Goal: Communication & Community: Participate in discussion

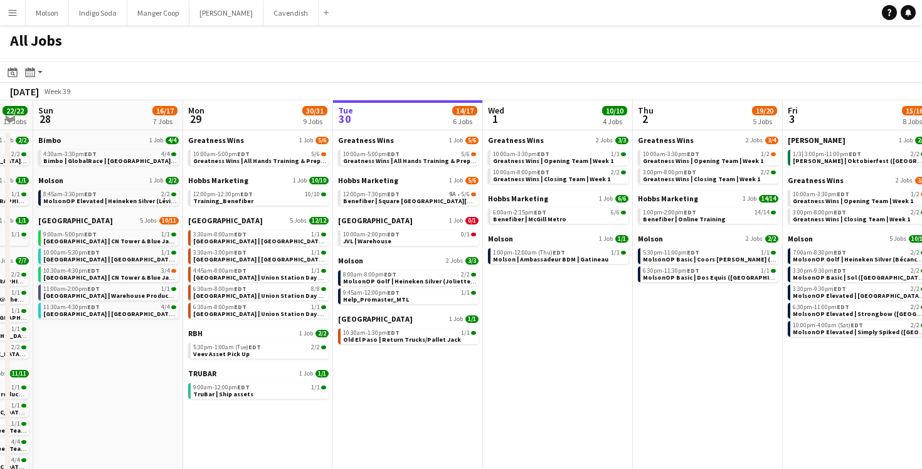
scroll to position [0, 396]
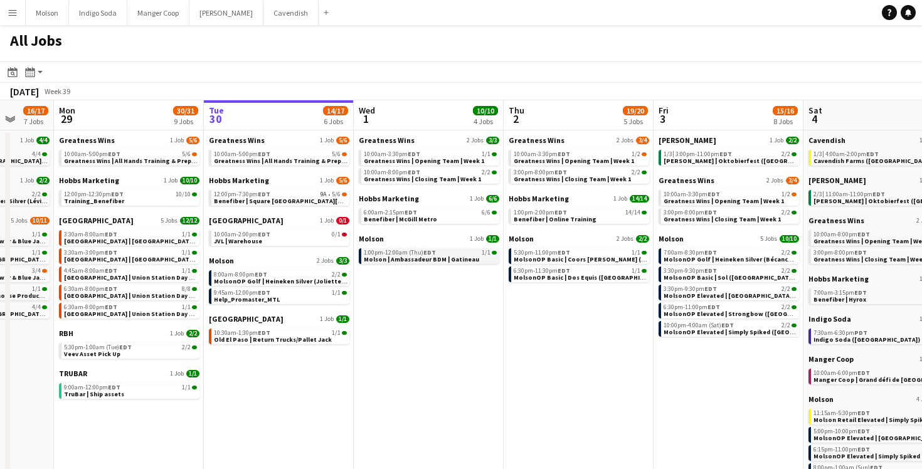
click at [461, 258] on span "Molson | Ambassadeur BDM | Gatineau" at bounding box center [421, 259] width 115 height 8
click at [14, 18] on button "Menu" at bounding box center [12, 12] width 25 height 25
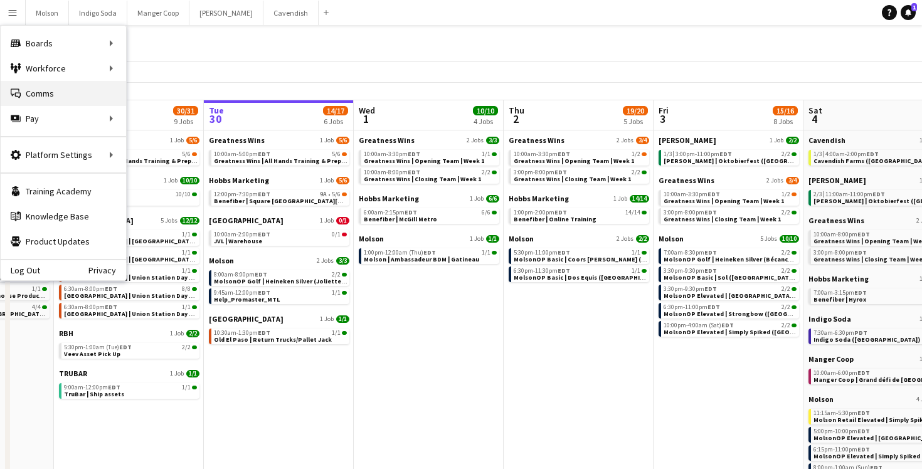
click at [32, 91] on link "Comms Comms" at bounding box center [63, 93] width 125 height 25
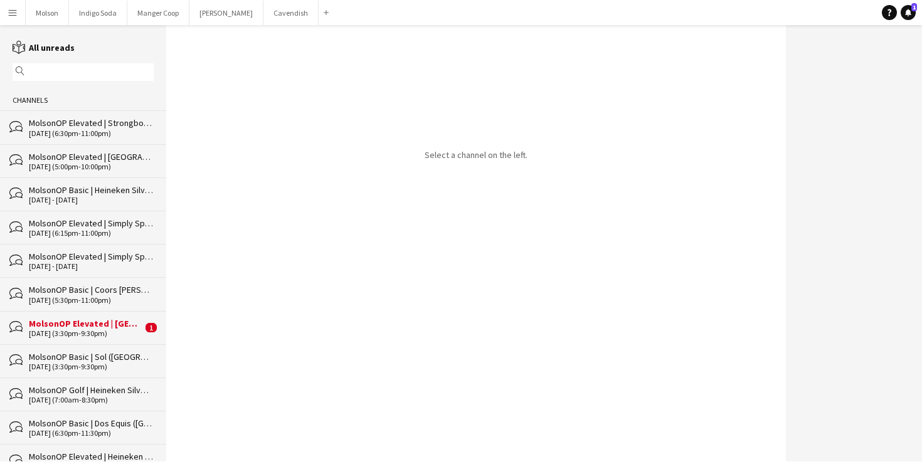
click at [76, 319] on div "MolsonOP Elevated | [GEOGRAPHIC_DATA] ([GEOGRAPHIC_DATA], [GEOGRAPHIC_DATA])" at bounding box center [85, 323] width 113 height 11
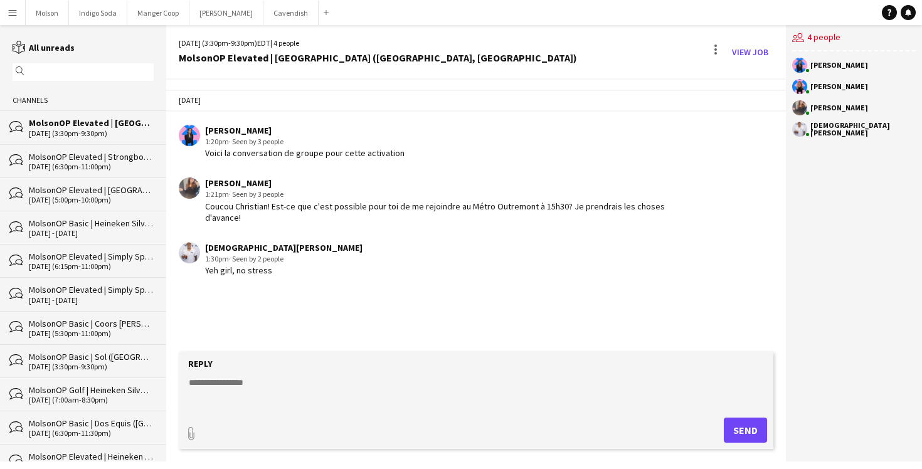
click at [344, 257] on div "christian valdiviezo 1:30pm · Seen by 2 people Yeh girl, no stress" at bounding box center [427, 259] width 496 height 34
drag, startPoint x: 283, startPoint y: 209, endPoint x: 284, endPoint y: 223, distance: 13.9
click at [284, 223] on div "Coucou Christian! Est-ce que c'est possible pour toi de me rejoindre au Métro O…" at bounding box center [440, 212] width 470 height 23
drag, startPoint x: 206, startPoint y: 208, endPoint x: 251, endPoint y: 213, distance: 44.8
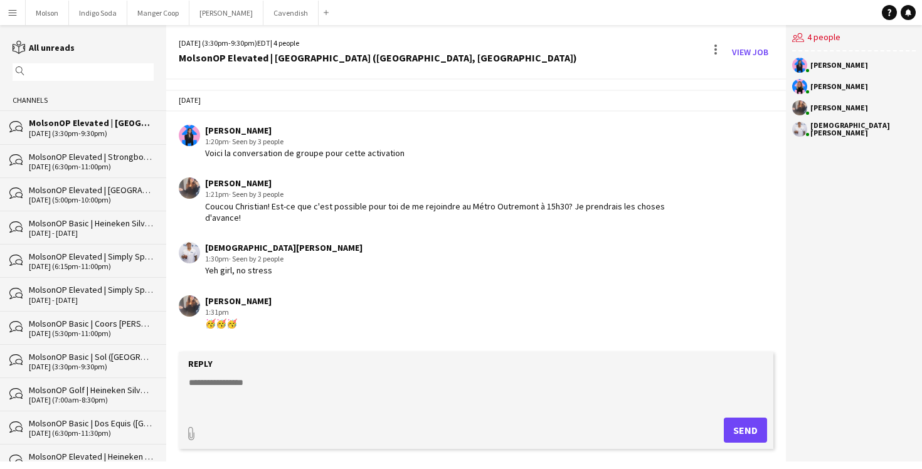
click at [251, 213] on div "Coucou Christian! Est-ce que c'est possible pour toi de me rejoindre au Métro O…" at bounding box center [440, 212] width 470 height 23
click at [441, 219] on div "Coucou Christian! Est-ce que c'est possible pour toi de me rejoindre au Métro O…" at bounding box center [440, 212] width 470 height 23
click at [226, 382] on textarea at bounding box center [478, 392] width 582 height 33
type textarea "*"
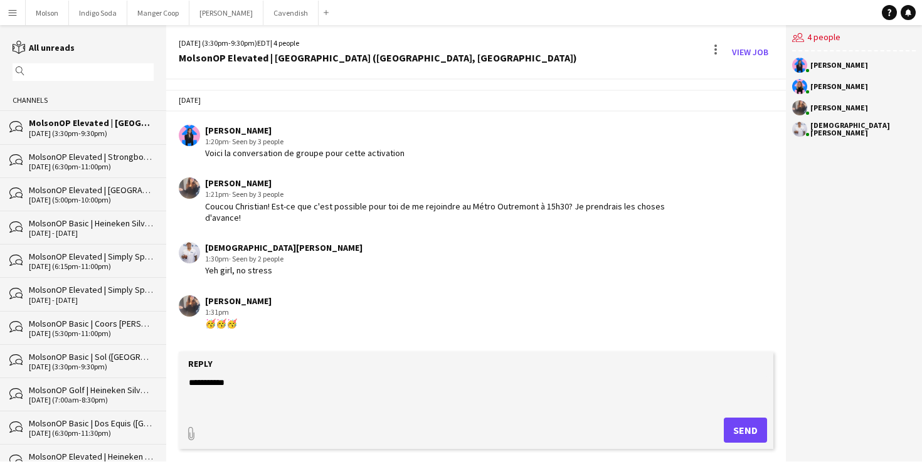
type textarea "**********"
click at [746, 423] on button "Send" at bounding box center [745, 430] width 43 height 25
click at [460, 284] on div "Today Laurence Pare 1:20pm · Seen by 3 people Voici la conversation de groupe p…" at bounding box center [476, 236] width 620 height 313
click at [330, 56] on div "MolsonOP Elevated | Madri (Laval, QC)" at bounding box center [378, 57] width 398 height 11
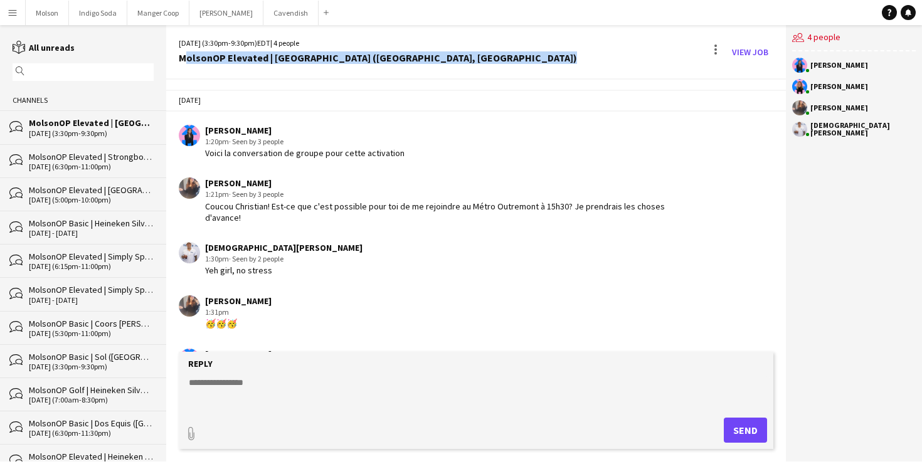
click at [330, 56] on div "MolsonOP Elevated | Madri (Laval, QC)" at bounding box center [378, 57] width 398 height 11
click at [330, 56] on div "MolsonOP Elevated | [GEOGRAPHIC_DATA] ([GEOGRAPHIC_DATA], [GEOGRAPHIC_DATA])" at bounding box center [378, 57] width 398 height 11
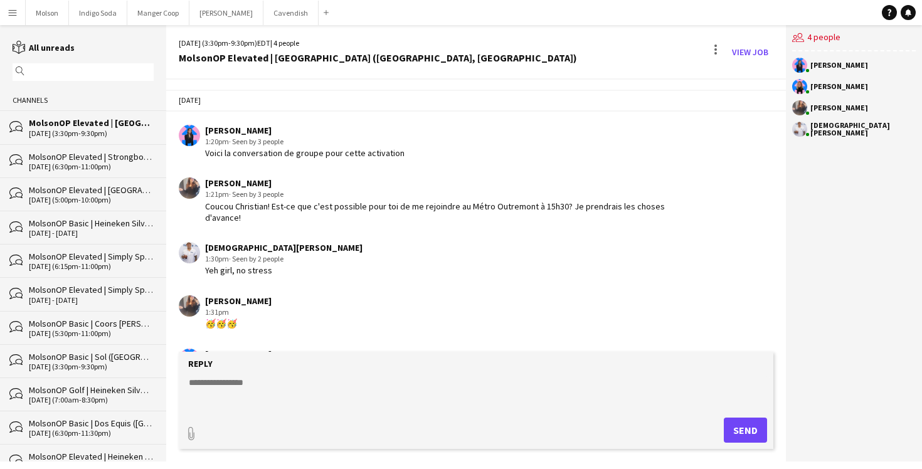
scroll to position [46, 0]
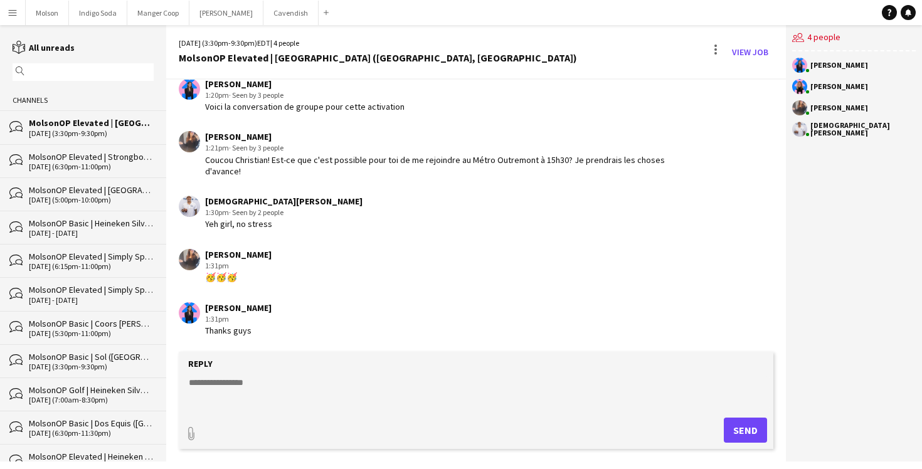
click at [345, 252] on div "Roxanne Grant 1:31pm 🥳🥳🥳" at bounding box center [427, 266] width 496 height 34
click at [11, 12] on app-icon "Menu" at bounding box center [13, 13] width 10 height 10
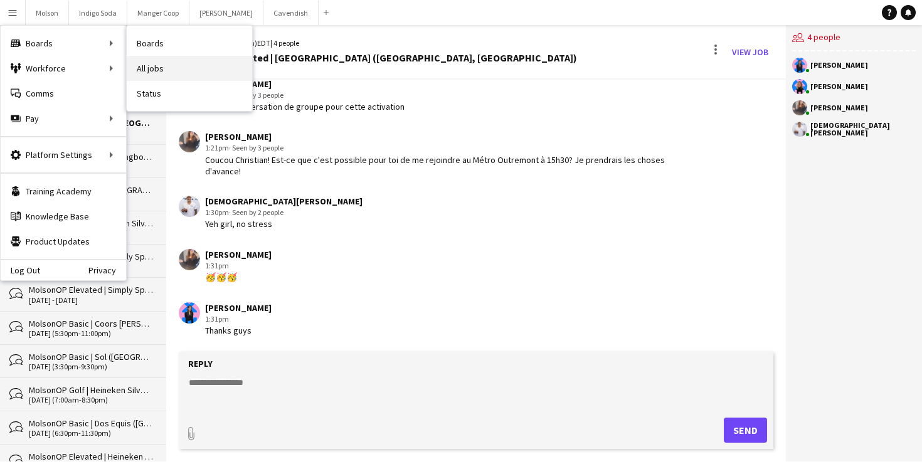
click at [193, 70] on link "All jobs" at bounding box center [189, 68] width 125 height 25
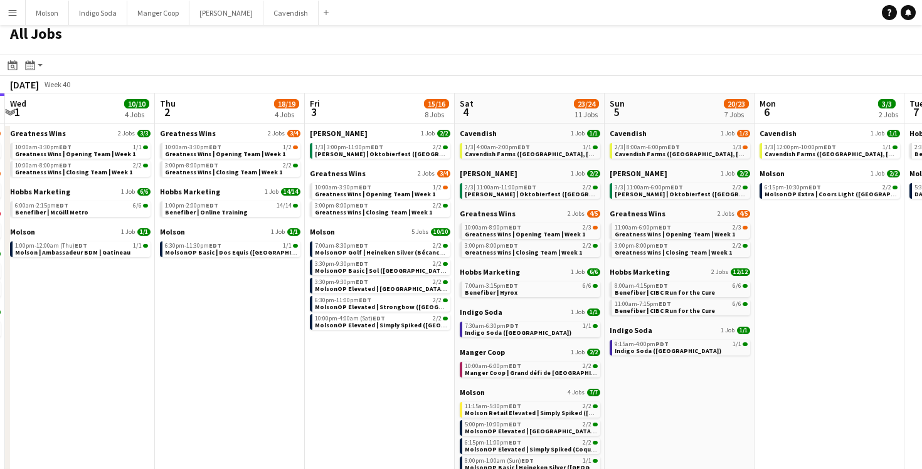
scroll to position [0, 607]
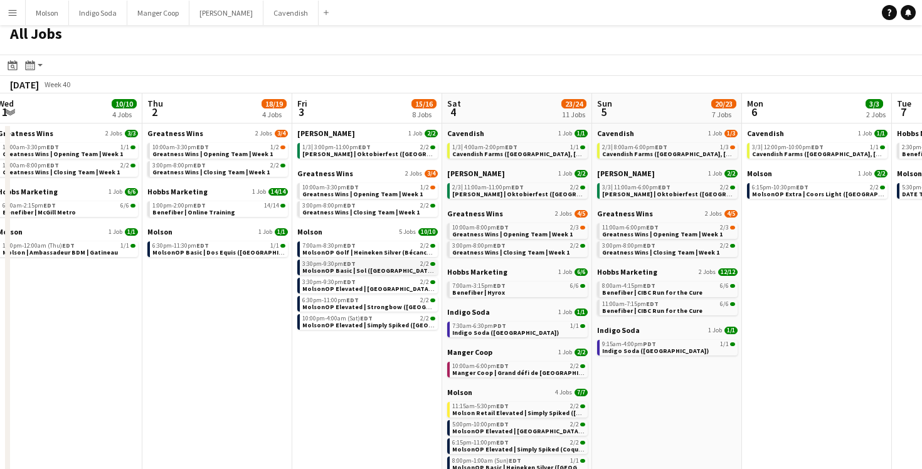
click at [399, 270] on link "3:30pm-9:30pm EDT 2/2 MolsonOP Basic | Sol (Laval, QC)" at bounding box center [368, 267] width 133 height 14
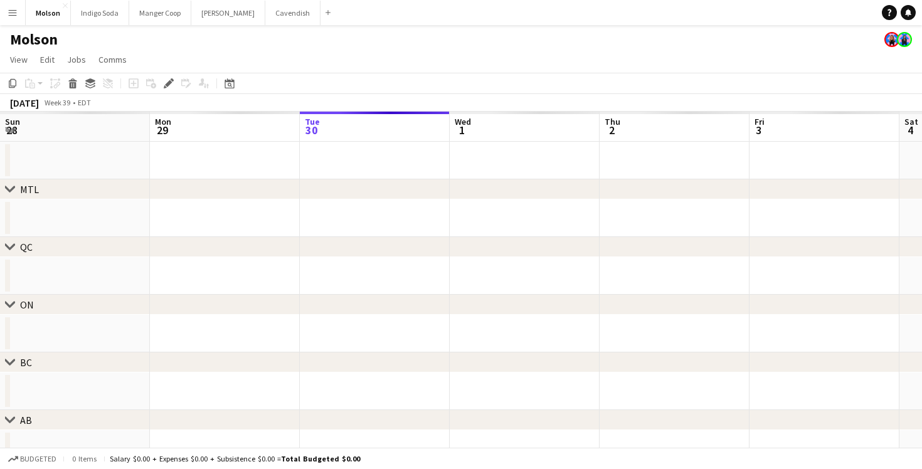
scroll to position [0, 431]
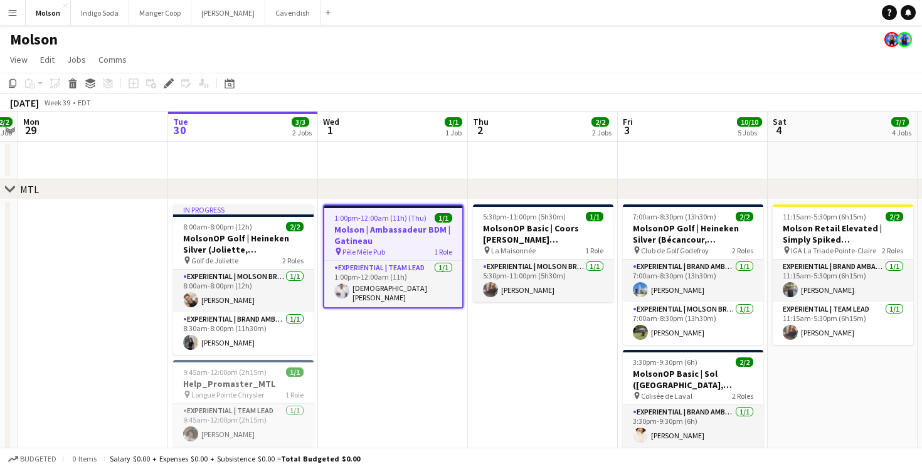
click at [411, 214] on span "1:00pm-12:00am (11h) (Thu)" at bounding box center [380, 217] width 92 height 9
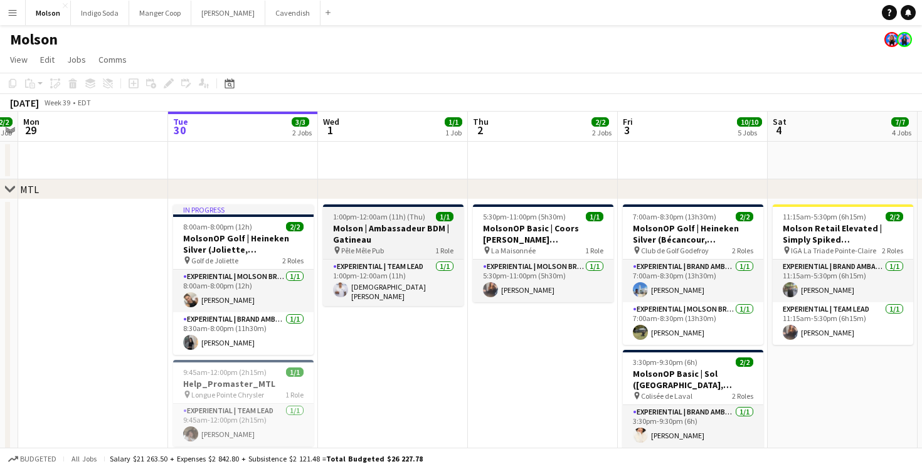
click at [411, 214] on span "1:00pm-12:00am (11h) (Thu)" at bounding box center [379, 216] width 92 height 9
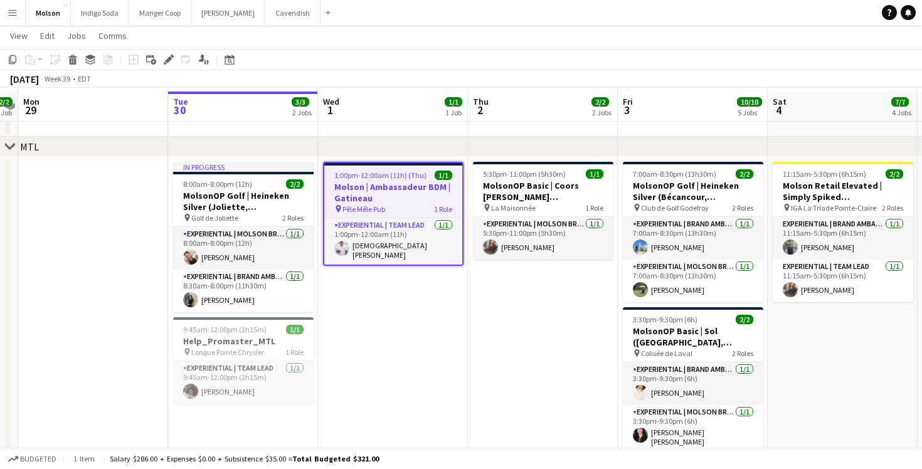
scroll to position [45, 0]
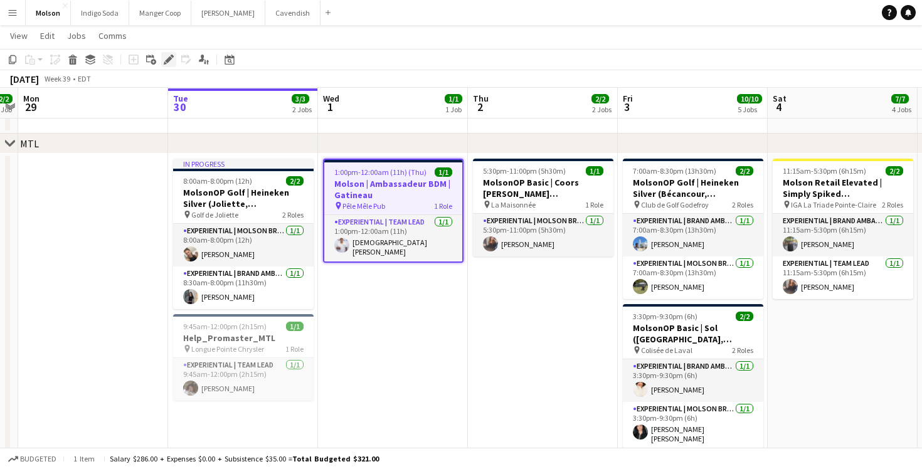
click at [167, 61] on icon at bounding box center [168, 59] width 7 height 7
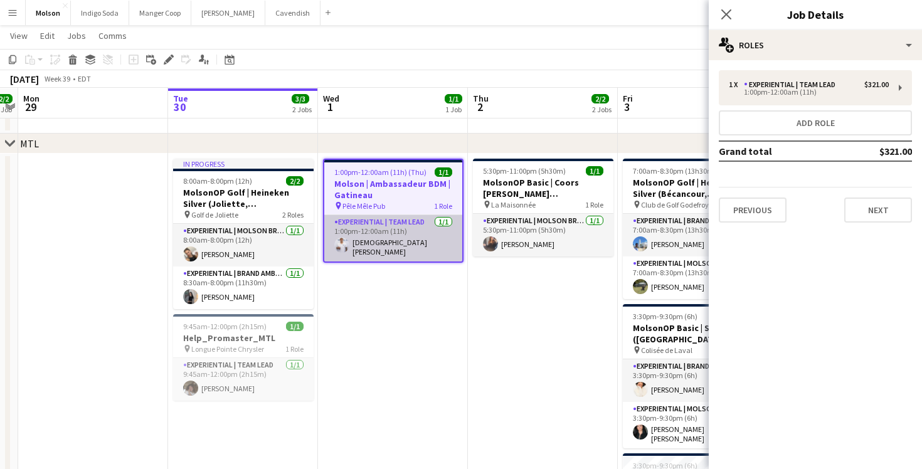
click at [340, 250] on app-user-avatar at bounding box center [341, 245] width 15 height 15
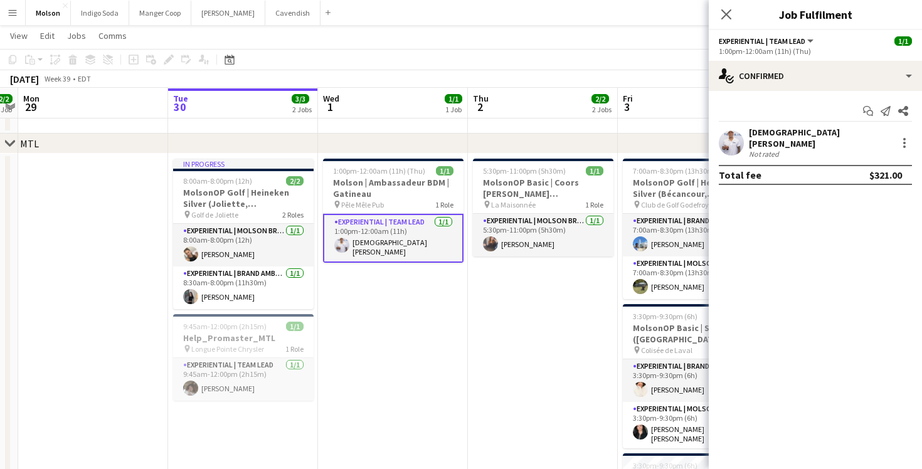
click at [731, 138] on app-user-avatar at bounding box center [731, 142] width 25 height 25
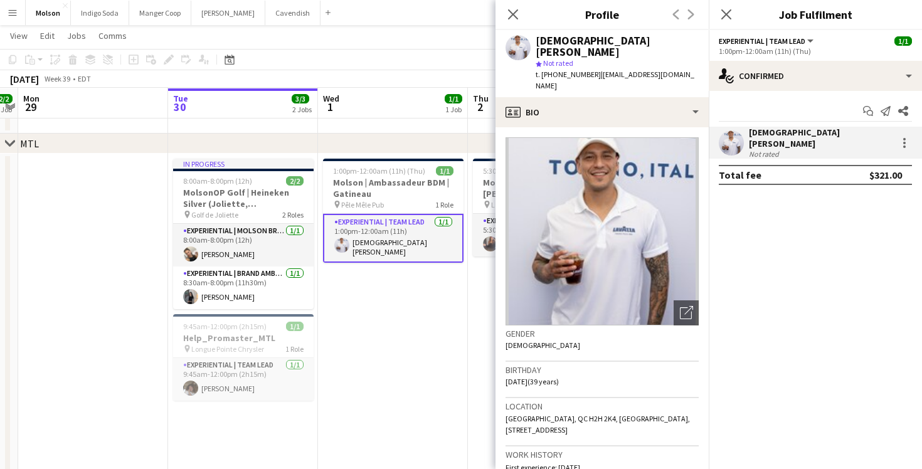
click at [766, 226] on mat-expansion-panel "check Confirmed Start chat Send notification Share christian valdiviezo Not rat…" at bounding box center [815, 280] width 213 height 378
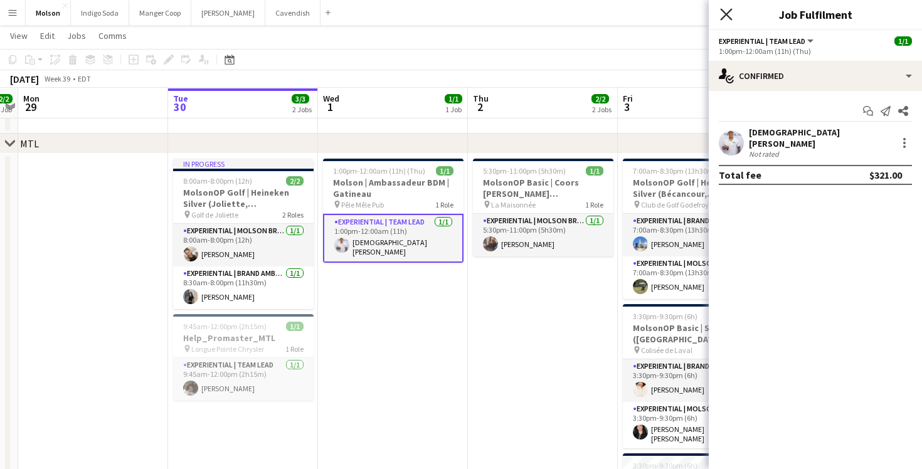
click at [728, 14] on icon "Close pop-in" at bounding box center [726, 14] width 12 height 12
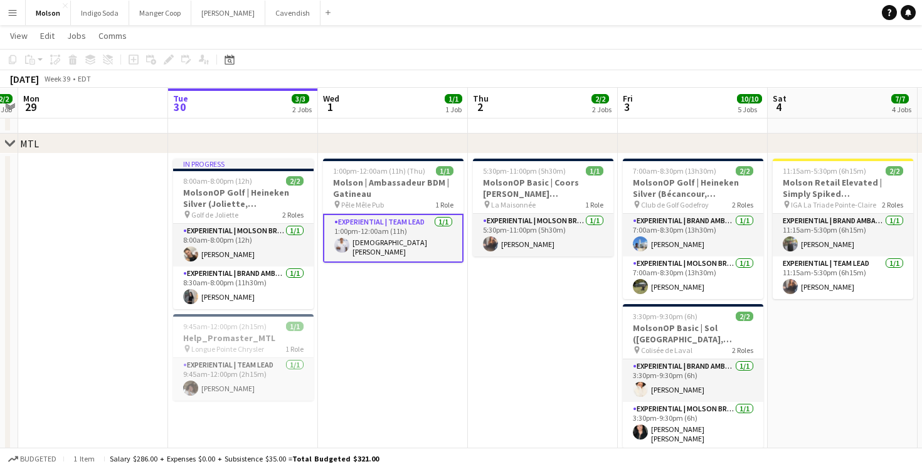
click at [566, 45] on app-page-menu "View Day view expanded Day view collapsed Month view Date picker Jump to today …" at bounding box center [461, 37] width 922 height 24
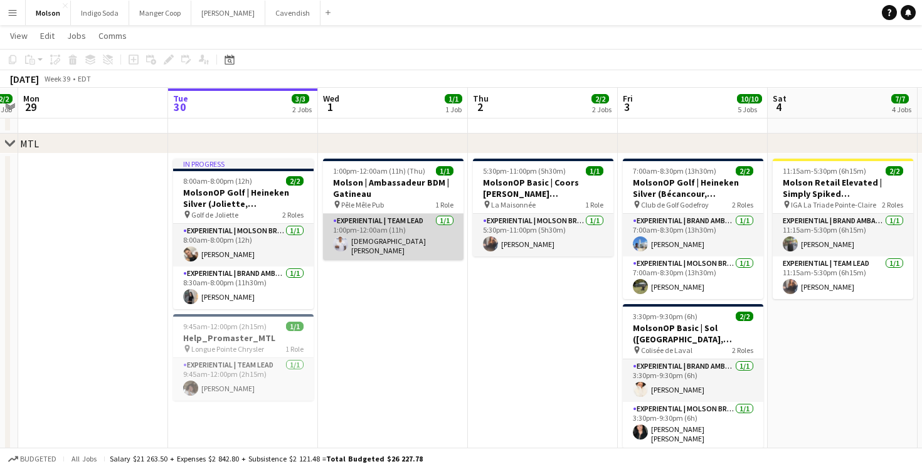
click at [382, 228] on app-card-role "Experiential | Team Lead 1/1 1:00pm-12:00am (11h) christian valdiviezo" at bounding box center [393, 237] width 140 height 46
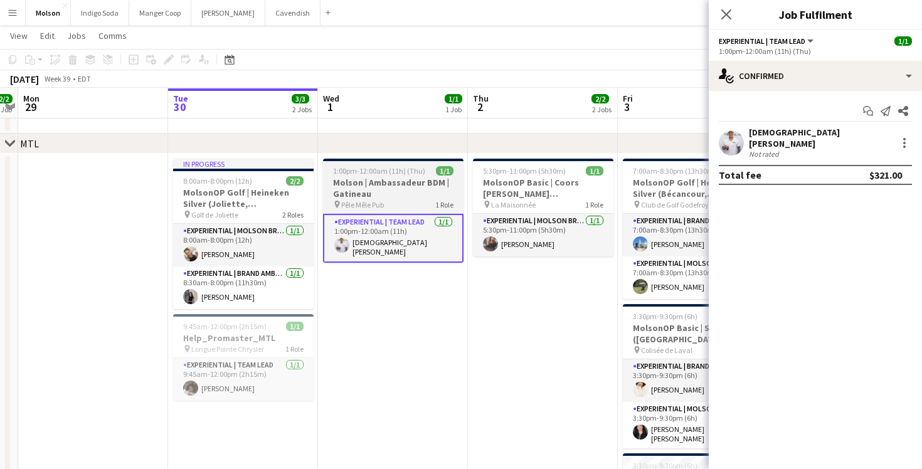
click at [393, 203] on div "pin Pêle Mêle Pub 1 Role" at bounding box center [393, 204] width 140 height 10
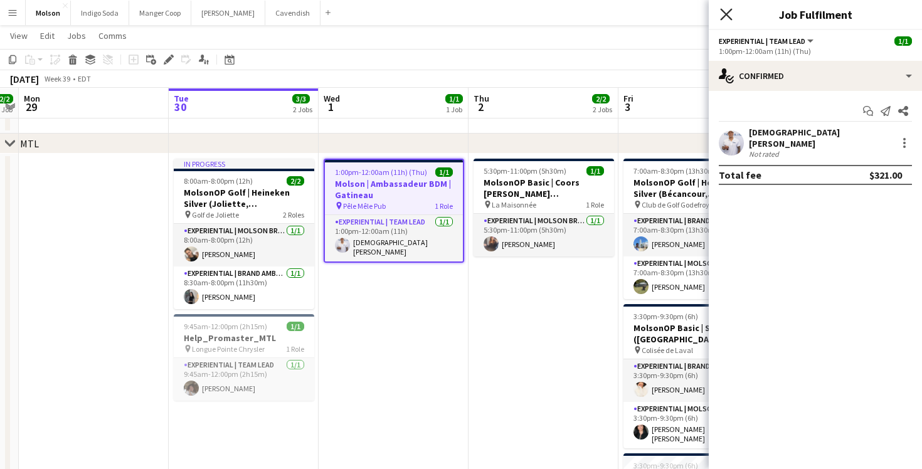
click at [722, 19] on icon "Close pop-in" at bounding box center [726, 14] width 12 height 12
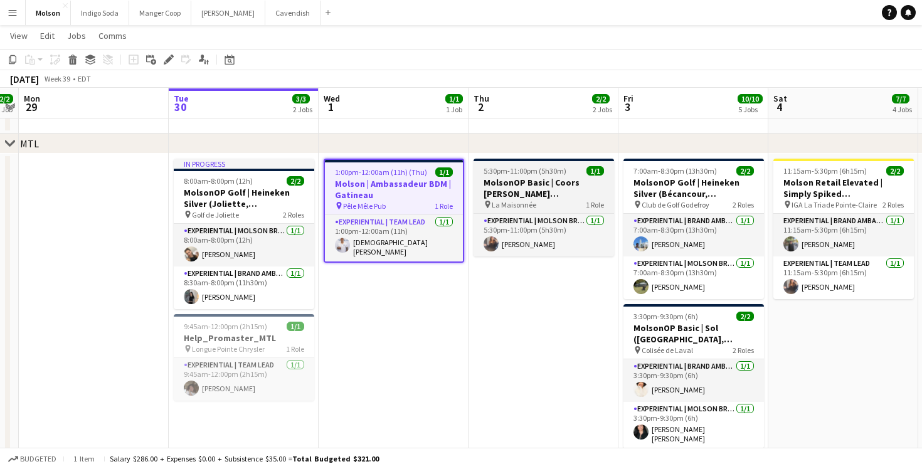
click at [576, 191] on h3 "MolsonOP Basic | Coors Seltzer (Montreal, QC)" at bounding box center [543, 188] width 140 height 23
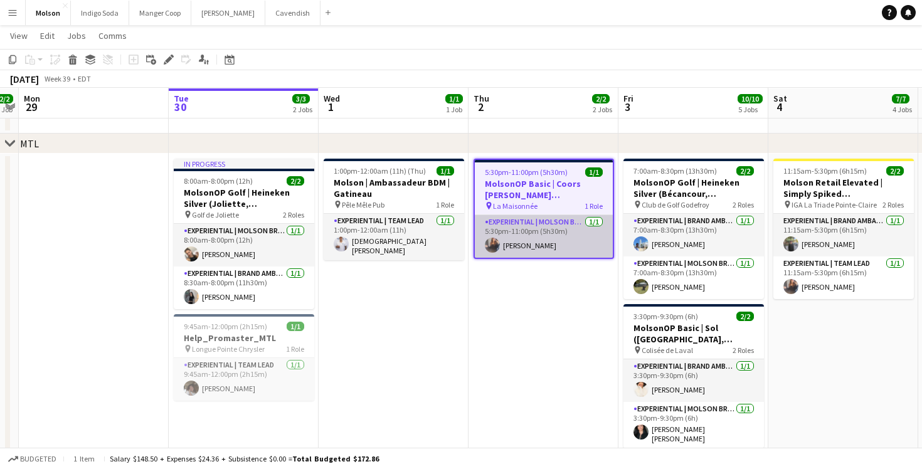
click at [548, 233] on app-card-role "Experiential | Molson Brand Specialist 1/1 5:30pm-11:00pm (5h30m) Roxanne Grant" at bounding box center [544, 236] width 138 height 43
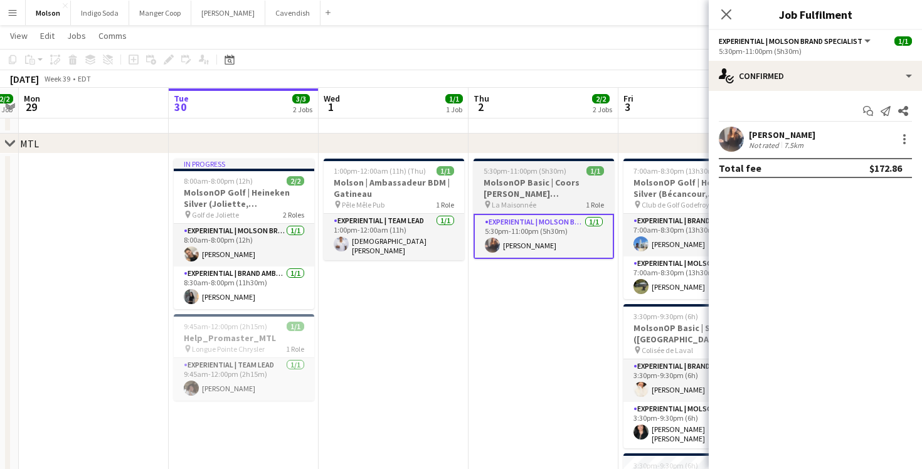
click at [549, 194] on h3 "MolsonOP Basic | Coors Seltzer (Montreal, QC)" at bounding box center [543, 188] width 140 height 23
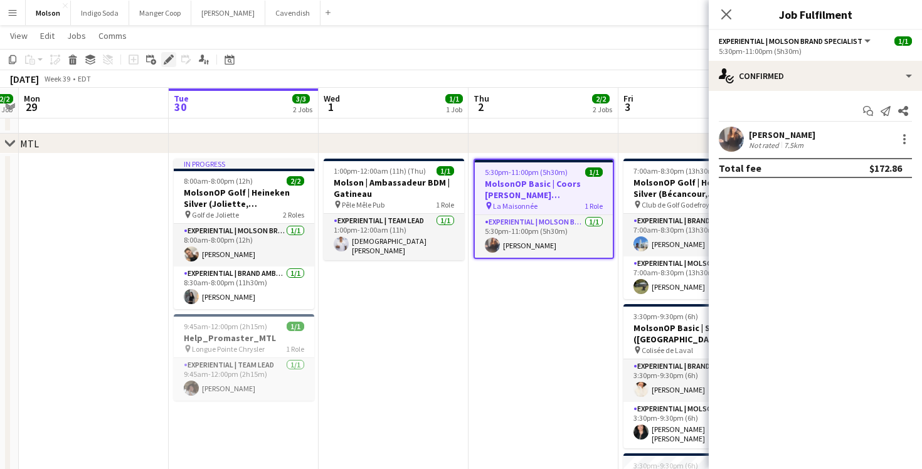
click at [166, 60] on icon at bounding box center [168, 59] width 7 height 7
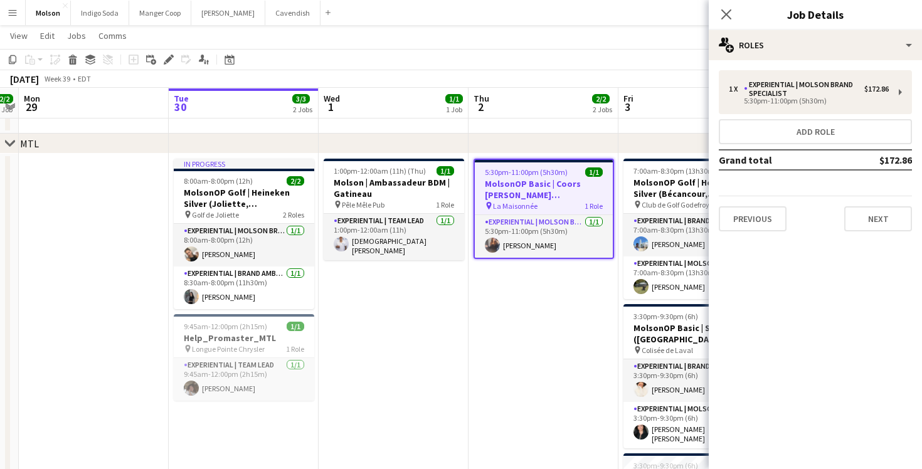
click at [725, 23] on div "Close pop-in" at bounding box center [726, 14] width 35 height 29
click at [725, 15] on icon at bounding box center [726, 14] width 12 height 12
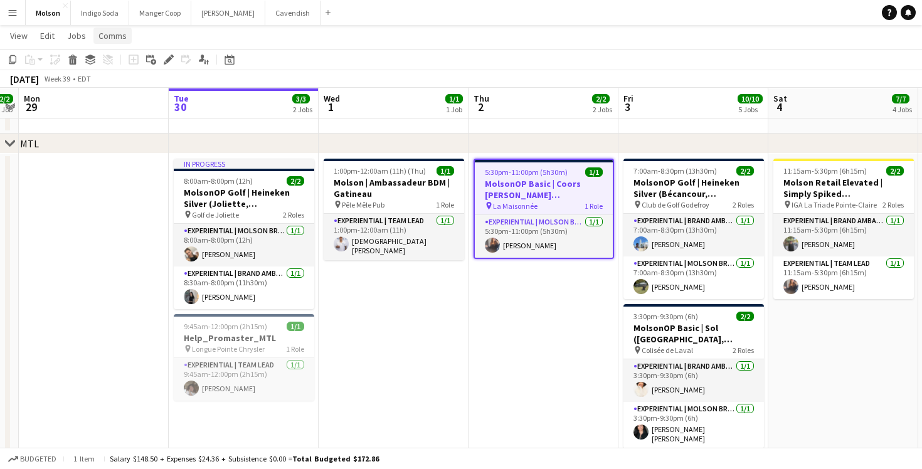
click at [106, 36] on span "Comms" at bounding box center [112, 35] width 28 height 11
click at [144, 94] on link "Create chat" at bounding box center [145, 89] width 104 height 26
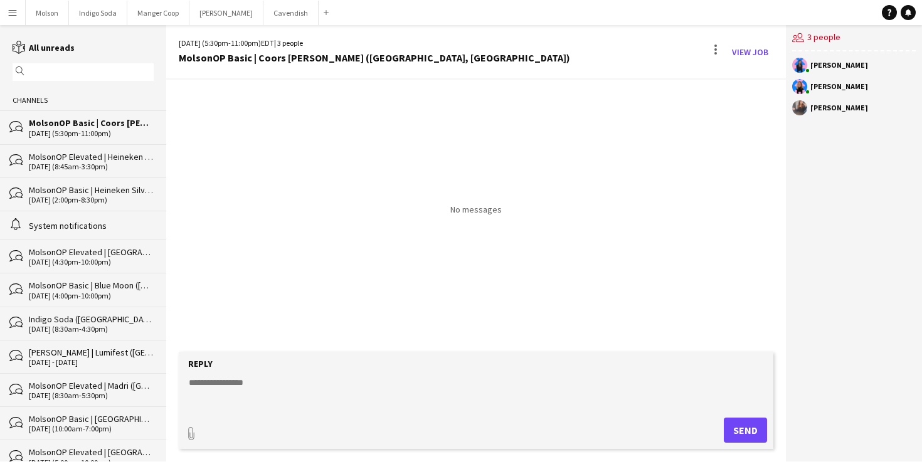
click at [223, 390] on textarea at bounding box center [478, 392] width 582 height 33
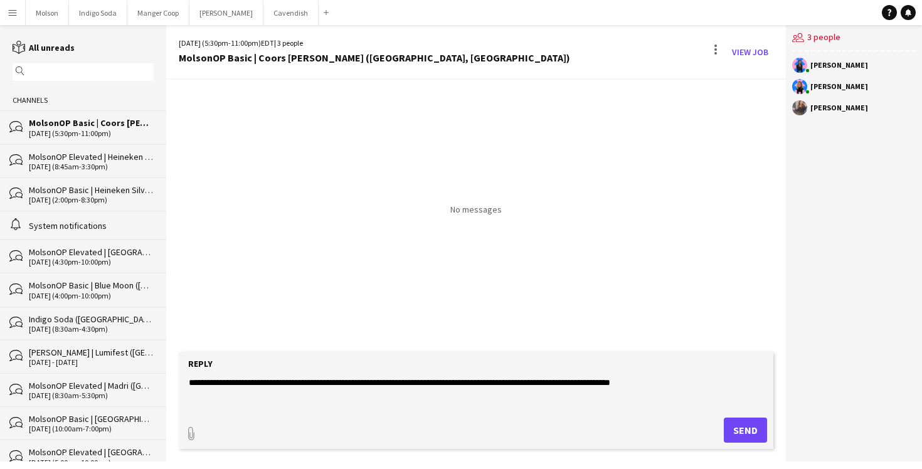
type textarea "**********"
click at [746, 433] on button "Send" at bounding box center [745, 430] width 43 height 25
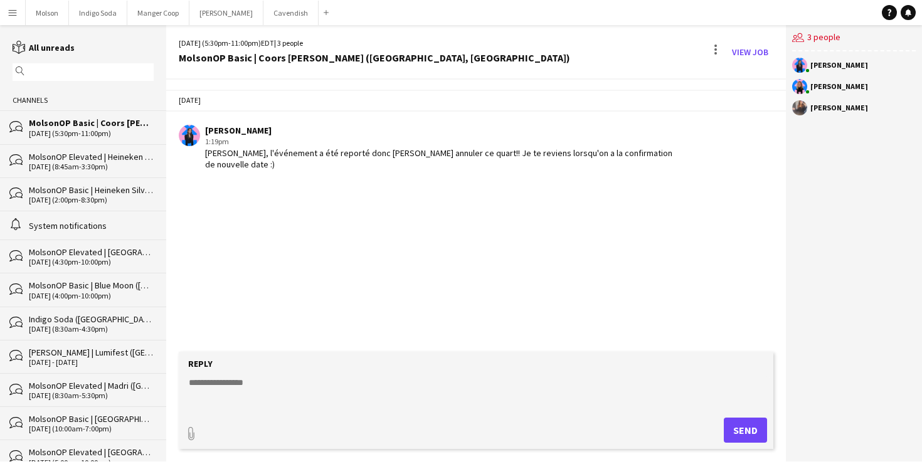
click at [544, 180] on div "Today Laurence Pare 1:19pm Allo Roxanne, l'événement a été reporté donc je vais…" at bounding box center [476, 216] width 620 height 272
click at [716, 50] on div at bounding box center [715, 49] width 3 height 3
click at [600, 198] on div at bounding box center [461, 234] width 922 height 469
drag, startPoint x: 295, startPoint y: 168, endPoint x: 274, endPoint y: 152, distance: 26.3
click at [274, 152] on div "Allo Roxanne, l'événement a été reporté donc je vais annuler ce quart!! Je te r…" at bounding box center [440, 158] width 470 height 23
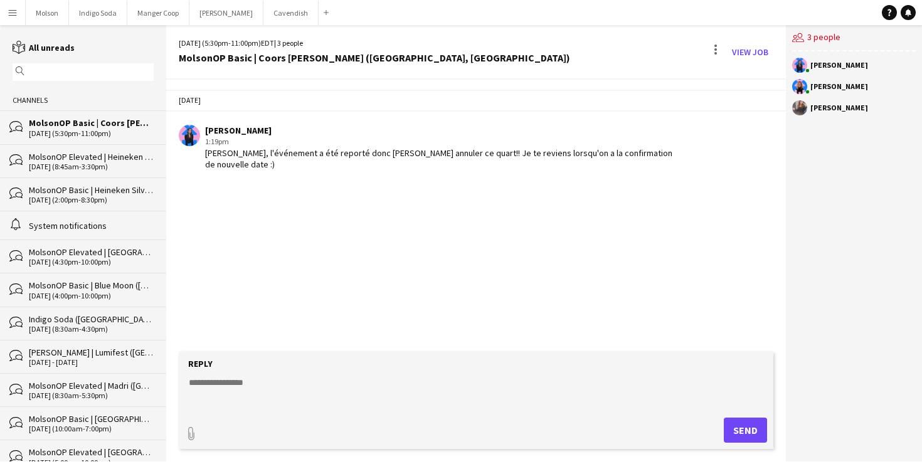
click at [274, 152] on div "Allo Roxanne, l'événement a été reporté donc je vais annuler ce quart!! Je te r…" at bounding box center [440, 158] width 470 height 23
click at [712, 48] on div at bounding box center [715, 52] width 15 height 20
click at [756, 48] on div at bounding box center [461, 234] width 922 height 469
click at [746, 54] on link "View Job" at bounding box center [750, 52] width 46 height 20
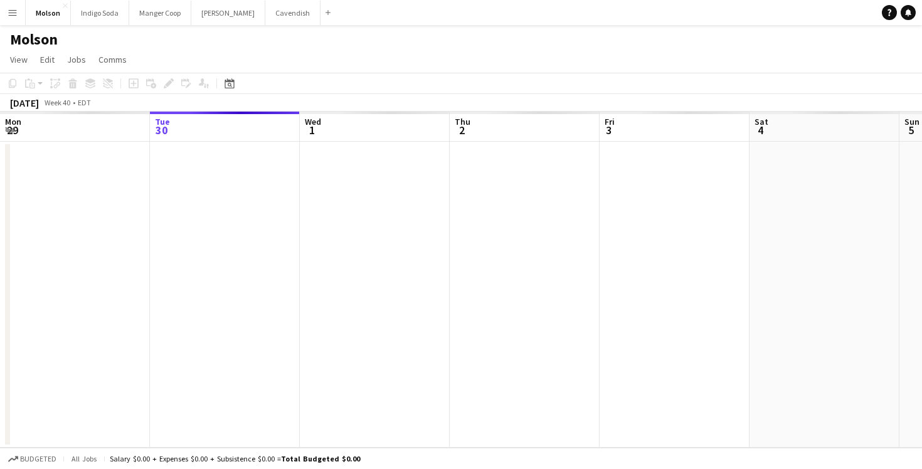
scroll to position [0, 431]
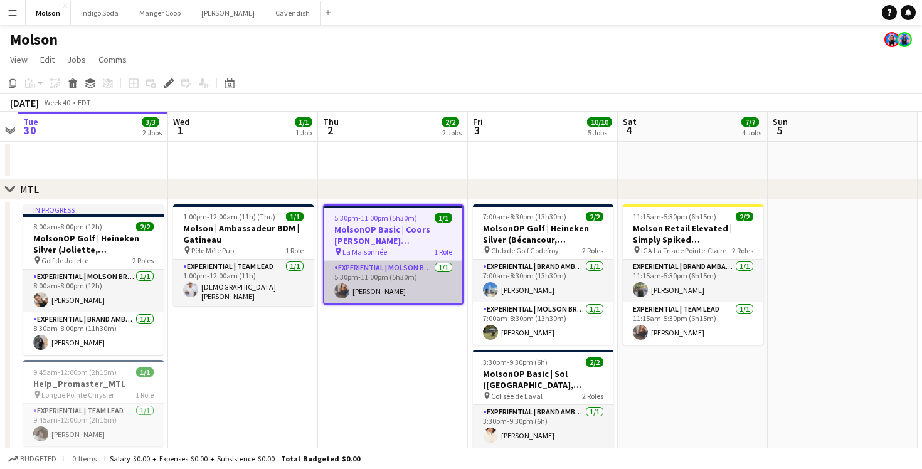
click at [422, 284] on app-card-role "Experiential | Molson Brand Specialist 1/1 5:30pm-11:00pm (5h30m) Roxanne Grant" at bounding box center [393, 282] width 138 height 43
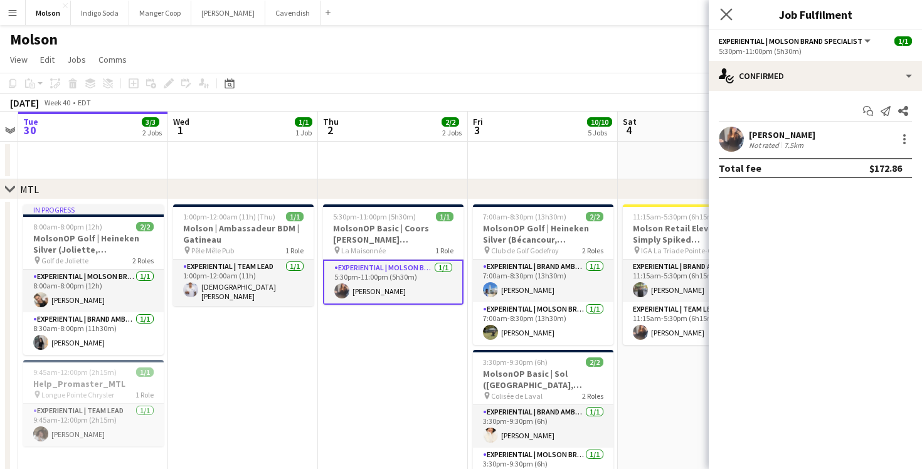
click at [729, 21] on app-icon "Close pop-in" at bounding box center [726, 15] width 18 height 18
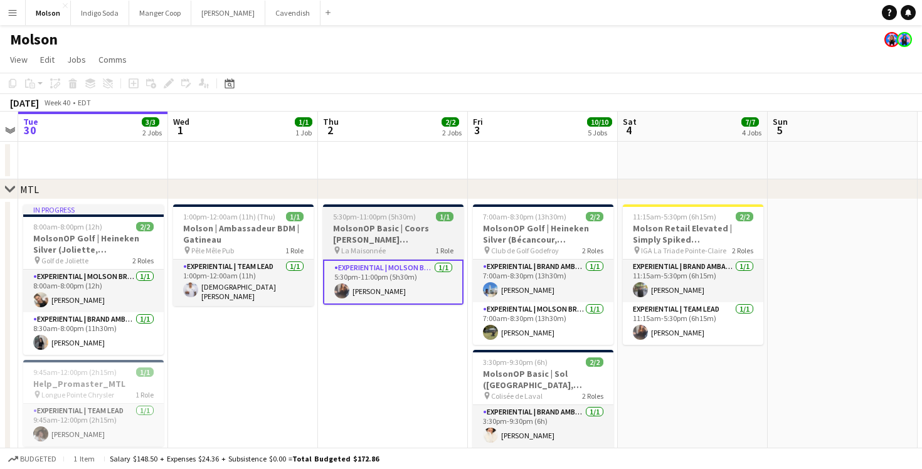
click at [394, 233] on h3 "MolsonOP Basic | Coors Seltzer (Montreal, QC)" at bounding box center [393, 234] width 140 height 23
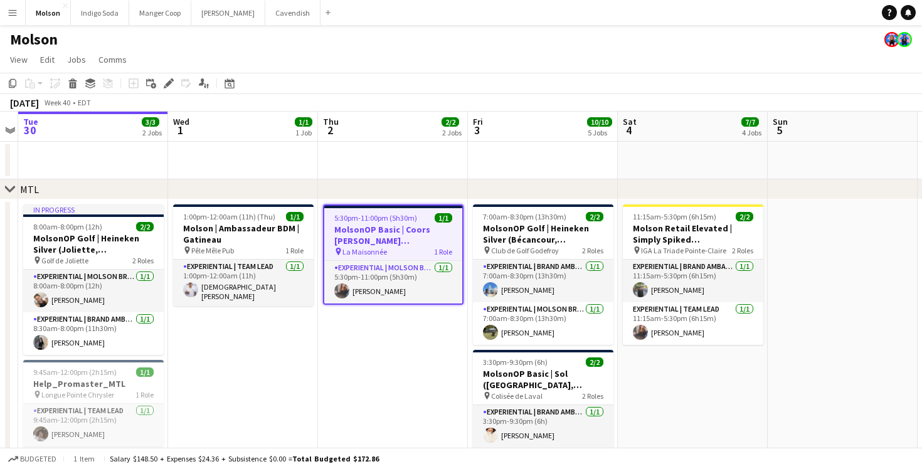
click at [379, 320] on app-date-cell "5:30pm-11:00pm (5h30m) 1/1 MolsonOP Basic | Coors Seltzer (Montreal, QC) pin La…" at bounding box center [393, 431] width 150 height 465
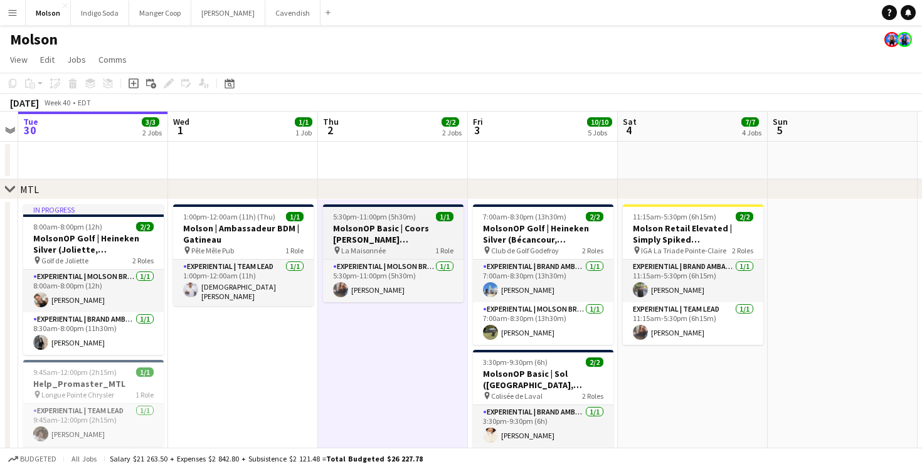
click at [382, 256] on app-job-card "5:30pm-11:00pm (5h30m) 1/1 MolsonOP Basic | Coors Seltzer (Montreal, QC) pin La…" at bounding box center [393, 253] width 140 height 98
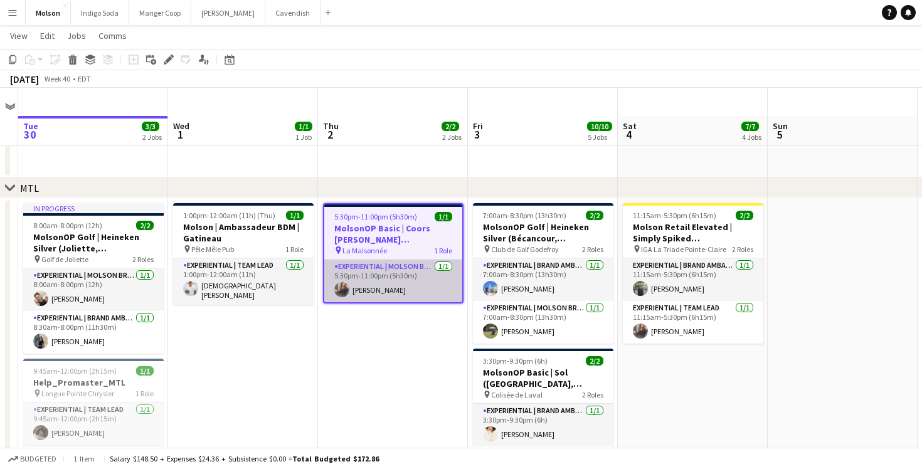
scroll to position [47, 0]
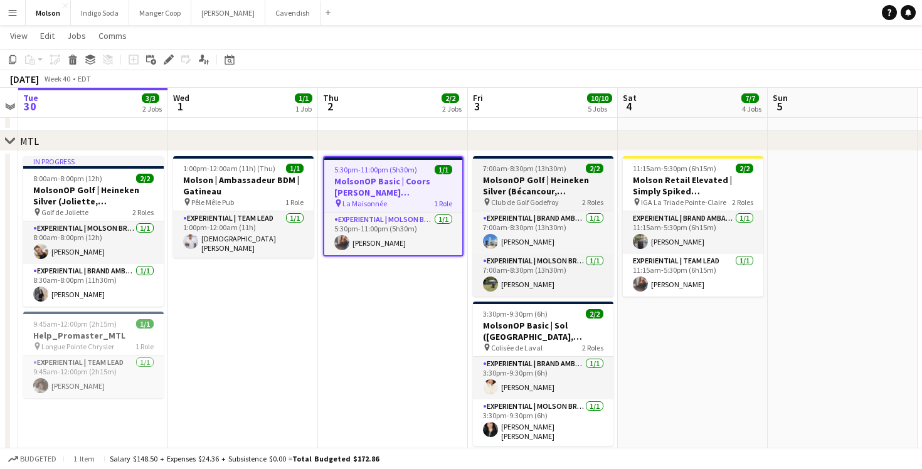
click at [567, 189] on h3 "MolsonOP Golf | Heineken Silver (Bécancour, QC)" at bounding box center [543, 185] width 140 height 23
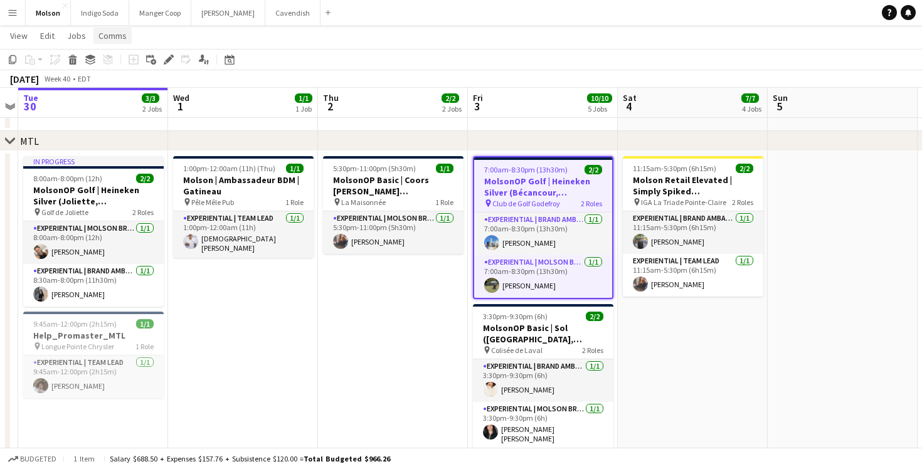
click at [115, 33] on span "Comms" at bounding box center [112, 35] width 28 height 11
click at [130, 88] on span "Create chat" at bounding box center [125, 88] width 44 height 11
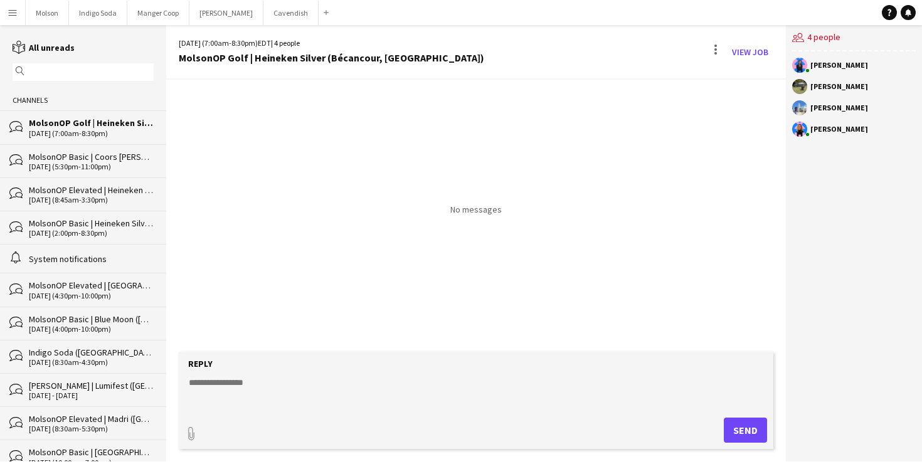
click at [327, 384] on textarea at bounding box center [478, 392] width 582 height 33
click at [226, 381] on textarea "**********" at bounding box center [478, 392] width 582 height 33
click at [421, 379] on textarea "**********" at bounding box center [478, 392] width 582 height 33
type textarea "**********"
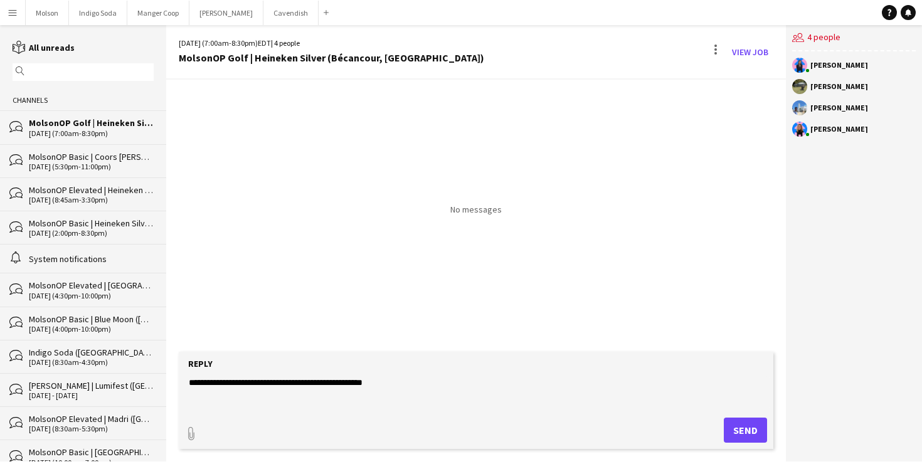
click at [705, 420] on div "paperclip Send" at bounding box center [476, 430] width 582 height 25
click at [736, 425] on button "Send" at bounding box center [745, 430] width 43 height 25
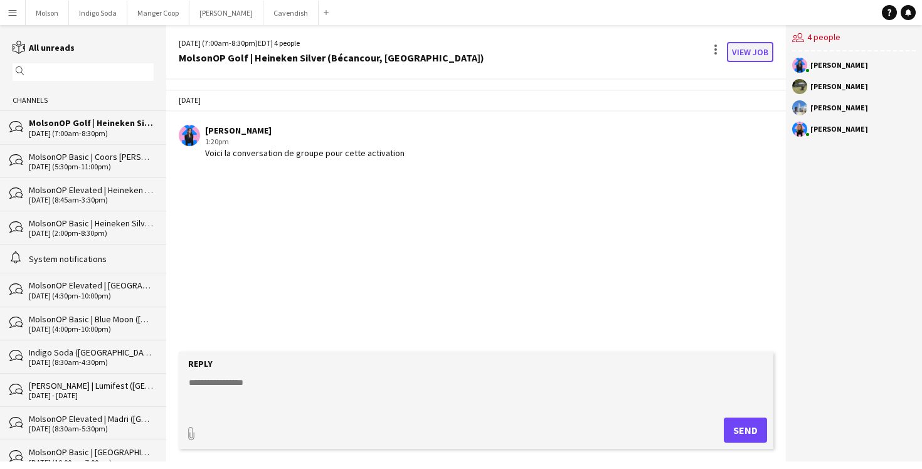
click at [741, 53] on link "View Job" at bounding box center [750, 52] width 46 height 20
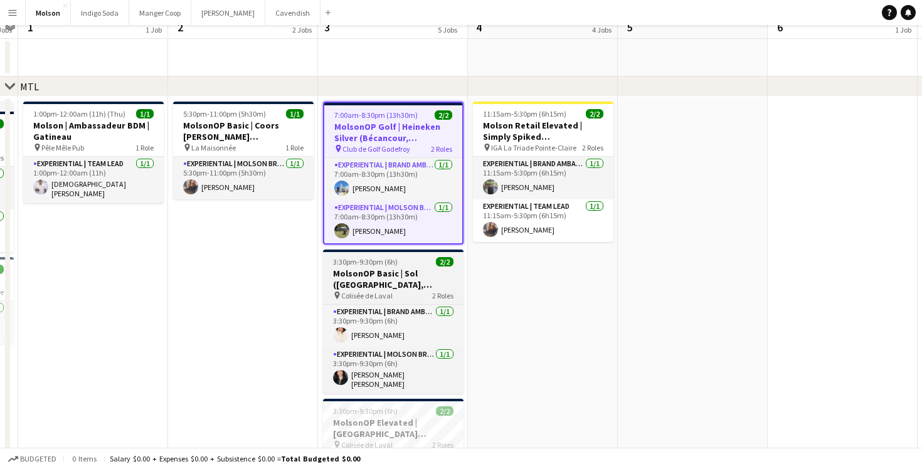
scroll to position [130, 0]
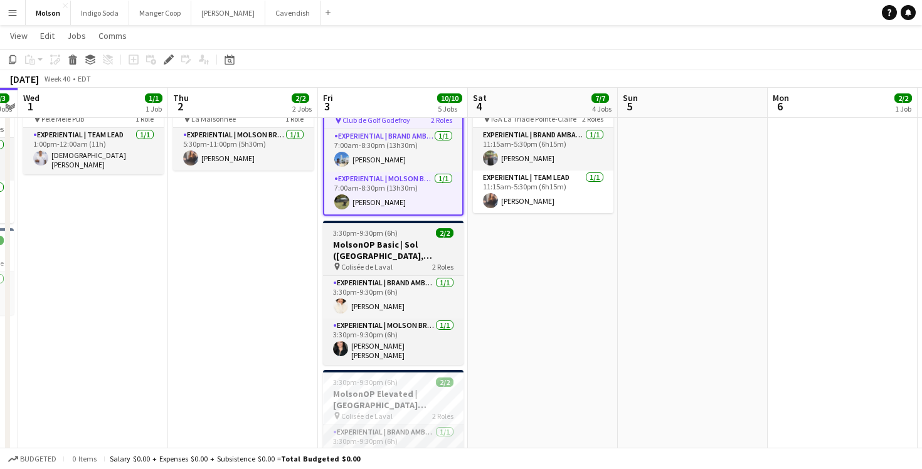
click at [401, 251] on h3 "MolsonOP Basic | Sol ([GEOGRAPHIC_DATA], [GEOGRAPHIC_DATA])" at bounding box center [393, 250] width 140 height 23
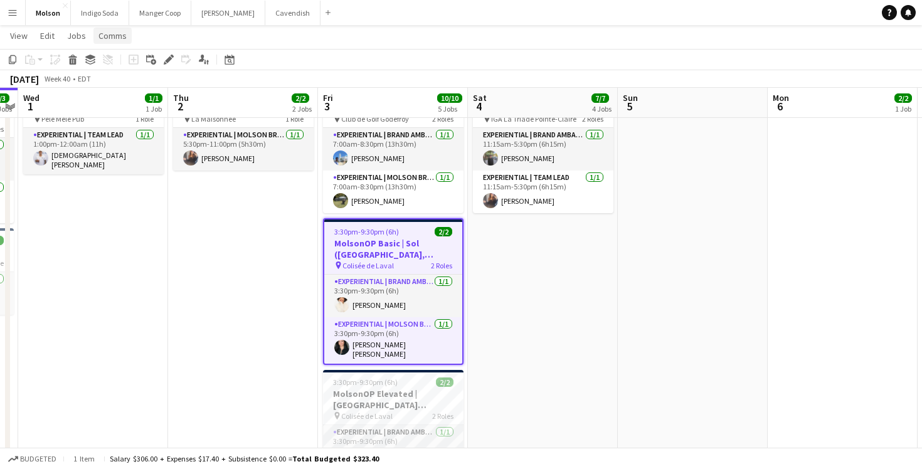
click at [119, 38] on span "Comms" at bounding box center [112, 35] width 28 height 11
click at [122, 87] on span "Create chat" at bounding box center [125, 88] width 44 height 11
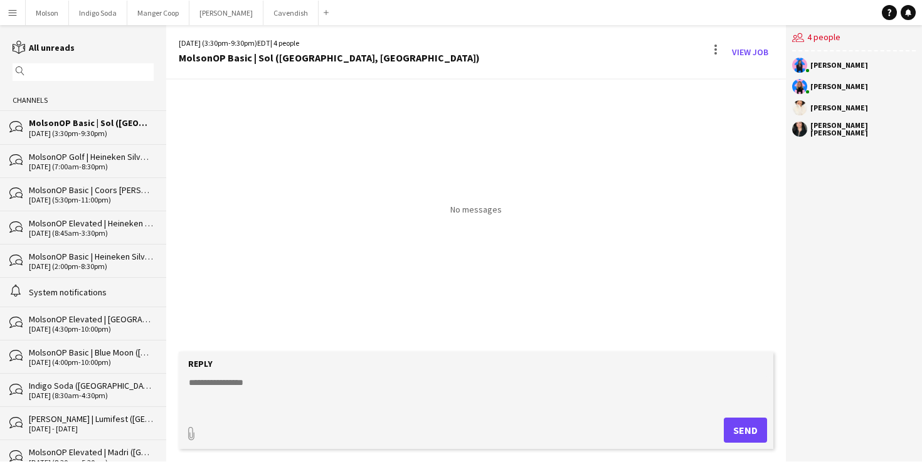
click at [82, 157] on div "MolsonOP Golf | Heineken Silver (Bécancour, [GEOGRAPHIC_DATA])" at bounding box center [91, 156] width 125 height 11
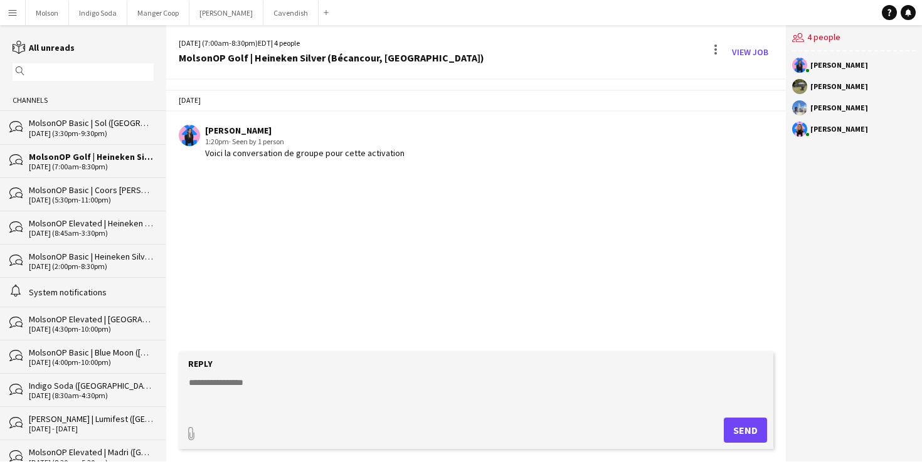
drag, startPoint x: 404, startPoint y: 154, endPoint x: 203, endPoint y: 154, distance: 201.3
click at [203, 154] on div "Laurence Pare 1:20pm · Seen by 1 person Voici la conversation de groupe pour ce…" at bounding box center [427, 142] width 496 height 34
copy div "Voici la conversation de groupe pour cette activation"
click at [93, 125] on div "MolsonOP Basic | Sol ([GEOGRAPHIC_DATA], [GEOGRAPHIC_DATA])" at bounding box center [91, 122] width 125 height 11
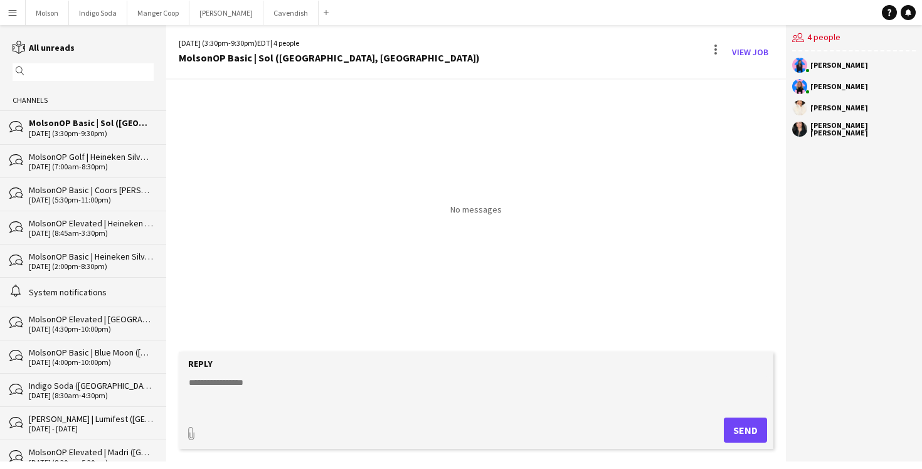
click at [337, 406] on textarea at bounding box center [478, 392] width 582 height 33
paste textarea "**********"
type textarea "**********"
click at [754, 423] on button "Send" at bounding box center [745, 430] width 43 height 25
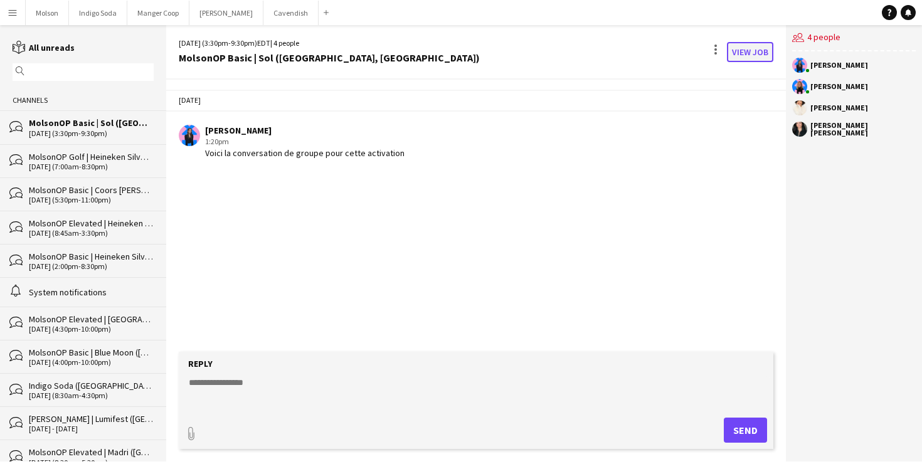
click at [754, 51] on link "View Job" at bounding box center [750, 52] width 46 height 20
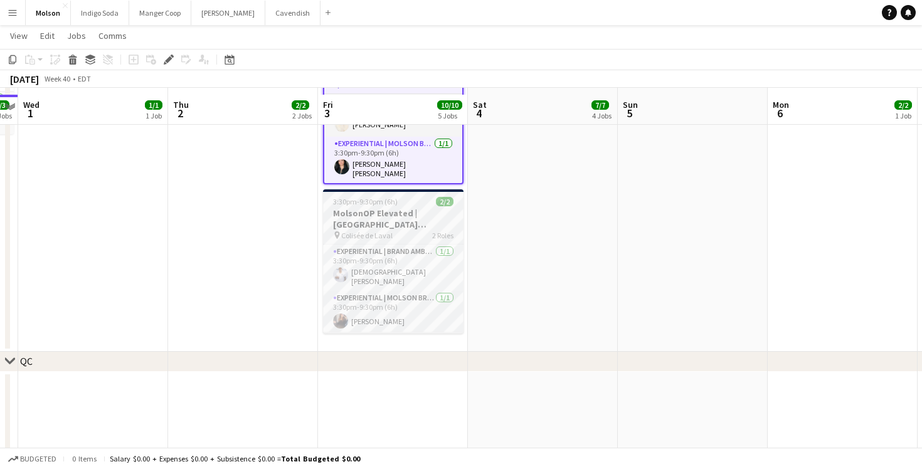
scroll to position [318, 0]
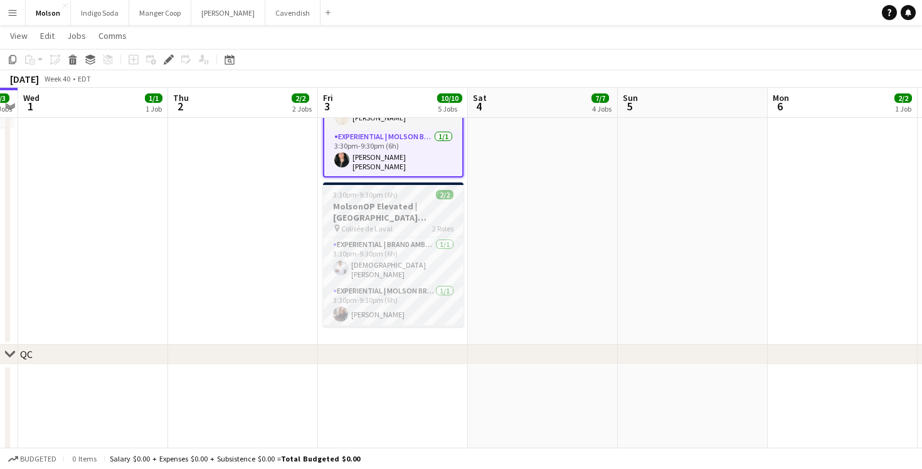
click at [404, 201] on h3 "MolsonOP Elevated | [GEOGRAPHIC_DATA] ([GEOGRAPHIC_DATA], [GEOGRAPHIC_DATA])" at bounding box center [393, 212] width 140 height 23
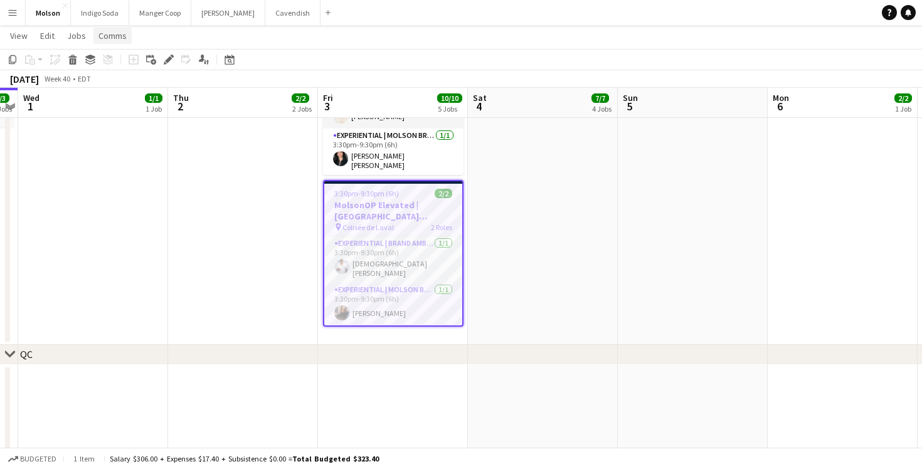
click at [111, 37] on span "Comms" at bounding box center [112, 35] width 28 height 11
click at [134, 90] on span "Create chat" at bounding box center [125, 88] width 44 height 11
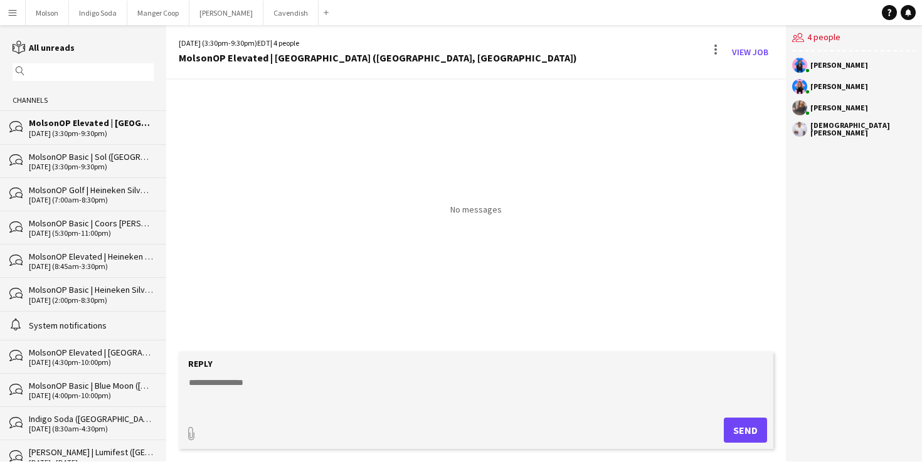
click at [256, 376] on textarea at bounding box center [478, 392] width 582 height 33
paste textarea "**********"
type textarea "**********"
click at [751, 429] on button "Send" at bounding box center [745, 430] width 43 height 25
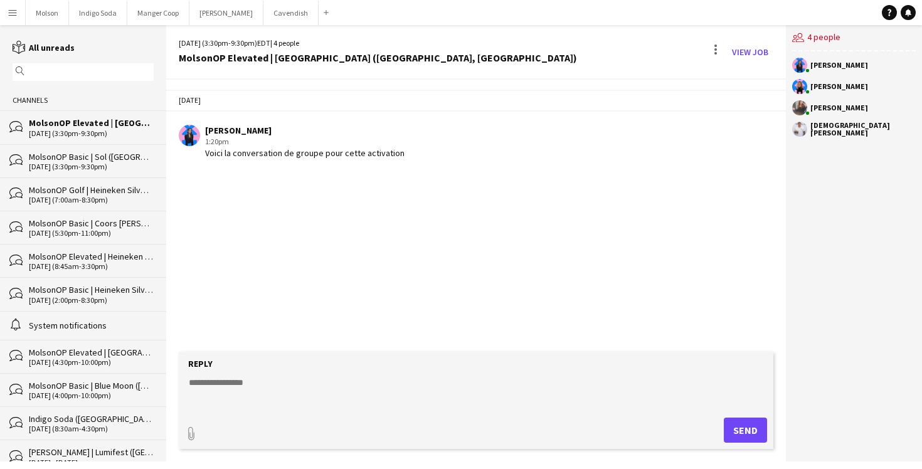
click at [89, 191] on div "MolsonOP Golf | Heineken Silver (Bécancour, [GEOGRAPHIC_DATA])" at bounding box center [91, 189] width 125 height 11
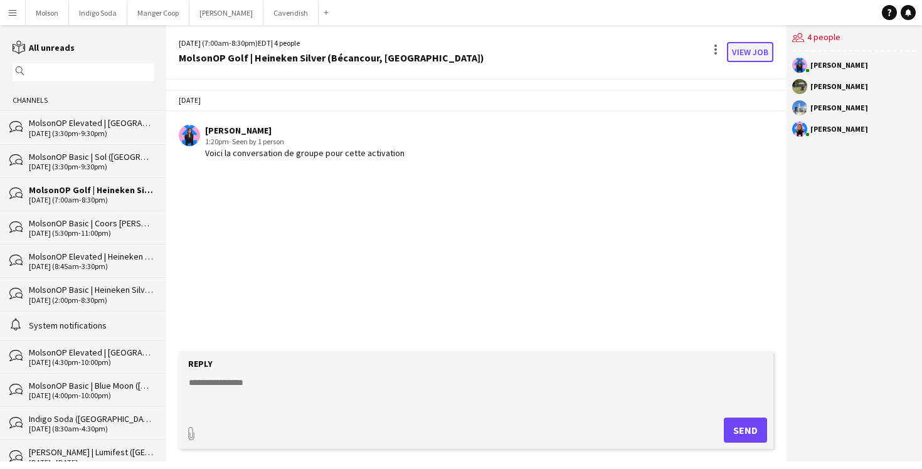
click at [746, 46] on link "View Job" at bounding box center [750, 52] width 46 height 20
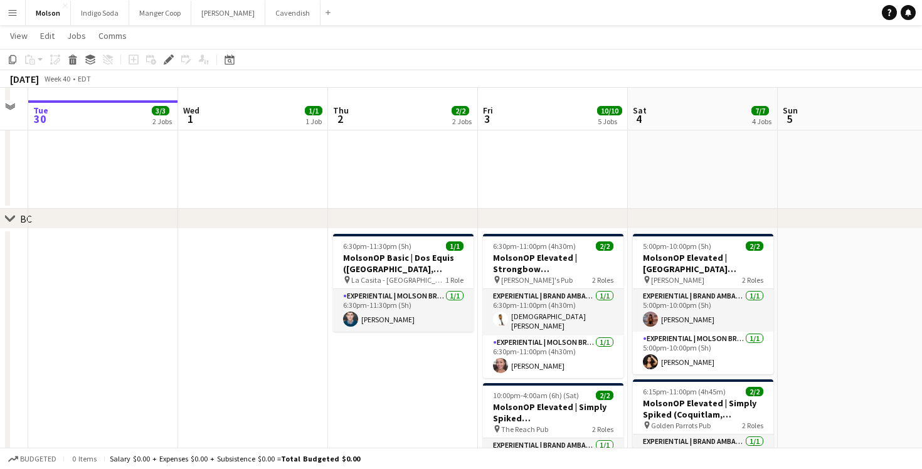
scroll to position [955, 0]
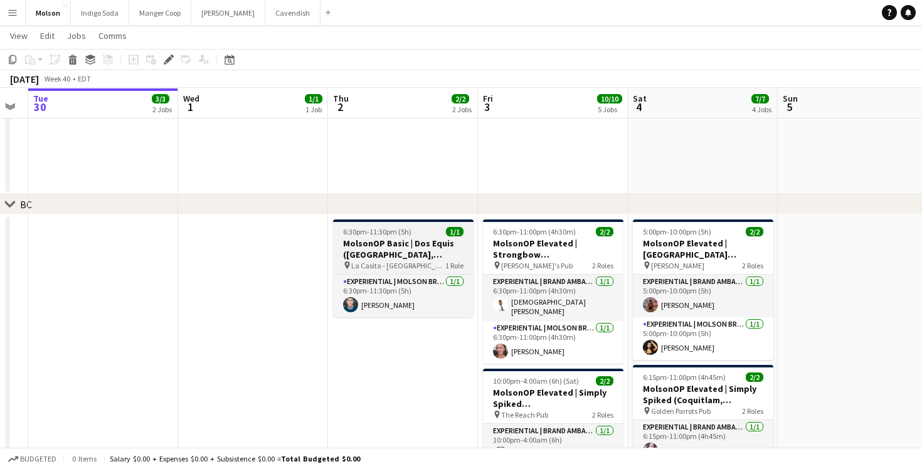
click at [414, 246] on h3 "MolsonOP Basic | Dos Equis ([GEOGRAPHIC_DATA], [GEOGRAPHIC_DATA])" at bounding box center [403, 249] width 140 height 23
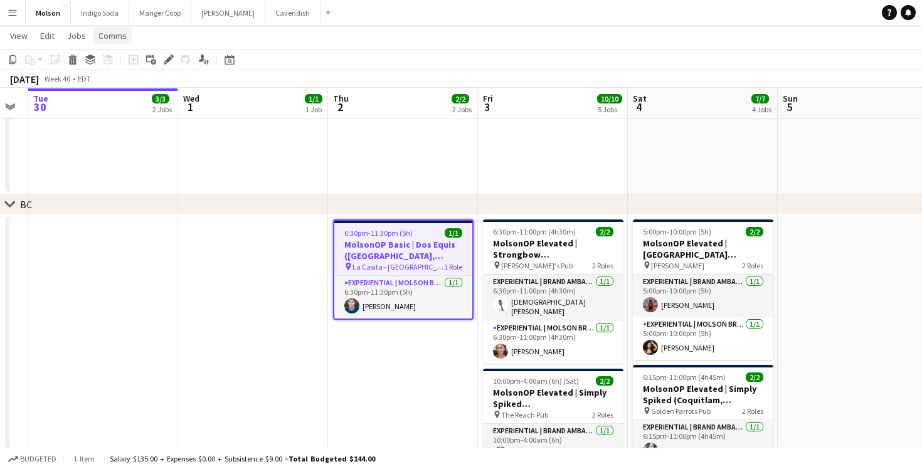
click at [117, 36] on span "Comms" at bounding box center [112, 35] width 28 height 11
click at [129, 90] on span "Create chat" at bounding box center [125, 88] width 44 height 11
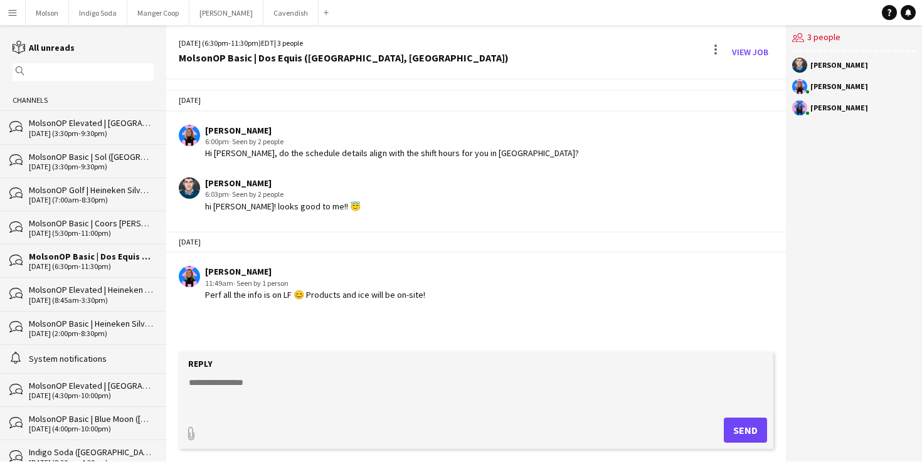
drag, startPoint x: 248, startPoint y: 155, endPoint x: 248, endPoint y: 165, distance: 10.0
click at [248, 165] on div "Yesterday Lysandre Dorval 6:00pm · Seen by 2 people Hi Georges, do the schedule…" at bounding box center [476, 195] width 620 height 230
drag, startPoint x: 434, startPoint y: 293, endPoint x: 382, endPoint y: 270, distance: 57.2
click at [383, 270] on div "Lysandre Dorval 11:49am · Seen by 1 person Perf all the info is on LF 😊 Product…" at bounding box center [427, 283] width 496 height 34
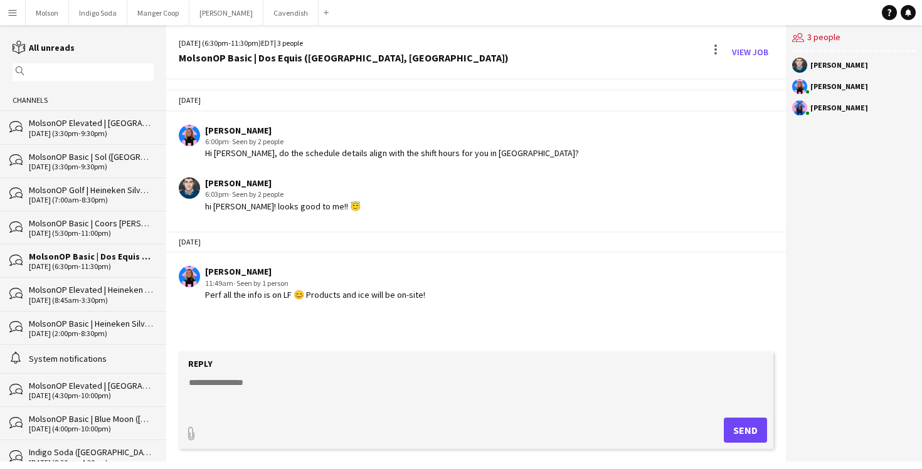
click at [378, 284] on div "11:49am · Seen by 1 person" at bounding box center [315, 283] width 220 height 11
click at [747, 53] on link "View Job" at bounding box center [750, 52] width 46 height 20
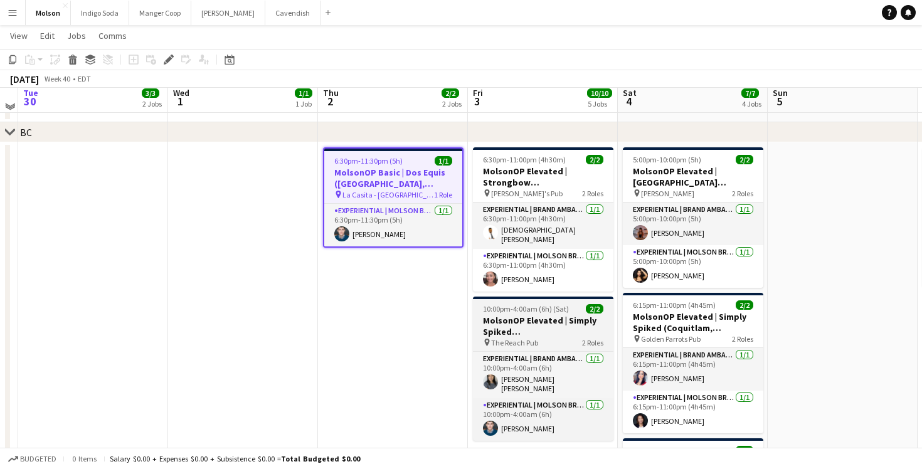
scroll to position [1022, 0]
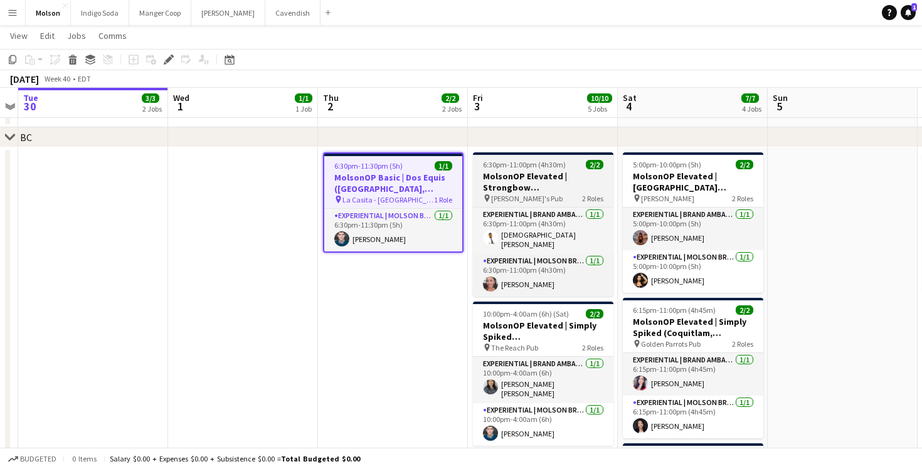
click at [551, 184] on h3 "MolsonOP Elevated | Strongbow ([GEOGRAPHIC_DATA], [GEOGRAPHIC_DATA])" at bounding box center [543, 182] width 140 height 23
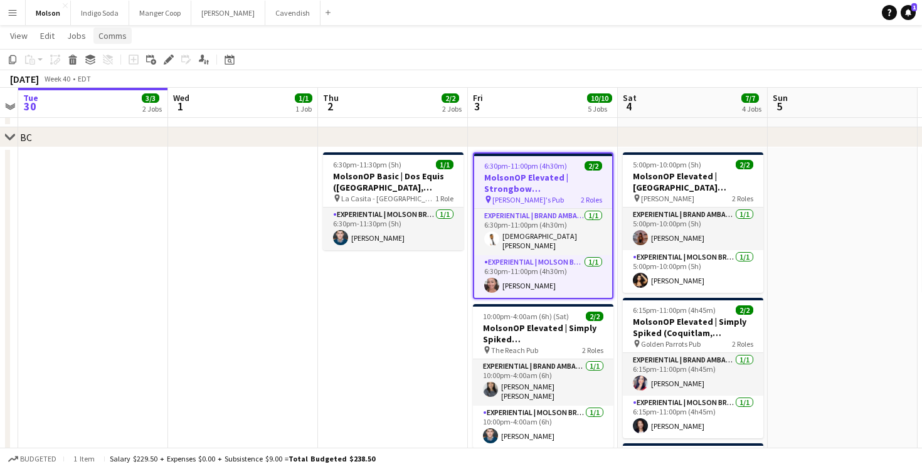
click at [126, 38] on link "Comms" at bounding box center [112, 36] width 38 height 16
click at [131, 95] on link "Create chat" at bounding box center [145, 89] width 104 height 26
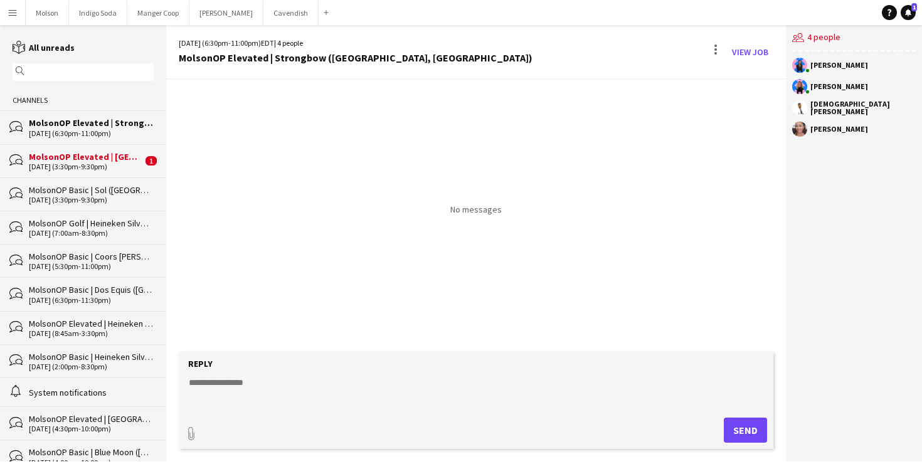
click at [263, 379] on textarea at bounding box center [478, 392] width 582 height 33
click at [106, 120] on div "MolsonOP Elevated | Strongbow ([GEOGRAPHIC_DATA], [GEOGRAPHIC_DATA])" at bounding box center [91, 122] width 125 height 11
click at [85, 187] on div "MolsonOP Basic | Sol ([GEOGRAPHIC_DATA], [GEOGRAPHIC_DATA])" at bounding box center [91, 189] width 125 height 11
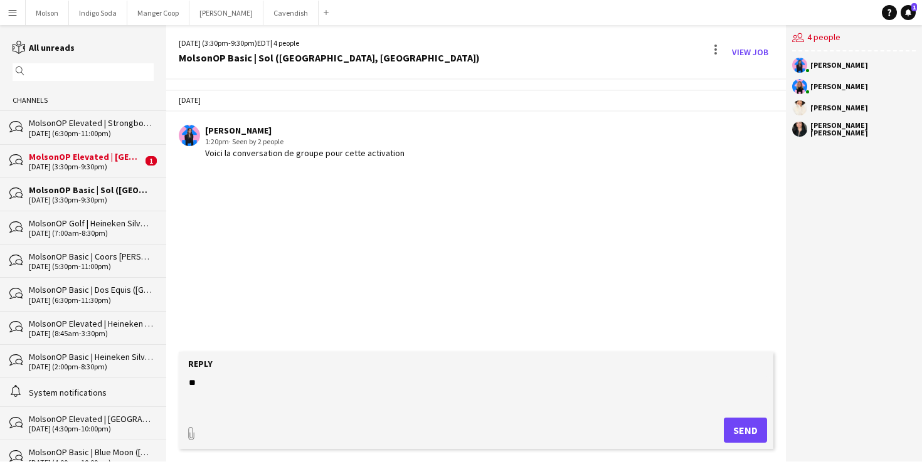
click at [92, 229] on div "10-03-2025 (7:00am-8:30pm)" at bounding box center [91, 233] width 125 height 9
click at [89, 265] on div "10-02-2025 (5:30pm-11:00pm)" at bounding box center [91, 266] width 125 height 9
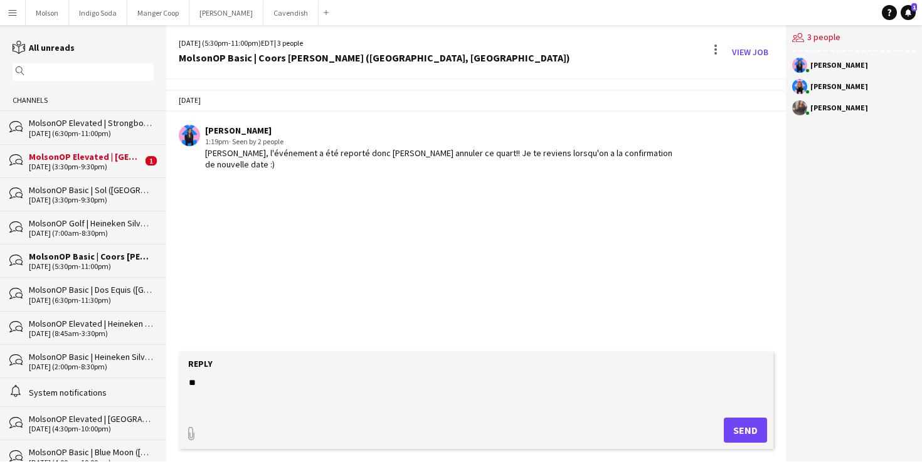
click at [87, 297] on div "10-02-2025 (6:30pm-11:30pm)" at bounding box center [91, 300] width 125 height 9
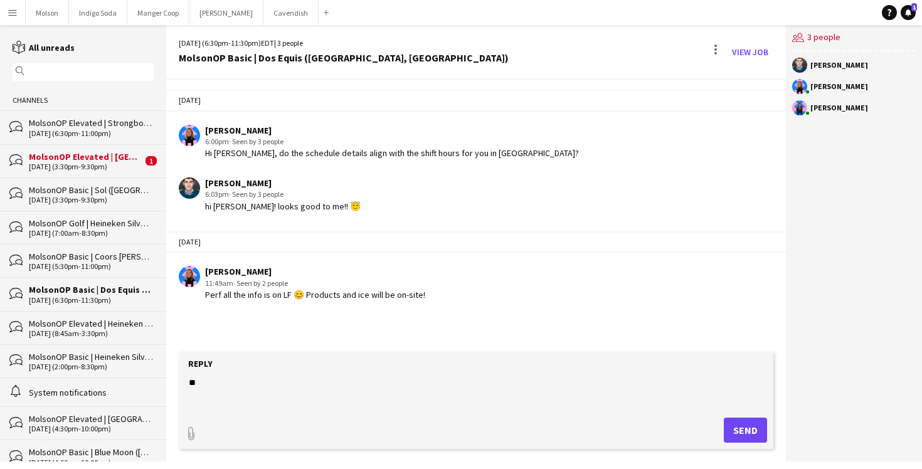
copy div "Hi Georges, do the schedule details align with the shift hours for you in BC?"
drag, startPoint x: 204, startPoint y: 156, endPoint x: 519, endPoint y: 153, distance: 315.4
click at [519, 153] on div "Lysandre Dorval 6:00pm · Seen by 3 people Hi Georges, do the schedule details a…" at bounding box center [427, 142] width 496 height 34
click at [67, 130] on div "10-03-2025 (6:30pm-11:00pm)" at bounding box center [91, 133] width 125 height 9
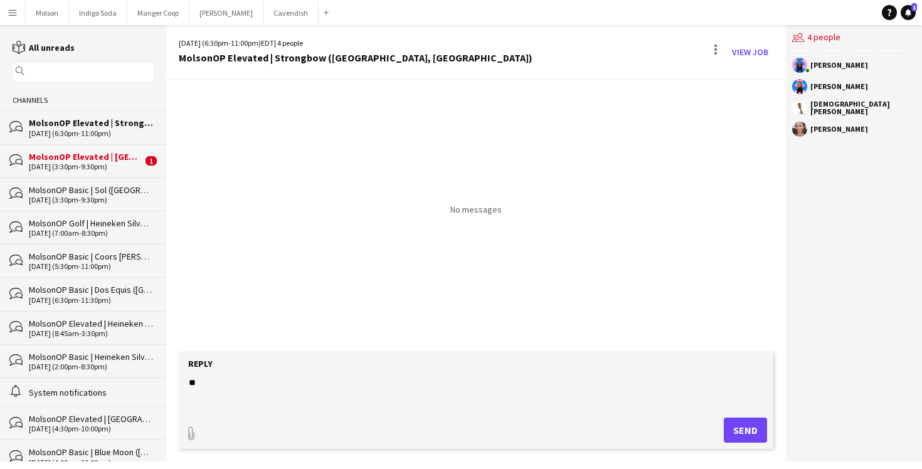
click at [240, 381] on textarea "**" at bounding box center [478, 392] width 582 height 33
paste textarea "**********"
drag, startPoint x: 200, startPoint y: 382, endPoint x: 236, endPoint y: 379, distance: 35.9
click at [236, 379] on textarea "**********" at bounding box center [478, 392] width 582 height 33
click at [492, 374] on form "**********" at bounding box center [476, 400] width 594 height 97
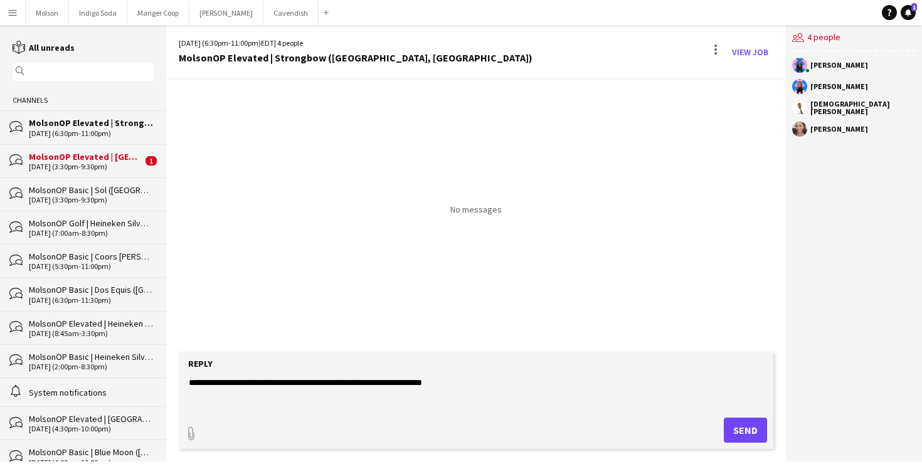
click at [460, 381] on textarea "**********" at bounding box center [478, 392] width 582 height 33
drag, startPoint x: 584, startPoint y: 377, endPoint x: 453, endPoint y: 387, distance: 131.4
click at [453, 387] on textarea "**********" at bounding box center [478, 392] width 582 height 33
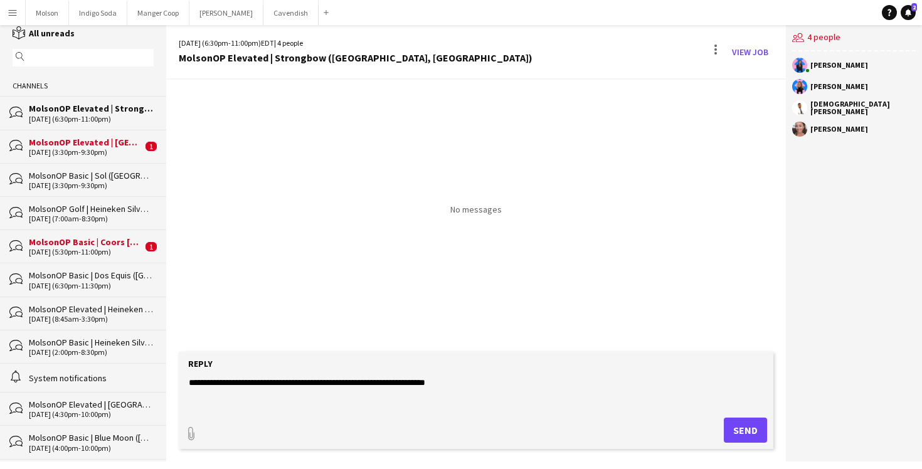
click at [98, 308] on div "MolsonOP Elevated | Heineken Silver (Lévis, [GEOGRAPHIC_DATA])" at bounding box center [91, 308] width 125 height 11
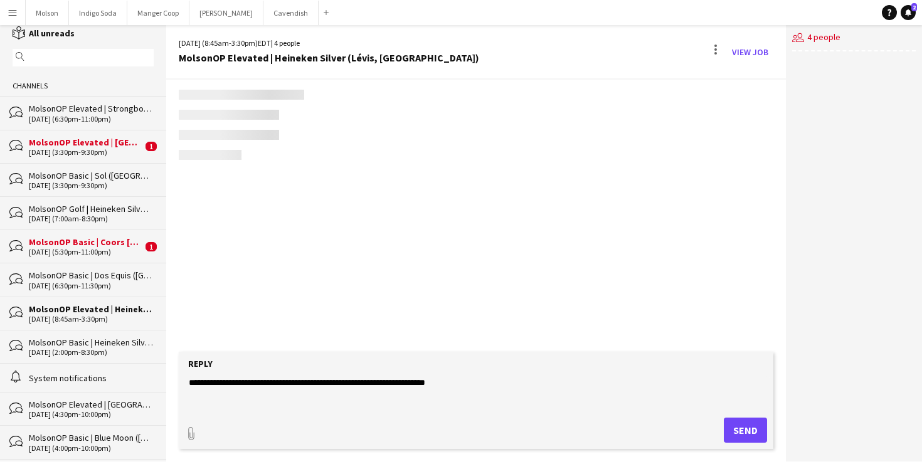
scroll to position [1695, 0]
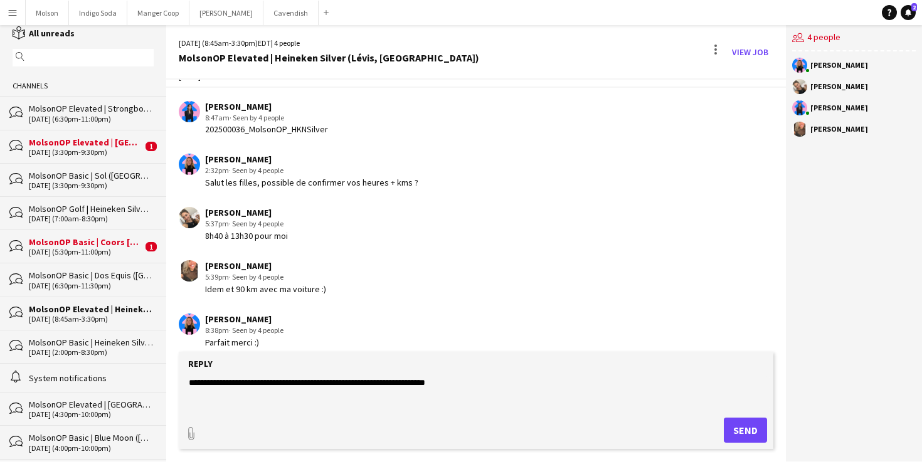
click at [102, 282] on div "10-02-2025 (6:30pm-11:30pm)" at bounding box center [91, 286] width 125 height 9
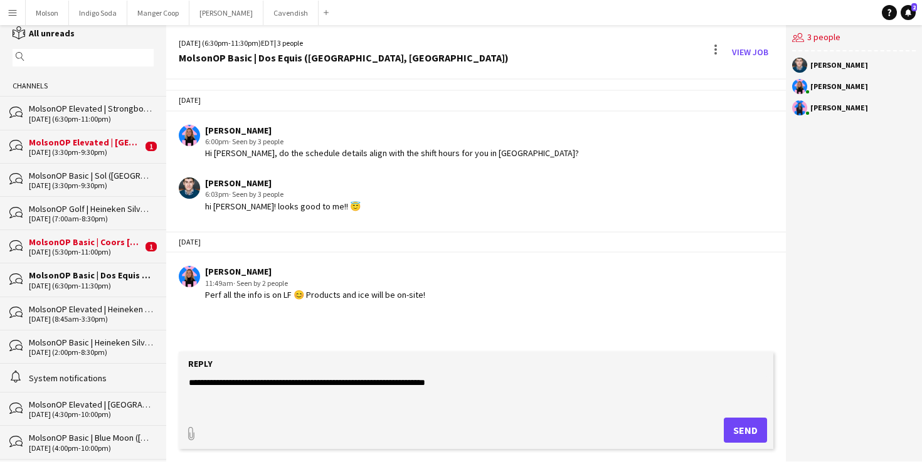
copy div "Perf all the info is on LF 😊 Products and ice will be on-site!"
drag, startPoint x: 199, startPoint y: 295, endPoint x: 446, endPoint y: 297, distance: 246.4
click at [446, 297] on div "Lysandre Dorval 11:49am · Seen by 2 people Perf all the info is on LF 😊 Product…" at bounding box center [427, 283] width 496 height 34
click at [75, 120] on div "10-03-2025 (6:30pm-11:00pm)" at bounding box center [91, 119] width 125 height 9
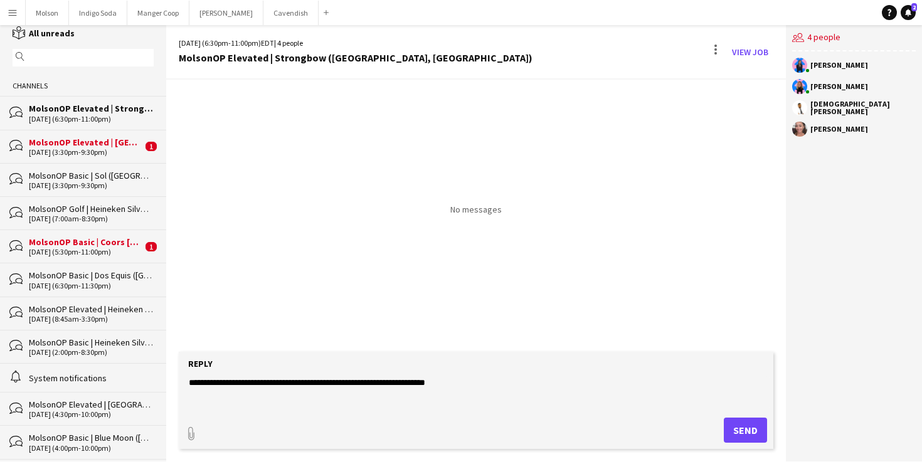
click at [500, 381] on textarea "**********" at bounding box center [478, 392] width 582 height 33
paste textarea "**********"
drag, startPoint x: 470, startPoint y: 383, endPoint x: 453, endPoint y: 382, distance: 16.9
click at [453, 382] on textarea "**********" at bounding box center [478, 392] width 582 height 33
drag, startPoint x: 529, startPoint y: 382, endPoint x: 529, endPoint y: 404, distance: 21.3
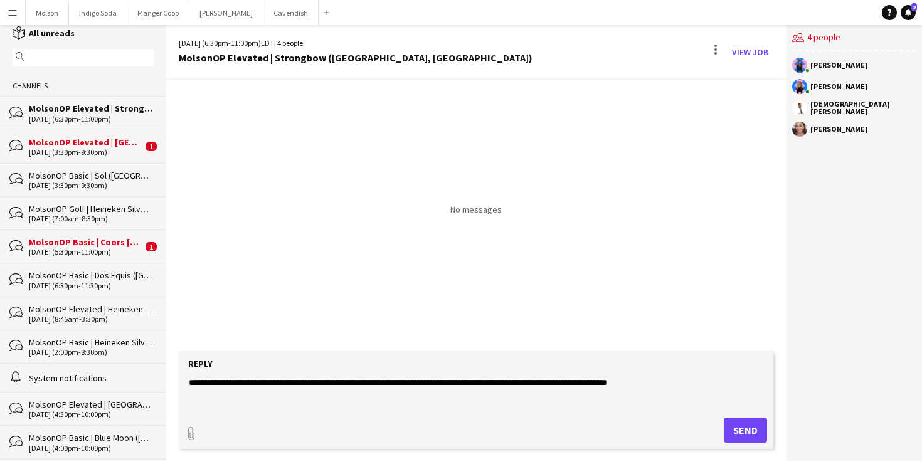
click at [529, 386] on textarea "**********" at bounding box center [478, 392] width 582 height 33
drag, startPoint x: 690, startPoint y: 383, endPoint x: 546, endPoint y: 382, distance: 144.8
click at [546, 382] on textarea "**********" at bounding box center [478, 392] width 582 height 33
drag, startPoint x: 554, startPoint y: 378, endPoint x: 221, endPoint y: 385, distance: 333.0
click at [221, 385] on textarea "**********" at bounding box center [478, 392] width 582 height 33
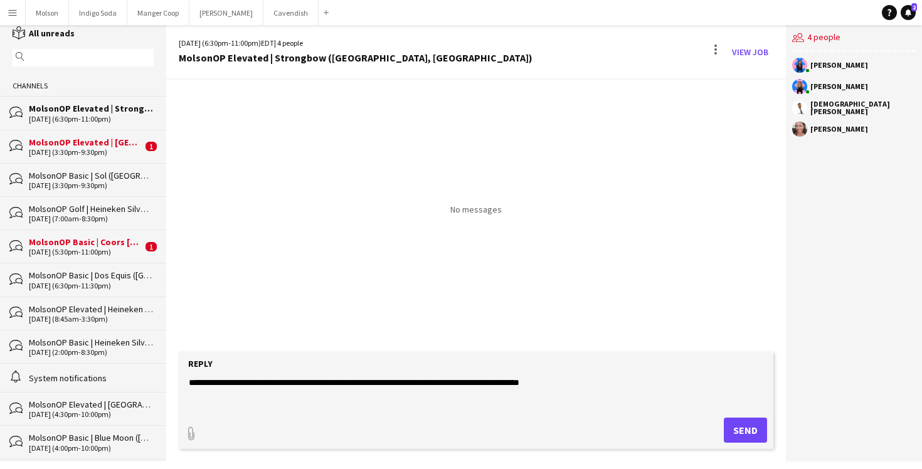
click at [586, 377] on textarea "**********" at bounding box center [478, 392] width 582 height 33
click at [453, 381] on textarea "**********" at bounding box center [478, 392] width 582 height 33
click at [528, 384] on textarea "**********" at bounding box center [478, 392] width 582 height 33
drag, startPoint x: 524, startPoint y: 382, endPoint x: 571, endPoint y: 381, distance: 47.7
click at [571, 381] on textarea "**********" at bounding box center [478, 392] width 582 height 33
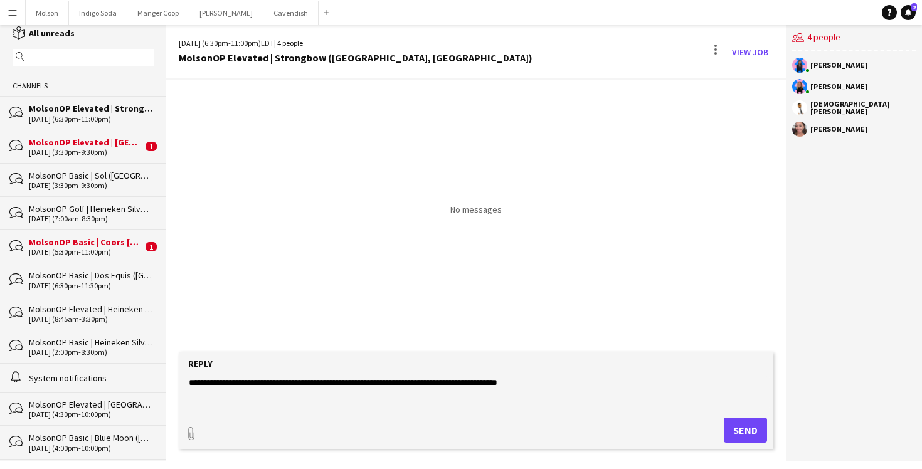
drag, startPoint x: 450, startPoint y: 382, endPoint x: 628, endPoint y: 388, distance: 178.2
click at [628, 388] on textarea "**********" at bounding box center [478, 392] width 582 height 33
drag, startPoint x: 552, startPoint y: 380, endPoint x: 528, endPoint y: 378, distance: 24.5
click at [527, 379] on textarea "**********" at bounding box center [478, 392] width 582 height 33
click at [536, 382] on textarea "**********" at bounding box center [478, 392] width 582 height 33
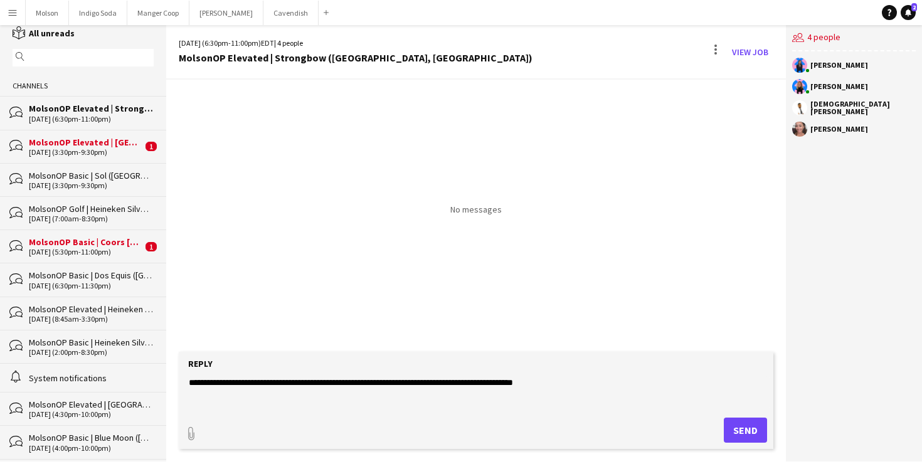
type textarea "**********"
click at [747, 433] on button "Send" at bounding box center [745, 430] width 43 height 25
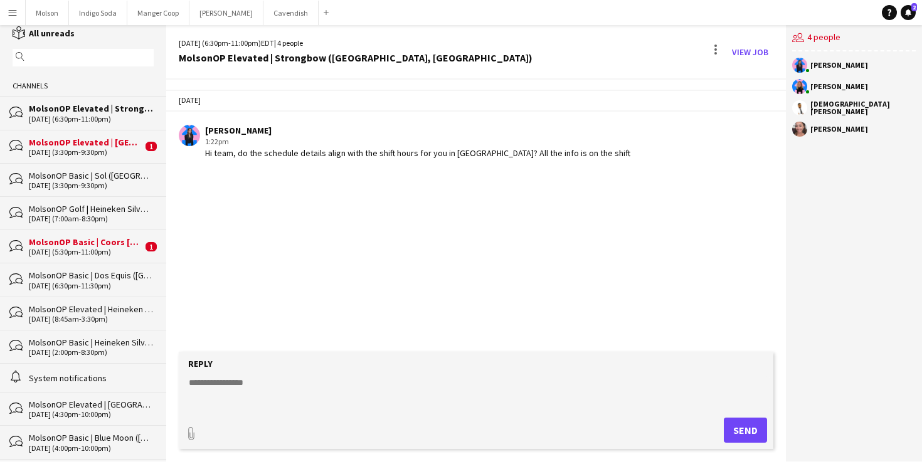
copy div "Hi team, do the schedule details align with the shift hours for you in BC? All …"
drag, startPoint x: 567, startPoint y: 154, endPoint x: 207, endPoint y: 157, distance: 359.9
click at [207, 157] on div "Laurence Pare 1:22pm Hi team, do the schedule details align with the shift hour…" at bounding box center [427, 142] width 496 height 34
click at [320, 187] on div "Today Laurence Pare 1:22pm Hi team, do the schedule details align with the shif…" at bounding box center [476, 216] width 620 height 272
click at [761, 53] on link "View Job" at bounding box center [750, 52] width 46 height 20
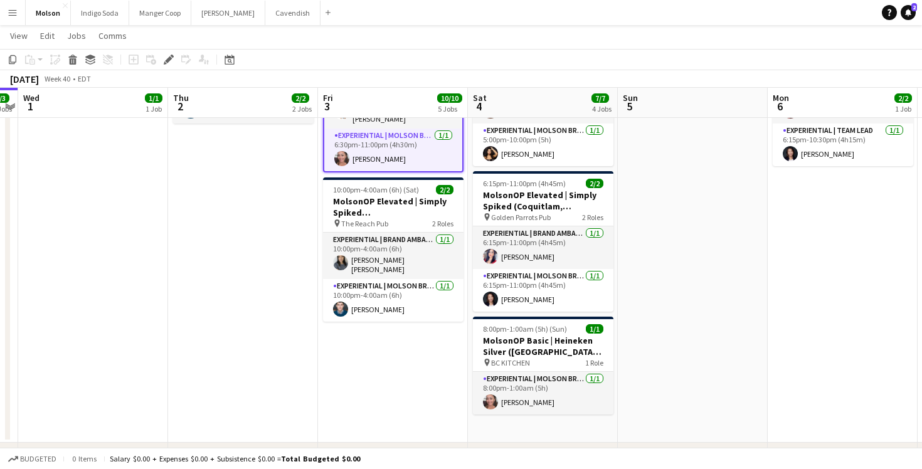
scroll to position [1148, 0]
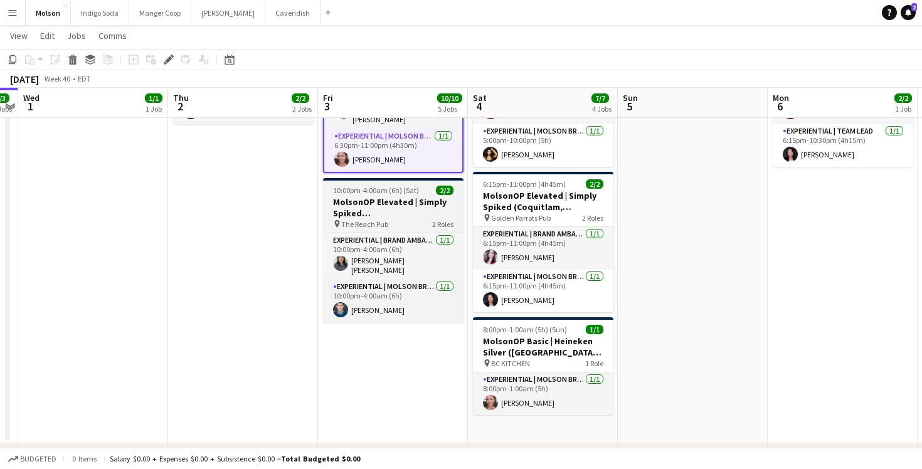
click at [405, 196] on h3 "MolsonOP Elevated | Simply Spiked ([GEOGRAPHIC_DATA], [GEOGRAPHIC_DATA])" at bounding box center [393, 207] width 140 height 23
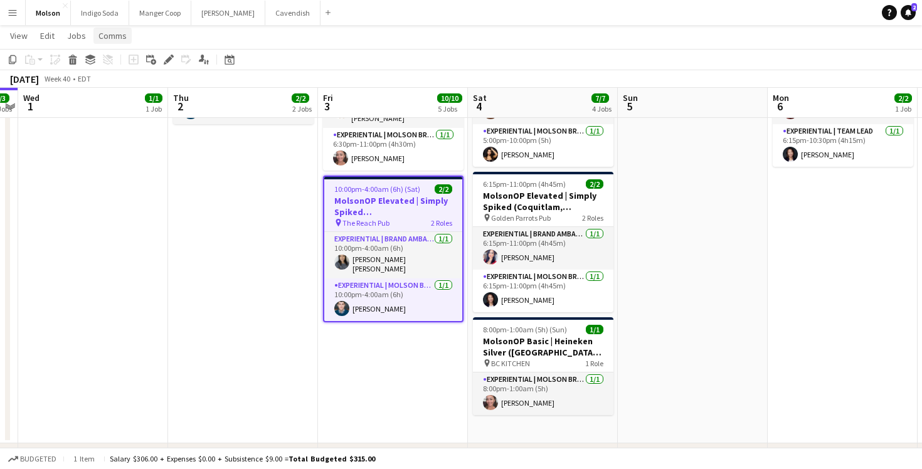
click at [110, 38] on span "Comms" at bounding box center [112, 35] width 28 height 11
click at [145, 95] on link "Create chat" at bounding box center [145, 89] width 104 height 26
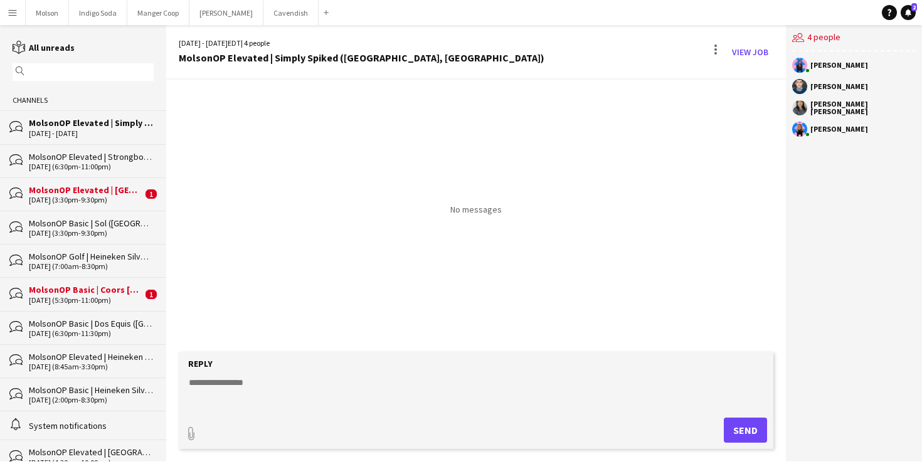
click at [277, 384] on textarea at bounding box center [478, 392] width 582 height 33
paste textarea "**********"
type textarea "**********"
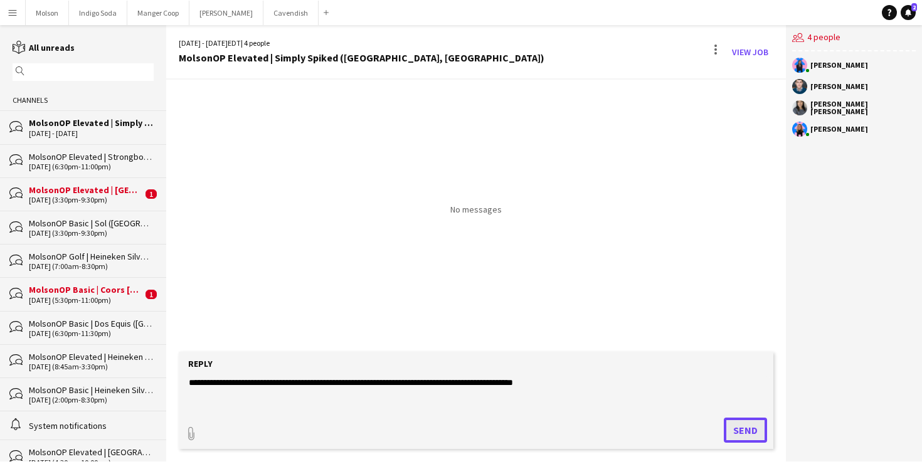
click at [748, 434] on button "Send" at bounding box center [745, 430] width 43 height 25
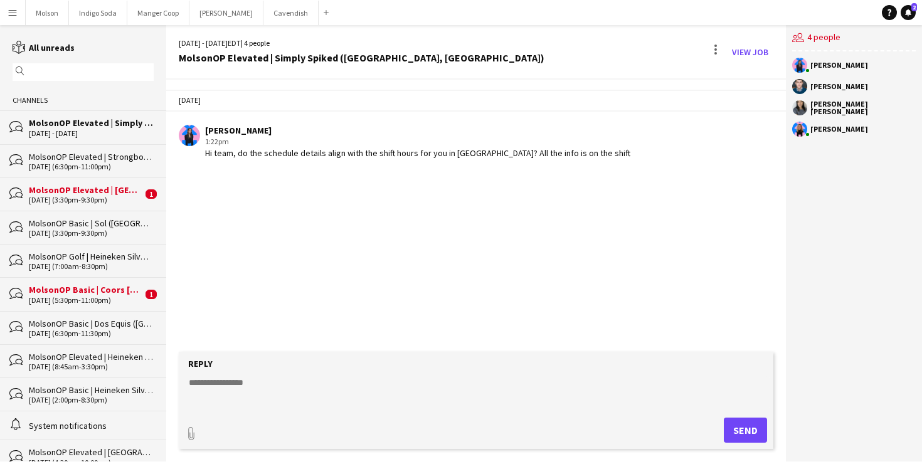
click at [763, 63] on div "3 - 4 Oct 2025 EDT | 4 people MolsonOP Elevated | Simply Spiked (Maple Ridge, B…" at bounding box center [476, 52] width 620 height 55
click at [755, 53] on link "View Job" at bounding box center [750, 52] width 46 height 20
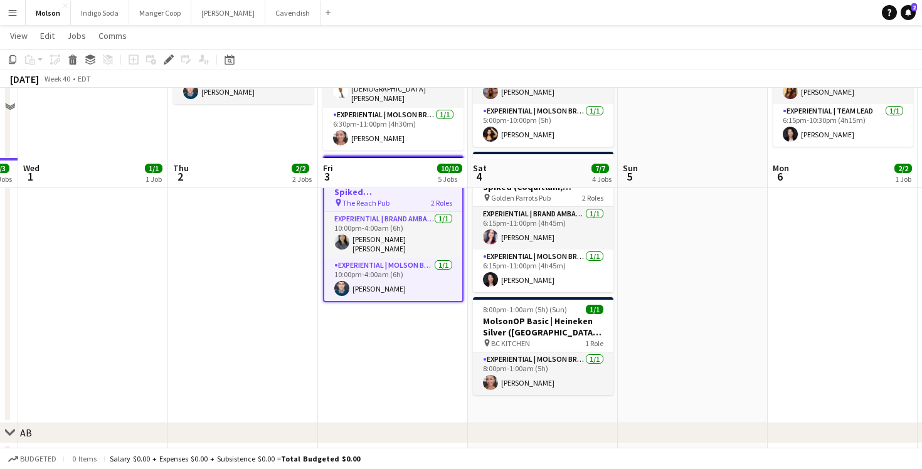
scroll to position [1045, 0]
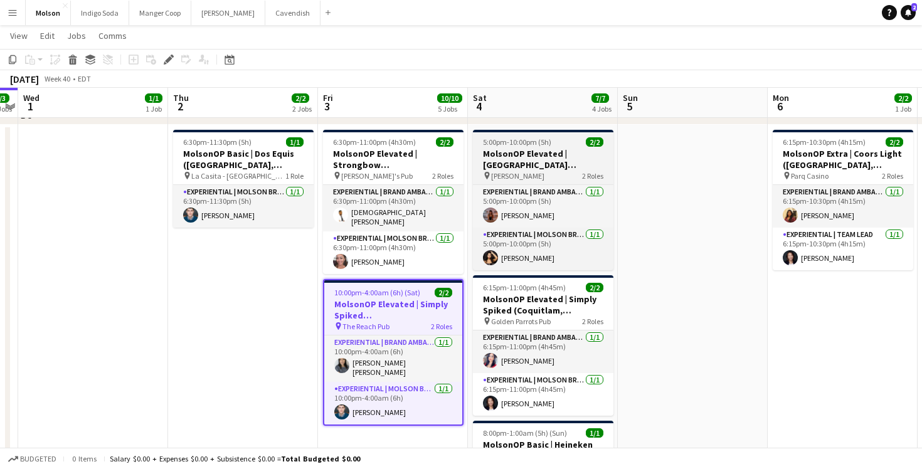
click at [541, 159] on h3 "MolsonOP Elevated | Madri (Vancouver, BC)" at bounding box center [543, 159] width 140 height 23
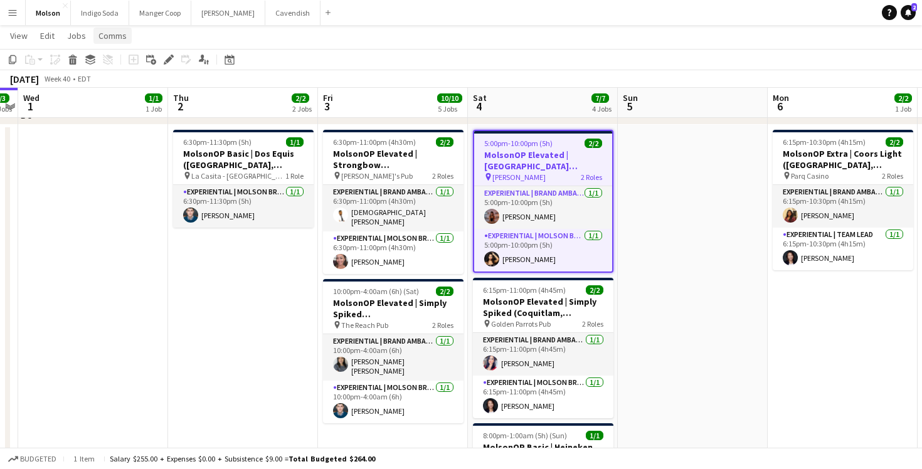
click at [116, 34] on span "Comms" at bounding box center [112, 35] width 28 height 11
click at [127, 87] on span "Create chat" at bounding box center [125, 88] width 44 height 11
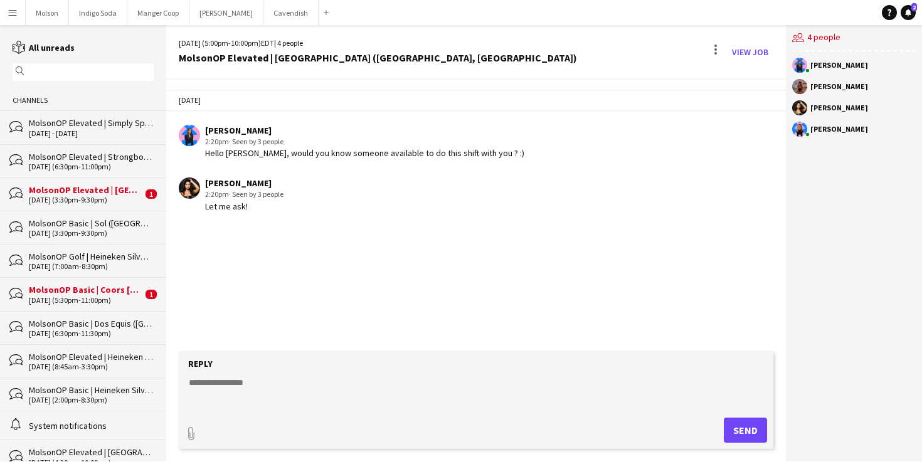
click at [258, 384] on textarea at bounding box center [478, 392] width 582 height 33
paste textarea "**********"
type textarea "**********"
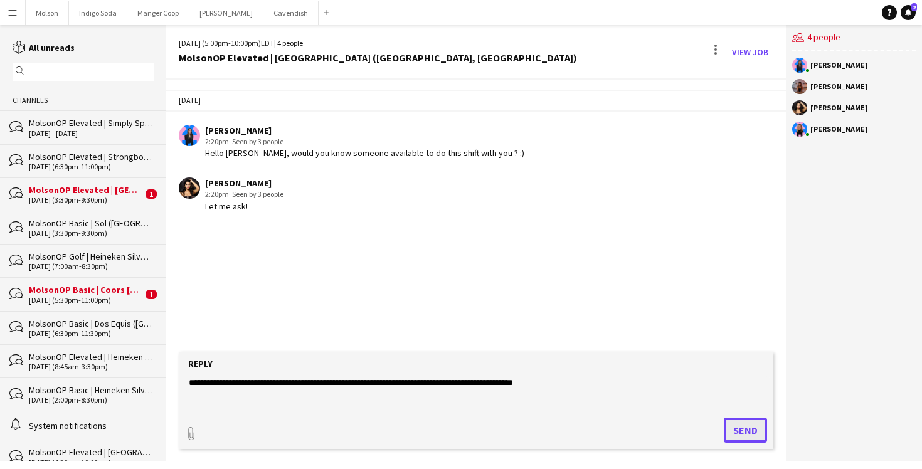
click at [749, 433] on button "Send" at bounding box center [745, 430] width 43 height 25
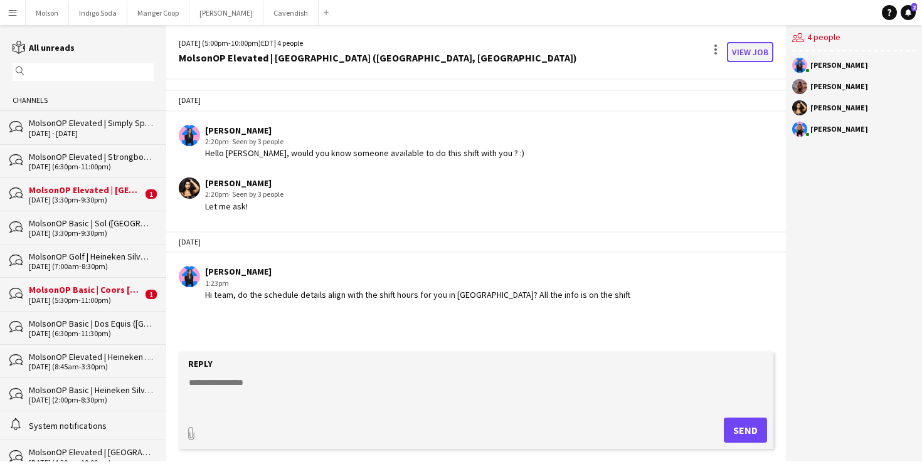
click at [736, 55] on link "View Job" at bounding box center [750, 52] width 46 height 20
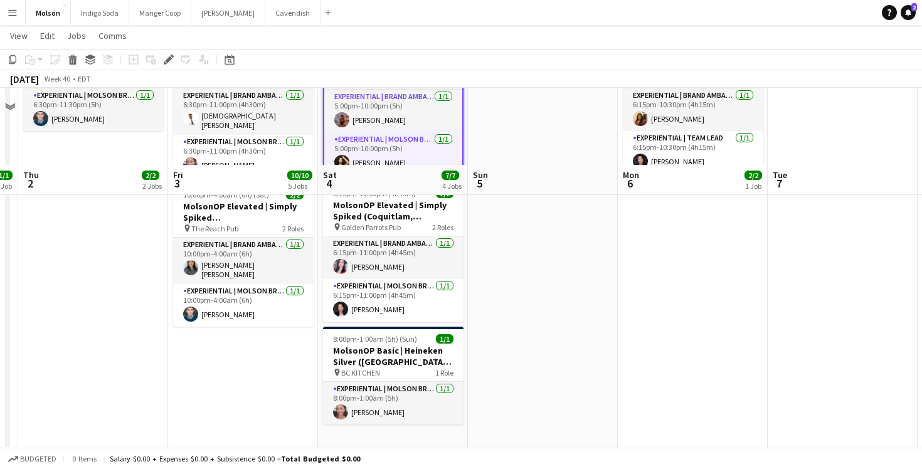
scroll to position [1140, 0]
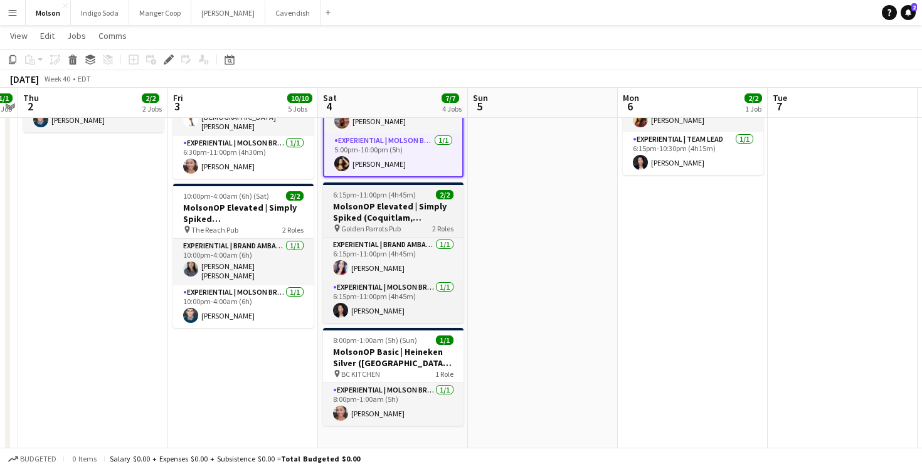
click at [395, 223] on div "pin Golden Parrots Pub 2 Roles" at bounding box center [393, 228] width 140 height 10
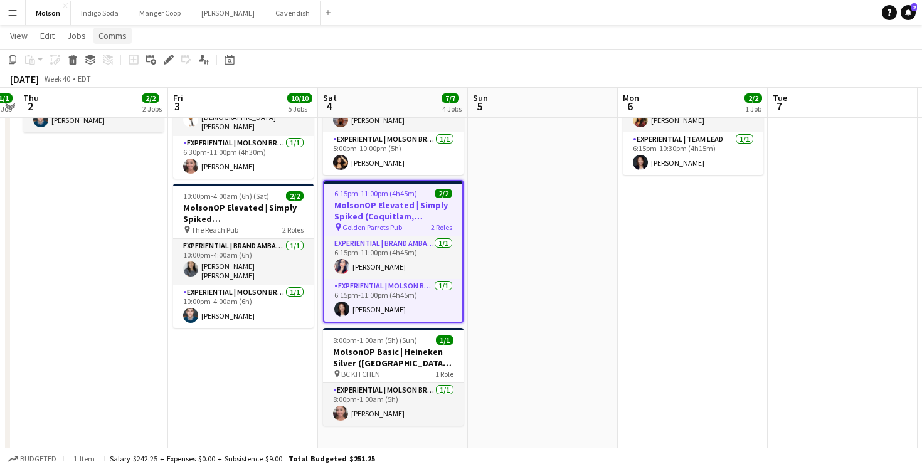
click at [122, 38] on span "Comms" at bounding box center [112, 35] width 28 height 11
click at [130, 85] on span "Create chat" at bounding box center [125, 88] width 44 height 11
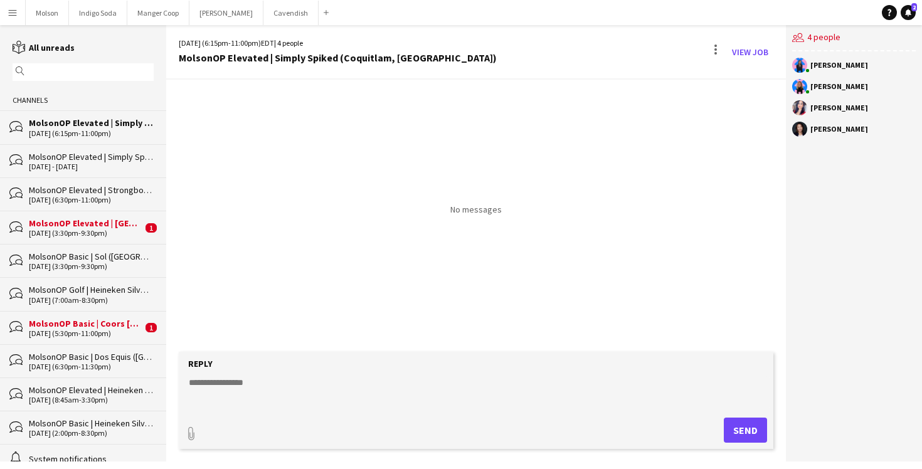
click at [287, 401] on textarea at bounding box center [478, 392] width 582 height 33
paste textarea "**********"
type textarea "**********"
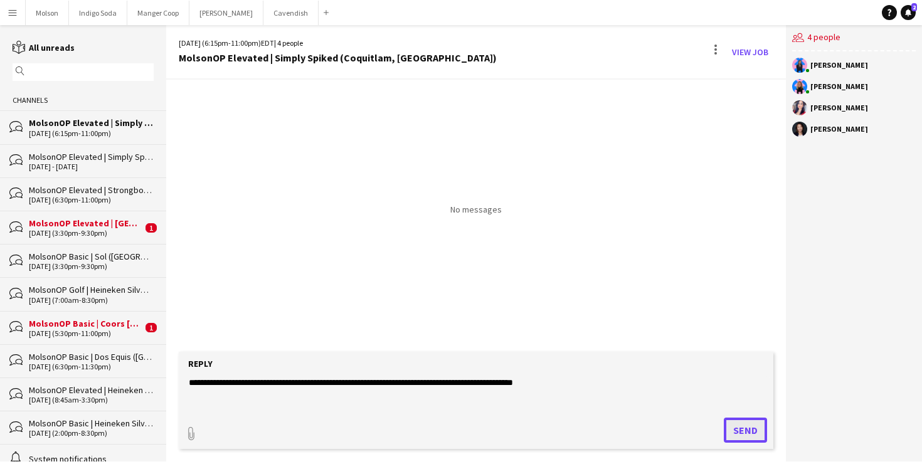
click at [732, 425] on button "Send" at bounding box center [745, 430] width 43 height 25
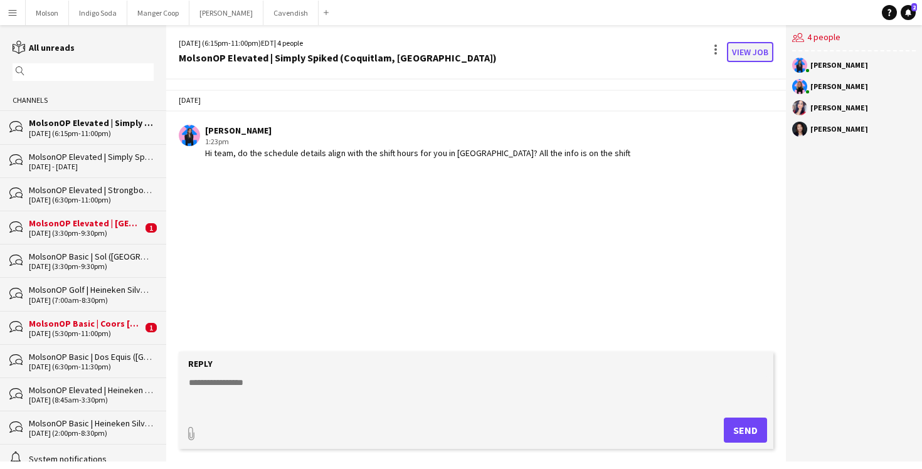
click at [749, 51] on link "View Job" at bounding box center [750, 52] width 46 height 20
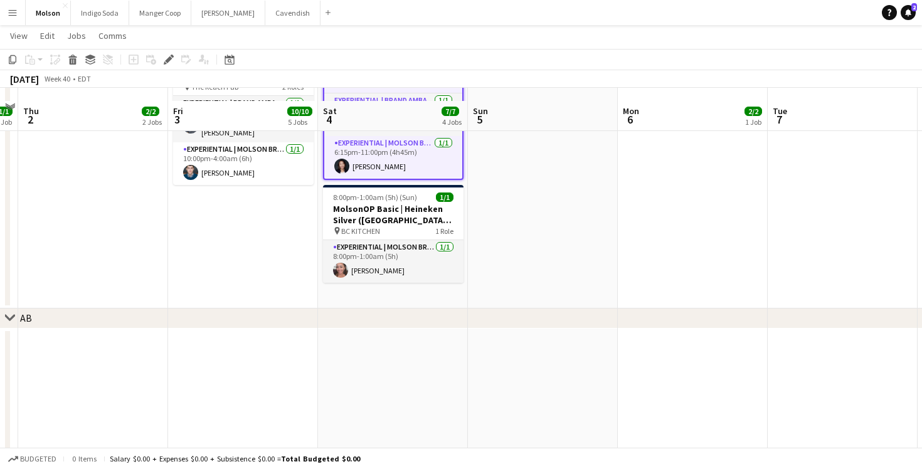
scroll to position [1295, 0]
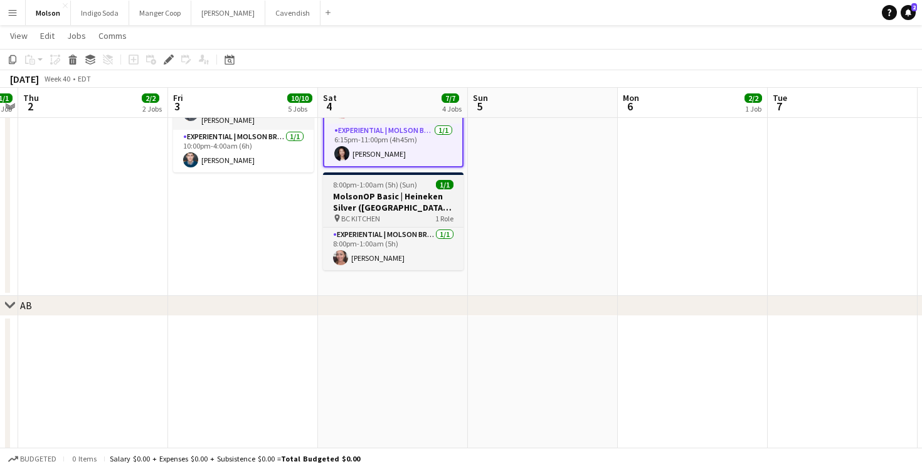
click at [406, 198] on h3 "MolsonOP Basic | Heineken Silver (Vancouver, BC)" at bounding box center [393, 202] width 140 height 23
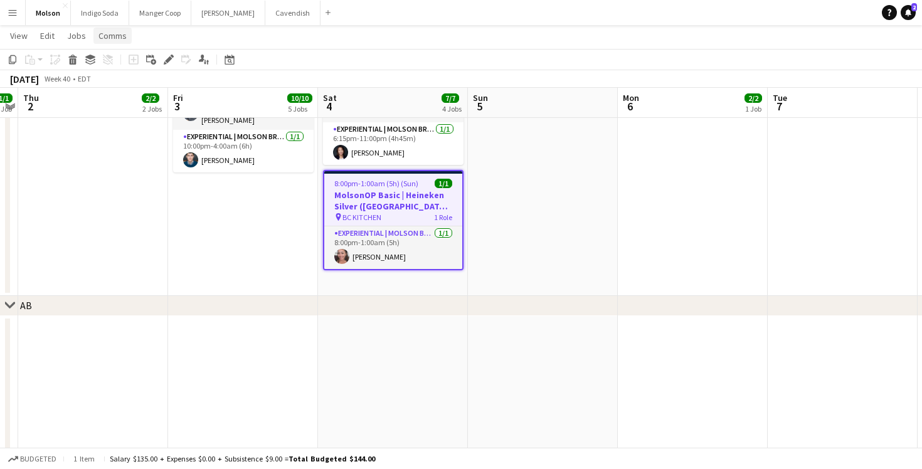
click at [108, 39] on span "Comms" at bounding box center [112, 35] width 28 height 11
click at [154, 89] on link "Create chat" at bounding box center [145, 89] width 104 height 26
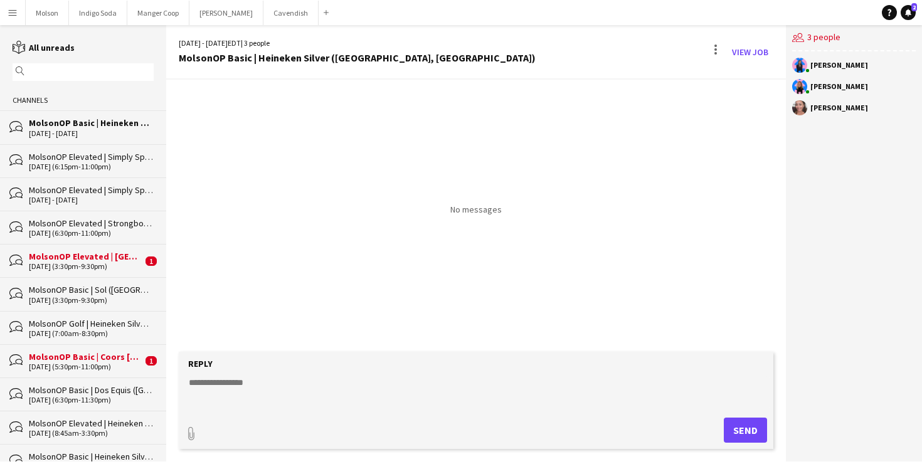
click at [298, 397] on textarea at bounding box center [478, 392] width 582 height 33
paste textarea "**********"
click at [203, 385] on textarea "**********" at bounding box center [478, 392] width 582 height 33
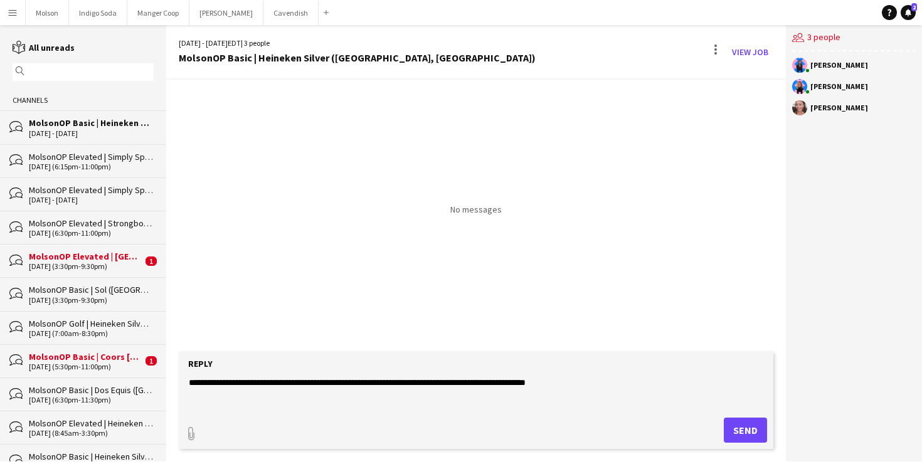
type textarea "**********"
click at [746, 428] on button "Send" at bounding box center [745, 430] width 43 height 25
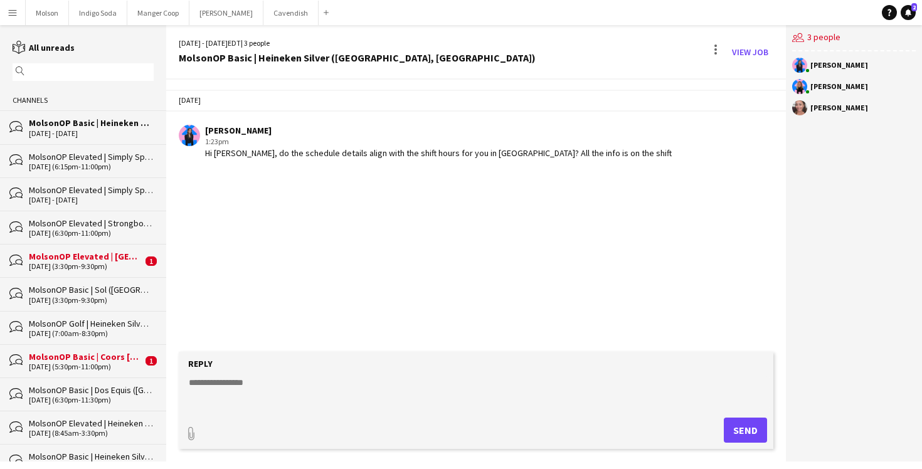
click at [73, 241] on div "bubbles MolsonOP Elevated | Strongbow (New Westminster, BC) 10-03-2025 (6:30pm-…" at bounding box center [83, 227] width 166 height 33
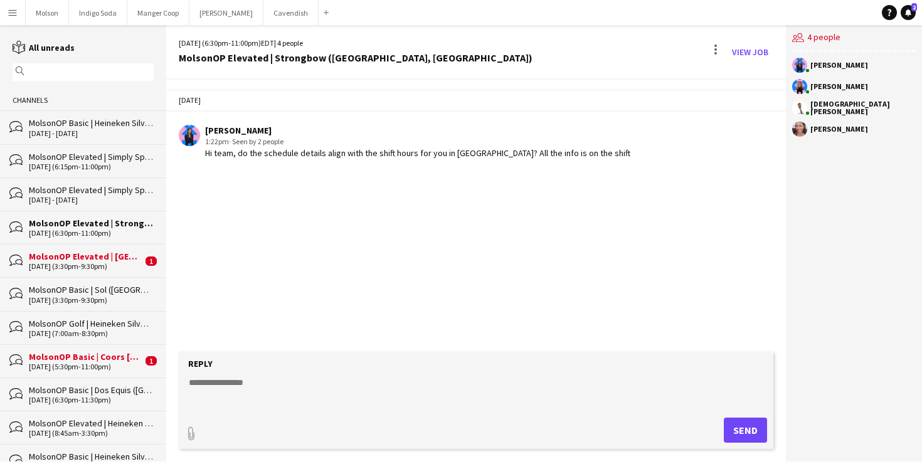
click at [75, 252] on div "MolsonOP Elevated | Madri (Laval, QC)" at bounding box center [85, 256] width 113 height 11
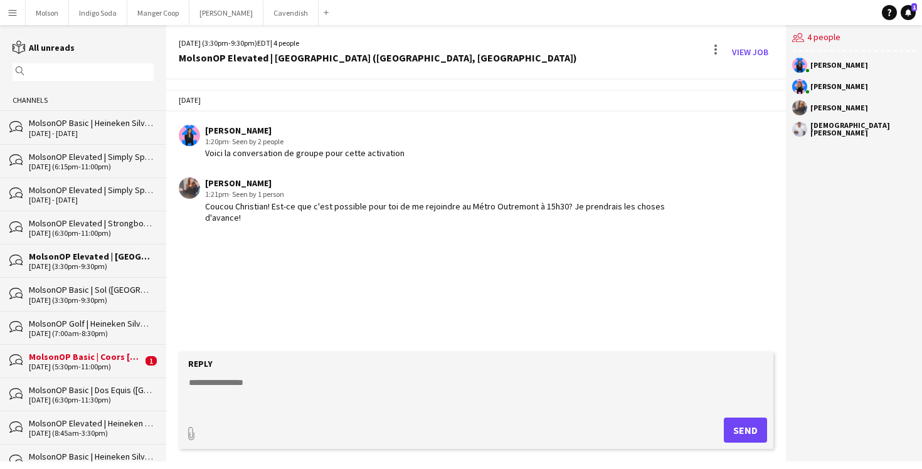
drag, startPoint x: 212, startPoint y: 205, endPoint x: 268, endPoint y: 226, distance: 60.3
click at [268, 226] on app-chat-message "Roxanne Grant 1:21pm · Seen by 1 person Coucou Christian! Est-ce que c'est poss…" at bounding box center [476, 200] width 620 height 58
drag, startPoint x: 290, startPoint y: 214, endPoint x: 290, endPoint y: 198, distance: 16.3
click at [292, 198] on div "Roxanne Grant 1:21pm · Seen by 1 person Coucou Christian! Est-ce que c'est poss…" at bounding box center [440, 200] width 470 height 46
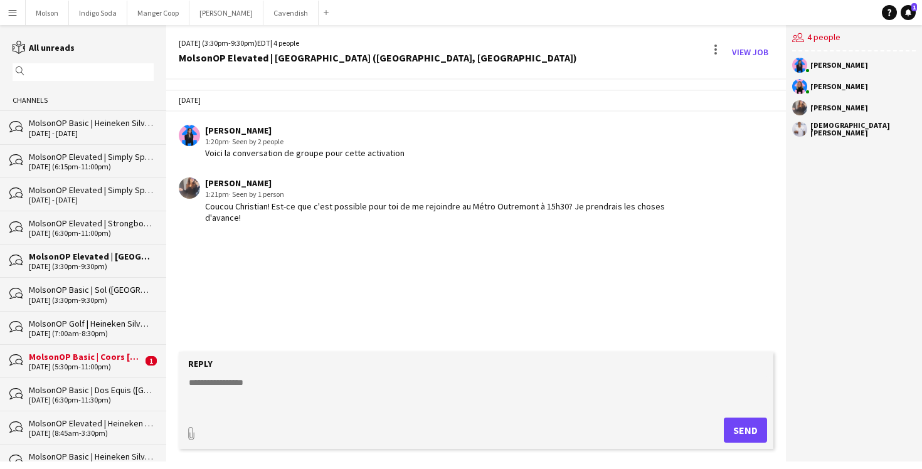
click at [303, 197] on div "1:21pm · Seen by 1 person" at bounding box center [440, 194] width 470 height 11
drag, startPoint x: 302, startPoint y: 218, endPoint x: 305, endPoint y: 201, distance: 17.1
click at [305, 201] on div "Coucou Christian! Est-ce que c'est possible pour toi de me rejoindre au Métro O…" at bounding box center [440, 212] width 470 height 23
click at [83, 356] on div "MolsonOP Basic | Coors Seltzer (Montreal, QC)" at bounding box center [85, 356] width 113 height 11
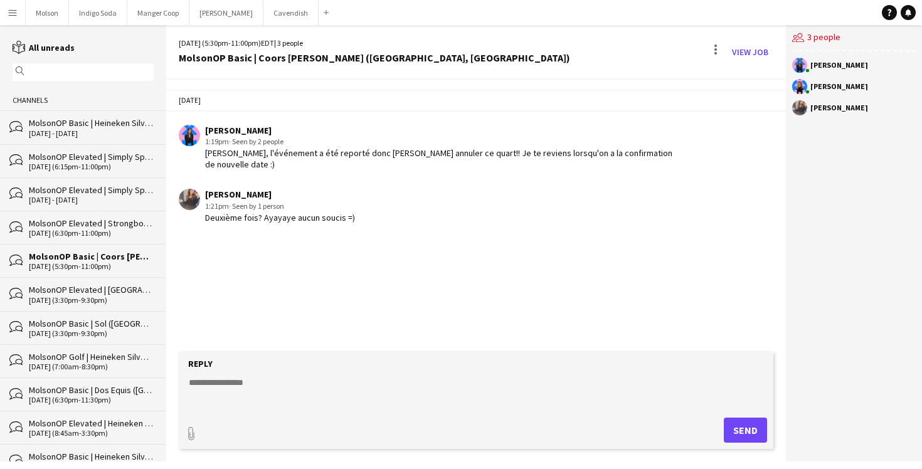
drag, startPoint x: 195, startPoint y: 216, endPoint x: 401, endPoint y: 219, distance: 205.7
click at [401, 220] on div "Roxanne Grant 1:21pm · Seen by 1 person Deuxième fois? Ayayaye aucun soucis =)" at bounding box center [427, 206] width 496 height 34
click at [401, 219] on div "Roxanne Grant 1:21pm · Seen by 1 person Deuxième fois? Ayayaye aucun soucis =)" at bounding box center [427, 206] width 496 height 34
click at [235, 388] on textarea at bounding box center [478, 392] width 582 height 33
type textarea "*********"
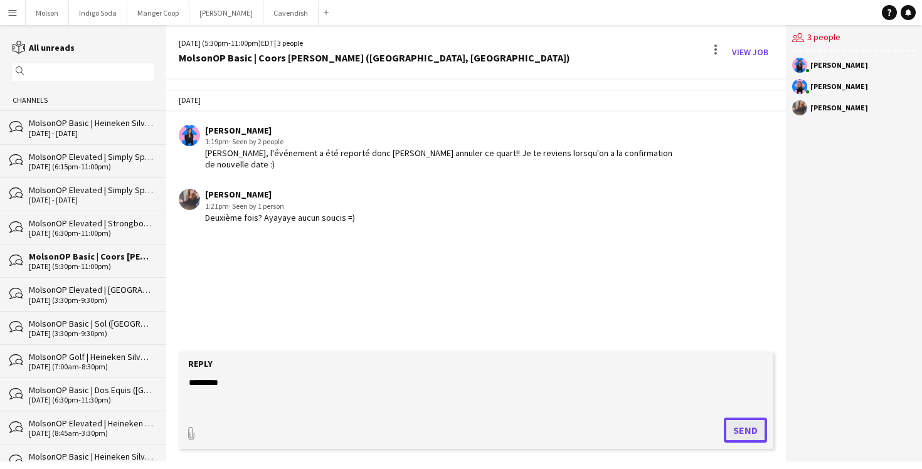
click at [741, 433] on button "Send" at bounding box center [745, 430] width 43 height 25
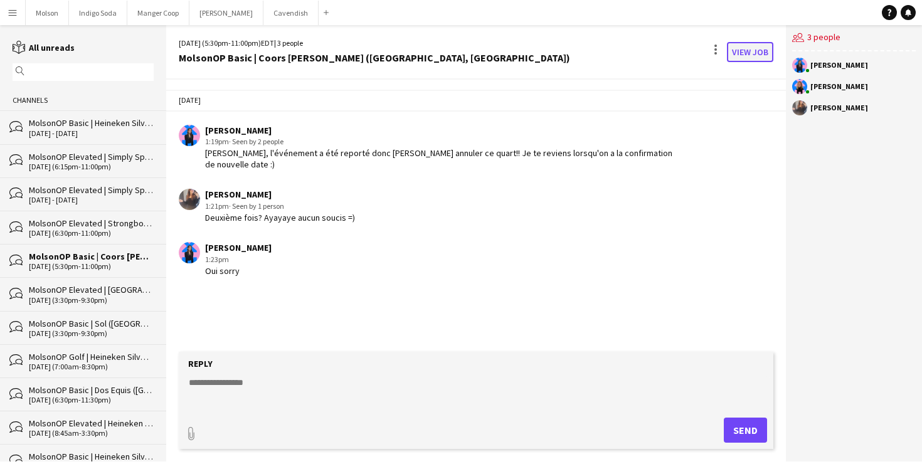
click at [746, 51] on link "View Job" at bounding box center [750, 52] width 46 height 20
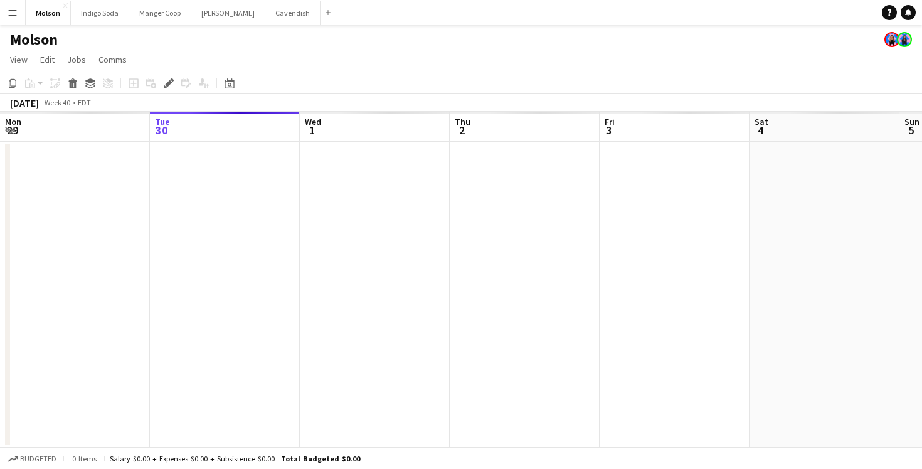
scroll to position [0, 431]
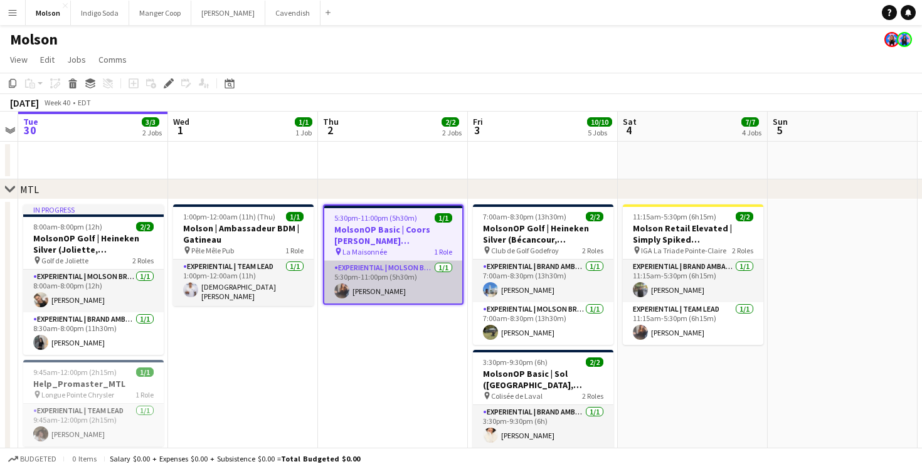
click at [400, 280] on app-card-role "Experiential | Molson Brand Specialist 1/1 5:30pm-11:00pm (5h30m) Roxanne Grant" at bounding box center [393, 282] width 138 height 43
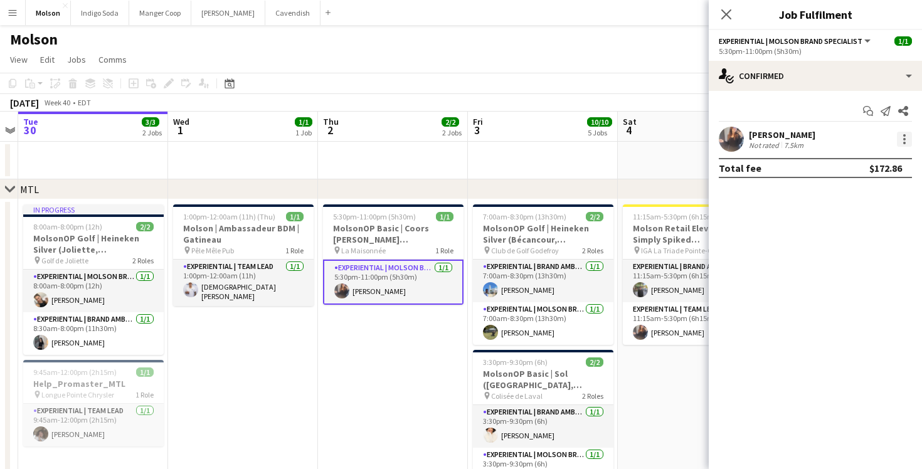
click at [904, 139] on div at bounding box center [904, 139] width 3 height 3
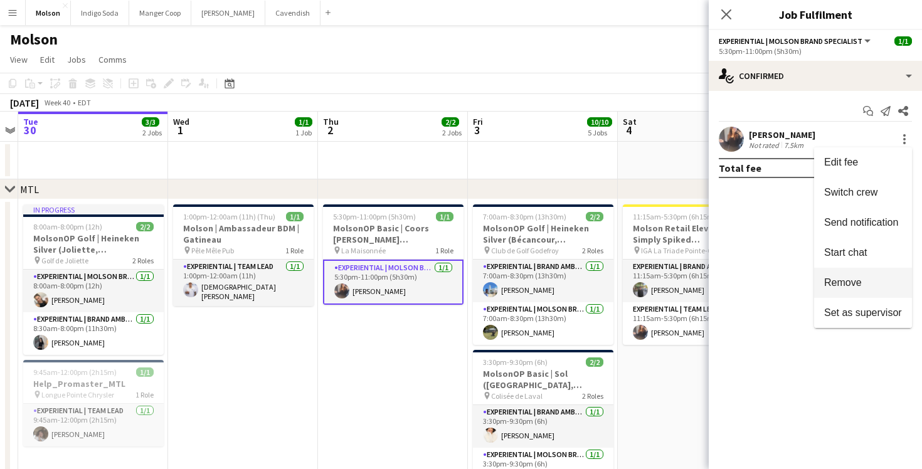
click at [869, 283] on span "Remove" at bounding box center [863, 282] width 78 height 11
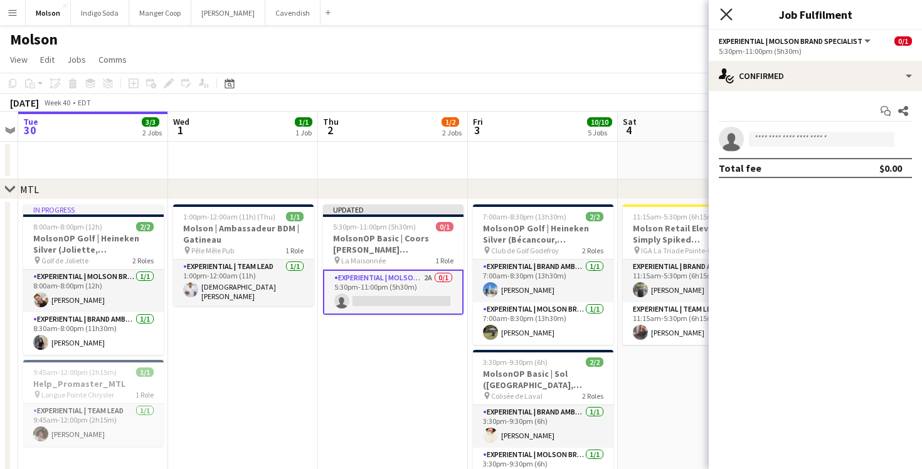
click at [729, 16] on icon "Close pop-in" at bounding box center [726, 14] width 12 height 12
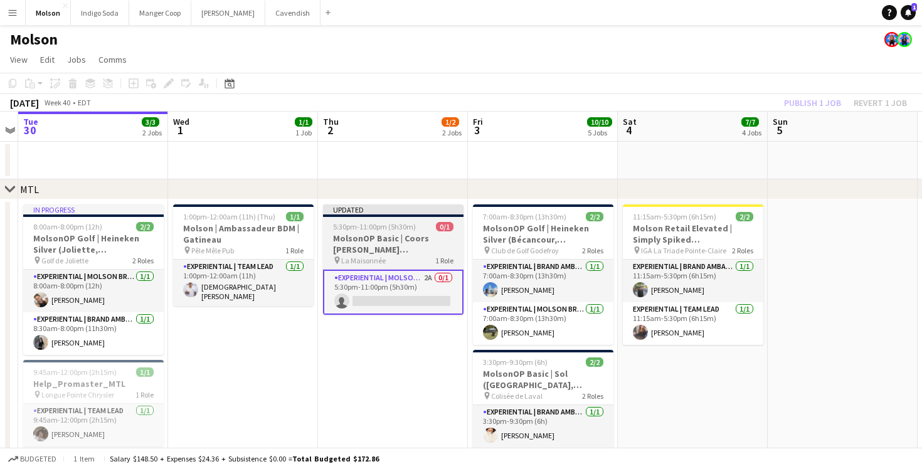
click at [418, 224] on div "5:30pm-11:00pm (5h30m) 0/1" at bounding box center [393, 226] width 140 height 9
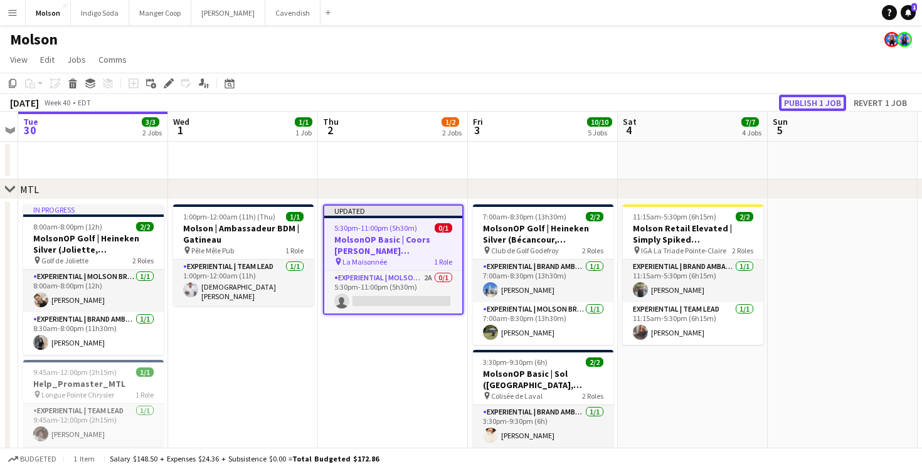
click at [833, 104] on button "Publish 1 job" at bounding box center [812, 103] width 67 height 16
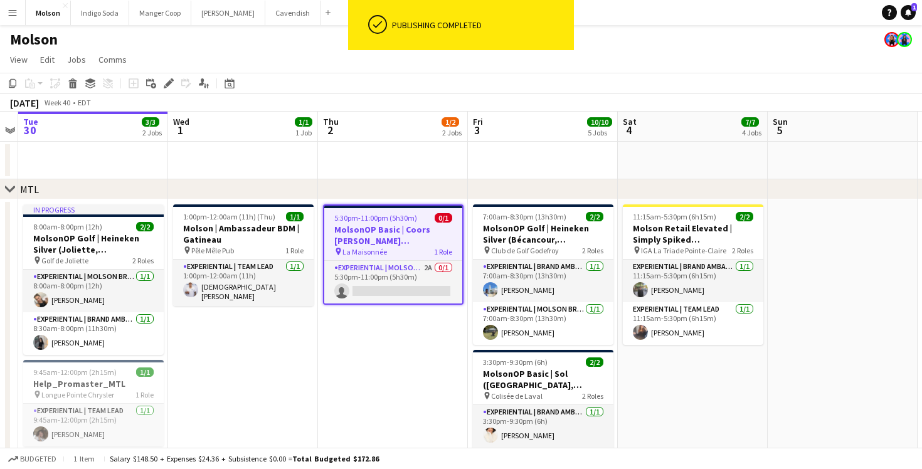
click at [408, 226] on h3 "MolsonOP Basic | Coors Seltzer (Montreal, QC)" at bounding box center [393, 235] width 138 height 23
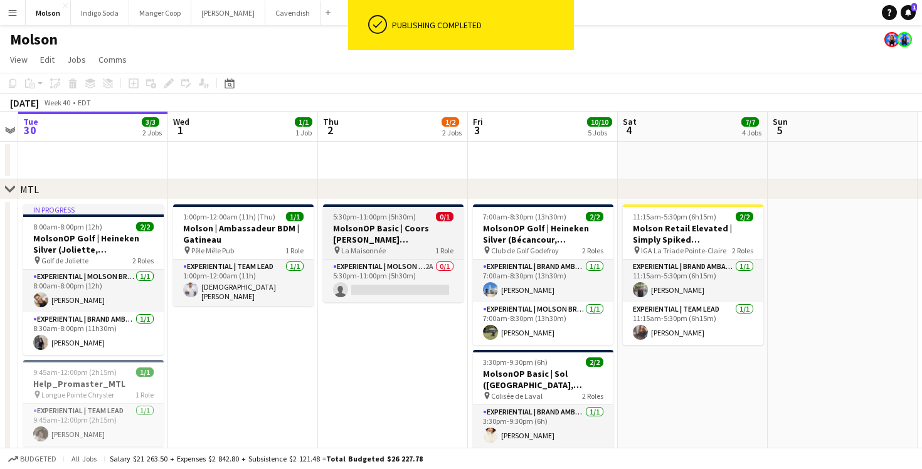
click at [408, 226] on h3 "MolsonOP Basic | Coors Seltzer (Montreal, QC)" at bounding box center [393, 234] width 140 height 23
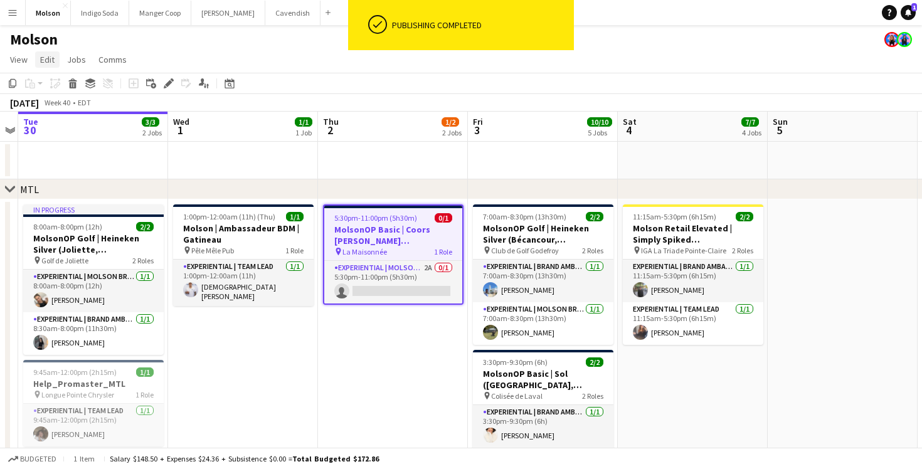
click at [47, 60] on span "Edit" at bounding box center [47, 59] width 14 height 11
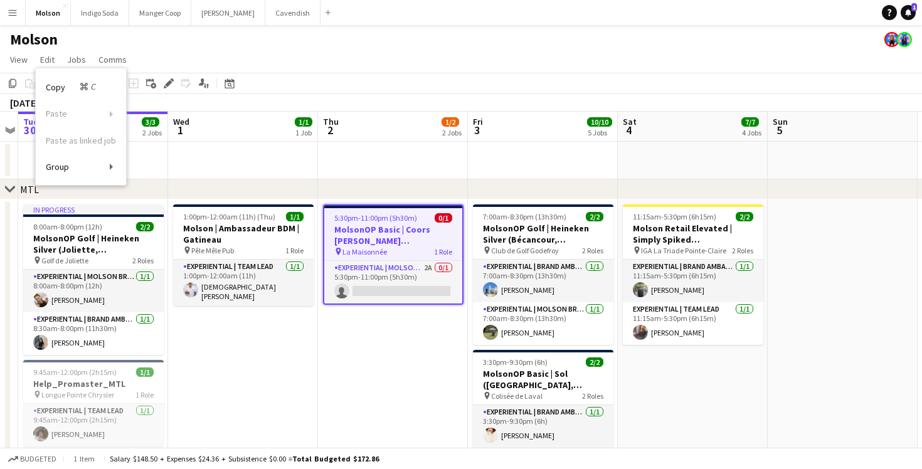
click at [434, 232] on h3 "MolsonOP Basic | Coors Seltzer (Montreal, QC)" at bounding box center [393, 235] width 138 height 23
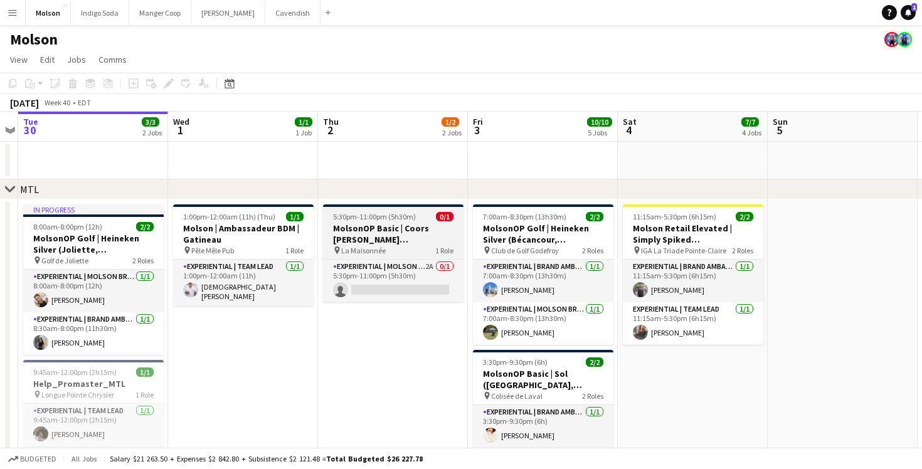
click at [382, 230] on h3 "MolsonOP Basic | Coors Seltzer (Montreal, QC)" at bounding box center [393, 234] width 140 height 23
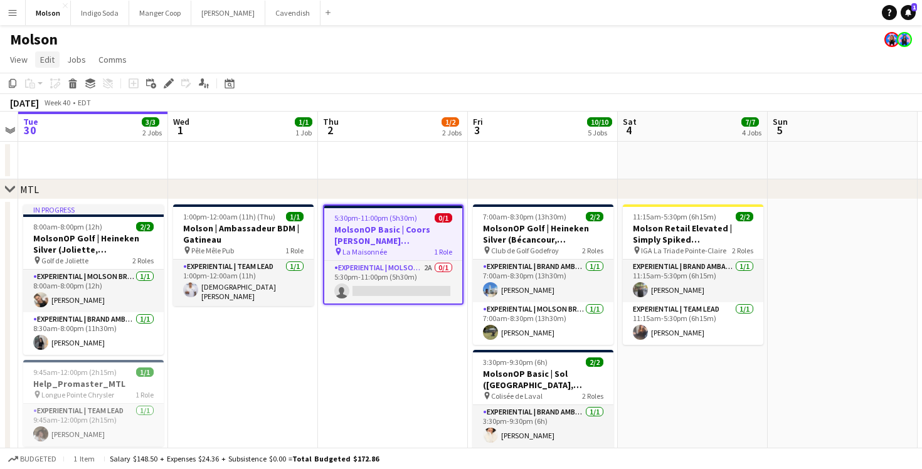
click at [40, 61] on span "Edit" at bounding box center [47, 59] width 14 height 11
click at [403, 239] on h3 "MolsonOP Basic | Coors Seltzer (Montreal, QC)" at bounding box center [393, 235] width 138 height 23
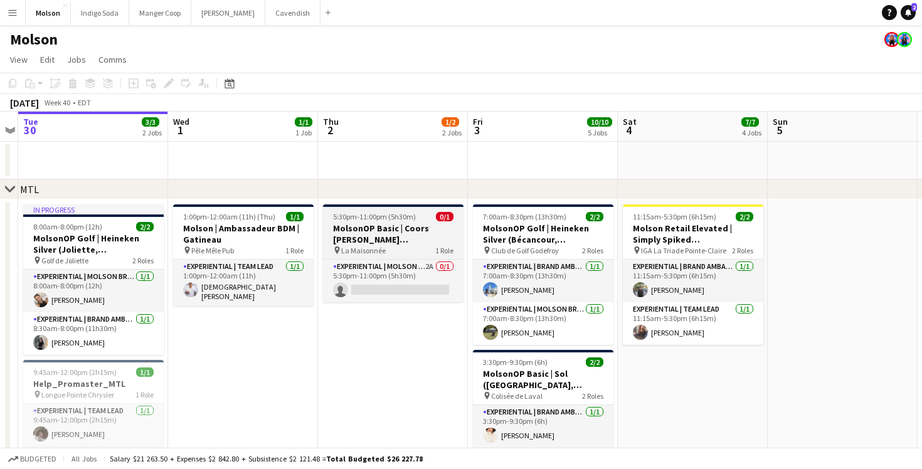
click at [403, 239] on h3 "MolsonOP Basic | Coors Seltzer (Montreal, QC)" at bounding box center [393, 234] width 140 height 23
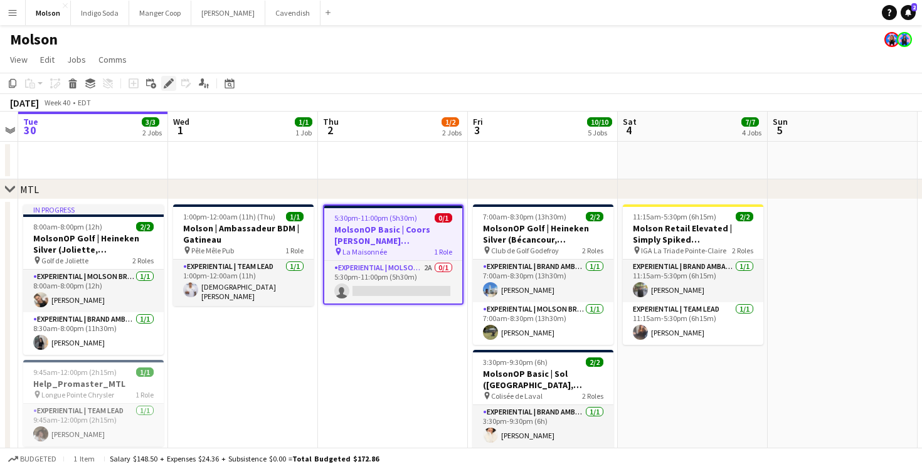
click at [169, 82] on icon at bounding box center [168, 83] width 7 height 7
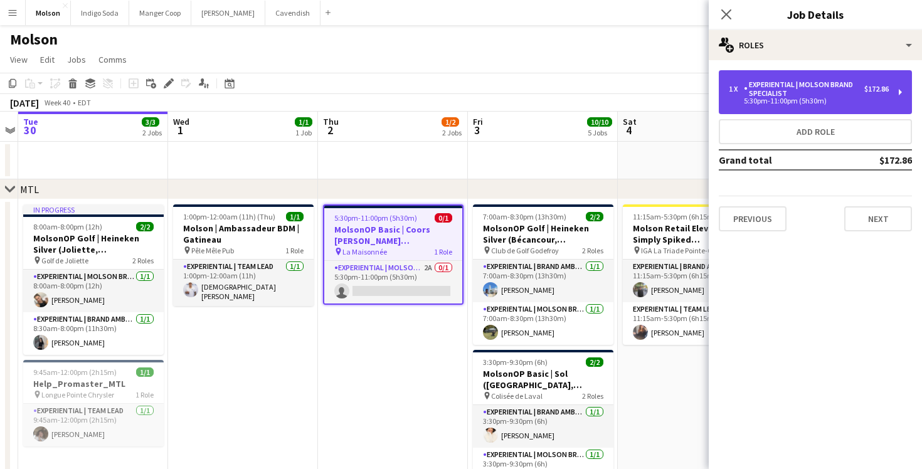
click at [843, 83] on div "Experiential | Molson Brand Specialist" at bounding box center [804, 89] width 120 height 18
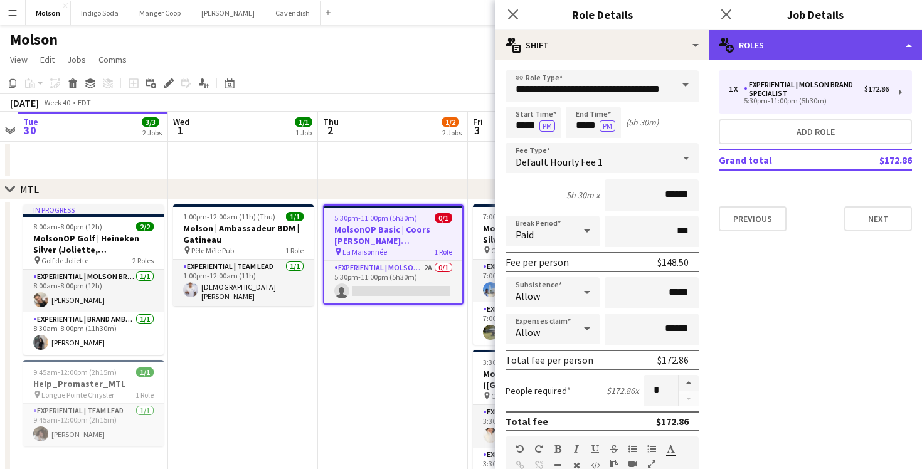
click at [818, 56] on div "multiple-users-add Roles" at bounding box center [815, 45] width 213 height 30
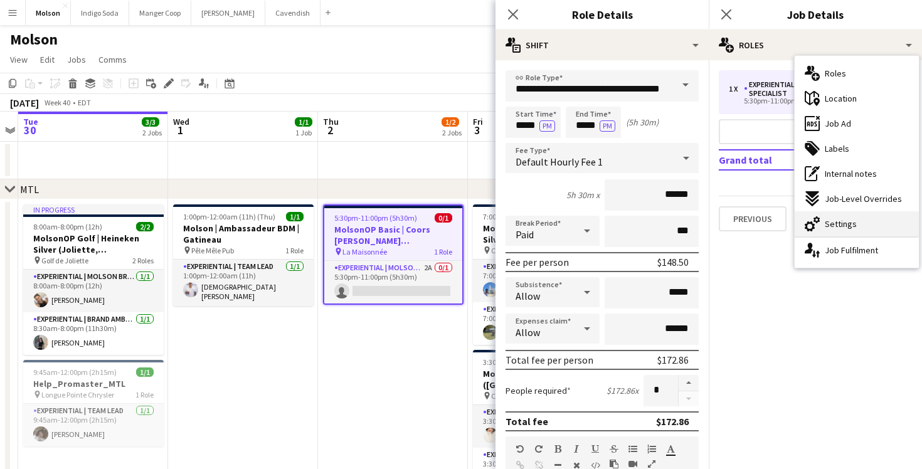
click at [842, 221] on span "Settings" at bounding box center [841, 223] width 32 height 11
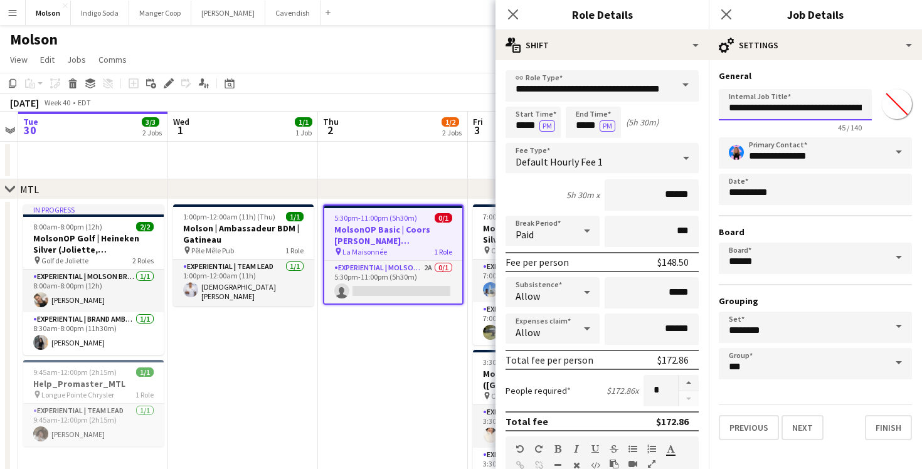
scroll to position [0, 58]
drag, startPoint x: 838, startPoint y: 109, endPoint x: 920, endPoint y: 107, distance: 82.2
click at [920, 107] on form "**********" at bounding box center [815, 255] width 213 height 370
click at [860, 102] on input "**********" at bounding box center [795, 104] width 153 height 31
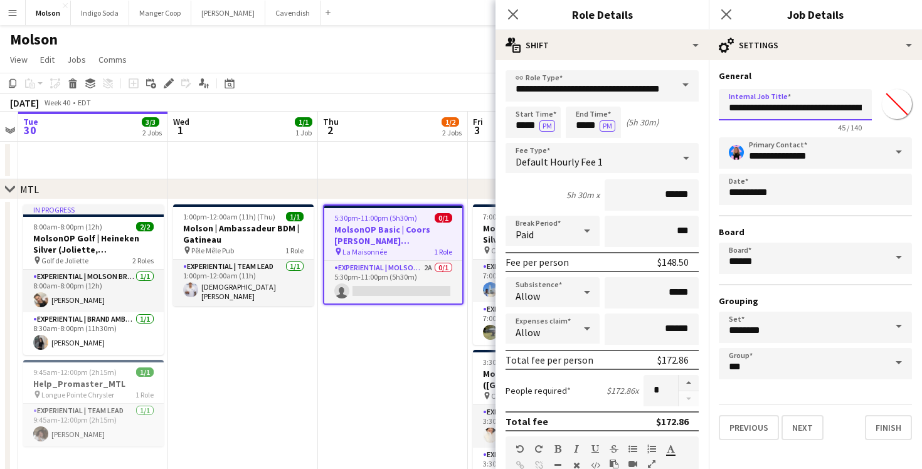
drag, startPoint x: 735, startPoint y: 107, endPoint x: 577, endPoint y: 100, distance: 158.2
click at [729, 105] on input "**********" at bounding box center [795, 104] width 153 height 31
type input "**********"
click at [876, 124] on div "**********" at bounding box center [815, 108] width 193 height 48
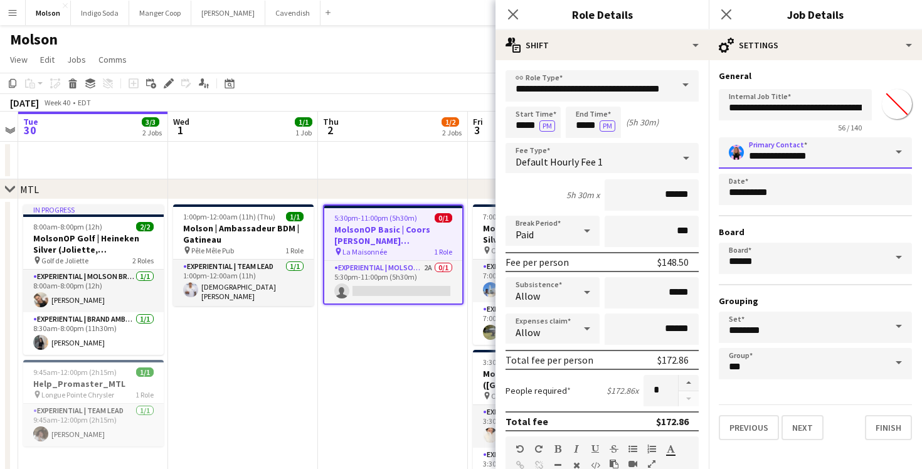
click at [872, 155] on input "**********" at bounding box center [815, 152] width 193 height 31
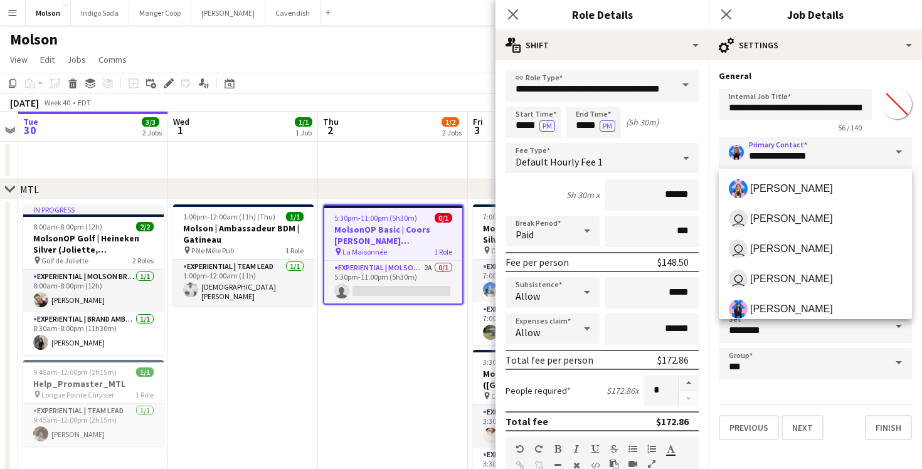
click at [895, 155] on span at bounding box center [898, 152] width 26 height 30
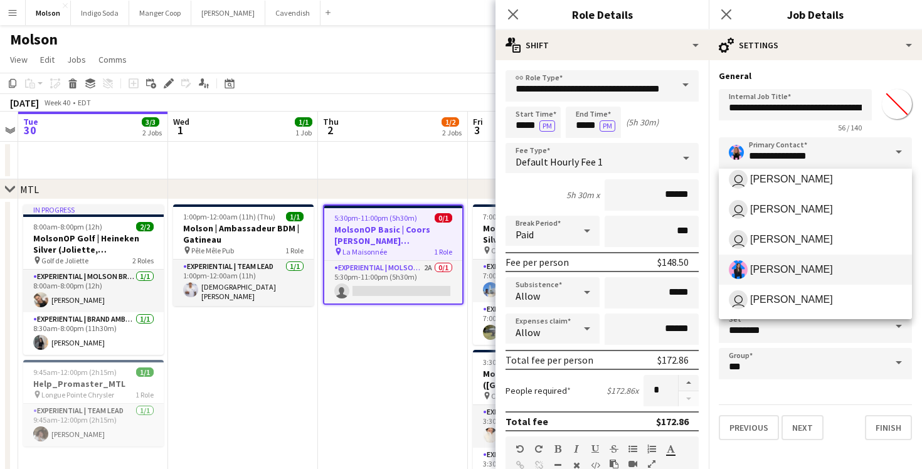
scroll to position [48, 0]
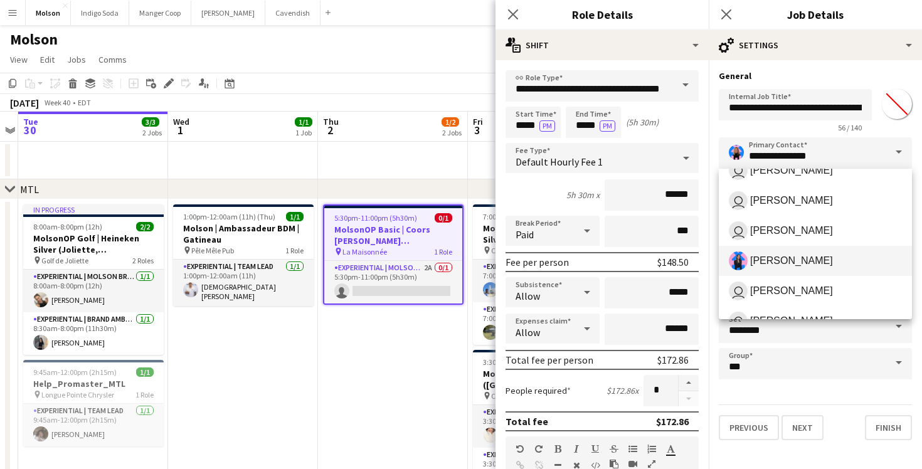
click at [808, 258] on span "Laurence Pare" at bounding box center [791, 261] width 83 height 12
type input "**********"
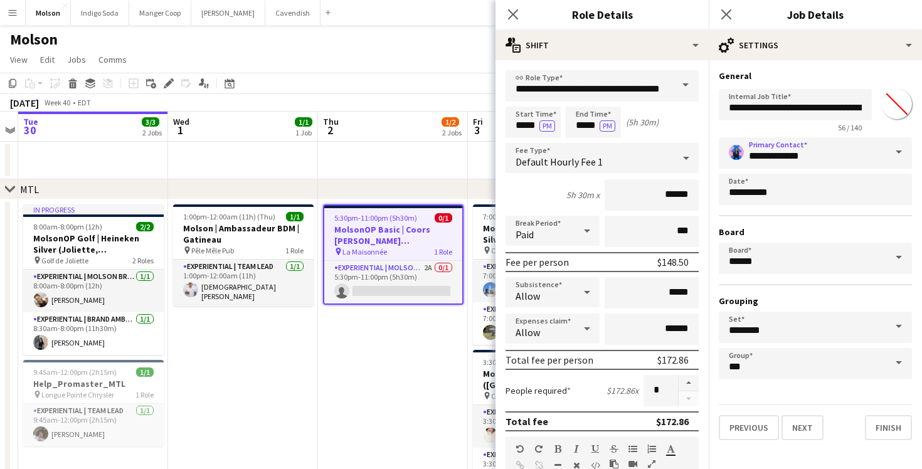
click at [844, 396] on form "**********" at bounding box center [815, 255] width 213 height 370
click at [884, 426] on button "Finish" at bounding box center [888, 427] width 47 height 25
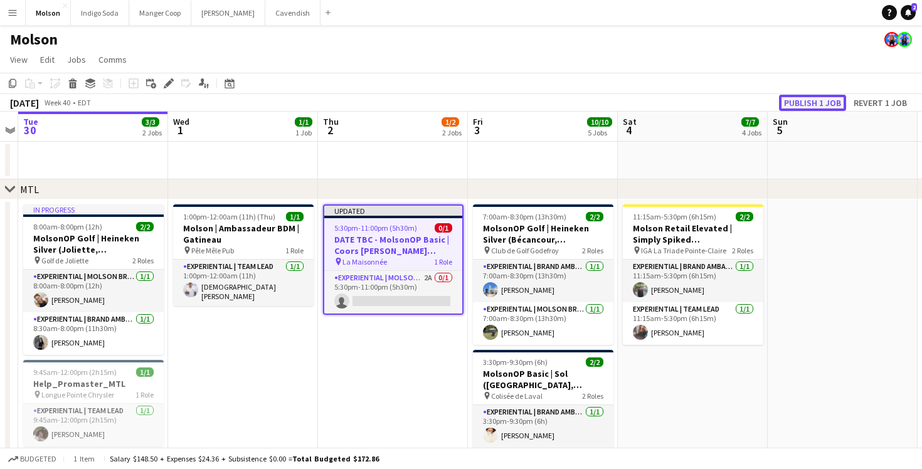
click at [815, 97] on button "Publish 1 job" at bounding box center [812, 103] width 67 height 16
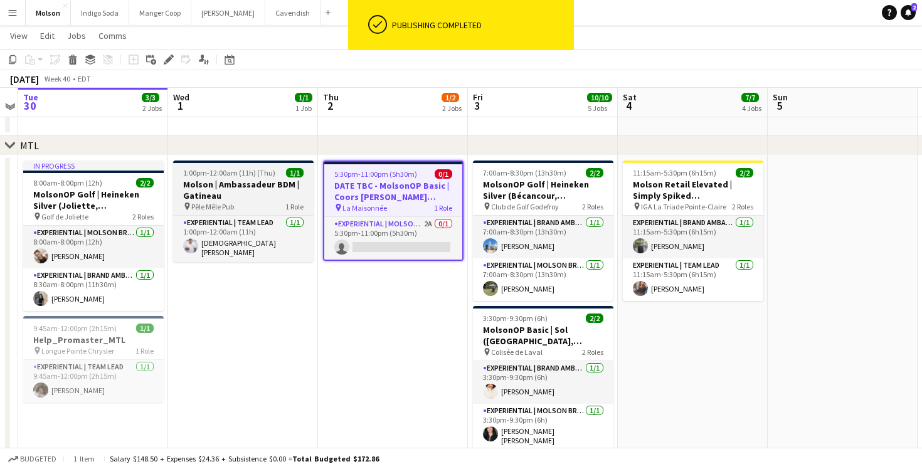
scroll to position [46, 0]
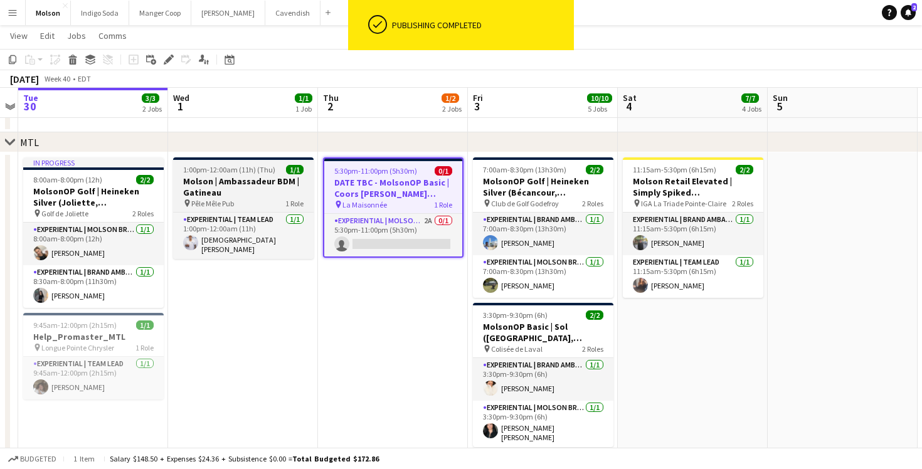
click at [240, 181] on h3 "Molson | Ambassadeur BDM | Gatineau" at bounding box center [243, 187] width 140 height 23
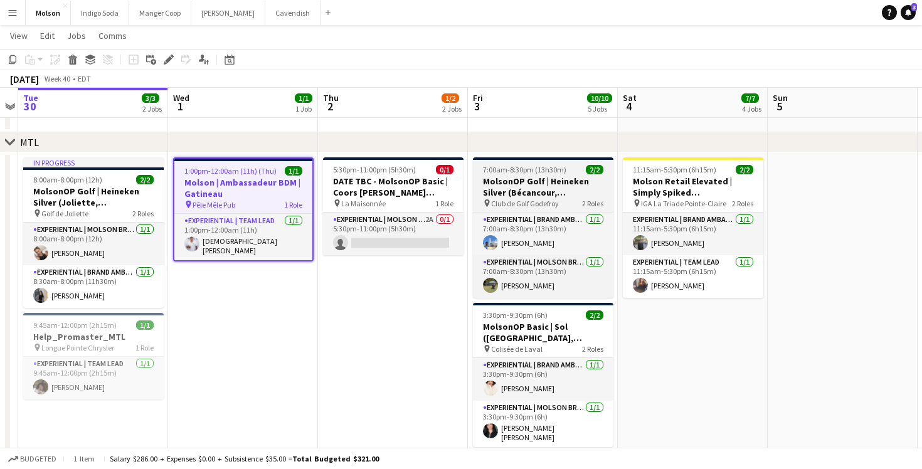
click at [542, 176] on h3 "MolsonOP Golf | Heineken Silver (Bécancour, QC)" at bounding box center [543, 187] width 140 height 23
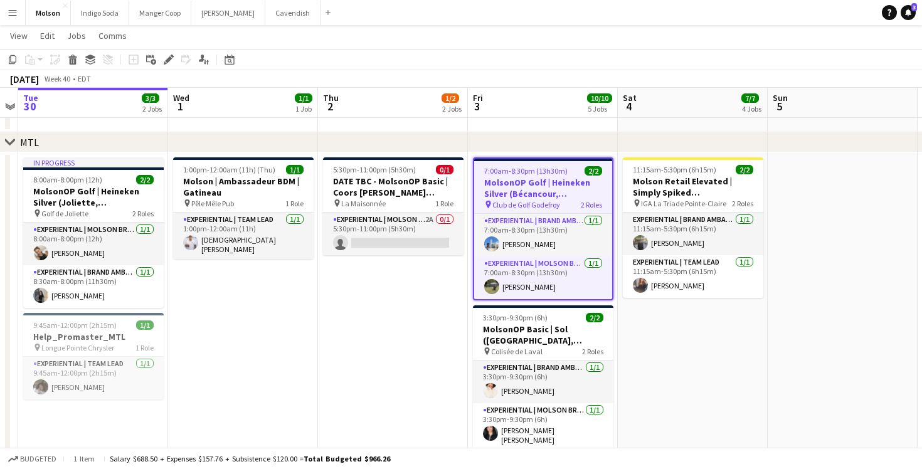
click at [13, 13] on app-icon "Menu" at bounding box center [13, 13] width 10 height 10
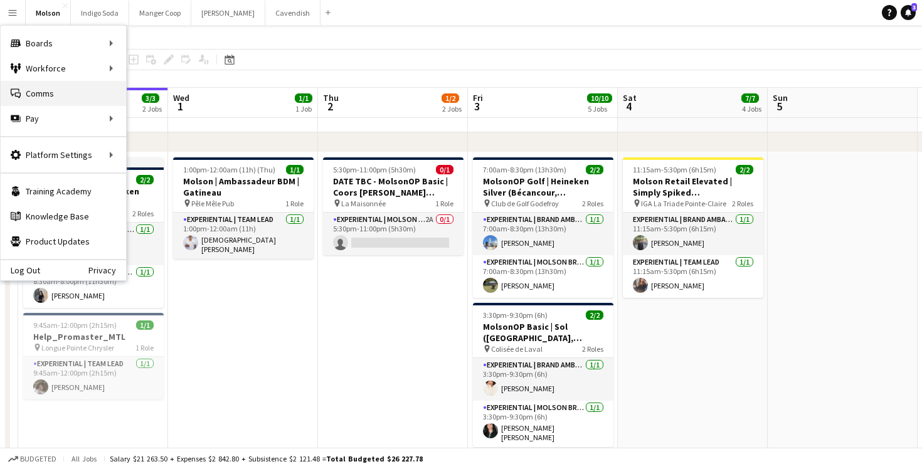
click at [44, 83] on link "Comms Comms" at bounding box center [63, 93] width 125 height 25
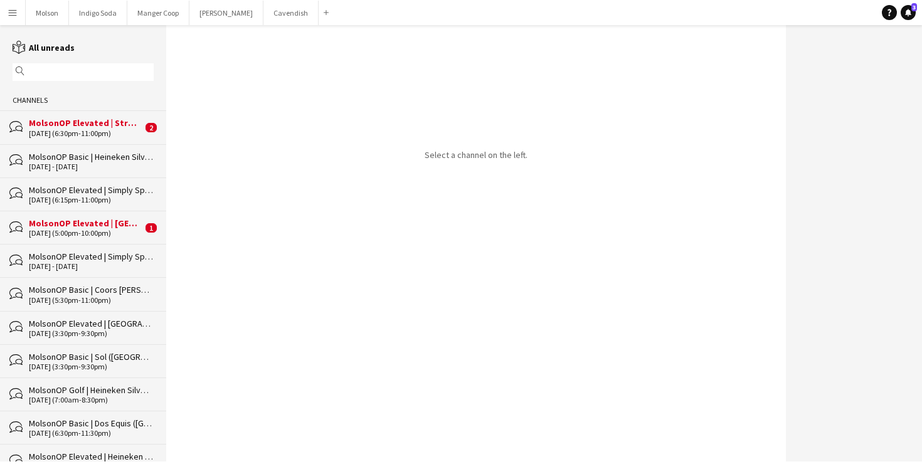
click at [87, 121] on div "MolsonOP Elevated | Strongbow (New Westminster, BC)" at bounding box center [85, 122] width 113 height 11
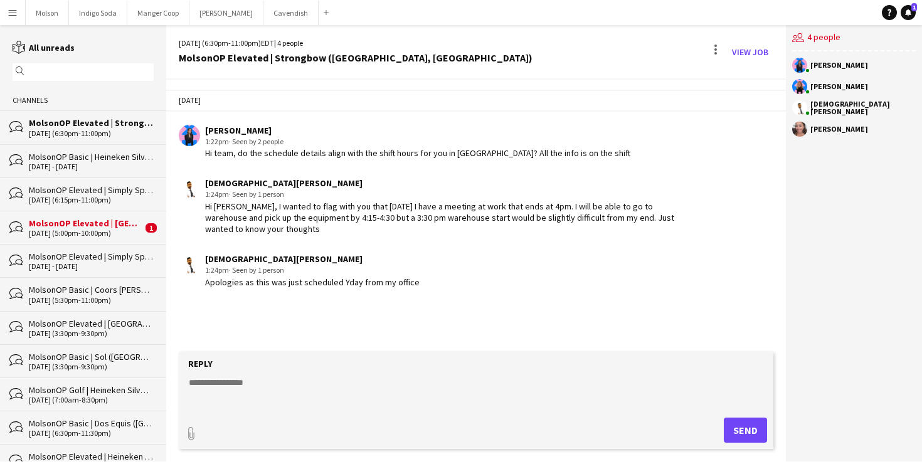
click at [268, 220] on div "Hi Laurence, I wanted to flag with you that on Friday I have a meeting at work …" at bounding box center [440, 218] width 470 height 34
drag, startPoint x: 227, startPoint y: 202, endPoint x: 306, endPoint y: 226, distance: 82.5
click at [306, 226] on div "Hi Laurence, I wanted to flag with you that on Friday I have a meeting at work …" at bounding box center [440, 218] width 470 height 34
click at [305, 226] on div "Hi Laurence, I wanted to flag with you that on Friday I have a meeting at work …" at bounding box center [440, 218] width 470 height 34
drag, startPoint x: 313, startPoint y: 211, endPoint x: 326, endPoint y: 234, distance: 26.1
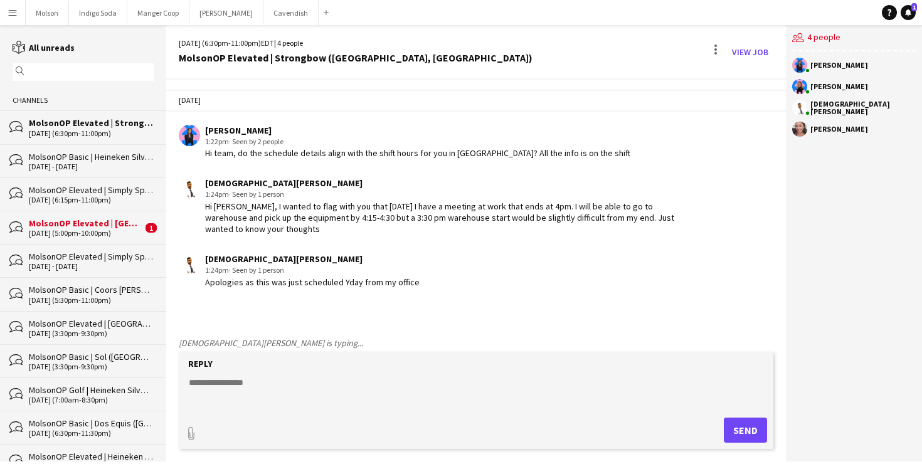
click at [327, 235] on app-chat-message "Najitha Gunawardena 1:24pm · Seen by 1 person Hi Laurence, I wanted to flag wit…" at bounding box center [476, 206] width 620 height 70
click at [326, 234] on div "Hi Laurence, I wanted to flag with you that on Friday I have a meeting at work …" at bounding box center [440, 218] width 470 height 34
drag, startPoint x: 276, startPoint y: 229, endPoint x: 194, endPoint y: 214, distance: 83.5
click at [194, 214] on div "Najitha Gunawardena 1:24pm · Seen by 1 person Hi Laurence, I wanted to flag wit…" at bounding box center [427, 205] width 496 height 57
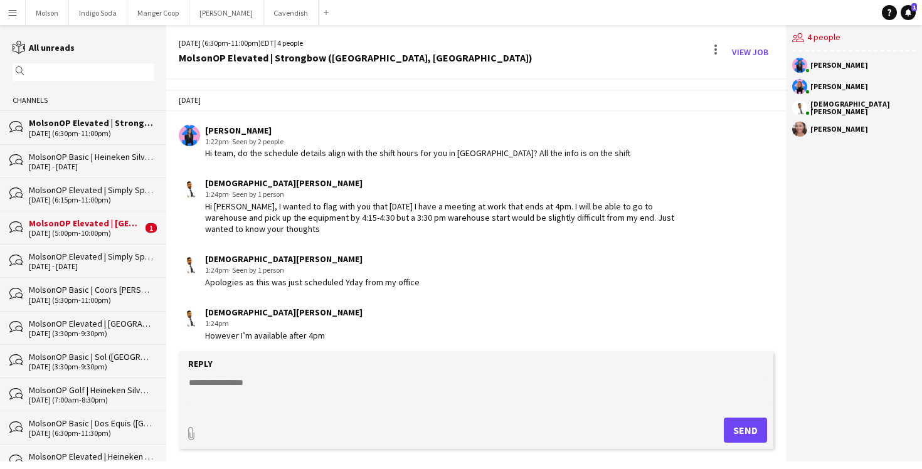
click at [194, 207] on div "Najitha Gunawardena 1:24pm · Seen by 1 person Hi Laurence, I wanted to flag wit…" at bounding box center [427, 205] width 496 height 57
drag, startPoint x: 208, startPoint y: 201, endPoint x: 312, endPoint y: 226, distance: 107.1
click at [312, 226] on div "Hi Laurence, I wanted to flag with you that on Friday I have a meeting at work …" at bounding box center [440, 218] width 470 height 34
drag, startPoint x: 391, startPoint y: 207, endPoint x: 391, endPoint y: 229, distance: 22.6
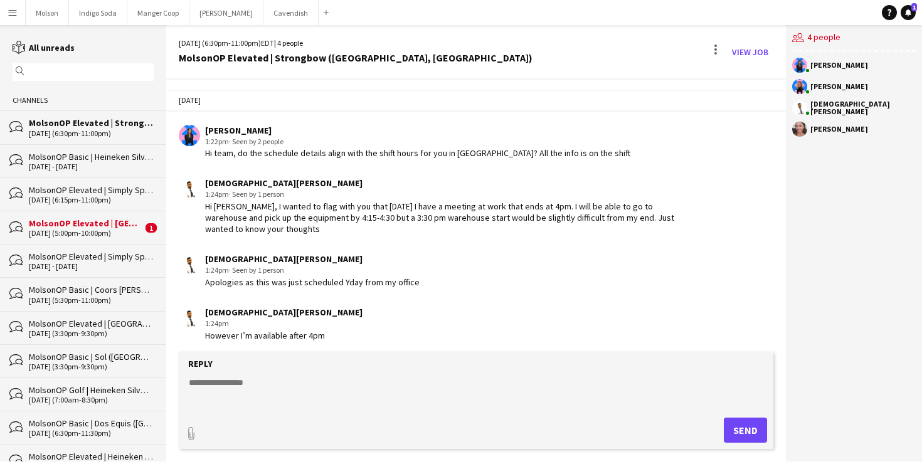
click at [391, 229] on div "Hi Laurence, I wanted to flag with you that on Friday I have a meeting at work …" at bounding box center [440, 218] width 470 height 34
drag, startPoint x: 527, startPoint y: 204, endPoint x: 527, endPoint y: 228, distance: 23.8
click at [527, 228] on div "Hi Laurence, I wanted to flag with you that on Friday I have a meeting at work …" at bounding box center [440, 218] width 470 height 34
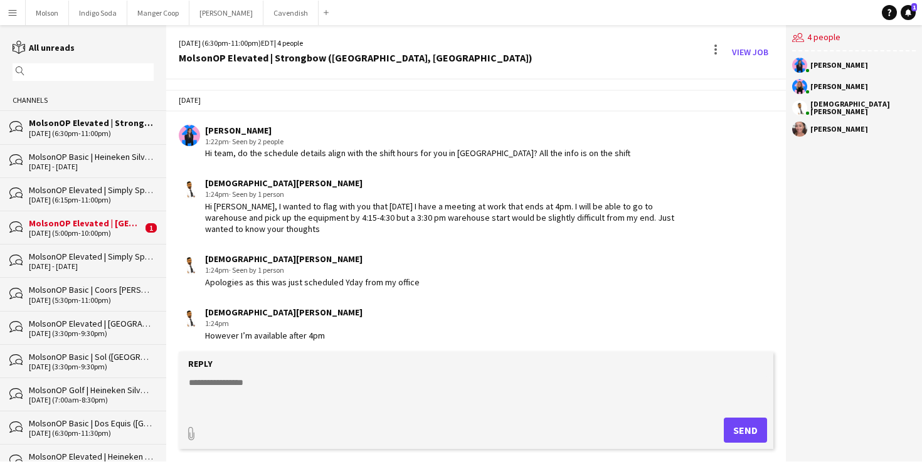
drag, startPoint x: 284, startPoint y: 235, endPoint x: 188, endPoint y: 211, distance: 98.7
click at [188, 211] on app-chat-message "Najitha Gunawardena 1:24pm · Seen by 1 person Hi Laurence, I wanted to flag wit…" at bounding box center [476, 206] width 620 height 70
click at [188, 211] on div "Najitha Gunawardena 1:24pm · Seen by 1 person Hi Laurence, I wanted to flag wit…" at bounding box center [427, 205] width 496 height 57
drag, startPoint x: 385, startPoint y: 202, endPoint x: 389, endPoint y: 230, distance: 28.6
click at [389, 230] on div "Hi Laurence, I wanted to flag with you that on Friday I have a meeting at work …" at bounding box center [440, 218] width 470 height 34
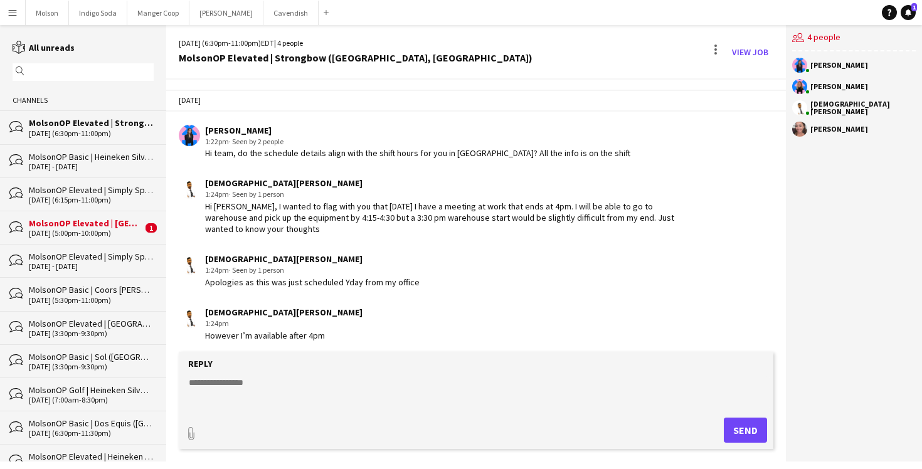
click at [389, 230] on div "Hi Laurence, I wanted to flag with you that on Friday I have a meeting at work …" at bounding box center [440, 218] width 470 height 34
drag, startPoint x: 447, startPoint y: 216, endPoint x: 447, endPoint y: 231, distance: 14.4
click at [447, 231] on div "Hi Laurence, I wanted to flag with you that on Friday I have a meeting at work …" at bounding box center [440, 218] width 470 height 34
drag, startPoint x: 284, startPoint y: 228, endPoint x: 284, endPoint y: 214, distance: 13.2
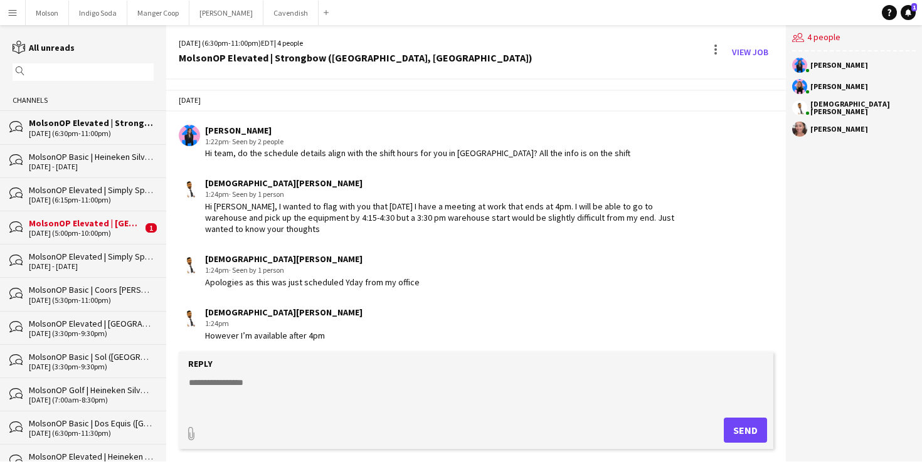
click at [284, 214] on div "Hi Laurence, I wanted to flag with you that on Friday I have a meeting at work …" at bounding box center [440, 218] width 470 height 34
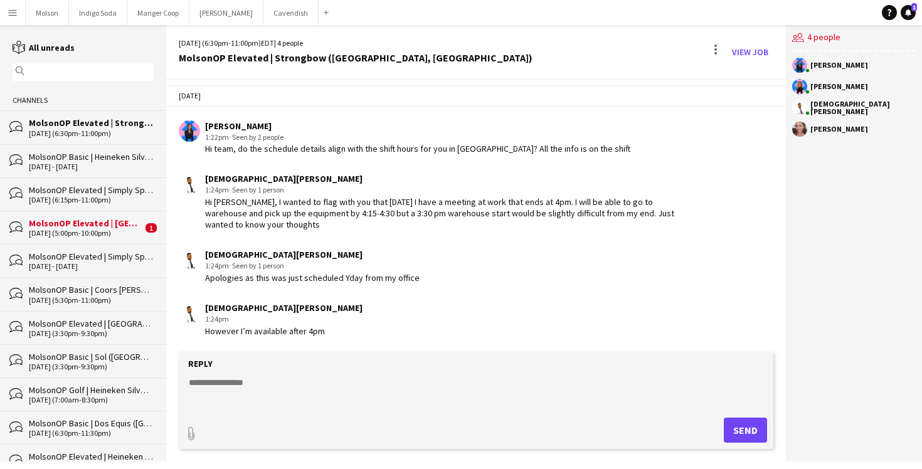
click at [258, 379] on textarea at bounding box center [478, 392] width 582 height 33
click at [337, 329] on div "Najitha Gunawardena 1:24pm However I’m available after 4pm" at bounding box center [427, 319] width 496 height 34
click at [756, 58] on link "View Job" at bounding box center [750, 52] width 46 height 20
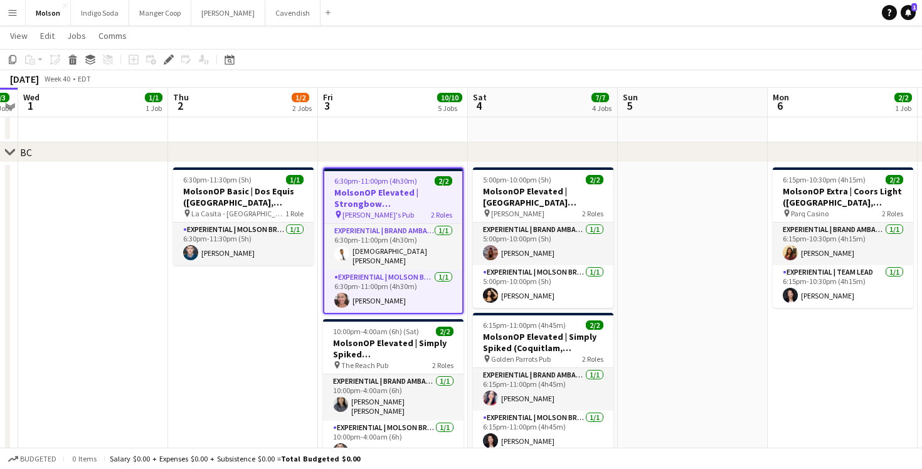
scroll to position [1008, 0]
click at [14, 14] on app-icon "Menu" at bounding box center [13, 13] width 10 height 10
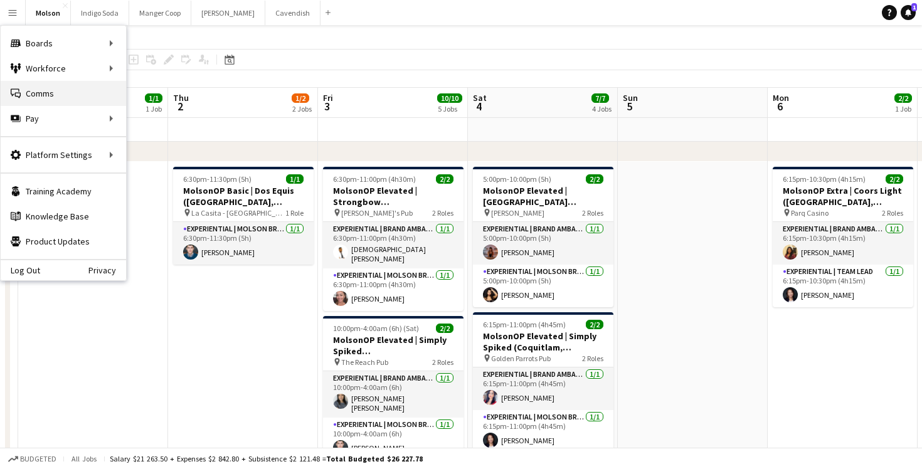
click at [55, 87] on link "Comms Comms" at bounding box center [63, 93] width 125 height 25
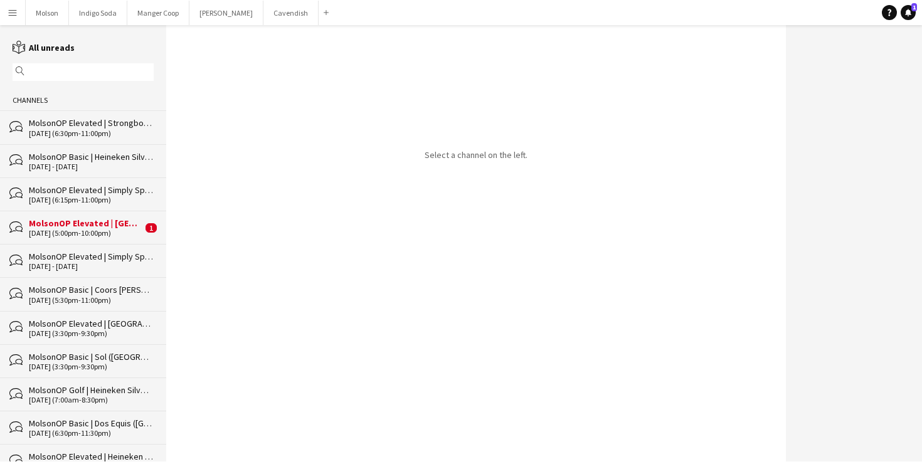
click at [127, 128] on div "MolsonOP Elevated | Strongbow (New Westminster, BC)" at bounding box center [91, 122] width 125 height 11
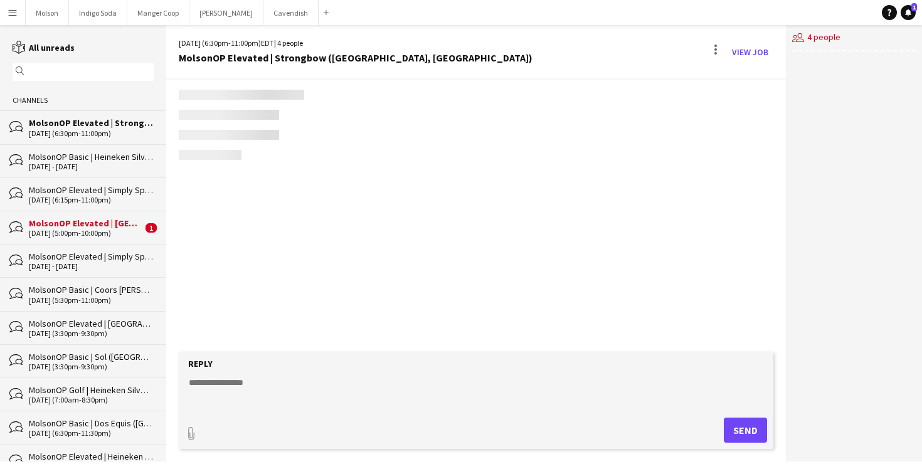
scroll to position [5, 0]
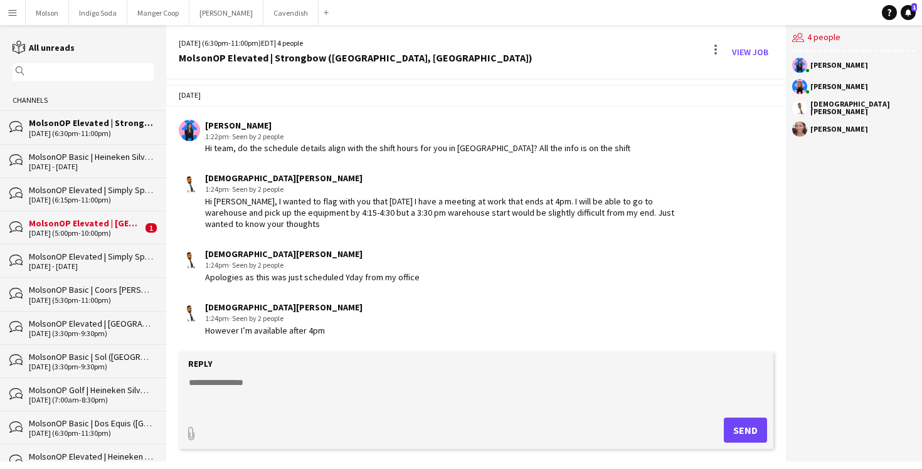
click at [261, 378] on textarea at bounding box center [478, 392] width 582 height 33
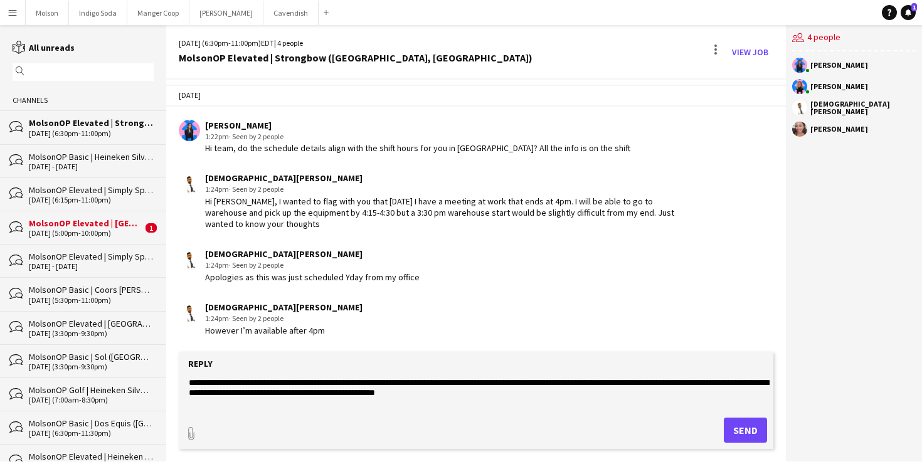
drag, startPoint x: 481, startPoint y: 397, endPoint x: 144, endPoint y: 381, distance: 337.7
click at [144, 381] on div "reading All unreads magnifier Channels bubbles MolsonOP Elevated | Strongbow (N…" at bounding box center [461, 243] width 922 height 436
paste textarea "**********"
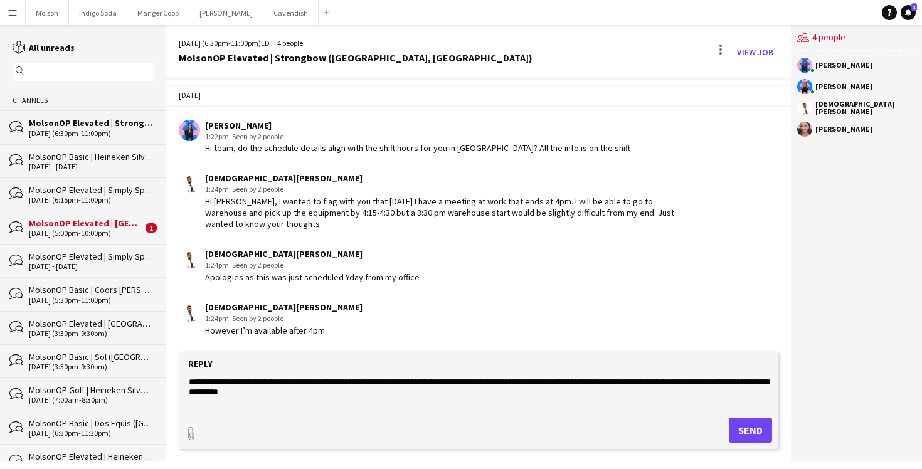
scroll to position [22, 0]
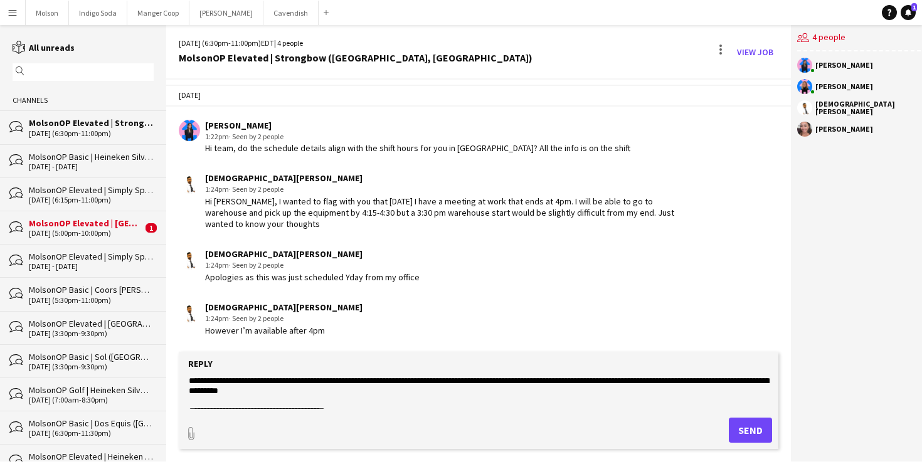
click at [312, 389] on textarea "**********" at bounding box center [478, 392] width 582 height 33
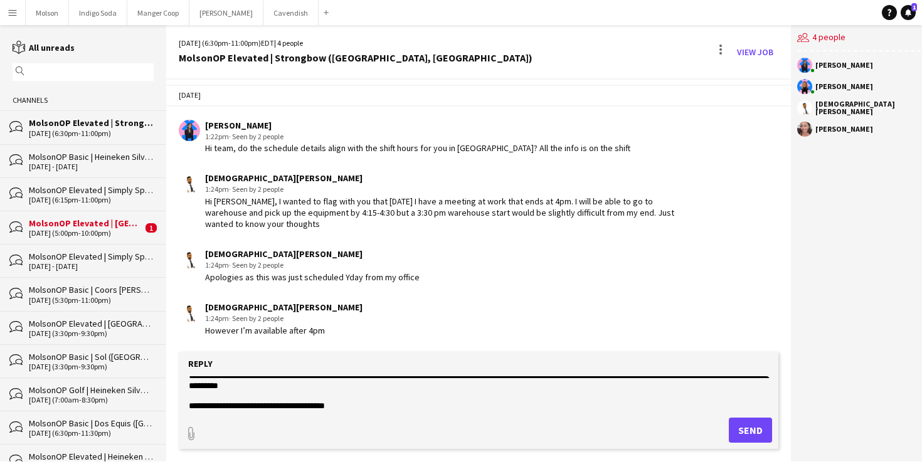
scroll to position [30, 0]
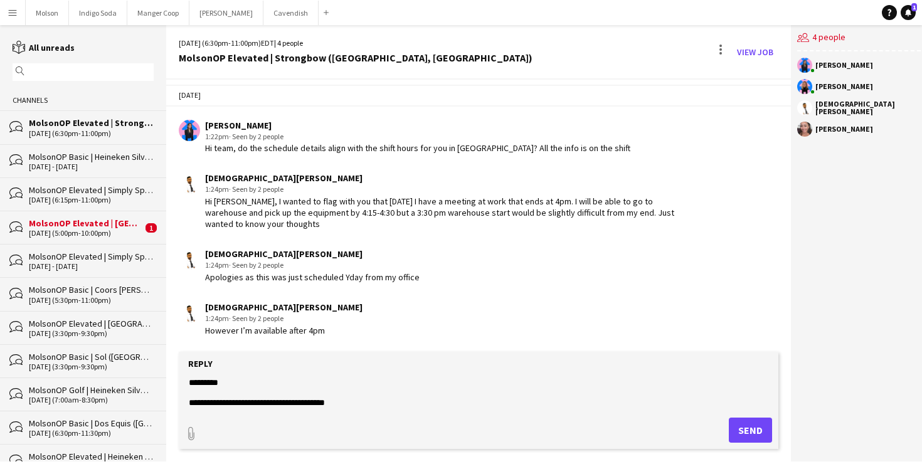
click at [388, 407] on textarea "**********" at bounding box center [478, 392] width 582 height 33
type textarea "**********"
click at [475, 270] on div "Najitha Gunawardena 1:24pm · Seen by 2 people Apologies as this was just schedu…" at bounding box center [429, 265] width 500 height 34
click at [752, 53] on link "View Job" at bounding box center [755, 52] width 46 height 20
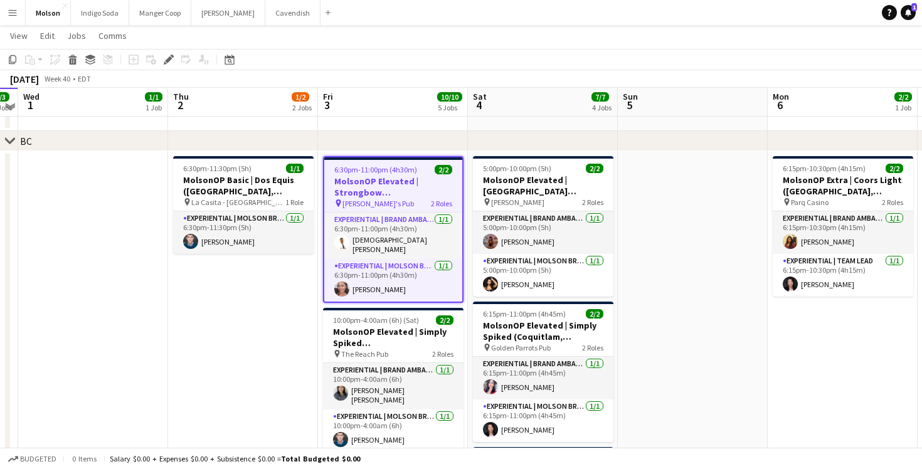
scroll to position [1021, 0]
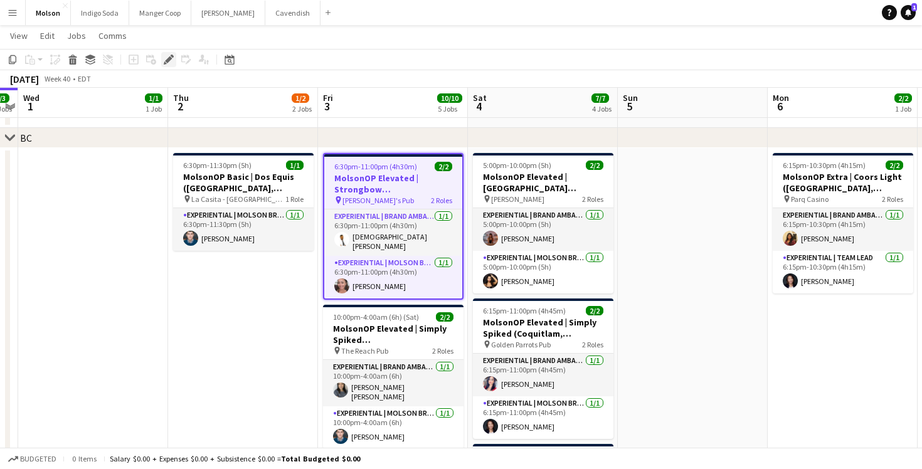
click at [162, 56] on div "Edit" at bounding box center [168, 59] width 15 height 15
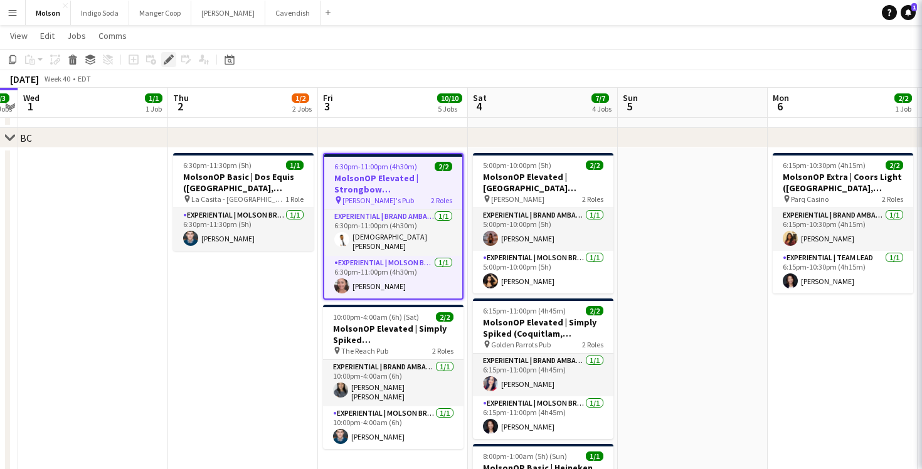
type input "**********"
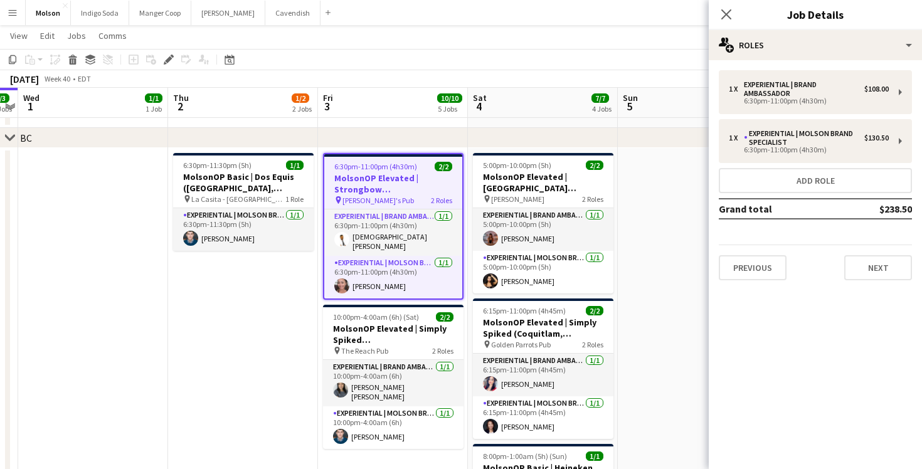
click at [788, 28] on div "Close pop-in Job Details" at bounding box center [815, 15] width 213 height 30
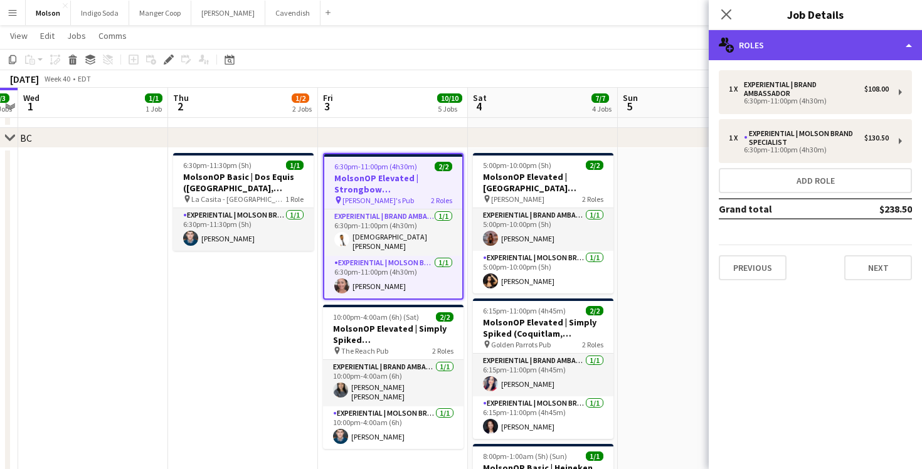
click at [804, 50] on div "multiple-users-add Roles" at bounding box center [815, 45] width 213 height 30
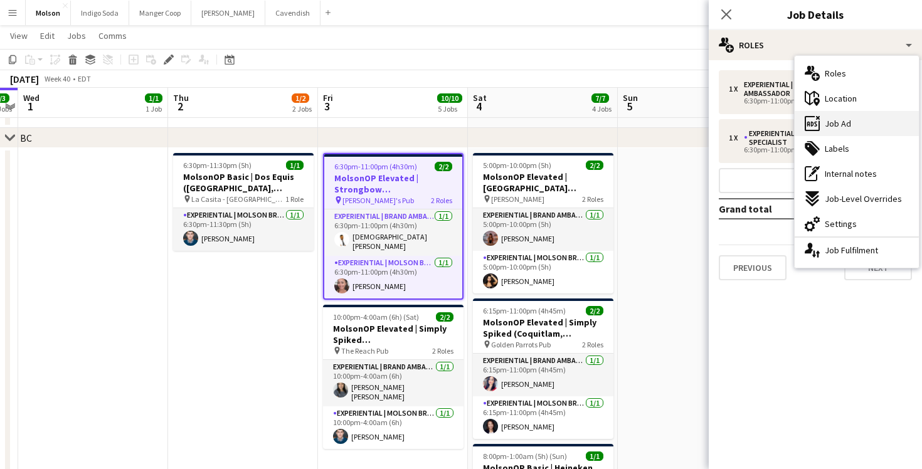
click at [852, 129] on div "ads-window Job Ad" at bounding box center [856, 123] width 124 height 25
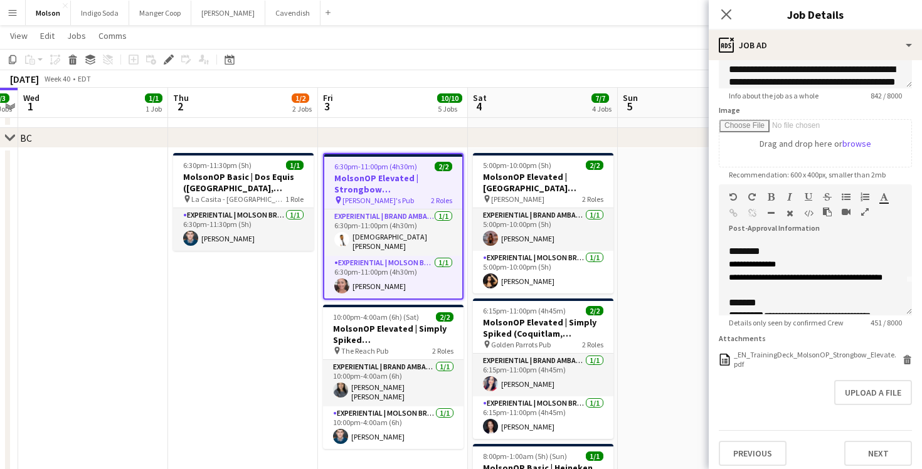
scroll to position [34, 0]
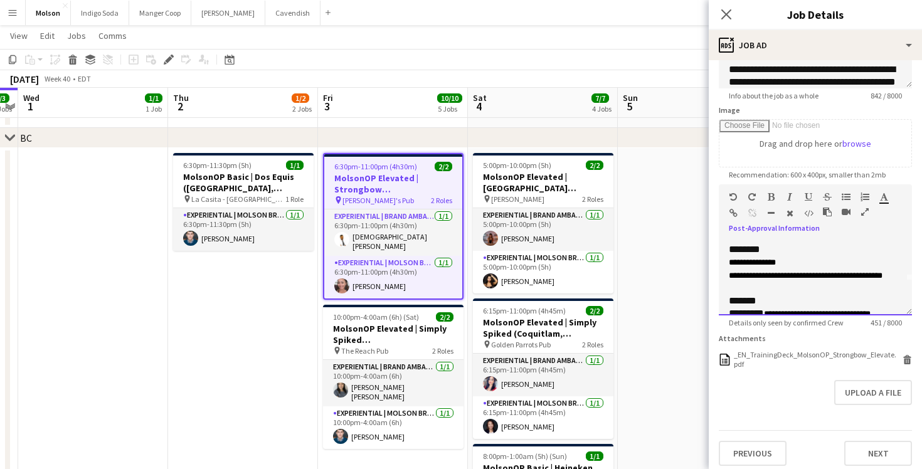
drag, startPoint x: 762, startPoint y: 285, endPoint x: 722, endPoint y: 266, distance: 43.8
click at [722, 266] on div "**********" at bounding box center [815, 277] width 193 height 75
copy div "**********"
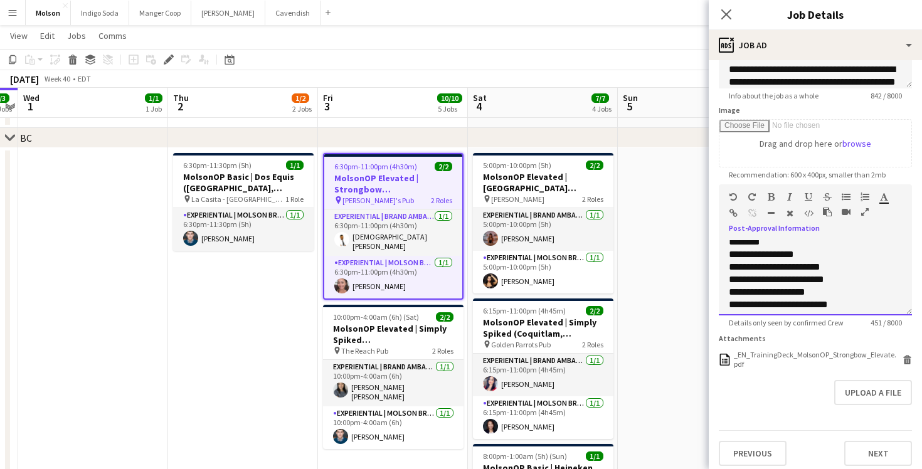
scroll to position [150, 0]
click at [731, 13] on icon "Close pop-in" at bounding box center [726, 14] width 12 height 12
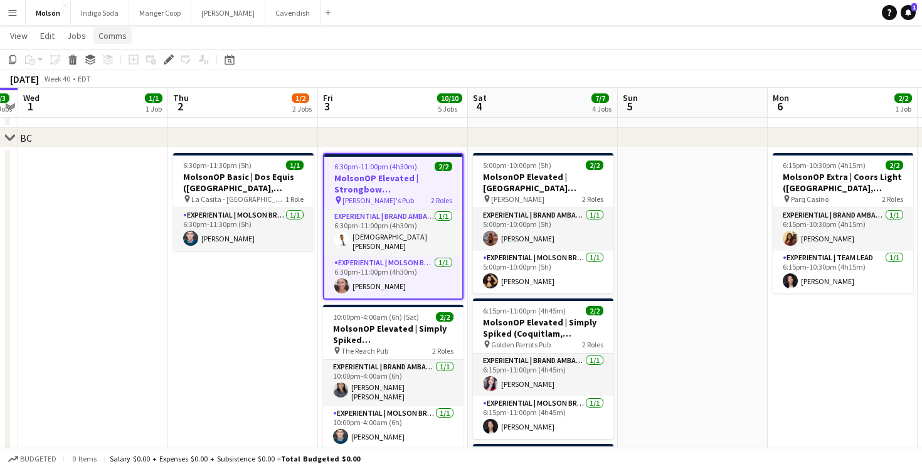
click at [104, 34] on span "Comms" at bounding box center [112, 35] width 28 height 11
click at [119, 92] on span "Create chat" at bounding box center [125, 88] width 44 height 11
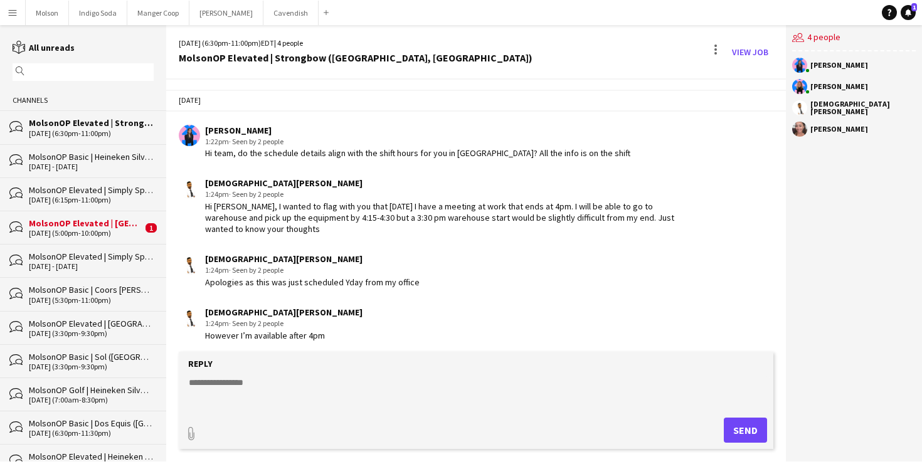
scroll to position [5, 0]
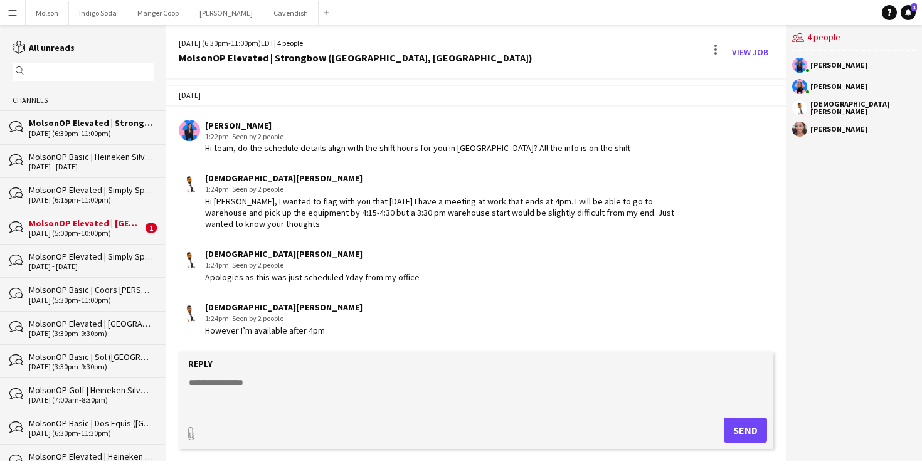
click at [330, 387] on textarea at bounding box center [478, 392] width 582 height 33
paste textarea "**********"
click at [187, 382] on textarea "**********" at bounding box center [478, 392] width 582 height 33
paste textarea "**********"
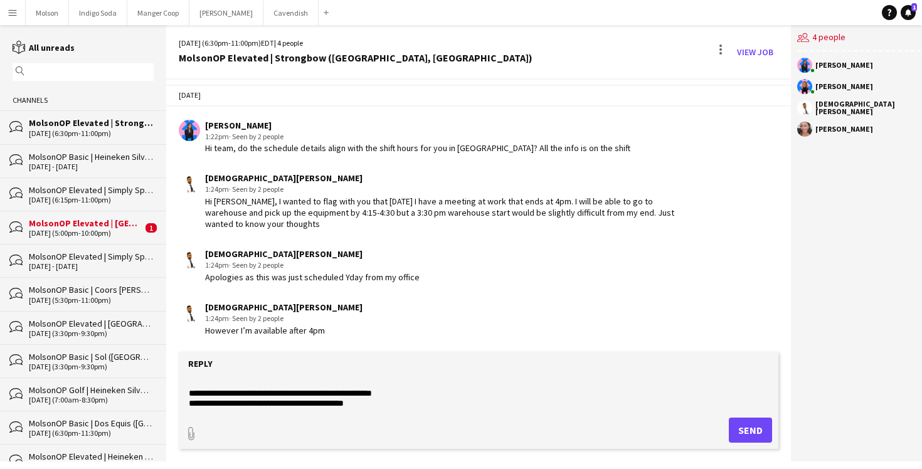
scroll to position [40, 0]
click at [414, 391] on textarea "**********" at bounding box center [478, 392] width 582 height 33
click at [189, 402] on textarea "**********" at bounding box center [478, 392] width 582 height 33
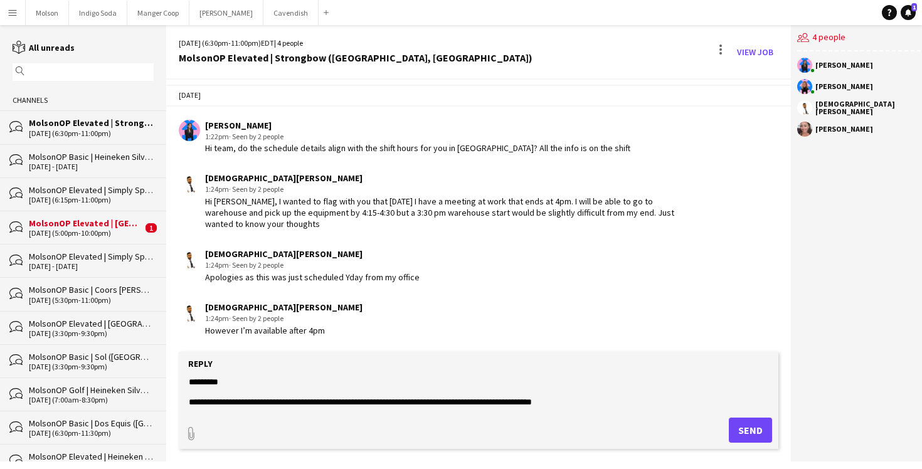
scroll to position [30, 0]
type textarea "**********"
click at [750, 426] on button "Send" at bounding box center [750, 430] width 43 height 25
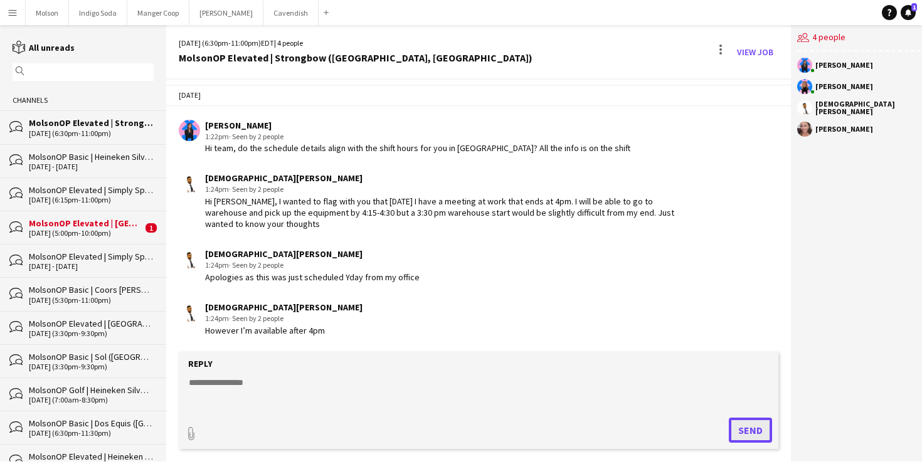
scroll to position [103, 0]
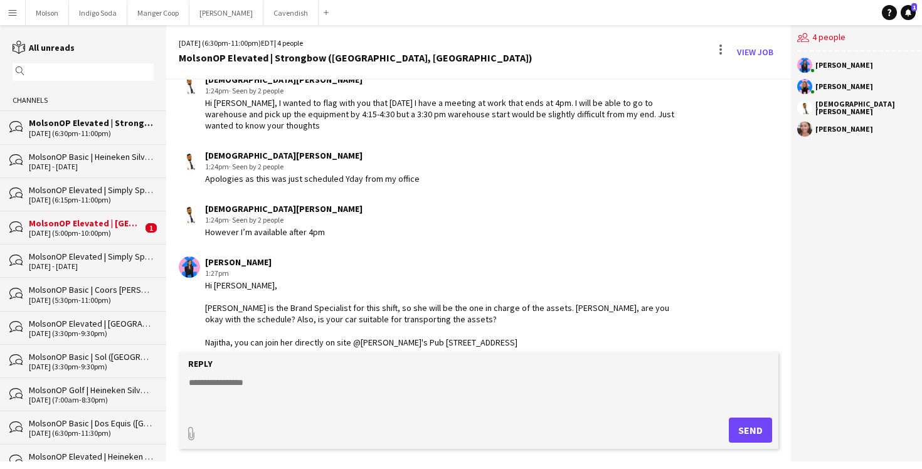
click at [335, 308] on div "Hi Najitha, Michelle is the Brand Specialist for this shift, so she will be the…" at bounding box center [441, 314] width 473 height 68
drag, startPoint x: 300, startPoint y: 302, endPoint x: 412, endPoint y: 328, distance: 114.7
click at [413, 328] on div "Hi Najitha, Michelle is the Brand Specialist for this shift, so she will be the…" at bounding box center [441, 314] width 473 height 68
click at [441, 343] on div "Hi Najitha, Michelle is the Brand Specialist for this shift, so she will be the…" at bounding box center [441, 314] width 473 height 68
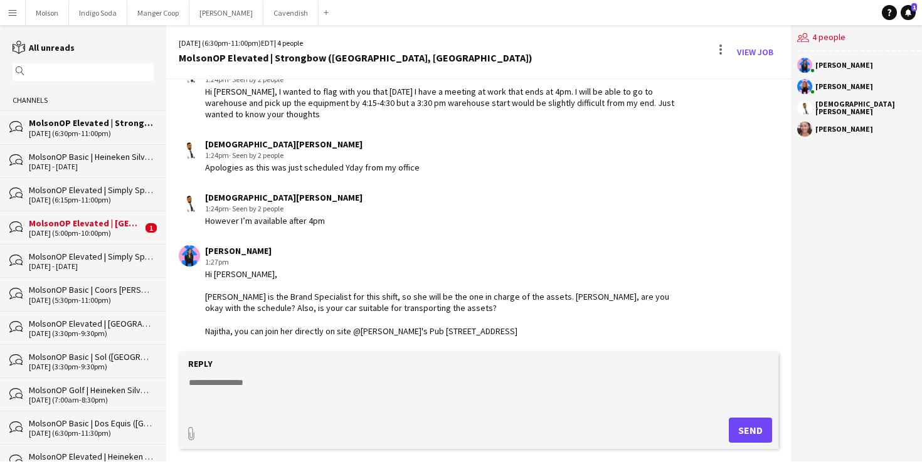
click at [78, 213] on div "bubbles MolsonOP Elevated | Madri (Vancouver, BC) 10-04-2025 (5:00pm-10:00pm) 1" at bounding box center [83, 227] width 166 height 33
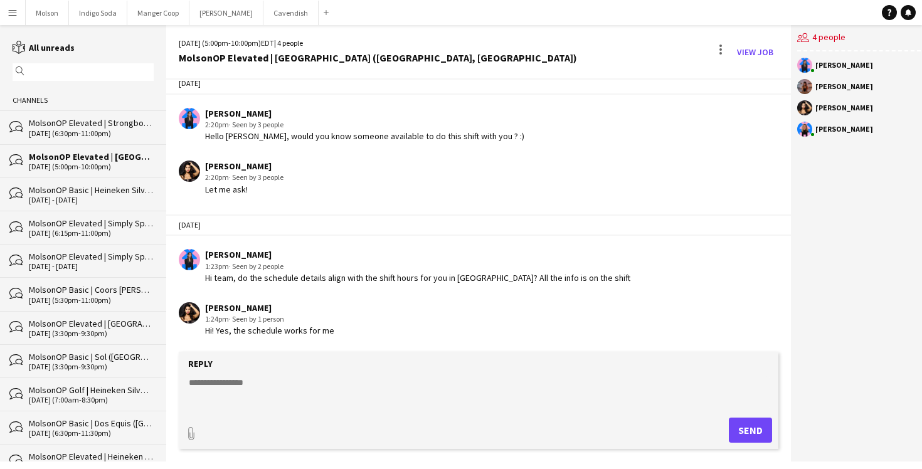
drag, startPoint x: 339, startPoint y: 335, endPoint x: 232, endPoint y: 335, distance: 107.2
click at [232, 335] on div "Shaina D'Souza 1:24pm · Seen by 1 person Hi! Yes, the schedule works for me" at bounding box center [429, 319] width 500 height 34
click at [241, 335] on div "Hi! Yes, the schedule works for me" at bounding box center [269, 330] width 129 height 11
click at [241, 377] on textarea at bounding box center [478, 392] width 582 height 33
type textarea "**********"
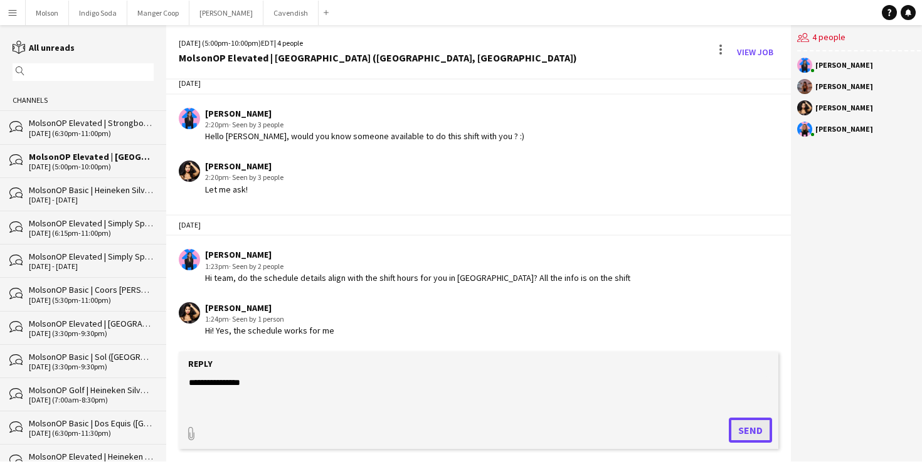
click at [741, 428] on button "Send" at bounding box center [750, 430] width 43 height 25
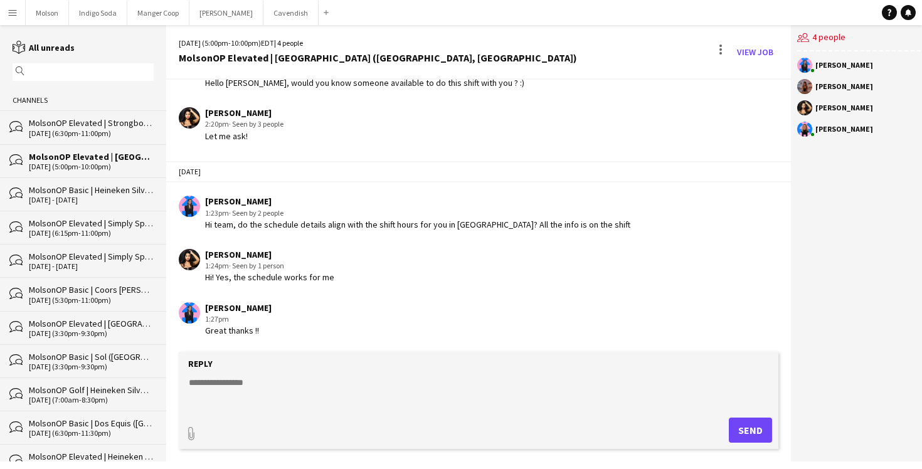
click at [507, 312] on div "Laurence Pare 1:27pm Great thanks !!" at bounding box center [429, 319] width 500 height 34
click at [70, 194] on div "MolsonOP Basic | Heineken Silver (Vancouver, BC)" at bounding box center [91, 189] width 125 height 11
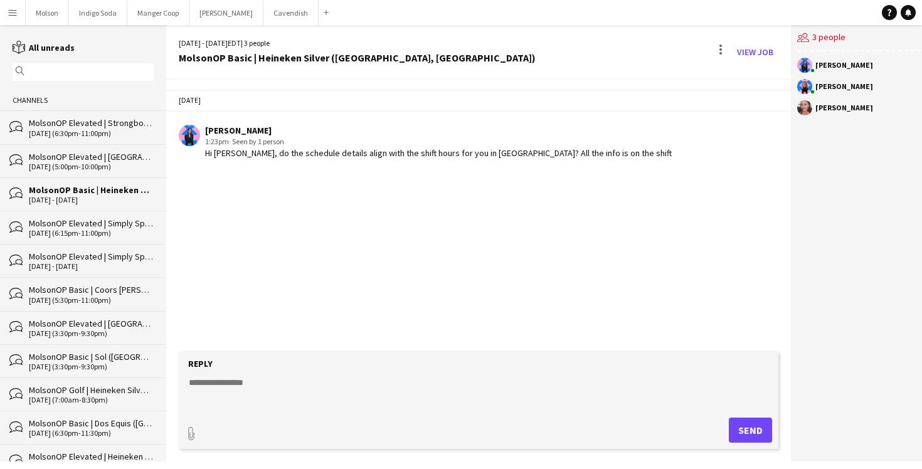
drag, startPoint x: 206, startPoint y: 152, endPoint x: 206, endPoint y: 173, distance: 20.7
click at [206, 173] on div "Today Laurence Pare 1:23pm · Seen by 1 person Hi Michelle, do the schedule deta…" at bounding box center [478, 216] width 625 height 272
click at [75, 221] on div "MolsonOP Elevated | Simply Spiked (Coquitlam, BC)" at bounding box center [91, 223] width 125 height 11
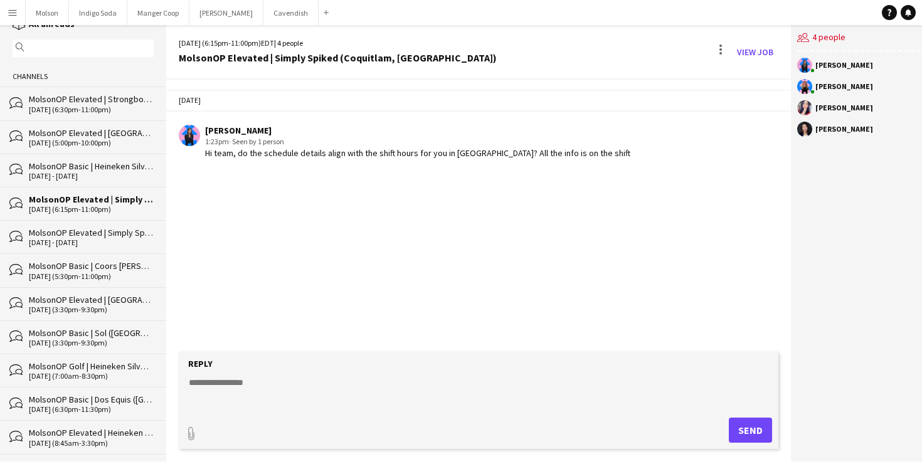
scroll to position [25, 0]
click at [763, 59] on link "View Job" at bounding box center [755, 52] width 46 height 20
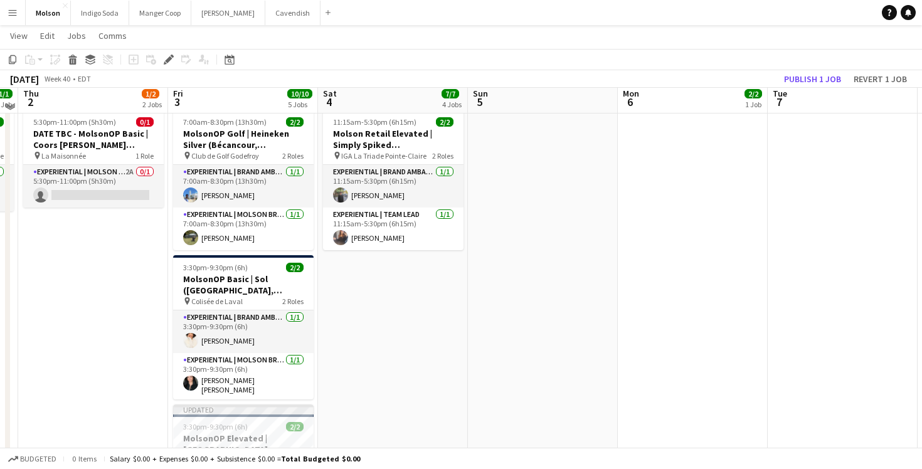
scroll to position [94, 0]
click at [519, 295] on app-date-cell at bounding box center [543, 341] width 150 height 475
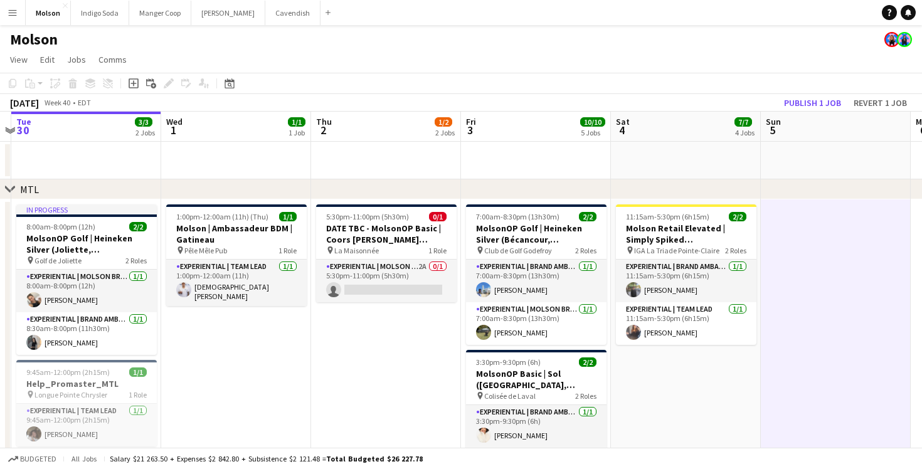
scroll to position [0, 366]
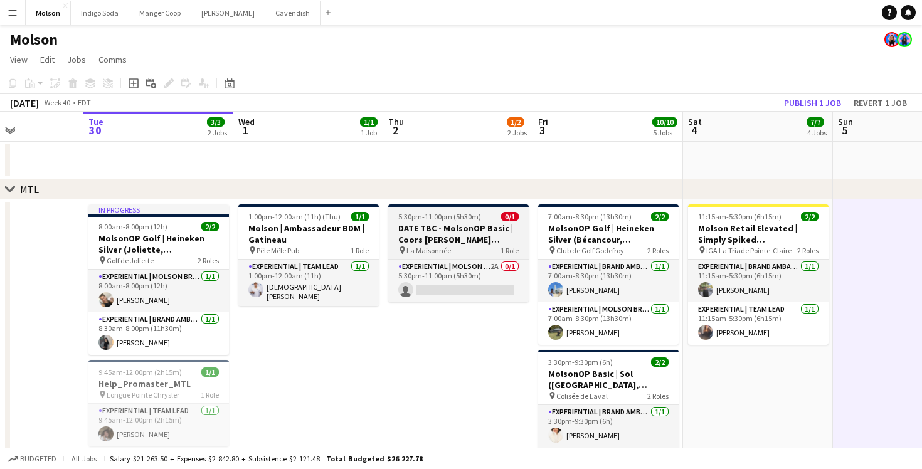
click at [474, 229] on h3 "DATE TBC - MolsonOP Basic | Coors Seltzer (Montreal, QC)" at bounding box center [458, 234] width 140 height 23
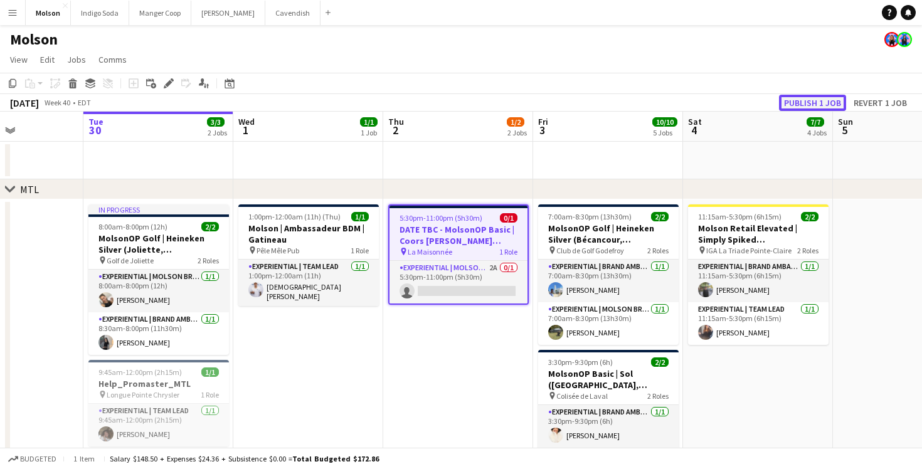
click at [807, 101] on button "Publish 1 job" at bounding box center [812, 103] width 67 height 16
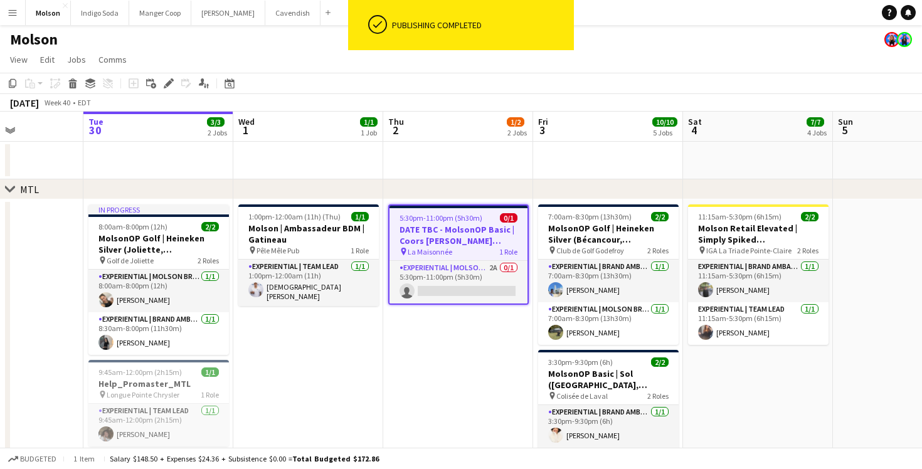
click at [450, 228] on h3 "DATE TBC - MolsonOP Basic | Coors Seltzer (Montreal, QC)" at bounding box center [458, 235] width 138 height 23
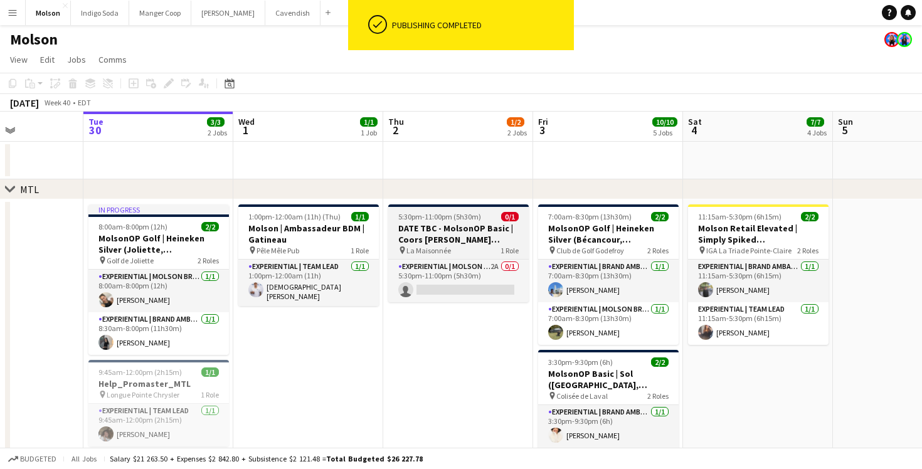
click at [450, 233] on h3 "DATE TBC - MolsonOP Basic | Coors Seltzer (Montreal, QC)" at bounding box center [458, 234] width 140 height 23
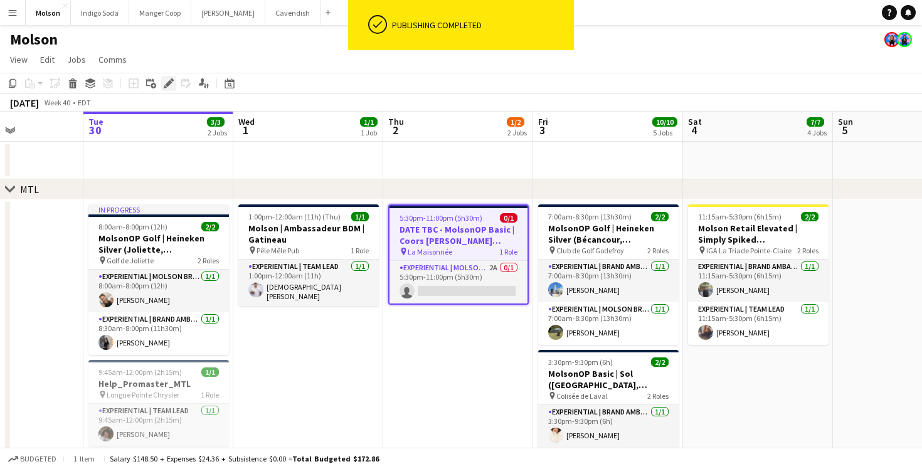
click at [167, 83] on icon at bounding box center [168, 83] width 7 height 7
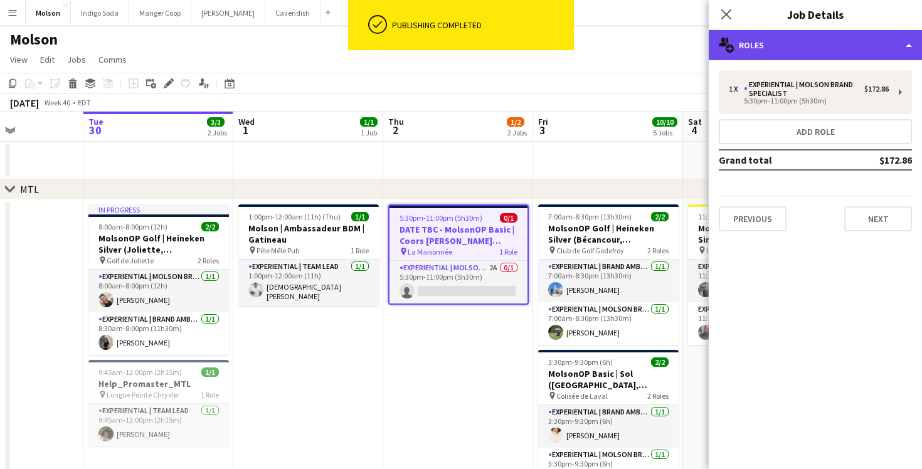
click at [823, 45] on div "multiple-users-add Roles" at bounding box center [815, 45] width 213 height 30
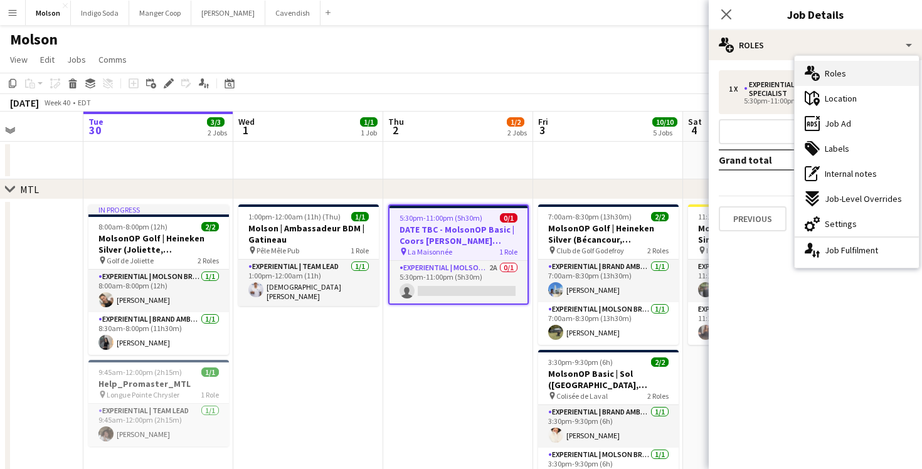
click at [857, 76] on div "multiple-users-add Roles" at bounding box center [856, 73] width 124 height 25
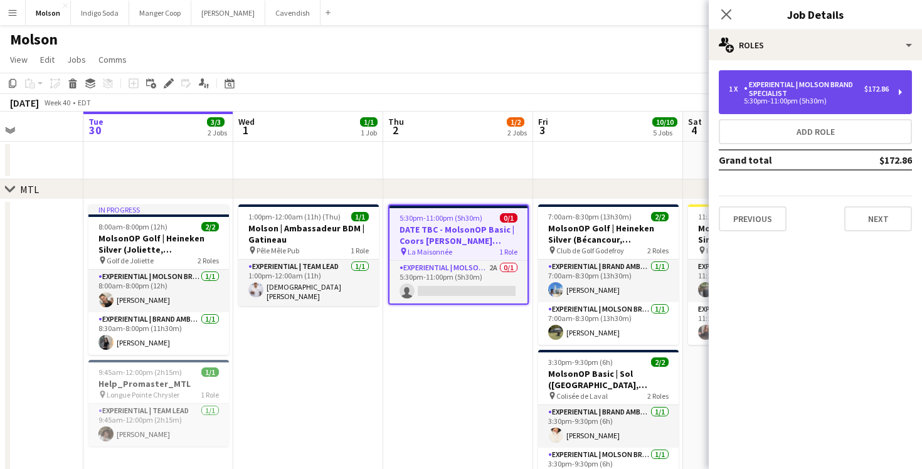
click at [830, 92] on div "Experiential | Molson Brand Specialist" at bounding box center [804, 89] width 120 height 18
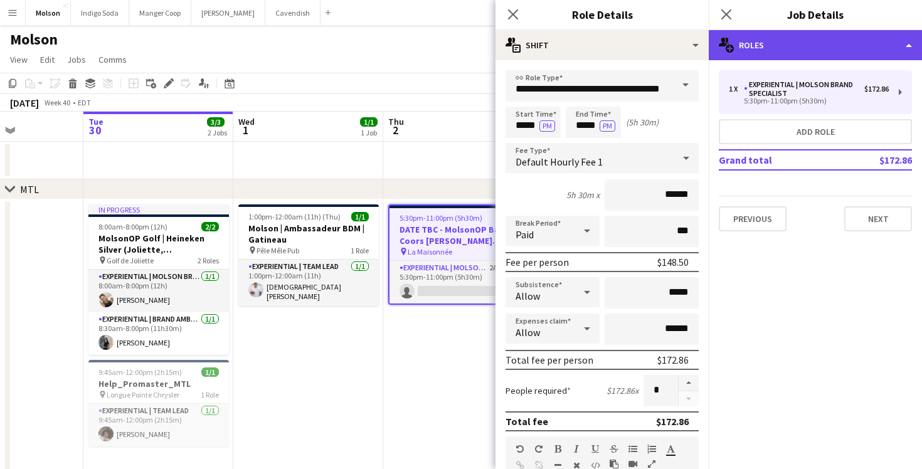
click at [821, 46] on div "multiple-users-add Roles" at bounding box center [815, 45] width 213 height 30
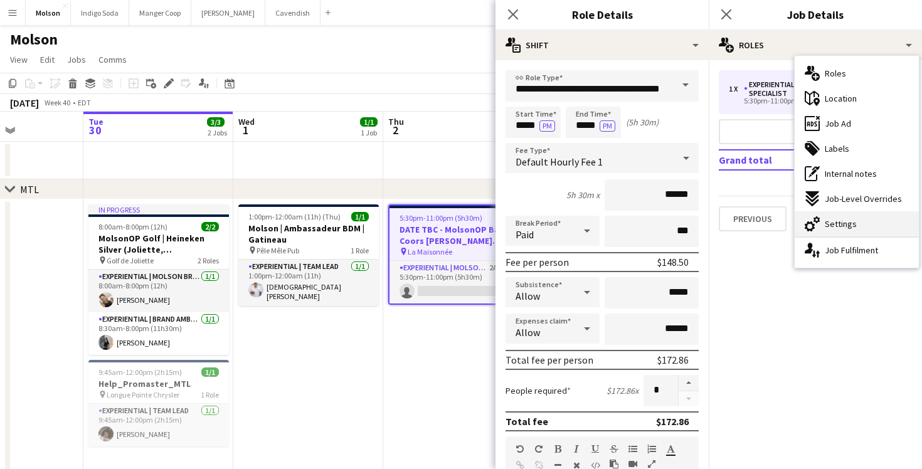
click at [840, 228] on span "Settings" at bounding box center [841, 223] width 32 height 11
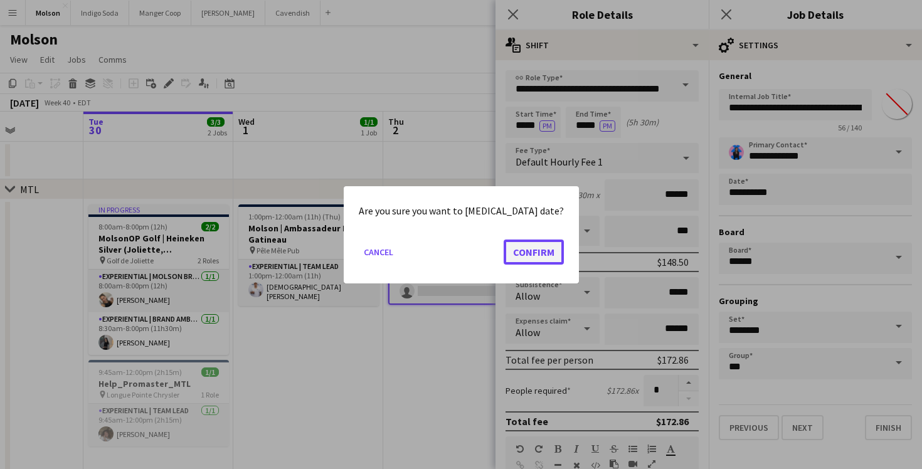
click at [515, 256] on button "Confirm" at bounding box center [534, 251] width 60 height 25
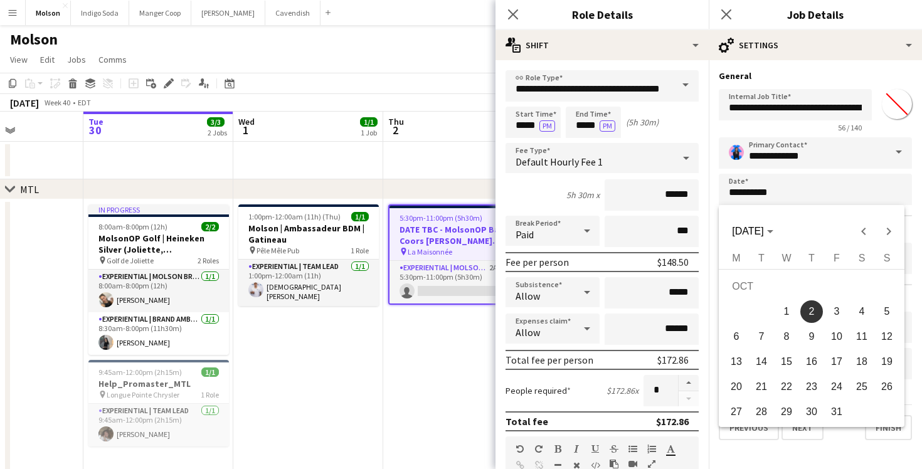
click at [764, 342] on span "7" at bounding box center [761, 336] width 23 height 23
type input "**********"
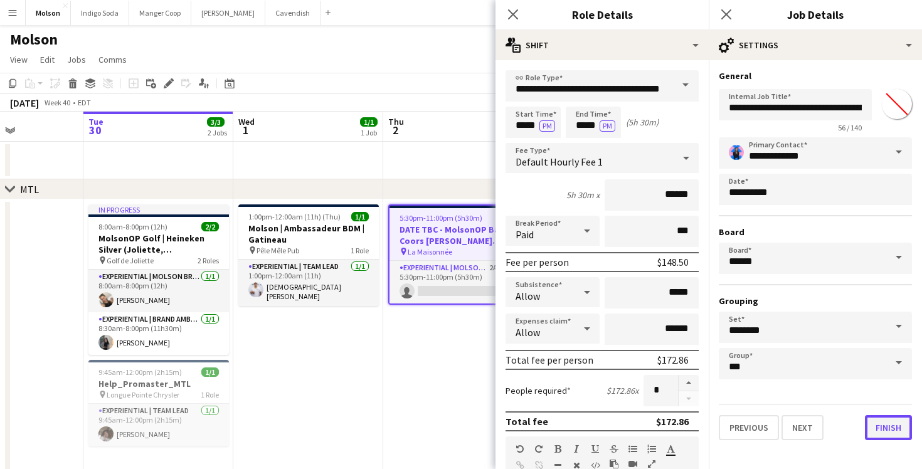
click at [889, 434] on button "Finish" at bounding box center [888, 427] width 47 height 25
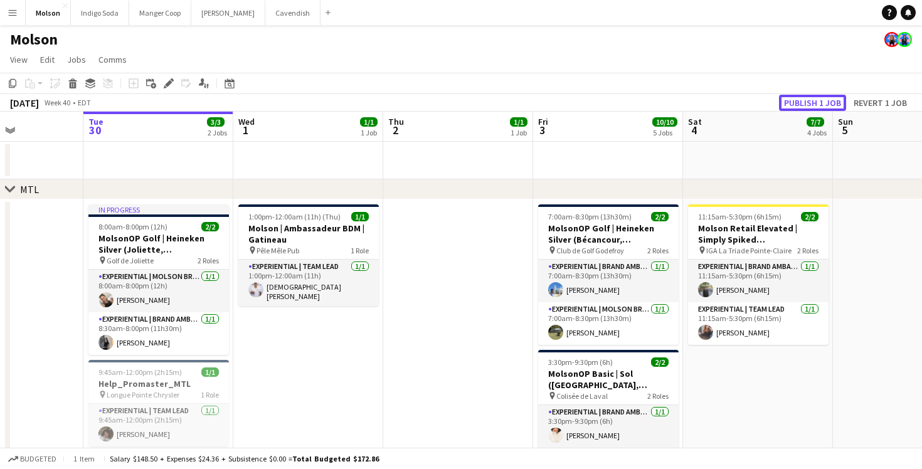
click at [813, 102] on button "Publish 1 job" at bounding box center [812, 103] width 67 height 16
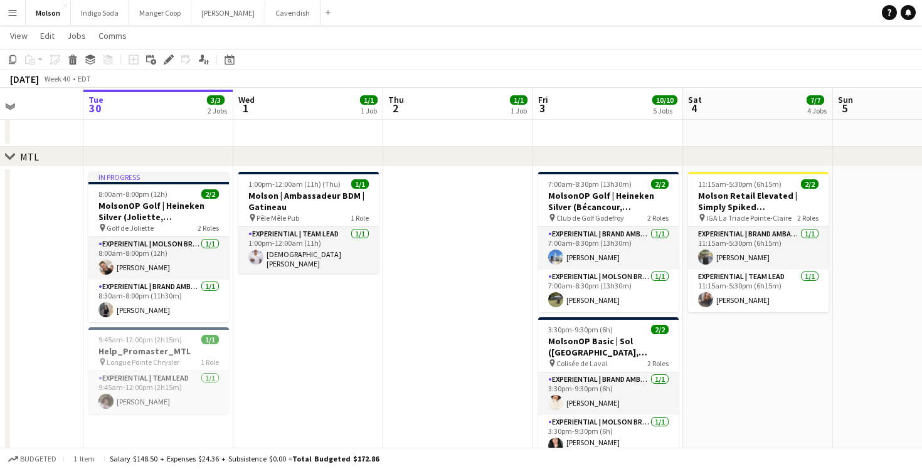
scroll to position [31, 0]
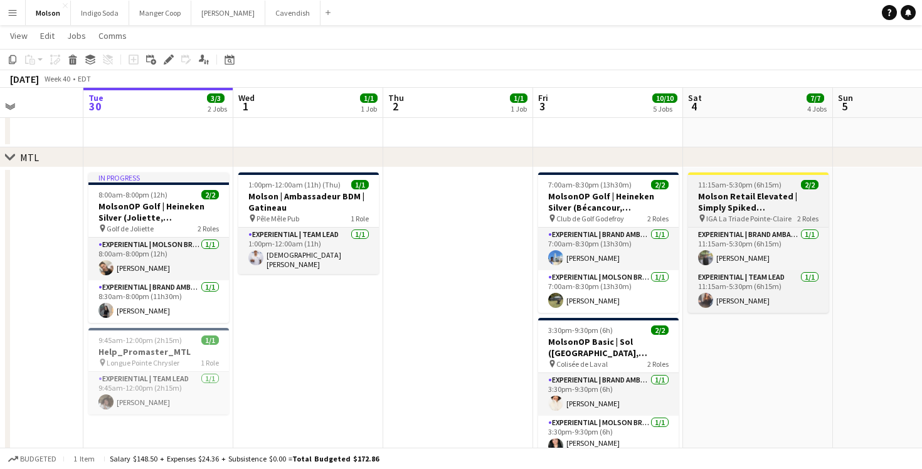
click at [769, 208] on h3 "Molson Retail Elevated | Simply Spiked (Pointe-Claire, QC)" at bounding box center [758, 202] width 140 height 23
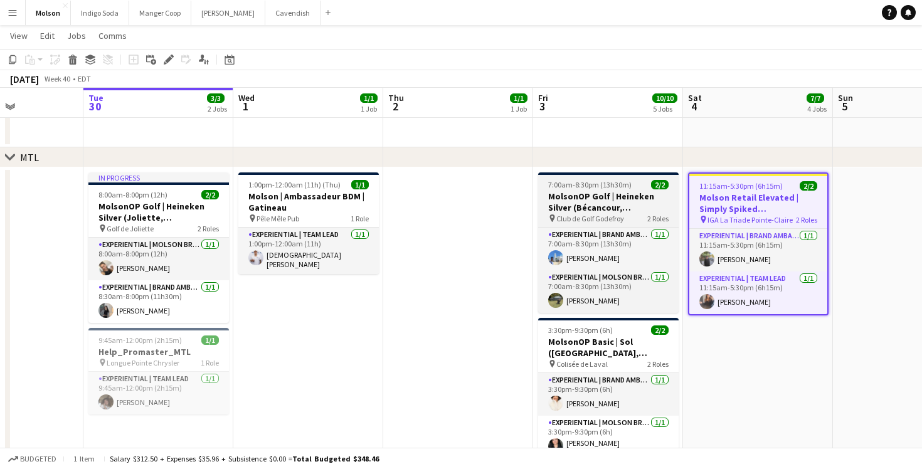
click at [651, 199] on h3 "MolsonOP Golf | Heineken Silver (Bécancour, QC)" at bounding box center [608, 202] width 140 height 23
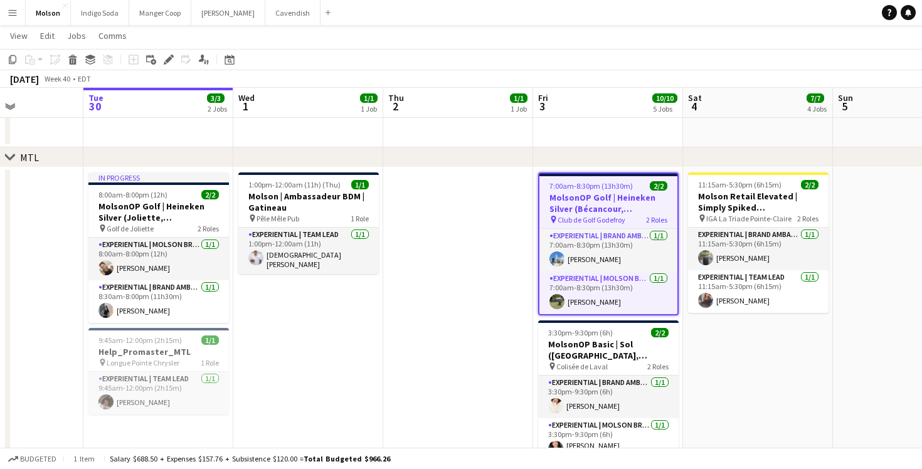
click at [722, 347] on app-date-cell "11:15am-5:30pm (6h15m) 2/2 Molson Retail Elevated | Simply Spiked (Pointe-Clair…" at bounding box center [758, 399] width 150 height 465
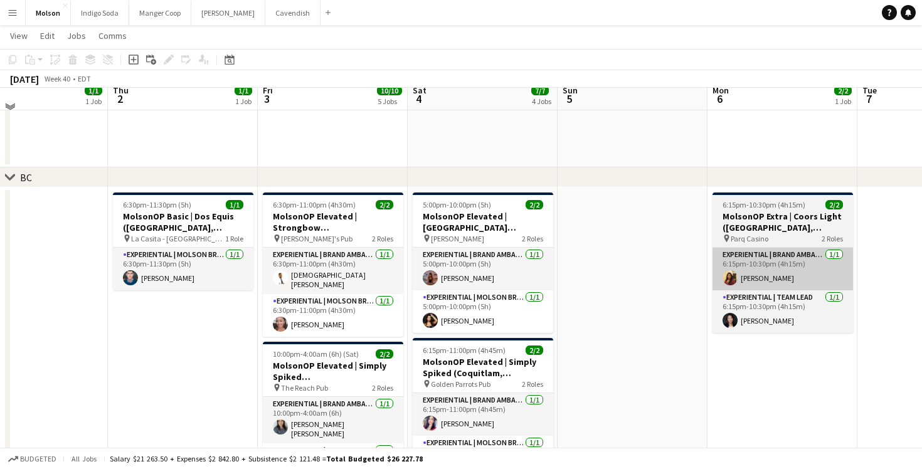
scroll to position [976, 0]
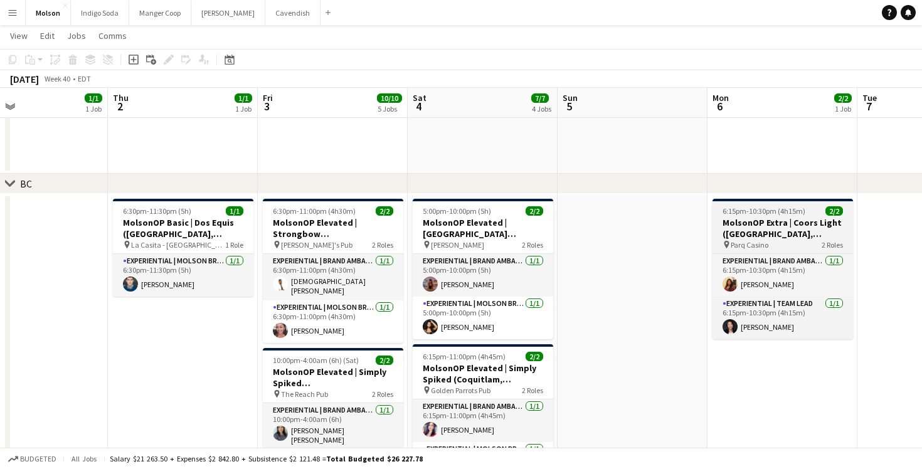
click at [755, 229] on h3 "MolsonOP Extra | Coors Light (Vancouver, BC)" at bounding box center [782, 228] width 140 height 23
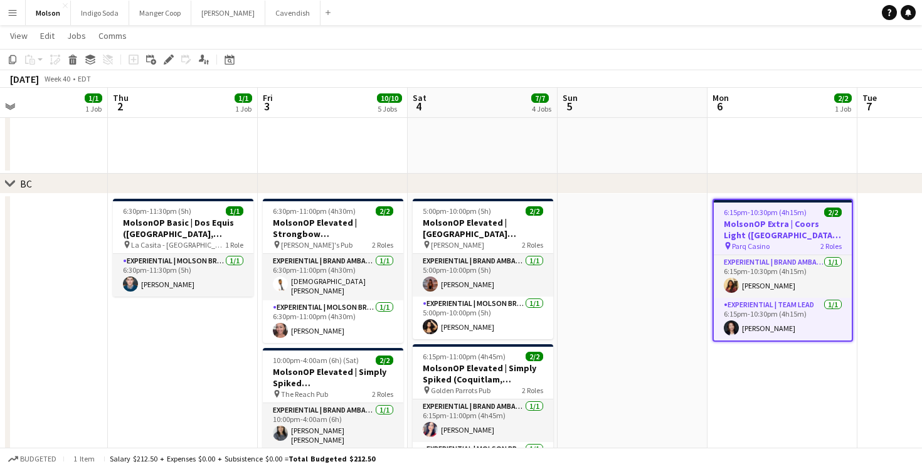
click at [657, 282] on app-date-cell at bounding box center [632, 405] width 150 height 422
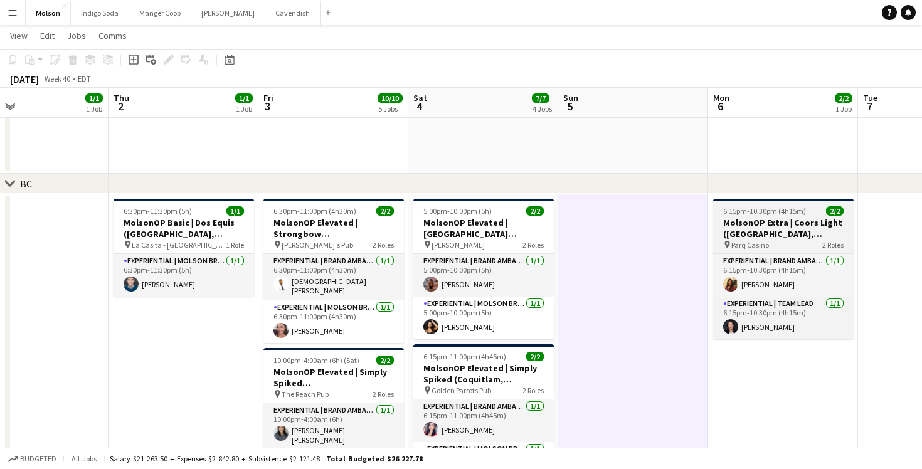
click at [773, 244] on div "pin Parq Casino 2 Roles" at bounding box center [783, 245] width 140 height 10
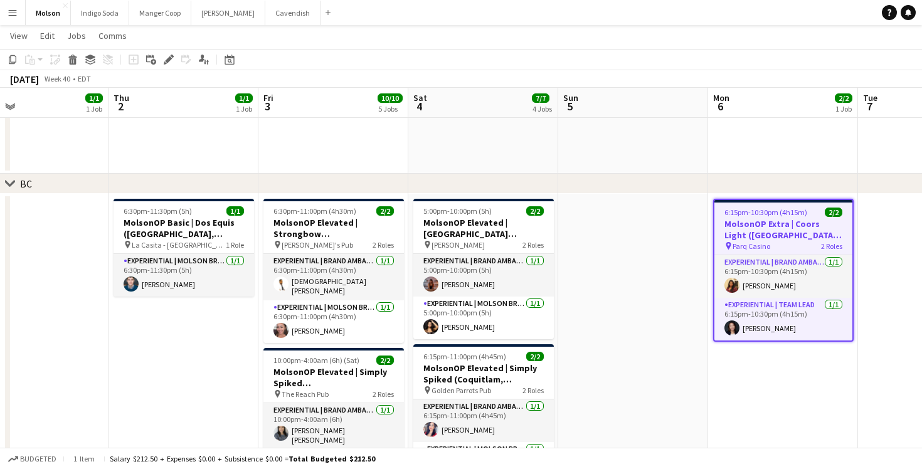
click at [752, 414] on app-date-cell "6:15pm-10:30pm (4h15m) 2/2 MolsonOP Extra | Coors Light (Vancouver, BC) pin Par…" at bounding box center [783, 405] width 150 height 422
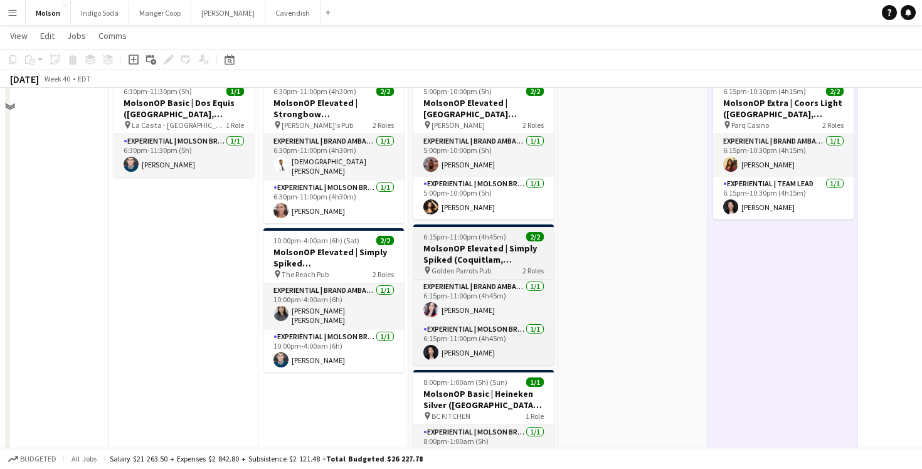
scroll to position [1111, 0]
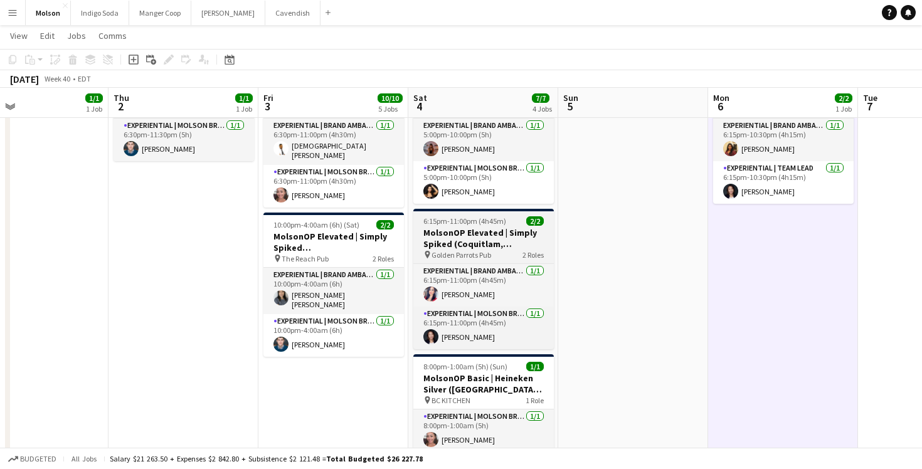
click at [492, 237] on h3 "MolsonOP Elevated | Simply Spiked (Coquitlam, BC)" at bounding box center [483, 238] width 140 height 23
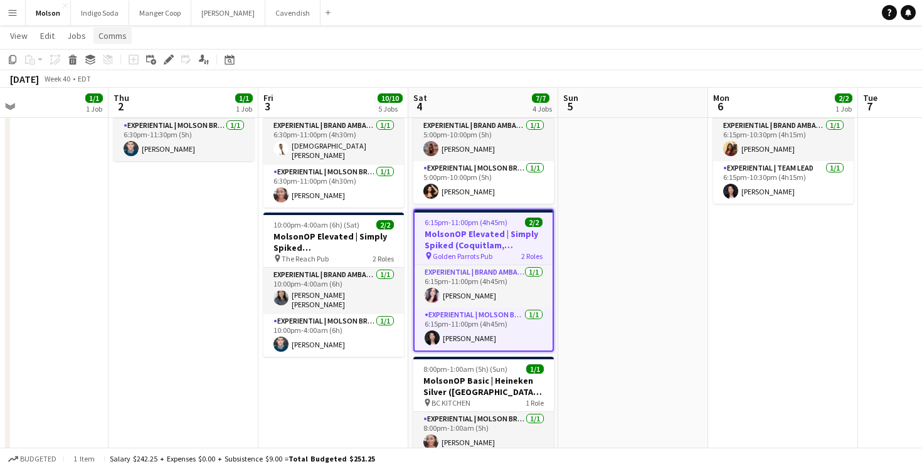
click at [113, 34] on span "Comms" at bounding box center [112, 35] width 28 height 11
click at [119, 88] on span "Create chat" at bounding box center [125, 88] width 44 height 11
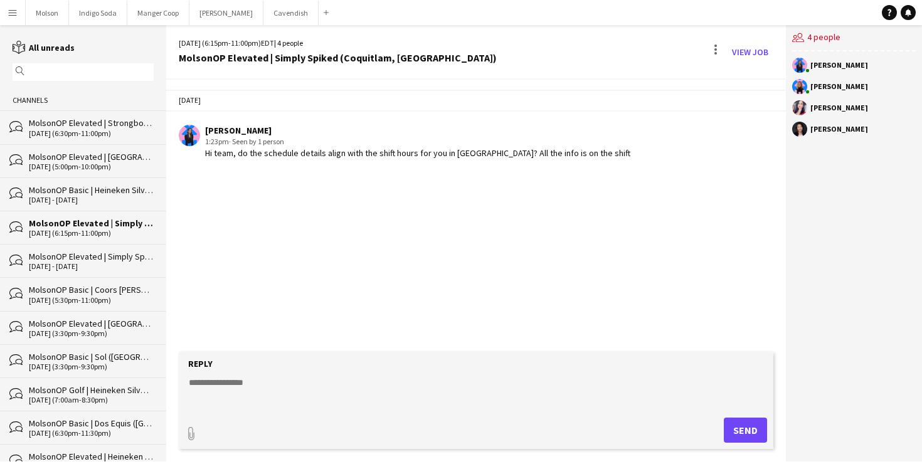
click at [10, 14] on app-icon "Menu" at bounding box center [13, 13] width 10 height 10
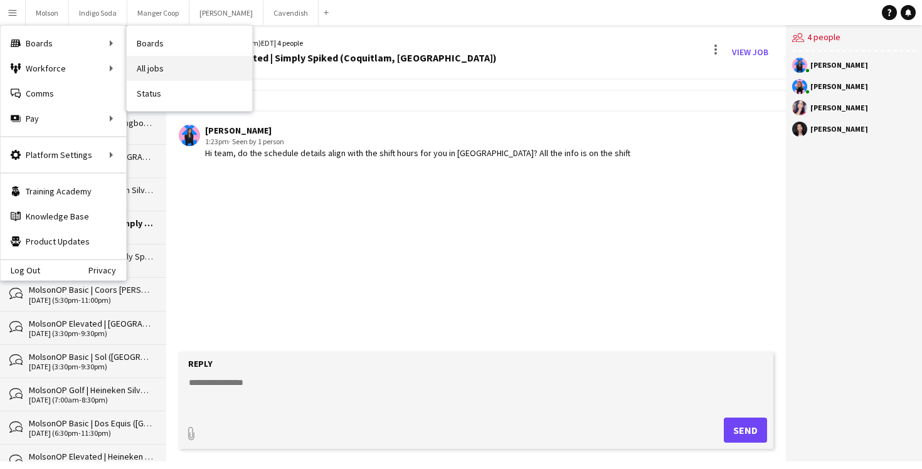
click at [178, 68] on link "All jobs" at bounding box center [189, 68] width 125 height 25
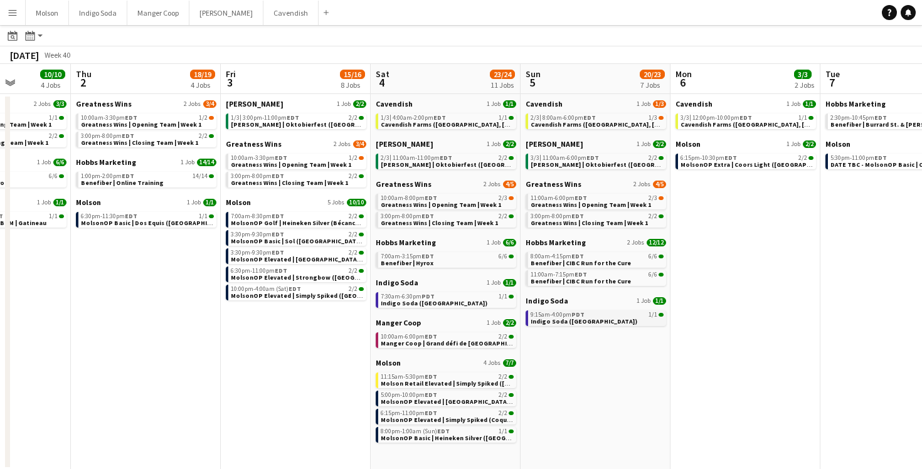
scroll to position [35, 0]
click at [317, 246] on app-brief-job-card "3:30pm-9:30pm EDT 2/2 MolsonOP Basic | Sol (Laval, QC)" at bounding box center [296, 239] width 140 height 16
click at [299, 237] on div "3:30pm-9:30pm EDT 2/2" at bounding box center [297, 236] width 133 height 6
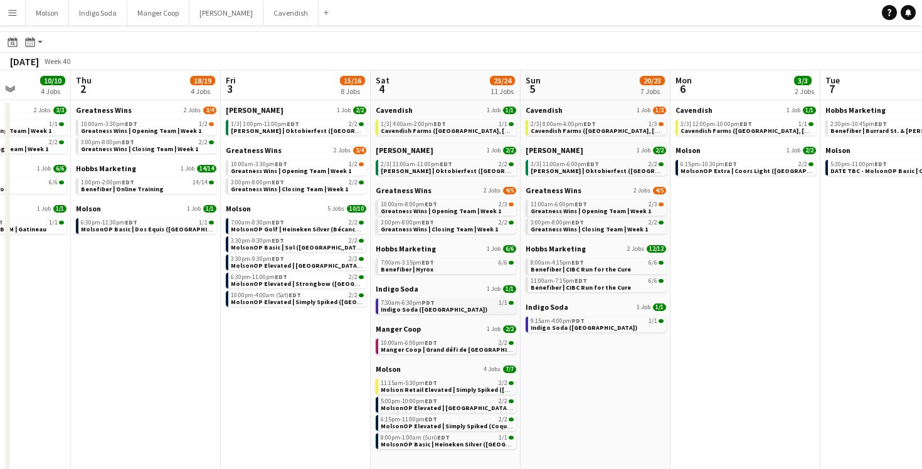
click at [458, 307] on link "7:30am-6:30pm PDT 1/1 Indigo Soda (BC)" at bounding box center [447, 305] width 133 height 14
click at [473, 166] on div "2/3 | 11:00am-11:00pm EDT 2/2" at bounding box center [447, 164] width 133 height 6
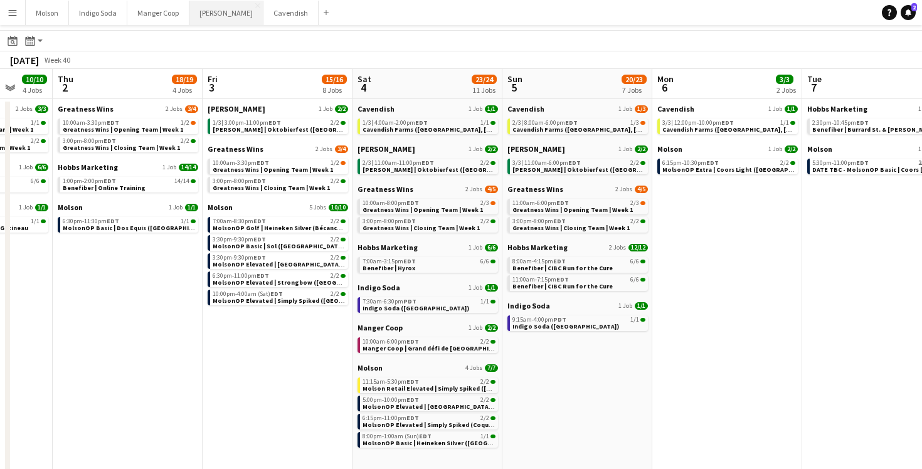
scroll to position [36, 0]
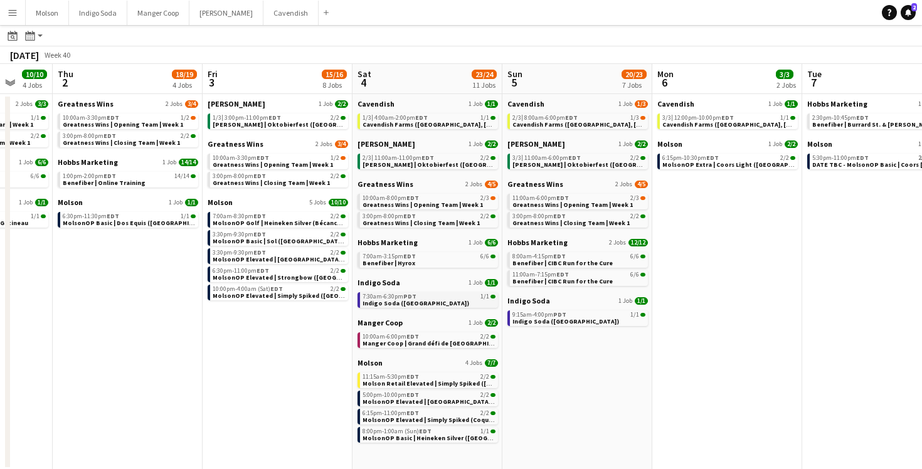
click at [414, 304] on link "7:30am-6:30pm PDT 1/1 Indigo Soda (BC)" at bounding box center [428, 299] width 133 height 14
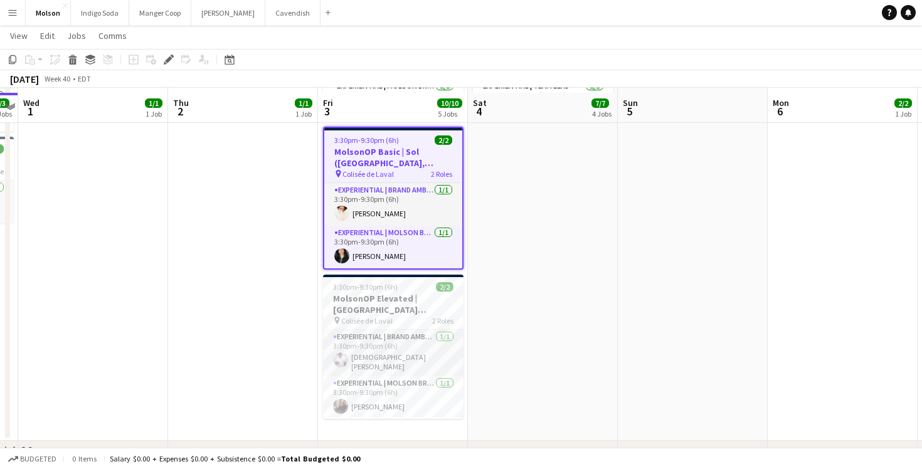
scroll to position [227, 0]
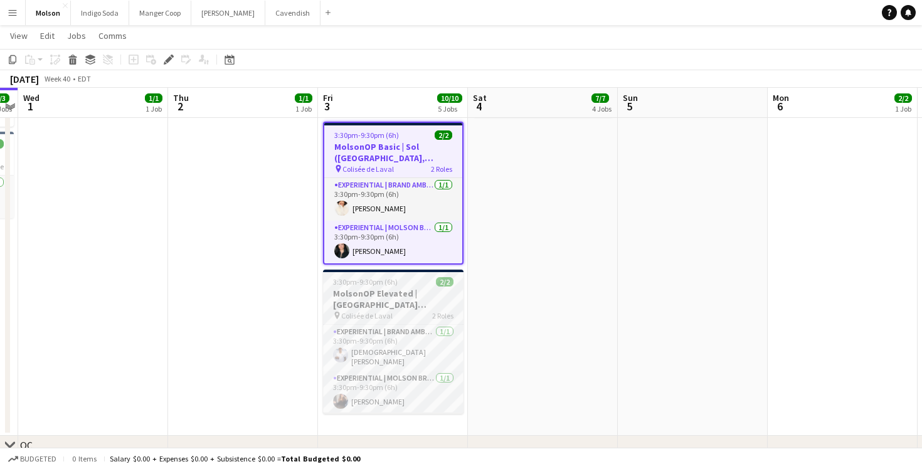
click at [400, 304] on h3 "MolsonOP Elevated | [GEOGRAPHIC_DATA] ([GEOGRAPHIC_DATA], [GEOGRAPHIC_DATA])" at bounding box center [393, 299] width 140 height 23
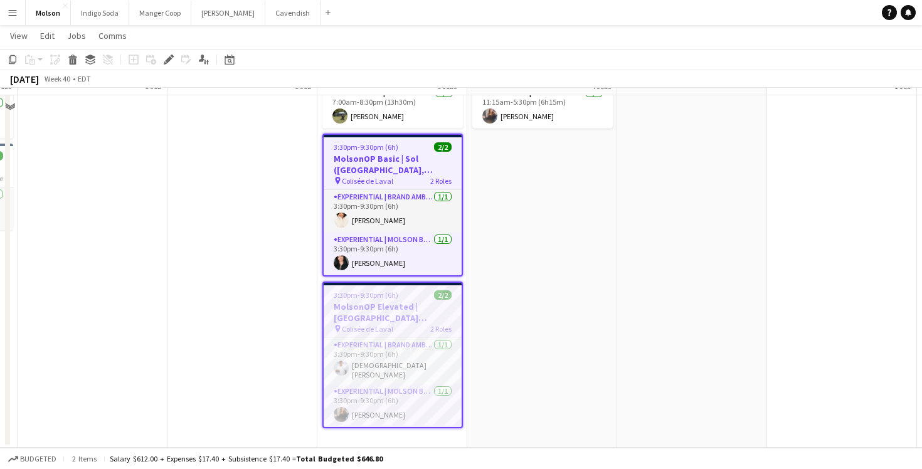
scroll to position [187, 0]
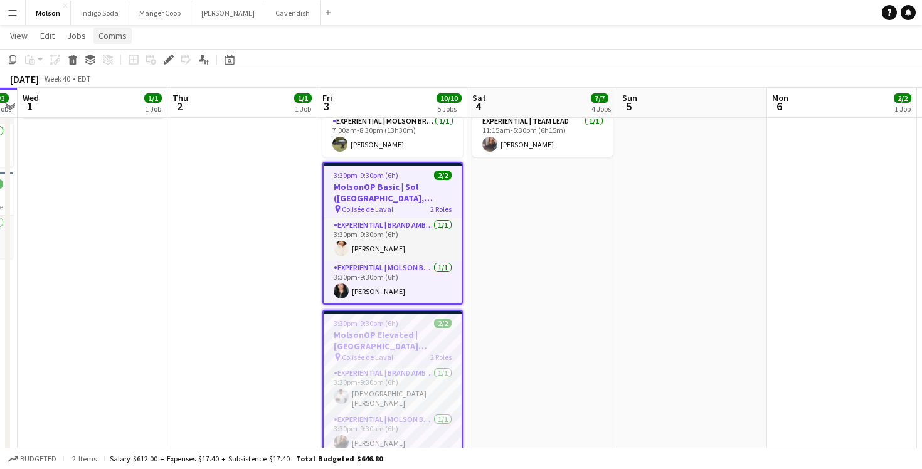
click at [114, 36] on span "Comms" at bounding box center [112, 35] width 28 height 11
click at [133, 82] on link "Create chat" at bounding box center [145, 89] width 104 height 26
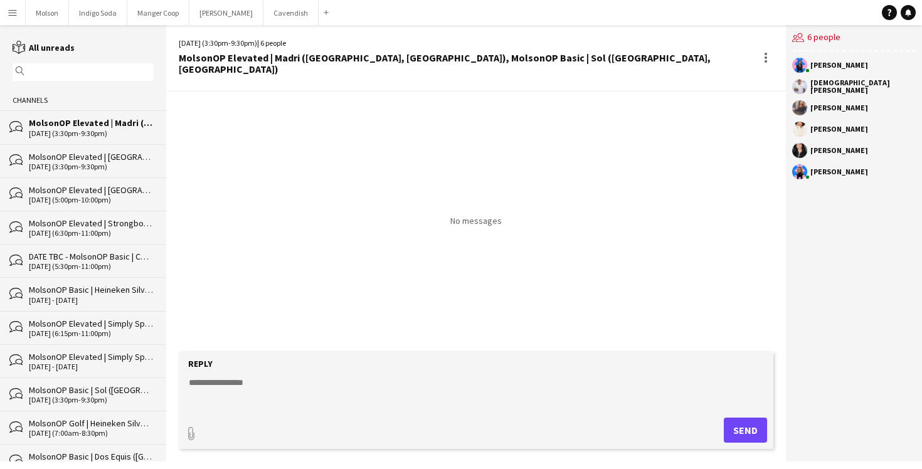
click at [313, 398] on textarea at bounding box center [478, 392] width 582 height 33
click at [294, 382] on textarea "**********" at bounding box center [478, 392] width 582 height 33
click at [472, 384] on textarea "**********" at bounding box center [478, 392] width 582 height 33
type textarea "**********"
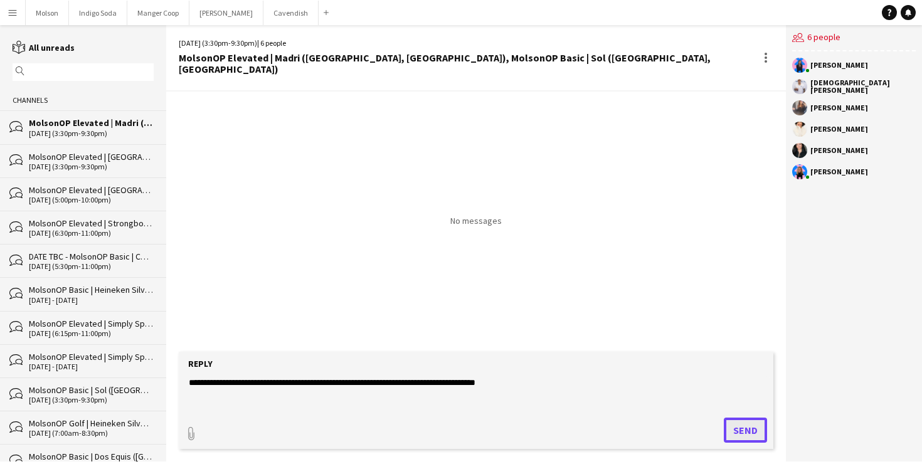
click at [743, 429] on button "Send" at bounding box center [745, 430] width 43 height 25
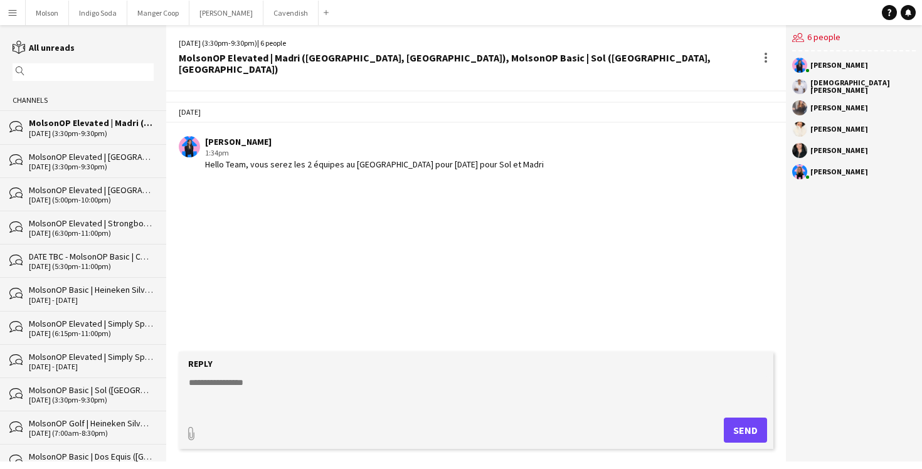
click at [524, 160] on app-chat-message "Laurence Pare 1:34pm Hello Team, vous serez les 2 équipes au Colisée de Laval p…" at bounding box center [476, 153] width 620 height 47
click at [524, 159] on div "Hello Team, vous serez les 2 équipes au Colisée de Laval pour ce vendredi pour …" at bounding box center [374, 164] width 339 height 11
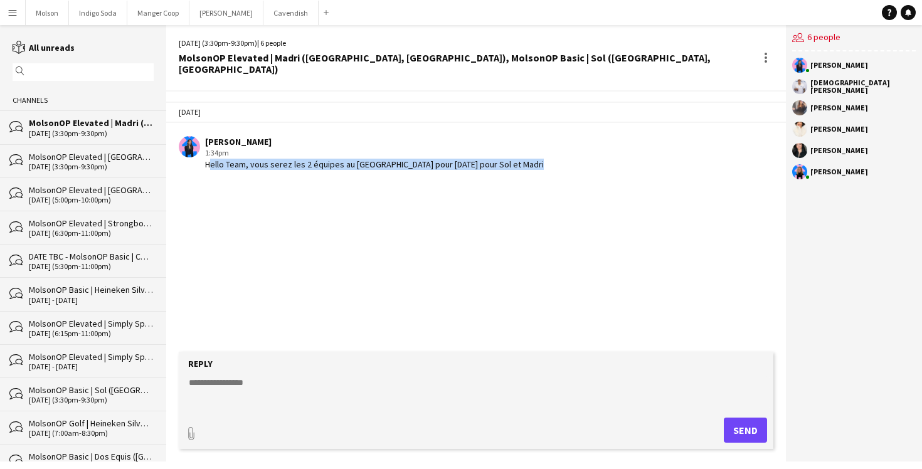
click at [524, 159] on div "Hello Team, vous serez les 2 équipes au Colisée de Laval pour ce vendredi pour …" at bounding box center [374, 164] width 339 height 11
click at [446, 159] on div "Hello Team, vous serez les 2 équipes au Colisée de Laval pour ce vendredi pour …" at bounding box center [374, 164] width 339 height 11
click at [77, 165] on div "10-03-2025 (3:30pm-9:30pm)" at bounding box center [91, 166] width 125 height 9
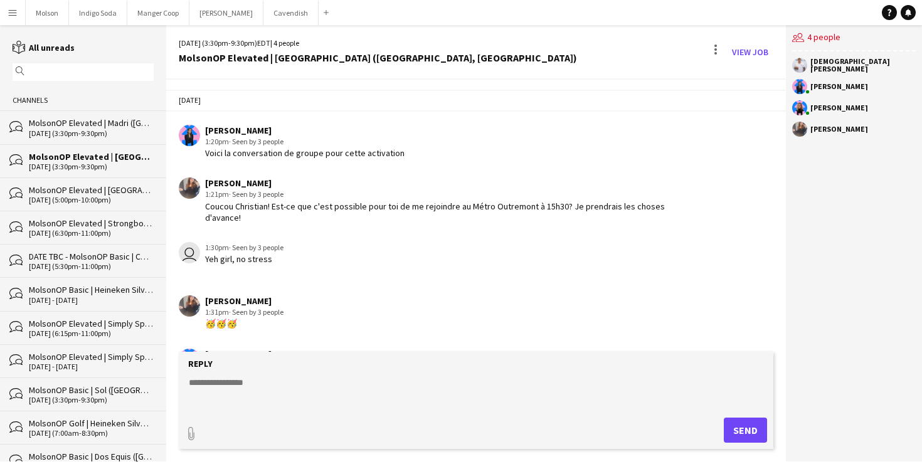
scroll to position [46, 0]
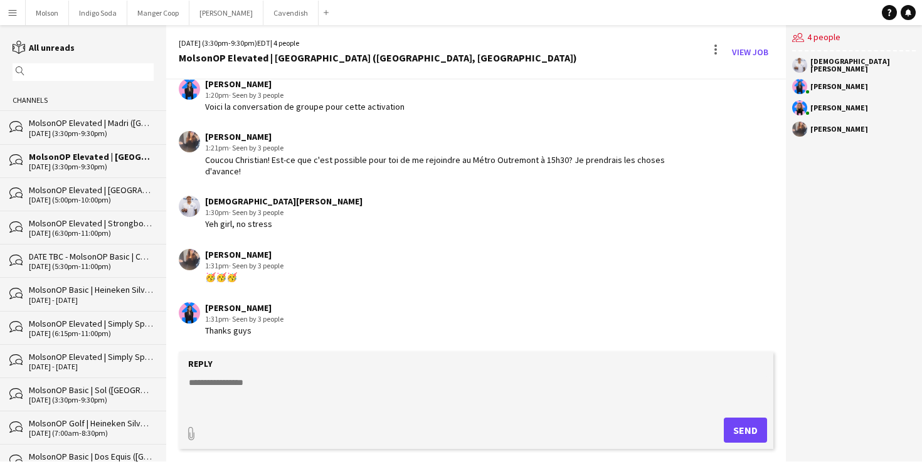
click at [71, 129] on div "10-03-2025 (3:30pm-9:30pm)" at bounding box center [91, 133] width 125 height 9
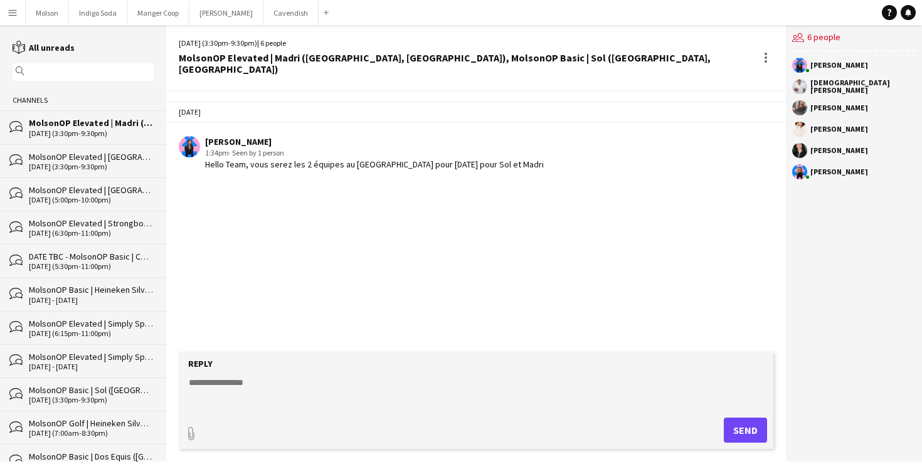
click at [398, 159] on div "Hello Team, vous serez les 2 équipes au Colisée de Laval pour ce vendredi pour …" at bounding box center [374, 164] width 339 height 11
click at [397, 159] on div "Hello Team, vous serez les 2 équipes au Colisée de Laval pour ce vendredi pour …" at bounding box center [374, 164] width 339 height 11
click at [423, 159] on div "Hello Team, vous serez les 2 équipes au Colisée de Laval pour ce vendredi pour …" at bounding box center [374, 164] width 339 height 11
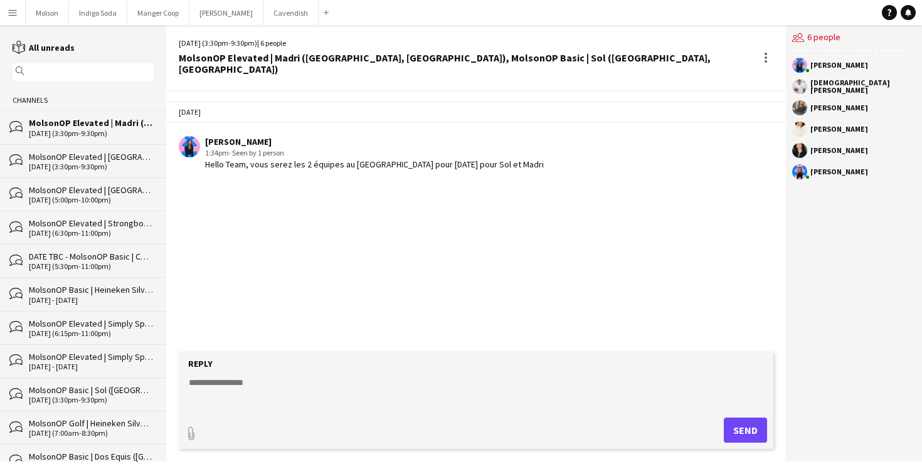
click at [473, 159] on div "Hello Team, vous serez les 2 équipes au Colisée de Laval pour ce vendredi pour …" at bounding box center [374, 164] width 339 height 11
click at [485, 159] on div "Hello Team, vous serez les 2 équipes au Colisée de Laval pour ce vendredi pour …" at bounding box center [374, 164] width 339 height 11
click at [77, 166] on div "10-03-2025 (3:30pm-9:30pm)" at bounding box center [91, 166] width 125 height 9
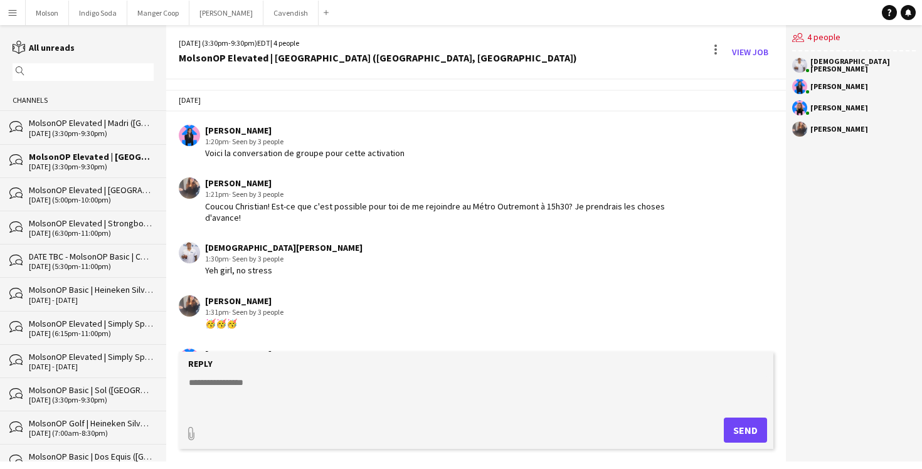
scroll to position [46, 0]
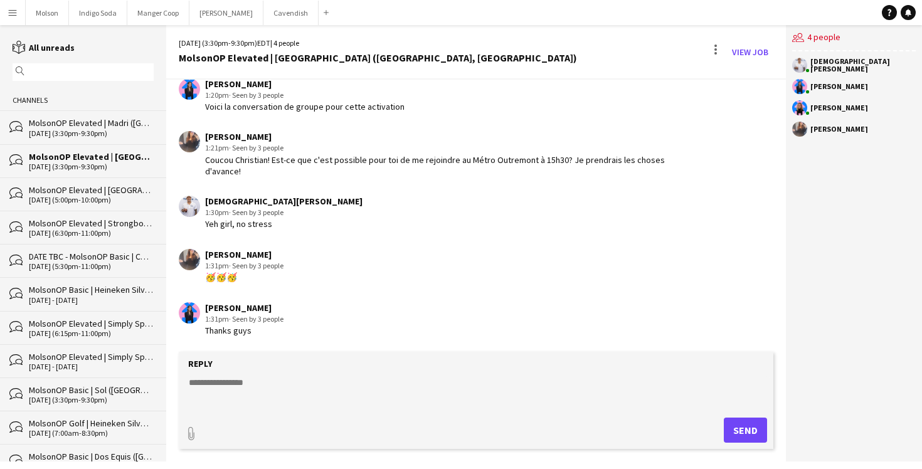
click at [75, 192] on div "MolsonOP Elevated | [GEOGRAPHIC_DATA] ([GEOGRAPHIC_DATA], [GEOGRAPHIC_DATA])" at bounding box center [91, 189] width 125 height 11
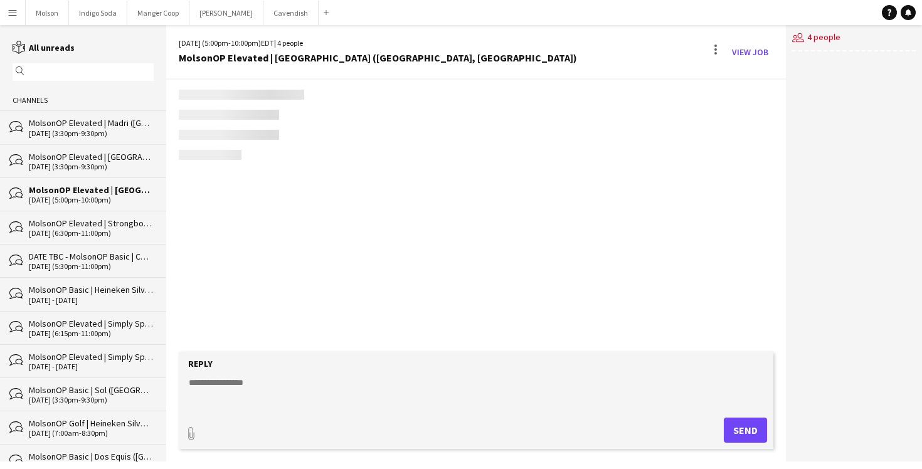
scroll to position [70, 0]
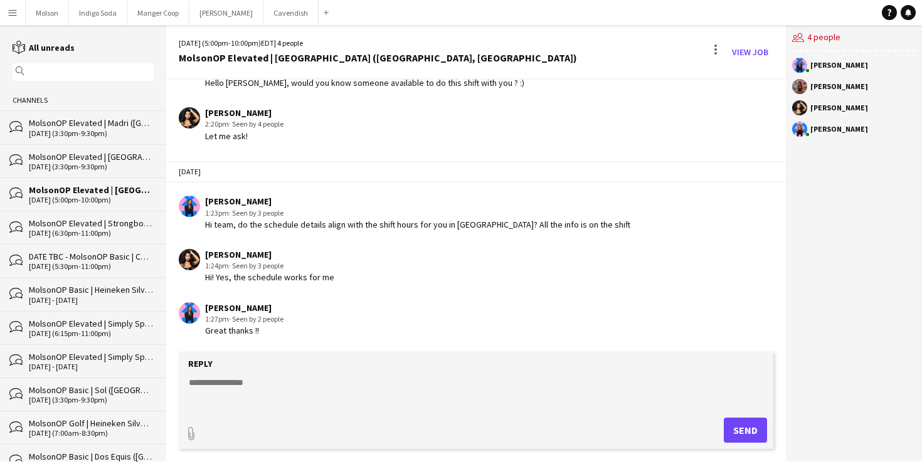
click at [335, 276] on div "Shaina D'Souza 1:24pm · Seen by 3 people Hi! Yes, the schedule works for me" at bounding box center [427, 266] width 496 height 34
click at [76, 229] on div "10-03-2025 (6:30pm-11:00pm)" at bounding box center [91, 233] width 125 height 9
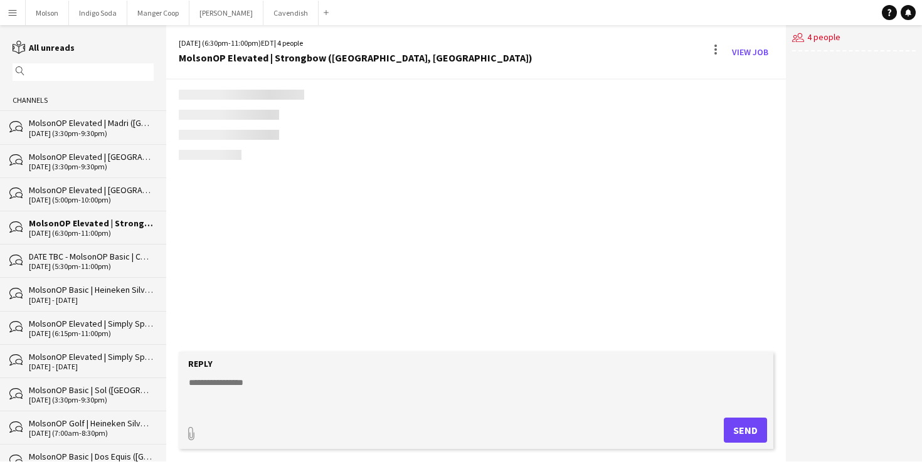
scroll to position [103, 0]
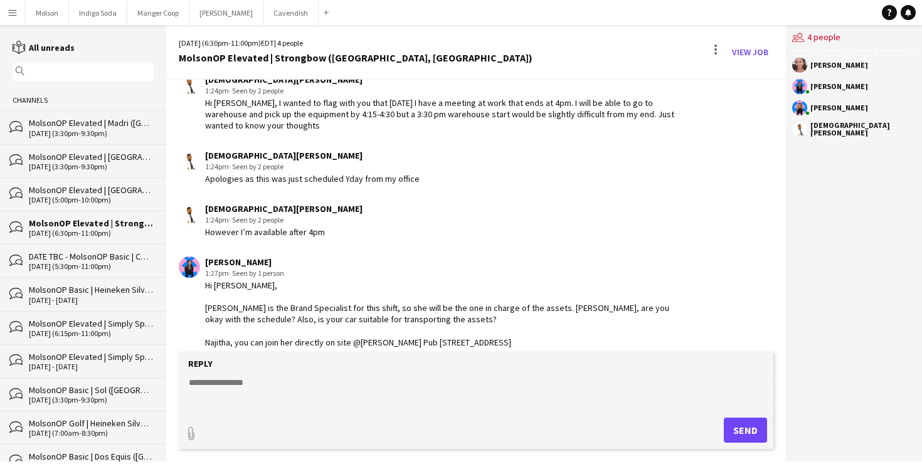
click at [76, 253] on div "DATE TBC - MolsonOP Basic | Coors [PERSON_NAME] ([GEOGRAPHIC_DATA], [GEOGRAPHIC…" at bounding box center [91, 256] width 125 height 11
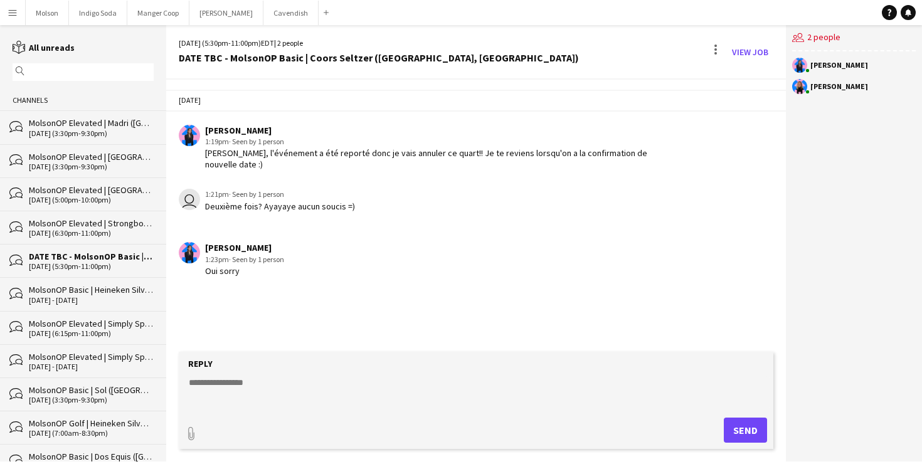
click at [262, 262] on span "· Seen by 1 person" at bounding box center [256, 259] width 55 height 9
drag, startPoint x: 258, startPoint y: 270, endPoint x: 208, endPoint y: 153, distance: 127.0
click at [208, 154] on div "Today Laurence Pare 1:19pm · Seen by 1 person Allo Roxanne, l'événement a été r…" at bounding box center [476, 183] width 620 height 206
click at [214, 136] on div "1:19pm · Seen by 1 person" at bounding box center [440, 141] width 470 height 11
click at [272, 132] on div "Laurence Pare" at bounding box center [440, 130] width 470 height 11
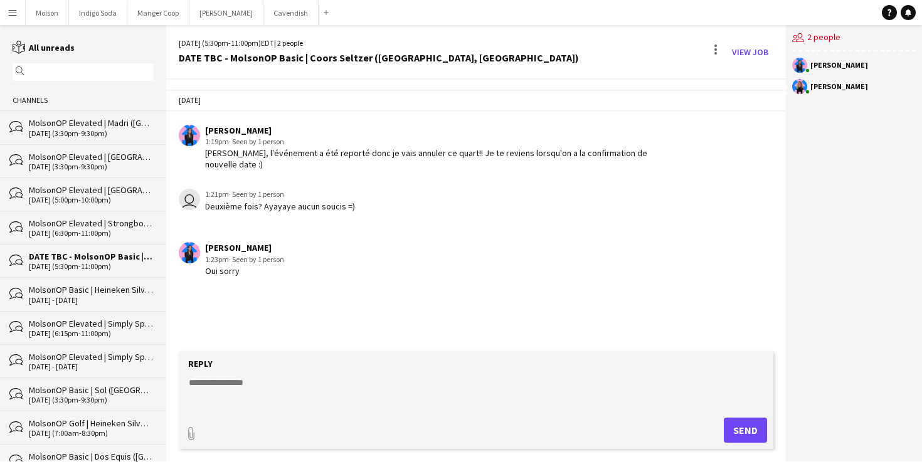
click at [274, 228] on div "user 1:21pm · Seen by 1 person Deuxième fois? Ayayaye aucun soucis =)" at bounding box center [476, 205] width 620 height 47
click at [714, 46] on div at bounding box center [715, 52] width 15 height 20
click at [746, 73] on span "Delete" at bounding box center [741, 76] width 29 height 11
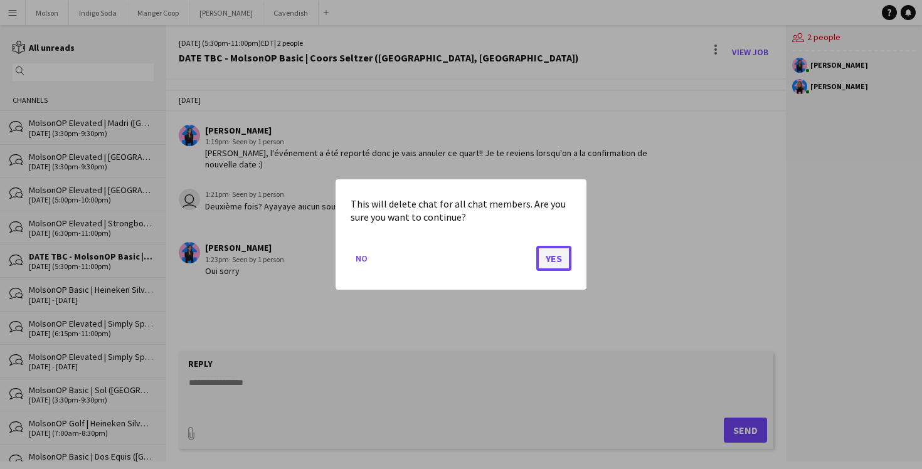
click at [554, 256] on button "Yes" at bounding box center [553, 258] width 35 height 25
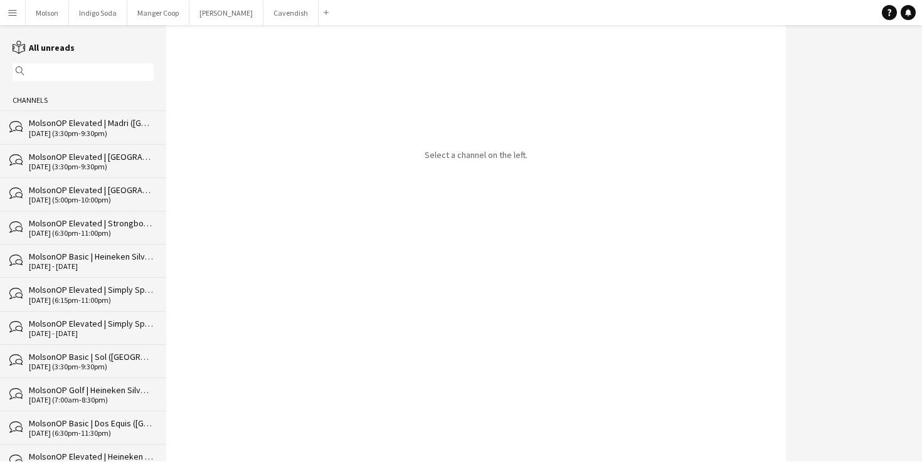
click at [16, 12] on app-icon "Menu" at bounding box center [13, 13] width 10 height 10
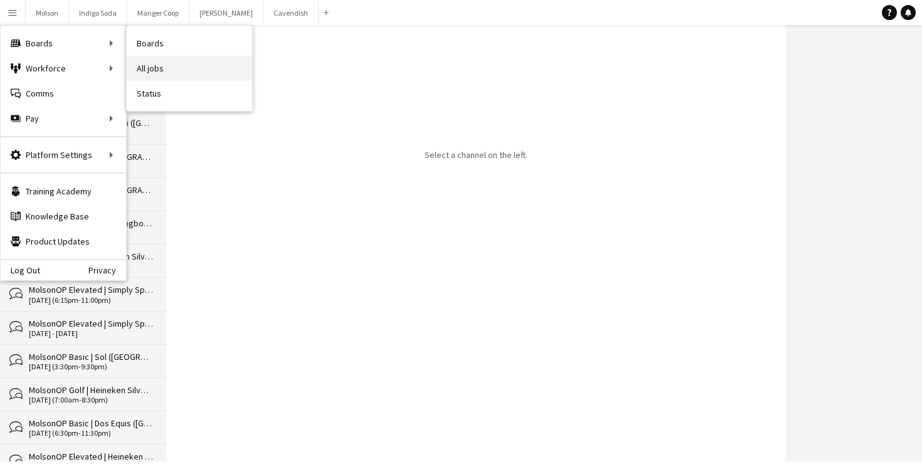
click at [196, 56] on link "All jobs" at bounding box center [189, 68] width 125 height 25
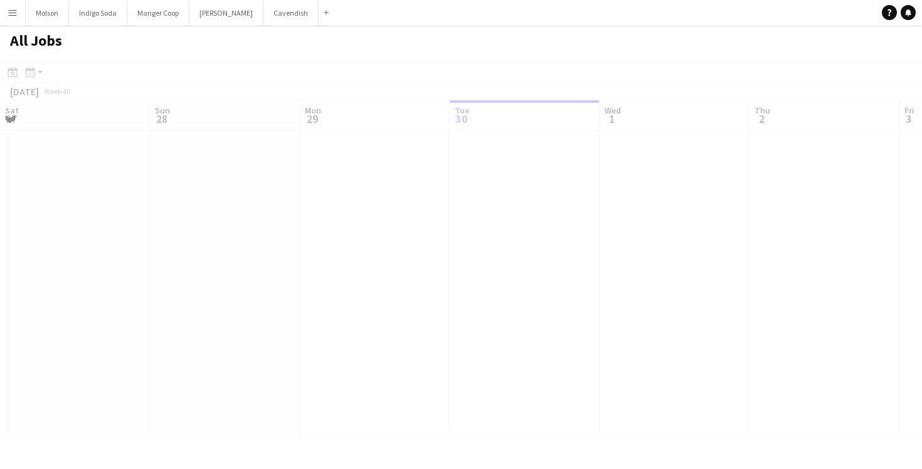
scroll to position [0, 300]
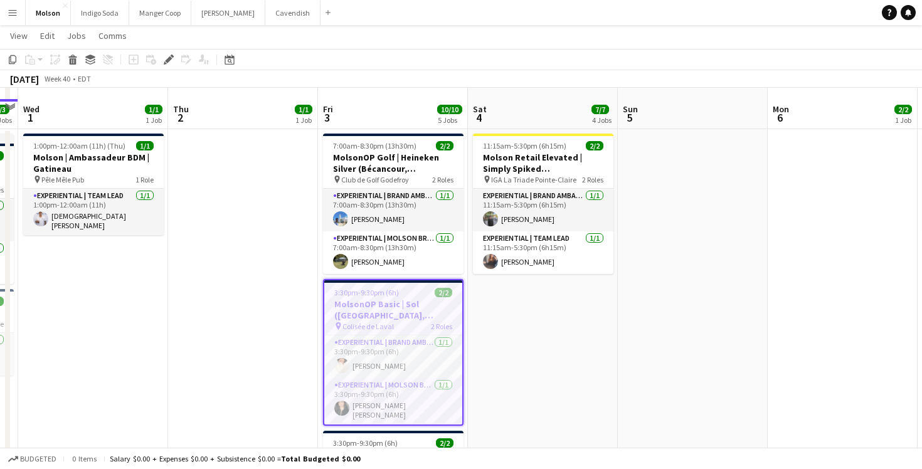
scroll to position [36, 0]
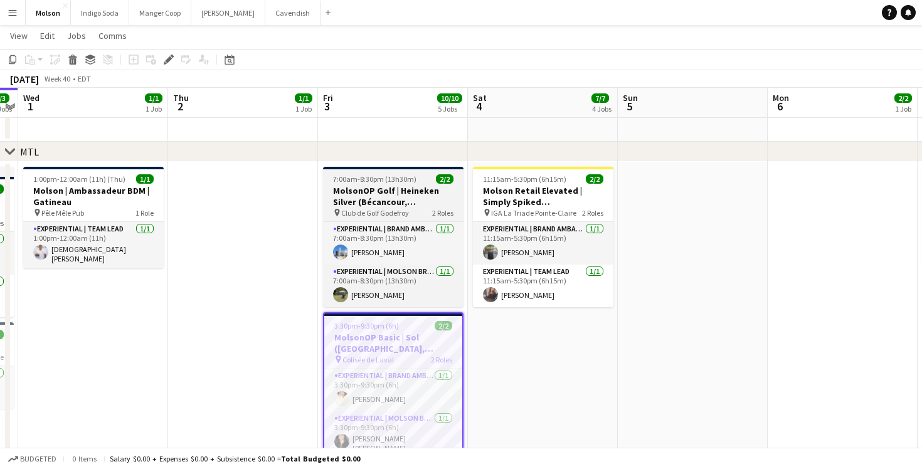
click at [384, 193] on h3 "MolsonOP Golf | Heineken Silver (Bécancour, [GEOGRAPHIC_DATA])" at bounding box center [393, 196] width 140 height 23
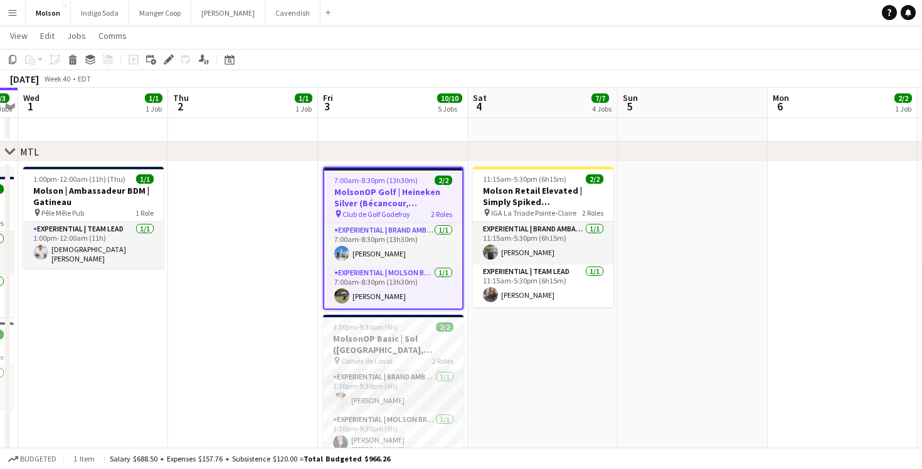
click at [541, 345] on app-date-cell "11:15am-5:30pm (6h15m) 2/2 Molson Retail Elevated | Simply Spiked (Pointe-Clair…" at bounding box center [543, 394] width 150 height 465
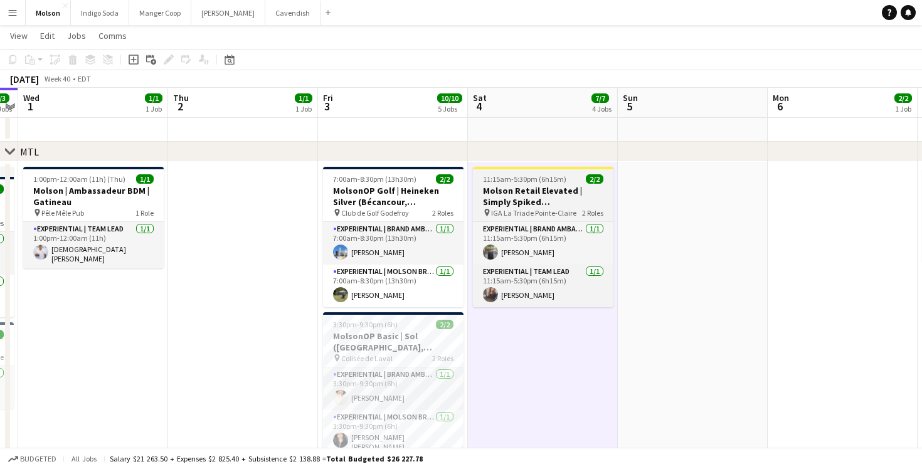
click at [564, 193] on h3 "Molson Retail Elevated | Simply Spiked ([GEOGRAPHIC_DATA], [GEOGRAPHIC_DATA])" at bounding box center [543, 196] width 140 height 23
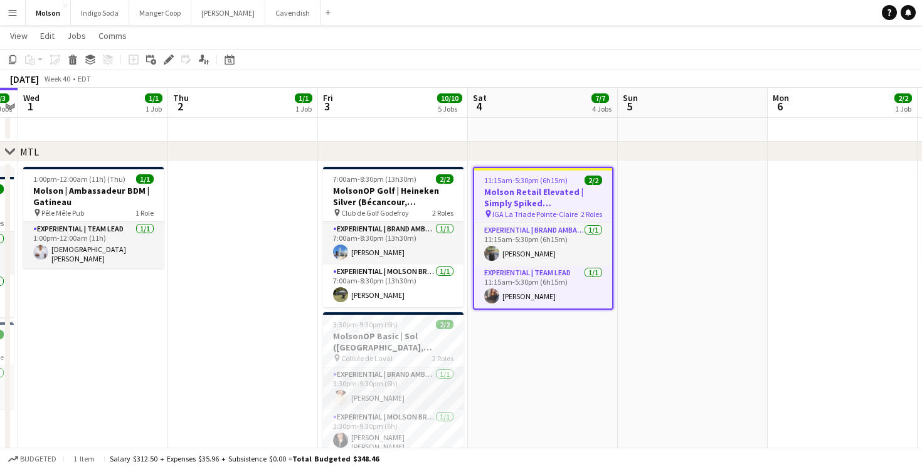
click at [569, 418] on app-date-cell "11:15am-5:30pm (6h15m) 2/2 Molson Retail Elevated | Simply Spiked (Pointe-Clair…" at bounding box center [543, 394] width 150 height 465
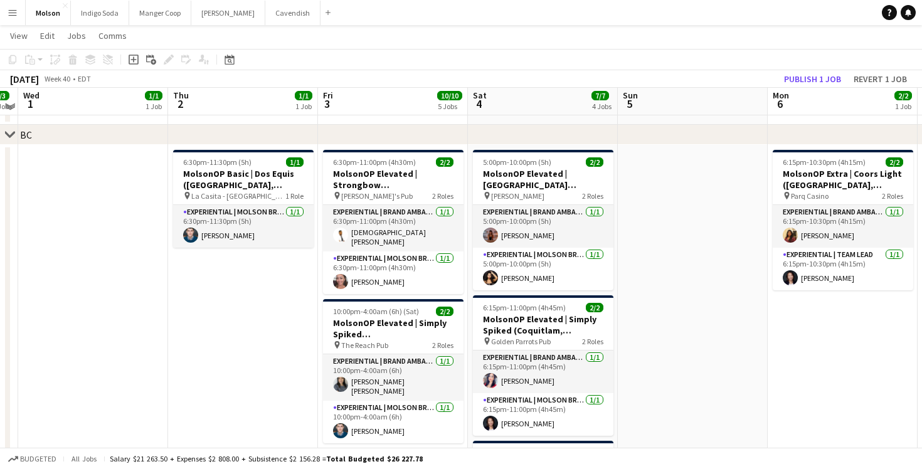
scroll to position [1023, 0]
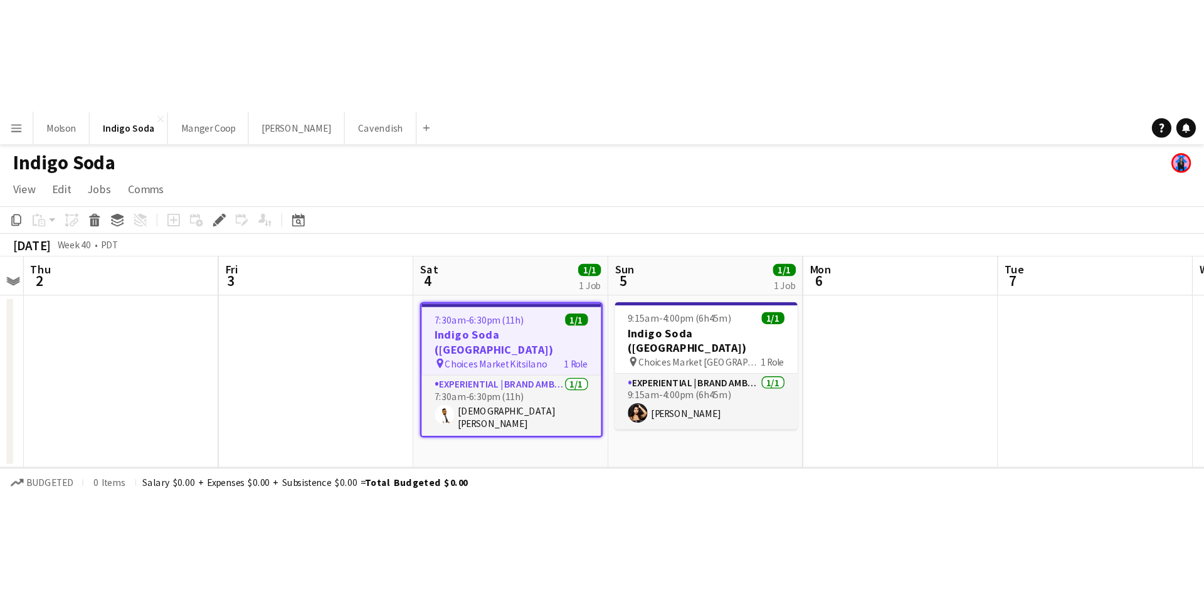
scroll to position [0, 431]
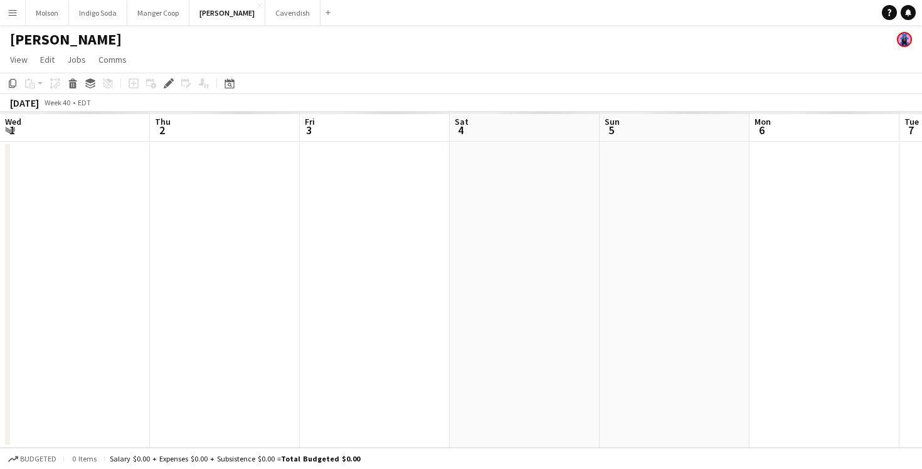
scroll to position [0, 431]
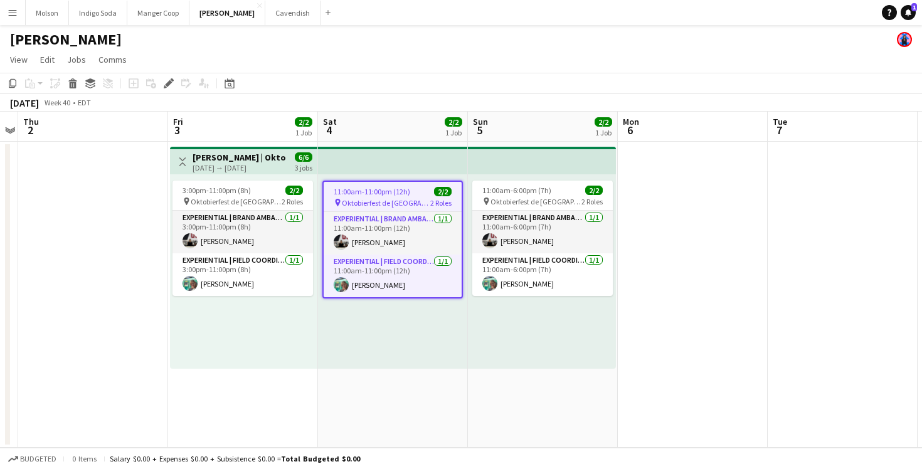
click at [412, 196] on div "11:00am-11:00pm (12h) 2/2" at bounding box center [393, 191] width 138 height 9
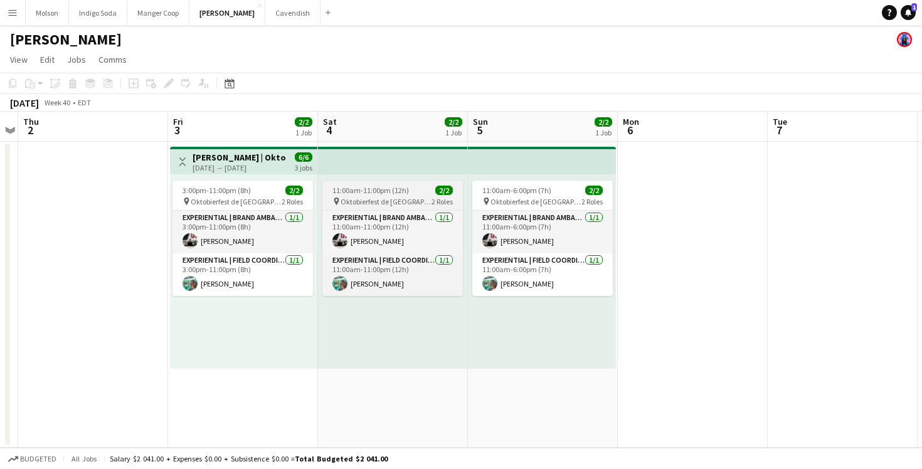
click at [410, 194] on div "11:00am-11:00pm (12h) 2/2" at bounding box center [392, 190] width 140 height 9
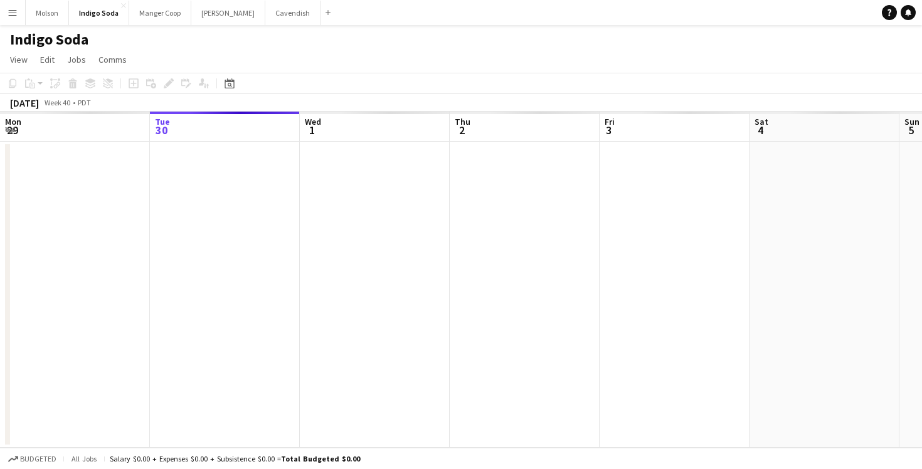
scroll to position [0, 431]
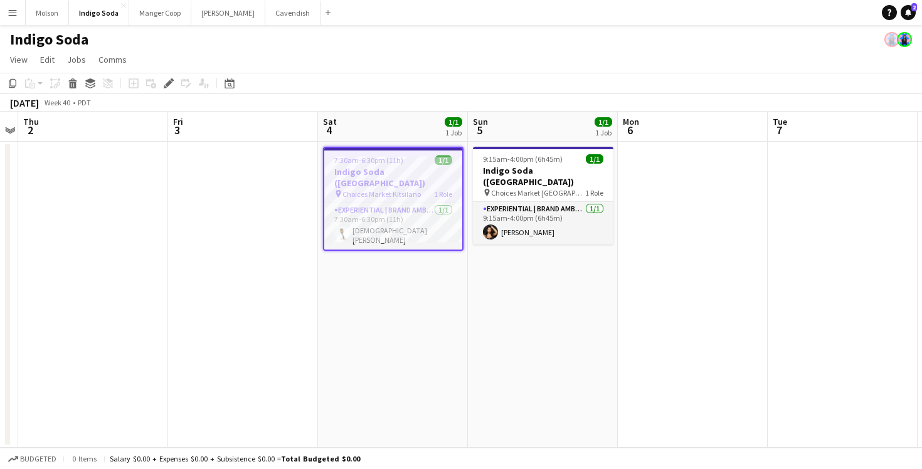
click at [5, 13] on button "Menu" at bounding box center [12, 12] width 25 height 25
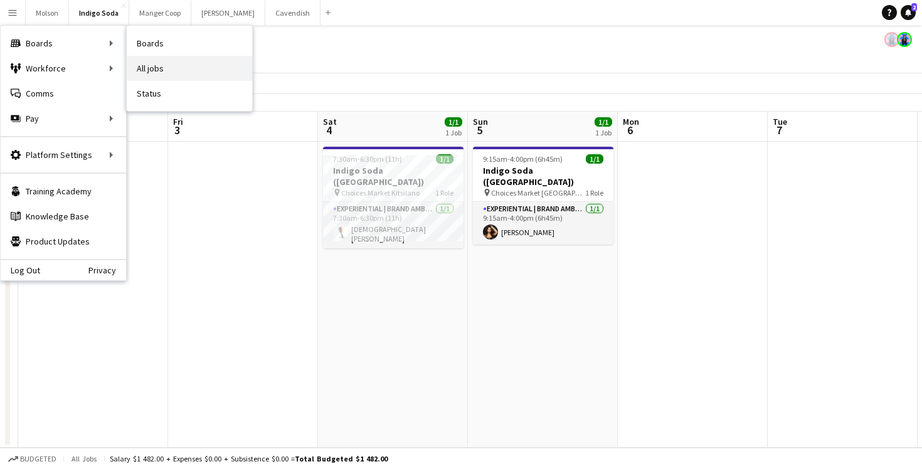
click at [177, 61] on link "All jobs" at bounding box center [189, 68] width 125 height 25
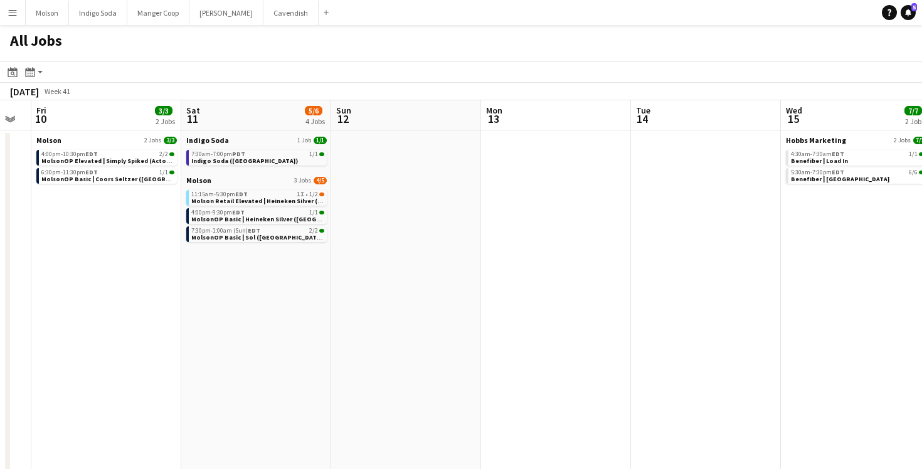
click at [5, 14] on button "Menu" at bounding box center [12, 12] width 25 height 25
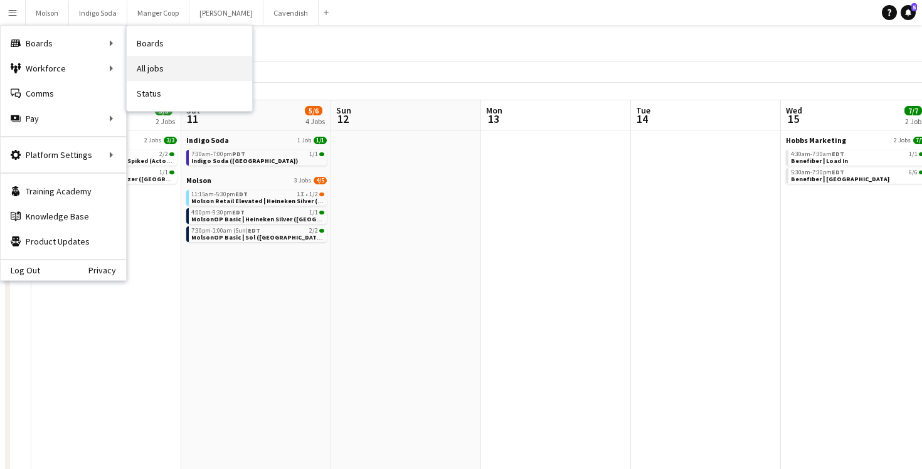
click at [176, 64] on link "All jobs" at bounding box center [189, 68] width 125 height 25
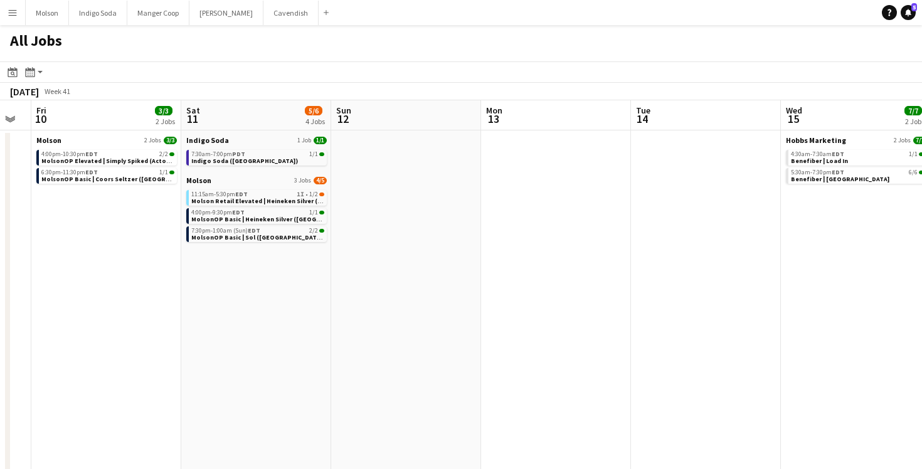
click at [8, 9] on app-icon "Menu" at bounding box center [13, 13] width 10 height 10
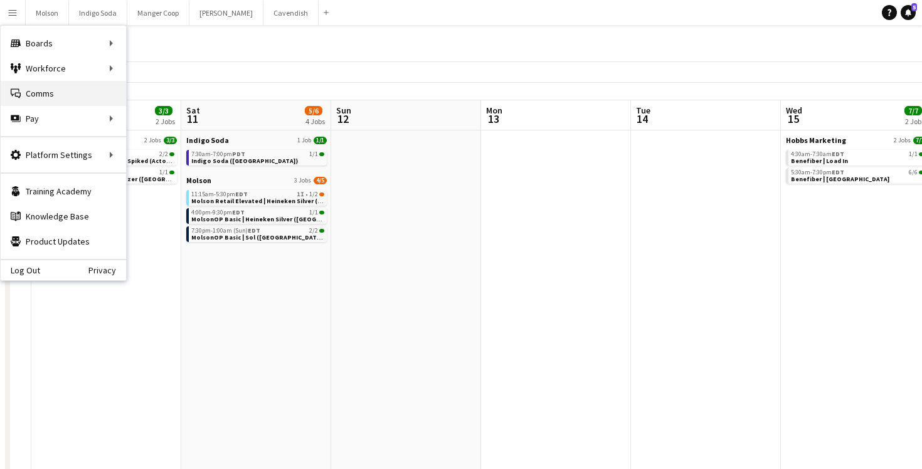
click at [49, 100] on link "Comms Comms" at bounding box center [63, 93] width 125 height 25
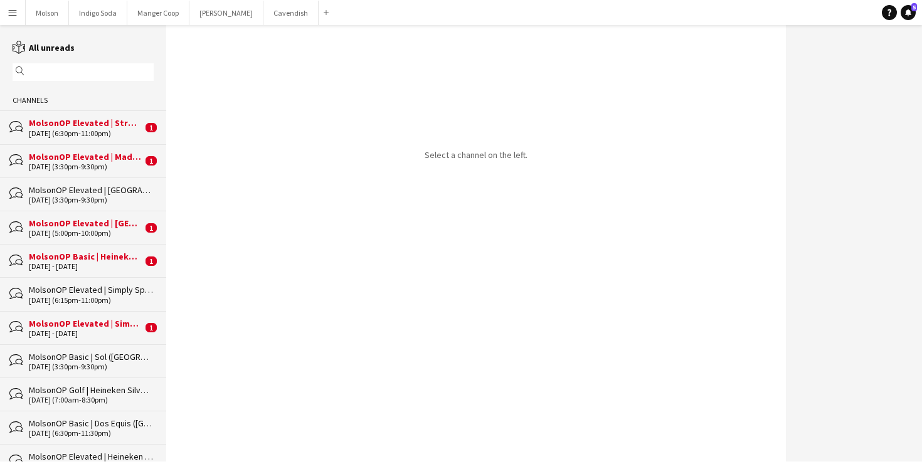
click at [83, 325] on div "MolsonOP Elevated | Simply Spiked ([GEOGRAPHIC_DATA], [GEOGRAPHIC_DATA])" at bounding box center [85, 323] width 113 height 11
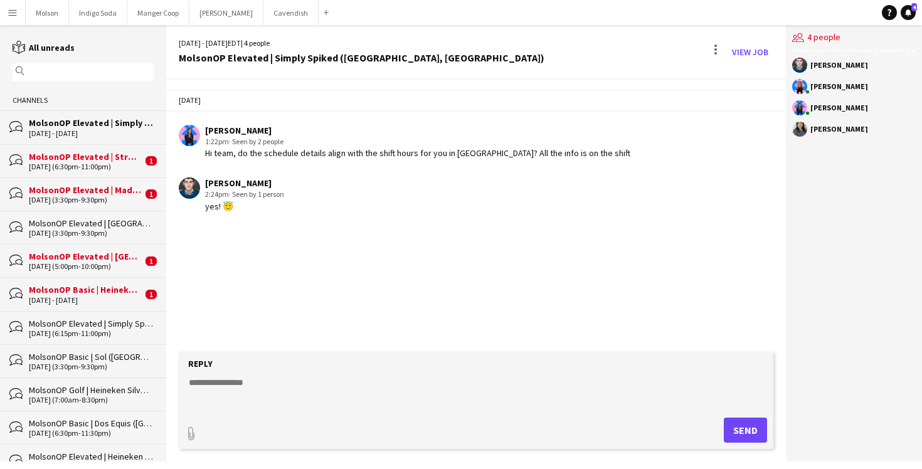
click at [51, 288] on div "MolsonOP Basic | Heineken Silver ([GEOGRAPHIC_DATA], [GEOGRAPHIC_DATA])" at bounding box center [85, 289] width 113 height 11
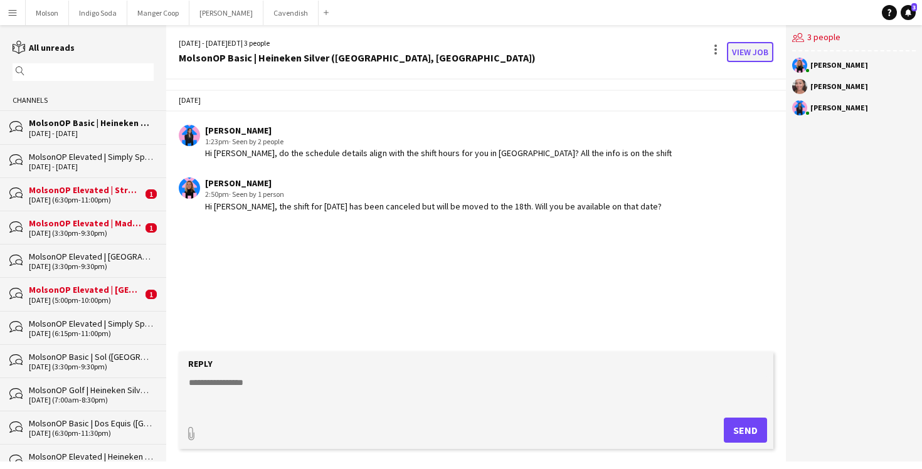
click at [754, 49] on link "View Job" at bounding box center [750, 52] width 46 height 20
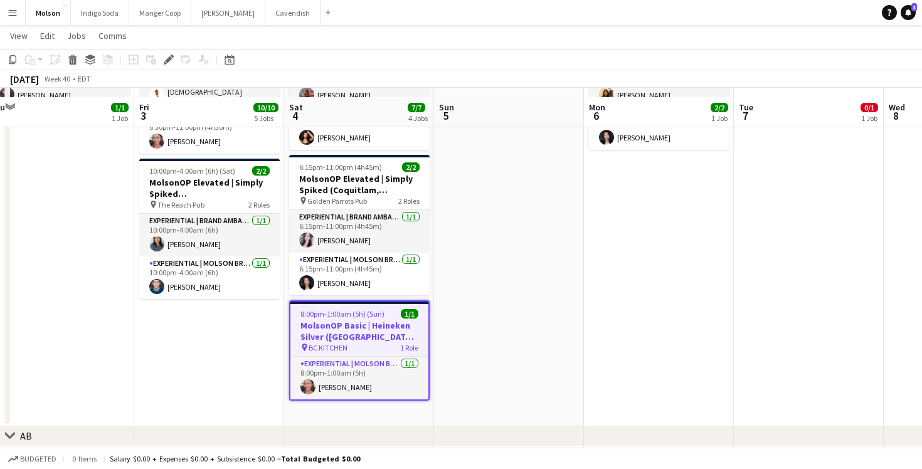
scroll to position [1179, 0]
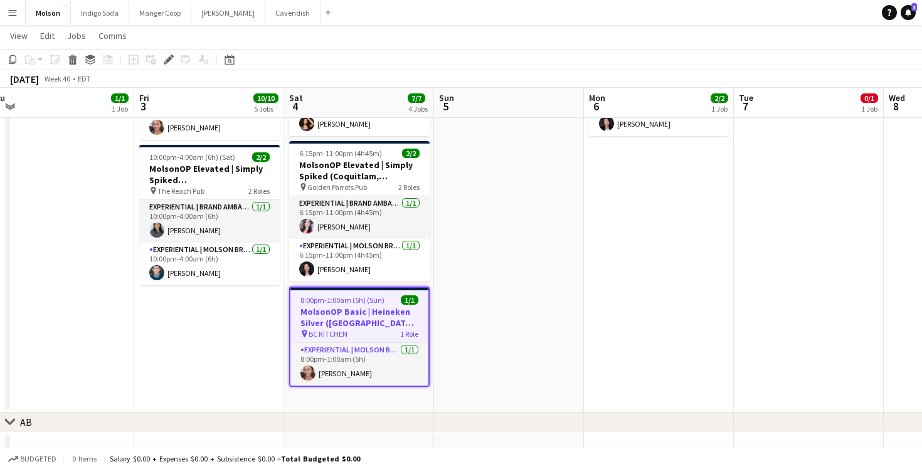
click at [14, 12] on app-icon "Menu" at bounding box center [13, 13] width 10 height 10
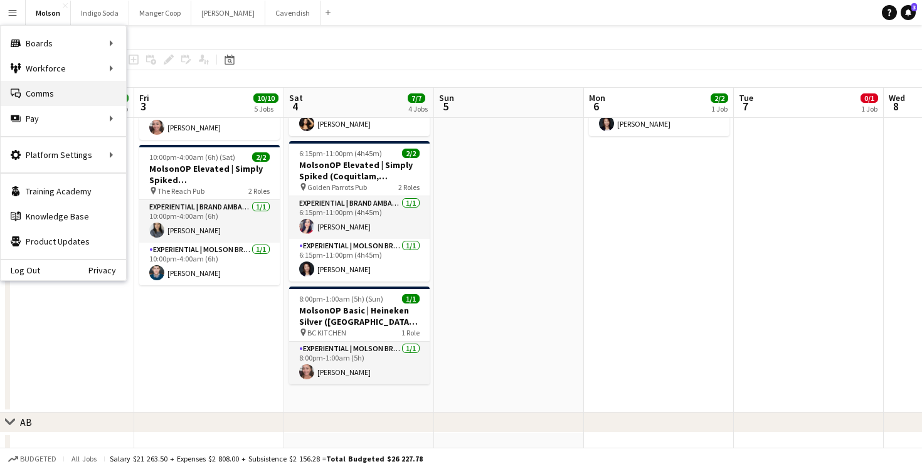
click at [53, 97] on link "Comms Comms" at bounding box center [63, 93] width 125 height 25
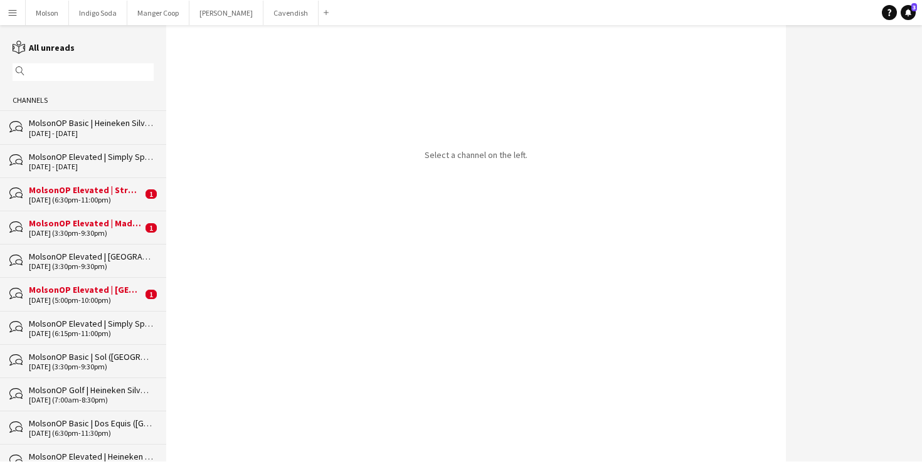
click at [100, 134] on div "4 - 5 Oct 2025" at bounding box center [91, 133] width 125 height 9
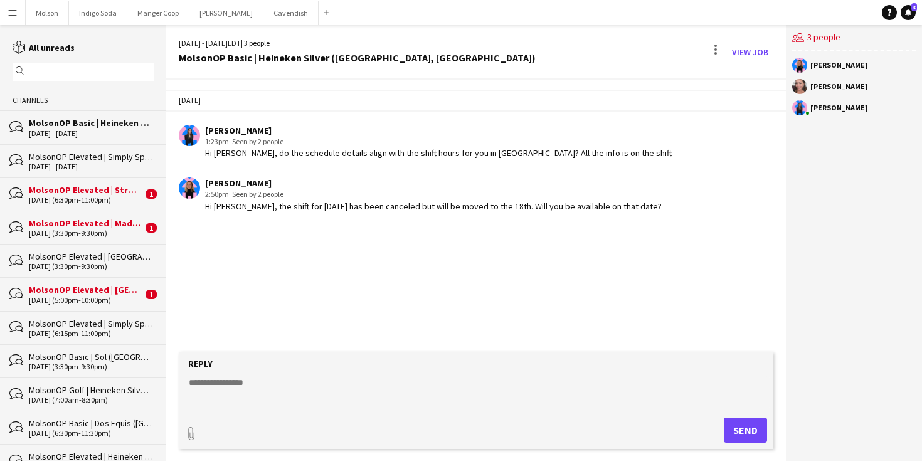
click at [295, 216] on app-chat-message "Lysandre Dorval 2:50pm · Seen by 2 people Hi Michelle, the shift for this Satur…" at bounding box center [476, 194] width 620 height 47
click at [300, 208] on div "Hi Michelle, the shift for this Saturday has been canceled but will be moved to…" at bounding box center [433, 206] width 456 height 11
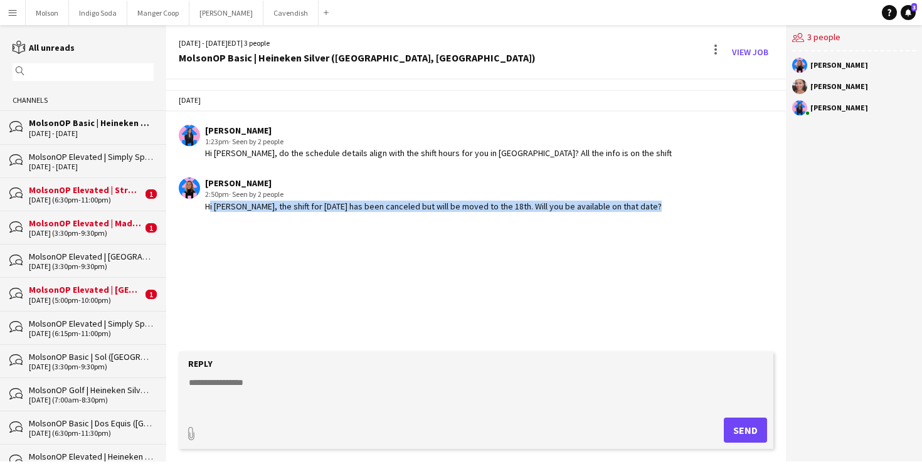
click at [300, 208] on div "Hi Michelle, the shift for this Saturday has been canceled but will be moved to…" at bounding box center [433, 206] width 456 height 11
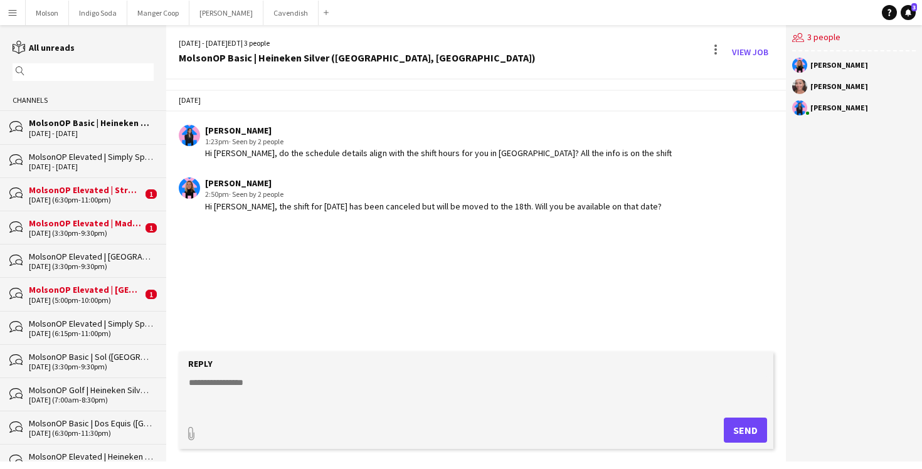
click at [63, 165] on div "3 - 4 Oct 2025" at bounding box center [91, 166] width 125 height 9
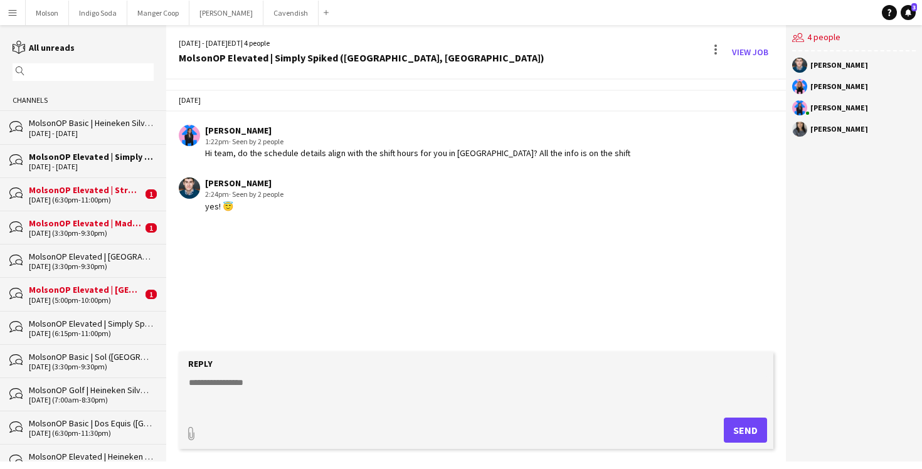
click at [63, 187] on div "MolsonOP Elevated | Strongbow ([GEOGRAPHIC_DATA], [GEOGRAPHIC_DATA])" at bounding box center [85, 189] width 113 height 11
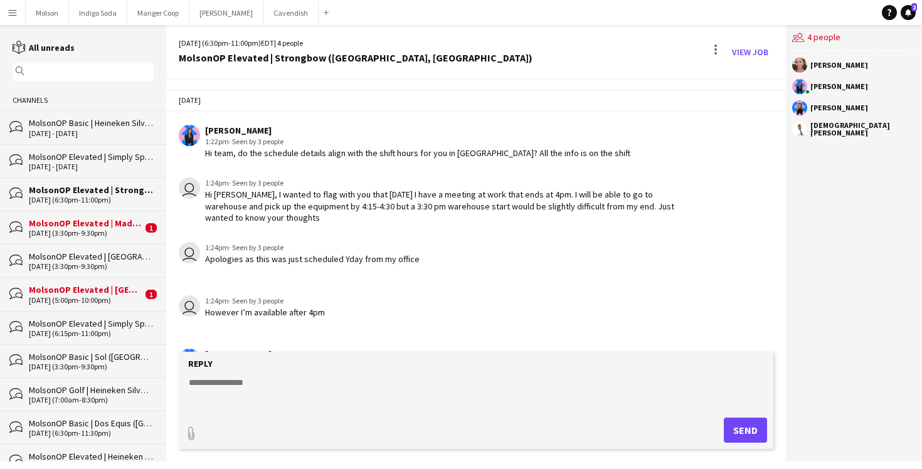
scroll to position [168, 0]
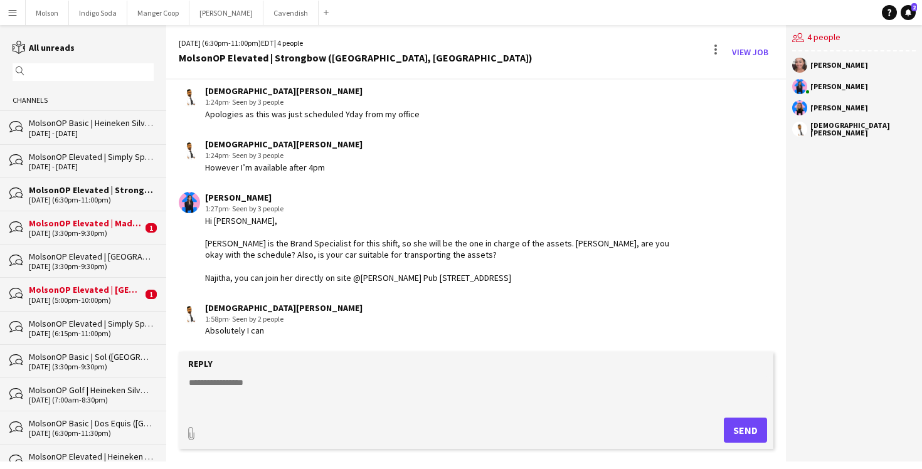
click at [284, 331] on div "Absolutely I can" at bounding box center [283, 330] width 157 height 11
click at [85, 233] on div "10-03-2025 (3:30pm-9:30pm)" at bounding box center [85, 233] width 113 height 9
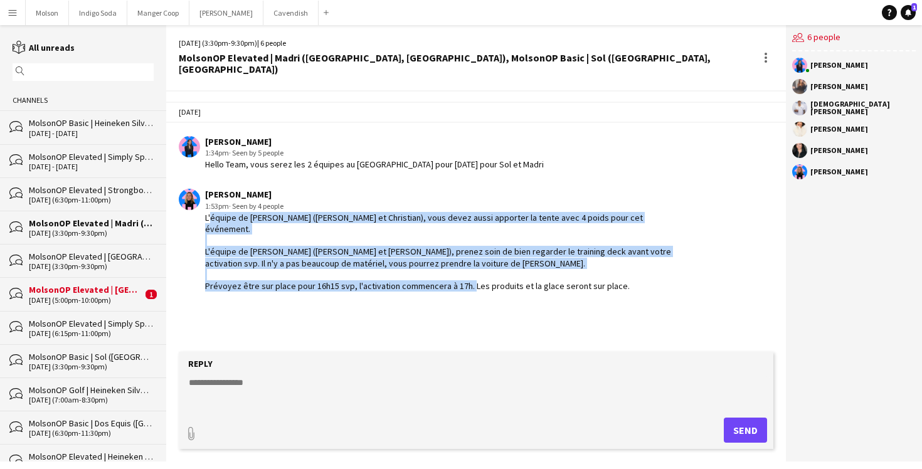
drag, startPoint x: 208, startPoint y: 206, endPoint x: 626, endPoint y: 274, distance: 424.3
click at [629, 275] on app-chat-message "Lysandre Dorval 1:53pm · Seen by 4 people L'équipe de Madri (Roxanne et Christi…" at bounding box center [476, 239] width 620 height 115
click at [626, 274] on app-chat-message "Lysandre Dorval 1:53pm · Seen by 4 people L'équipe de Madri (Roxanne et Christi…" at bounding box center [476, 239] width 620 height 115
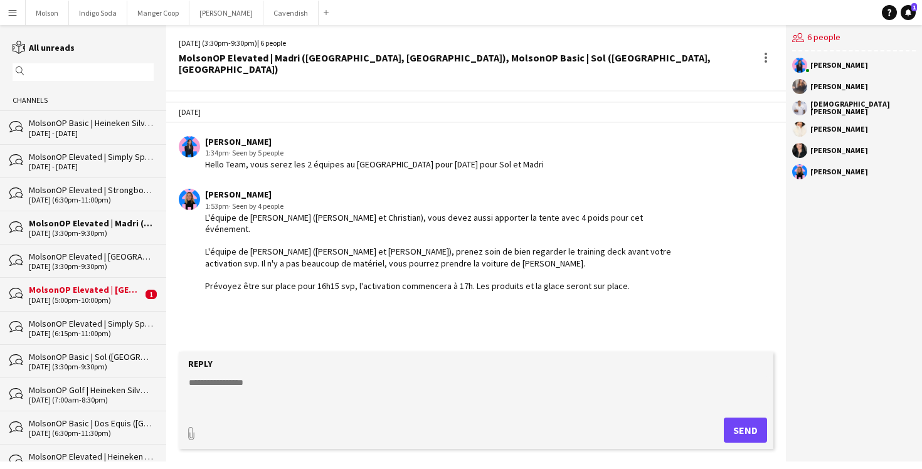
drag, startPoint x: 620, startPoint y: 270, endPoint x: 566, endPoint y: 196, distance: 92.1
click at [566, 196] on app-chat-message "Lysandre Dorval 1:53pm · Seen by 4 people L'équipe de Madri (Roxanne et Christi…" at bounding box center [476, 239] width 620 height 115
click at [566, 201] on div "1:53pm · Seen by 4 people" at bounding box center [440, 206] width 470 height 11
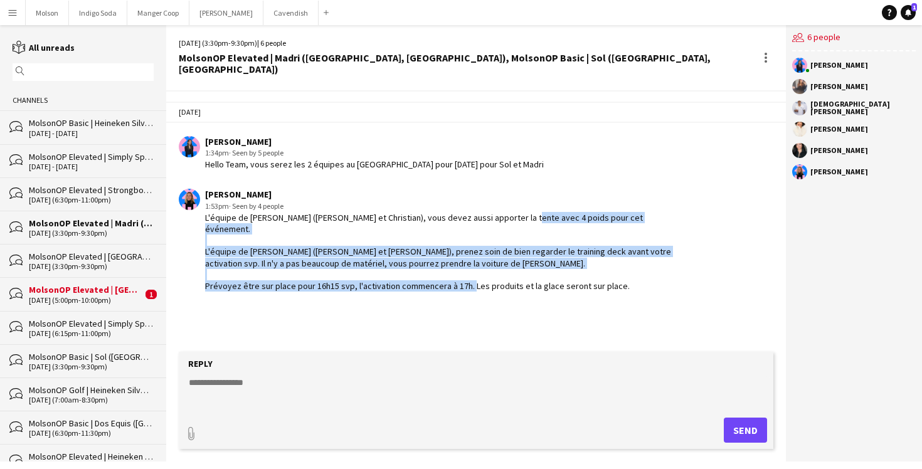
drag, startPoint x: 510, startPoint y: 205, endPoint x: 638, endPoint y: 272, distance: 144.2
click at [640, 273] on app-chat-message "Lysandre Dorval 1:53pm · Seen by 4 people L'équipe de Madri (Roxanne et Christi…" at bounding box center [476, 239] width 620 height 115
click at [638, 272] on app-chat-message "Lysandre Dorval 1:53pm · Seen by 4 people L'équipe de Madri (Roxanne et Christi…" at bounding box center [476, 239] width 620 height 115
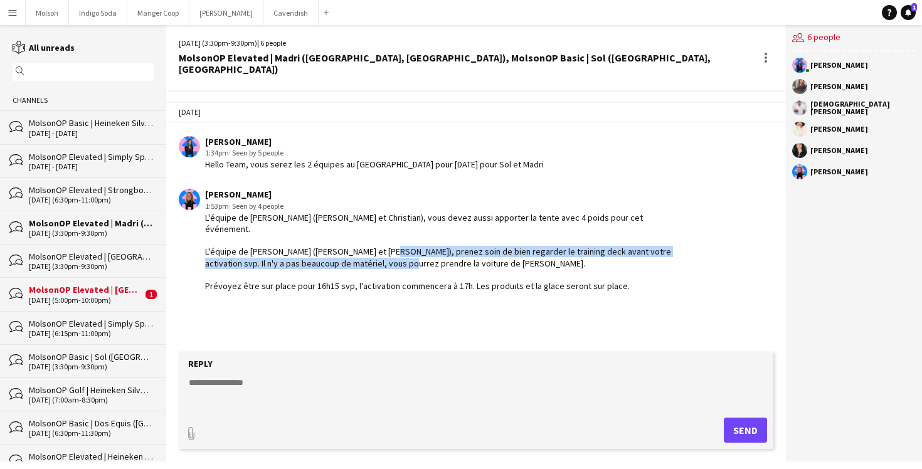
drag, startPoint x: 418, startPoint y: 224, endPoint x: 455, endPoint y: 244, distance: 41.8
click at [455, 244] on div "L'équipe de Madri (Roxanne et Christian), vous devez aussi apporter la tente av…" at bounding box center [440, 252] width 470 height 80
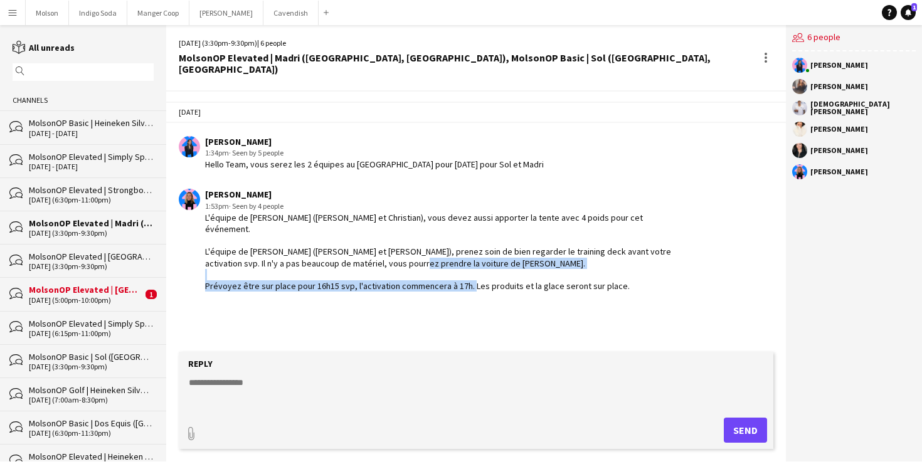
drag, startPoint x: 209, startPoint y: 263, endPoint x: 209, endPoint y: 282, distance: 18.8
click at [209, 282] on div "Today Laurence Pare 1:34pm · Seen by 5 people Hello Team, vous serez les 2 équi…" at bounding box center [476, 222] width 620 height 261
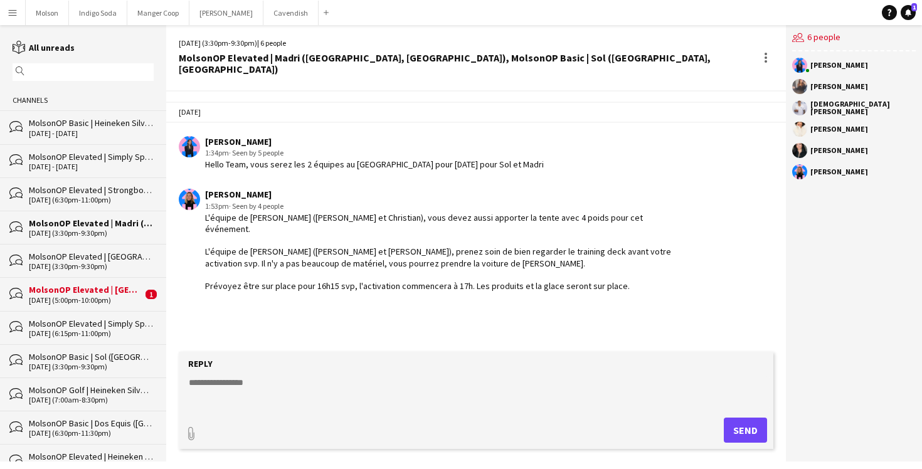
click at [69, 292] on div "MolsonOP Elevated | [GEOGRAPHIC_DATA] ([GEOGRAPHIC_DATA], [GEOGRAPHIC_DATA])" at bounding box center [85, 289] width 113 height 11
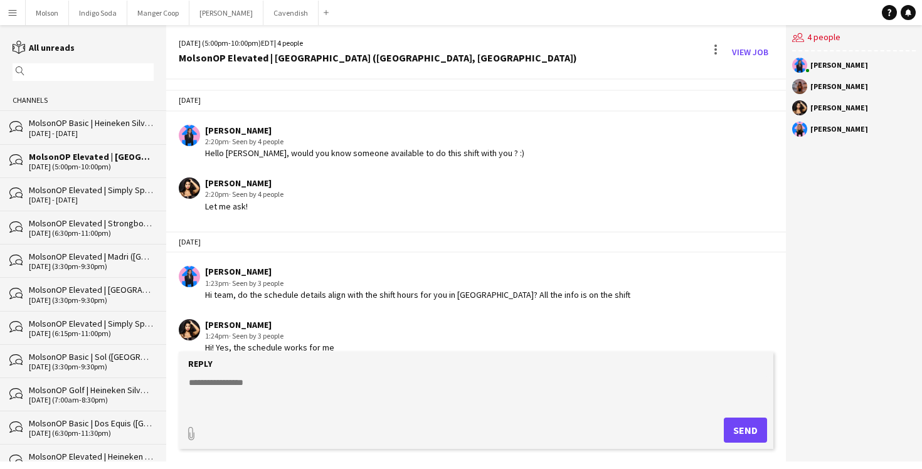
scroll to position [124, 0]
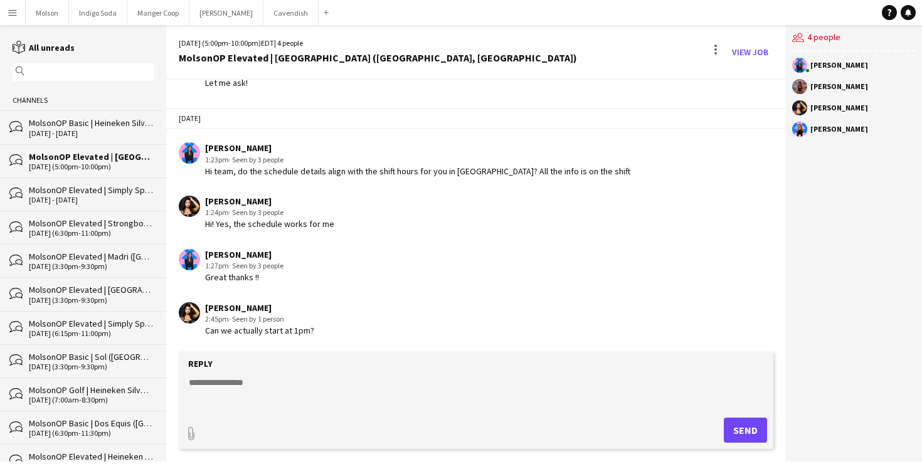
click at [325, 327] on div "Shaina D'Souza 2:45pm · Seen by 1 person Can we actually start at 1pm?" at bounding box center [427, 319] width 496 height 34
click at [250, 391] on textarea at bounding box center [478, 392] width 582 height 33
type textarea "*"
click at [334, 383] on textarea "**********" at bounding box center [478, 392] width 582 height 33
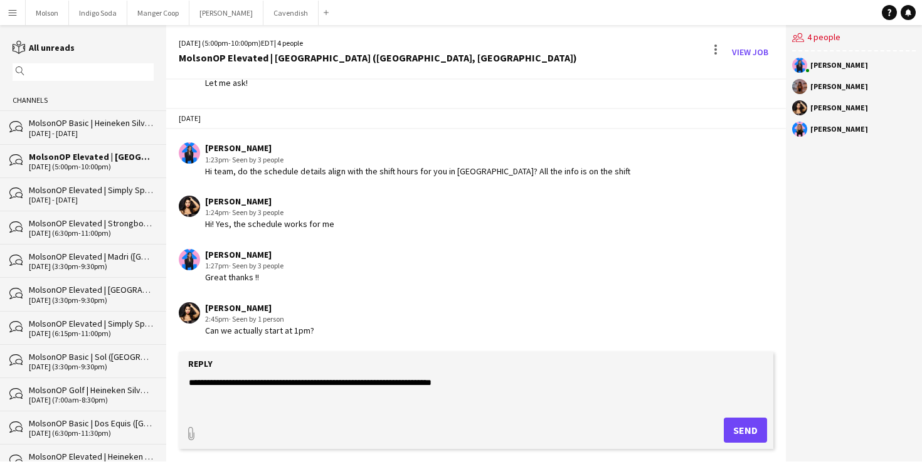
click at [515, 389] on textarea "**********" at bounding box center [478, 392] width 582 height 33
type textarea "**********"
click at [723, 429] on div "paperclip Send" at bounding box center [476, 430] width 582 height 25
click at [742, 429] on button "Send" at bounding box center [745, 430] width 43 height 25
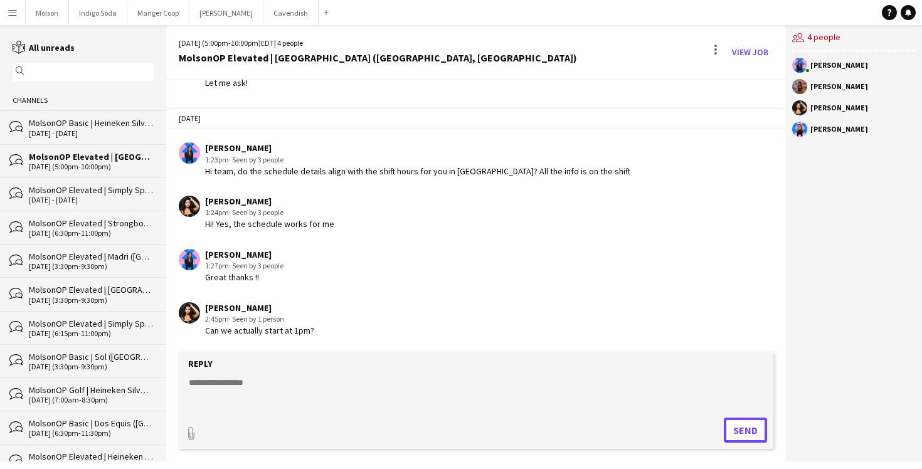
scroll to position [177, 0]
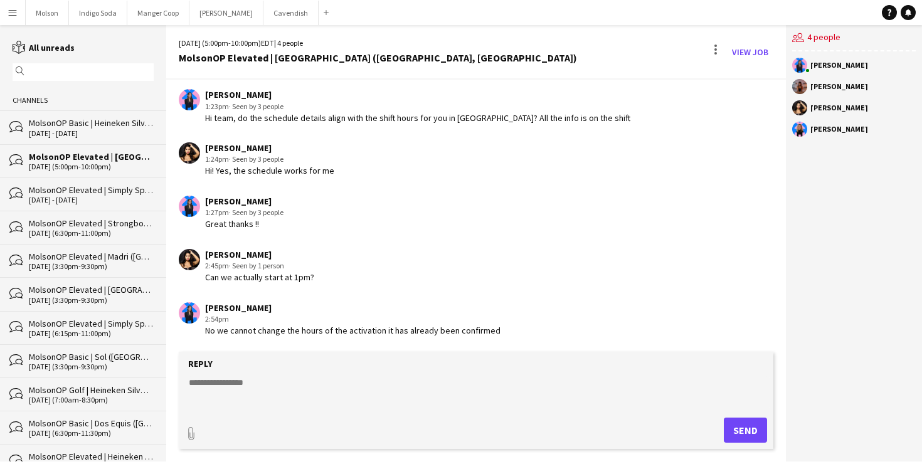
click at [458, 307] on div "Laurence Pare" at bounding box center [352, 307] width 295 height 11
click at [483, 336] on app-chat-message "Laurence Pare 2:54pm No we cannot change the hours of the activation it has alr…" at bounding box center [476, 319] width 620 height 47
click at [483, 333] on div "No we cannot change the hours of the activation it has already been confirmed" at bounding box center [352, 330] width 295 height 11
click at [483, 329] on div "No we cannot change the hours of the activation it has already been confirmed" at bounding box center [352, 330] width 295 height 11
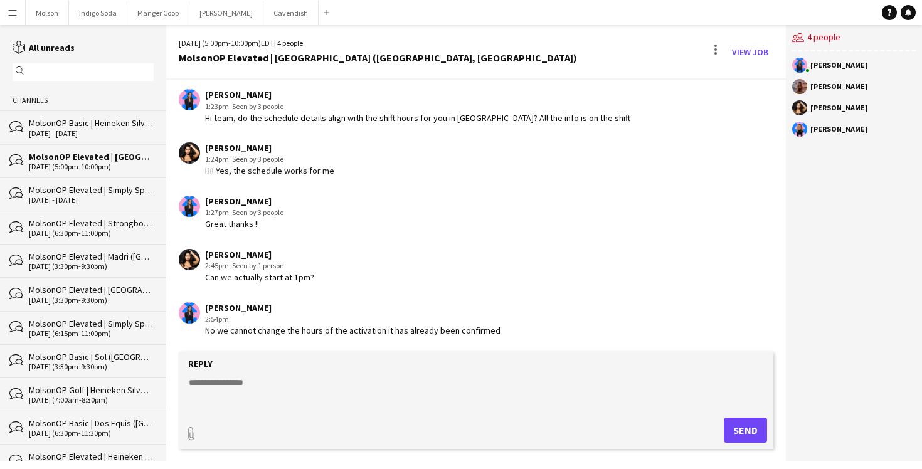
click at [404, 395] on textarea at bounding box center [478, 392] width 582 height 33
click at [453, 387] on textarea "**********" at bounding box center [478, 392] width 582 height 33
type textarea "**********"
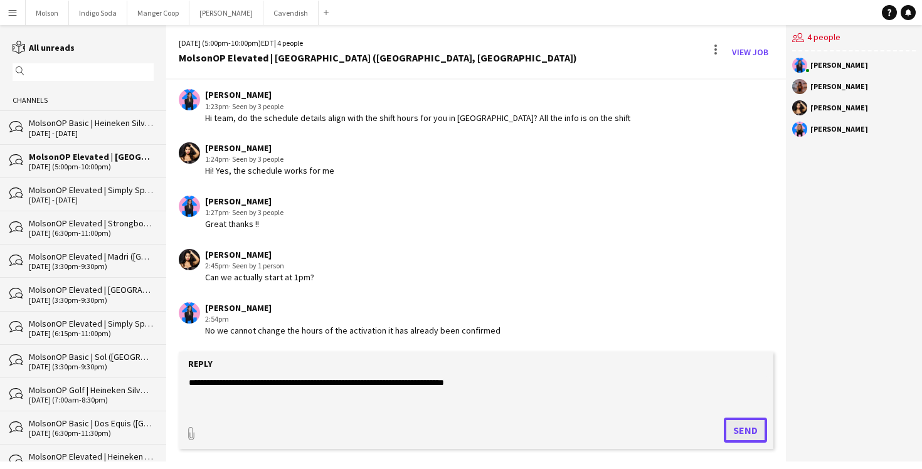
click at [736, 419] on button "Send" at bounding box center [745, 430] width 43 height 25
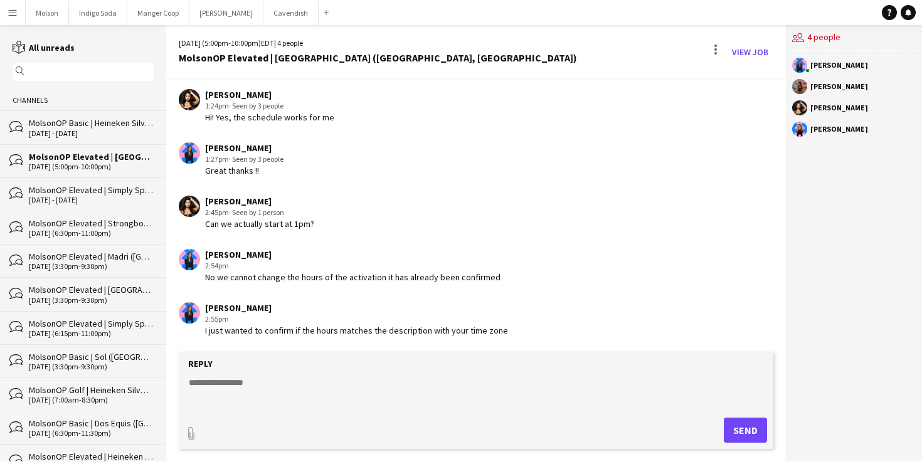
click at [415, 325] on div "I just wanted to confirm if the hours matches the description with your time zo…" at bounding box center [356, 330] width 303 height 11
click at [416, 325] on div "I just wanted to confirm if the hours matches the description with your time zo…" at bounding box center [356, 330] width 303 height 11
click at [438, 330] on div "I just wanted to confirm if the hours matches the description with your time zo…" at bounding box center [356, 330] width 303 height 11
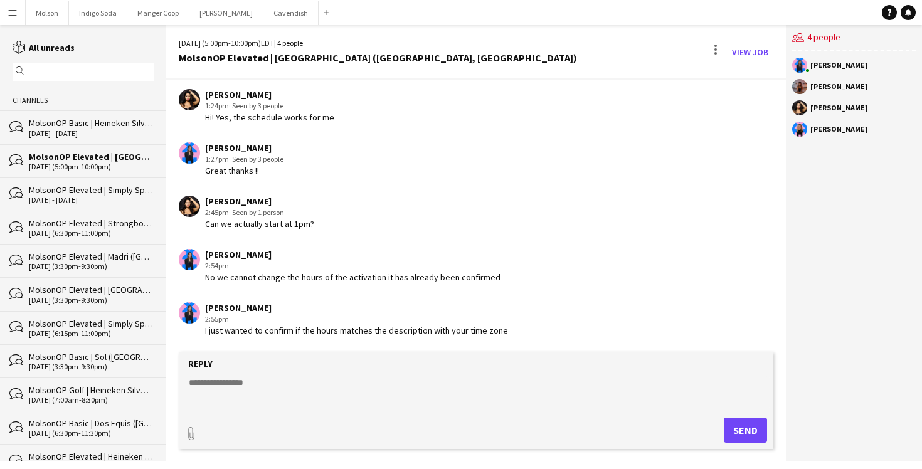
click at [268, 225] on div "Can we actually start at 1pm?" at bounding box center [259, 223] width 109 height 11
click at [290, 280] on div "No we cannot change the hours of the activation it has already been confirmed" at bounding box center [352, 277] width 295 height 11
click at [374, 278] on div "No we cannot change the hours of the activation it has already been confirmed" at bounding box center [352, 277] width 295 height 11
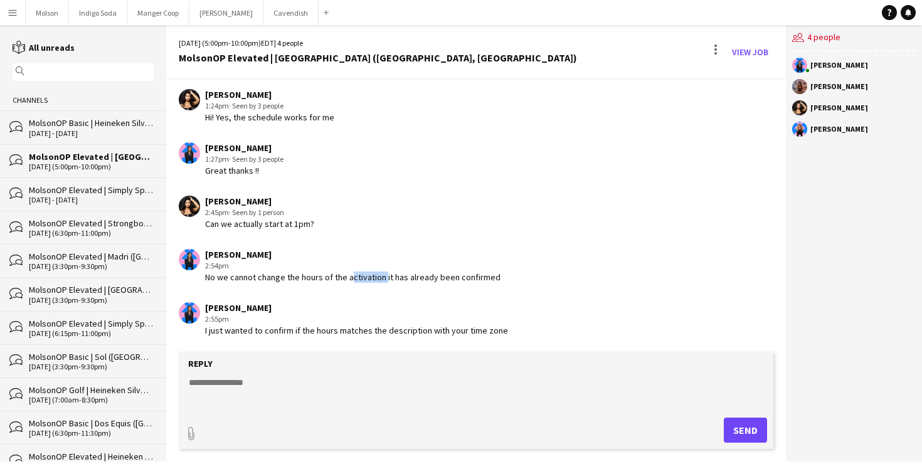
click at [374, 278] on div "No we cannot change the hours of the activation it has already been confirmed" at bounding box center [352, 277] width 295 height 11
click at [328, 330] on div "I just wanted to confirm if the hours matches the description with your time zo…" at bounding box center [356, 330] width 303 height 11
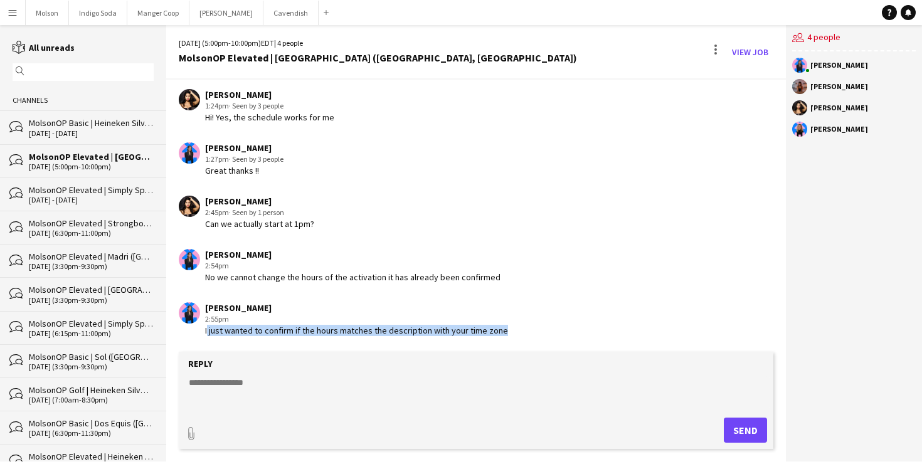
click at [328, 330] on div "I just wanted to confirm if the hours matches the description with your time zo…" at bounding box center [356, 330] width 303 height 11
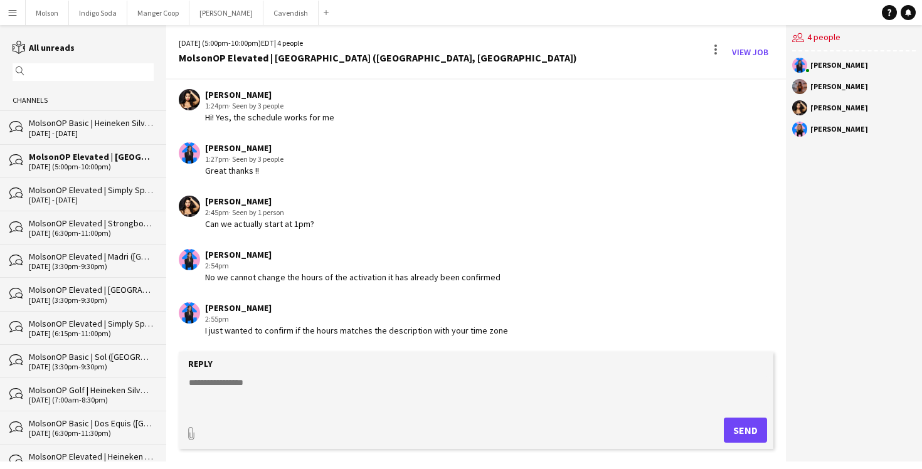
click at [412, 330] on div "I just wanted to confirm if the hours matches the description with your time zo…" at bounding box center [356, 330] width 303 height 11
click at [418, 309] on div "Laurence Pare" at bounding box center [356, 307] width 303 height 11
click at [393, 280] on div "No we cannot change the hours of the activation it has already been confirmed" at bounding box center [352, 277] width 295 height 11
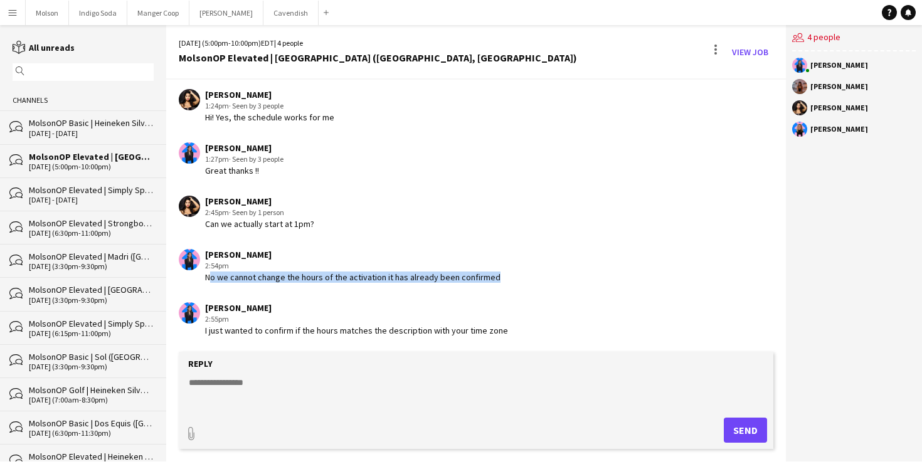
click at [393, 280] on div "No we cannot change the hours of the activation it has already been confirmed" at bounding box center [352, 277] width 295 height 11
click at [92, 129] on div "4 - 5 Oct 2025" at bounding box center [91, 133] width 125 height 9
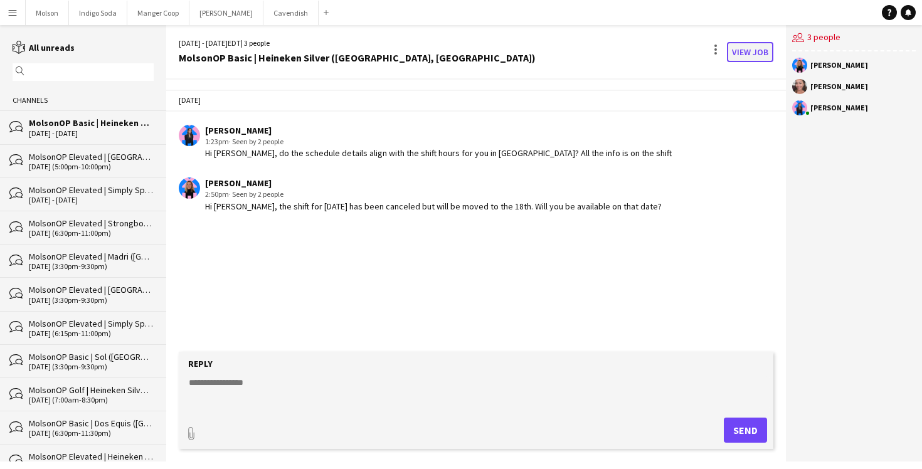
click at [757, 48] on link "View Job" at bounding box center [750, 52] width 46 height 20
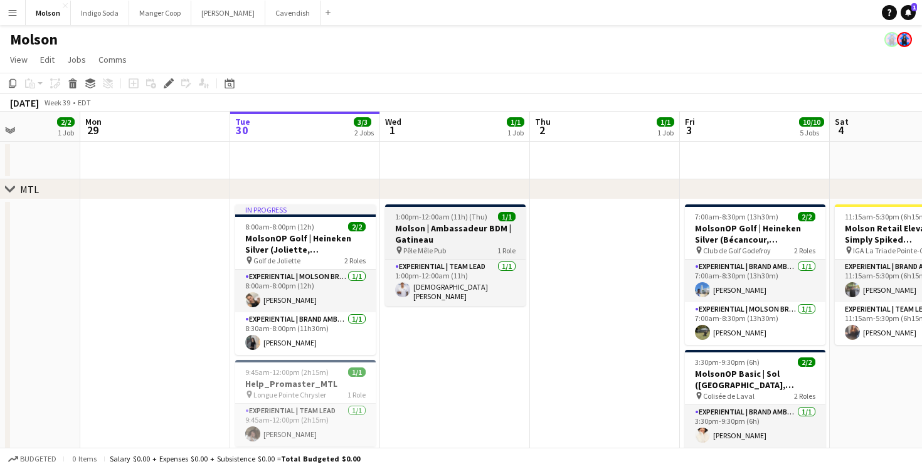
click at [436, 226] on h3 "Molson | Ambassadeur BDM | Gatineau" at bounding box center [455, 234] width 140 height 23
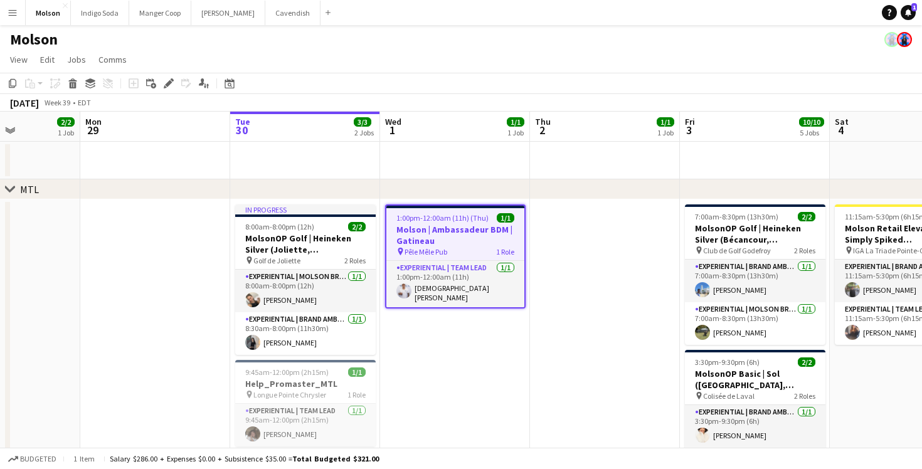
click at [472, 342] on app-date-cell "1:00pm-12:00am (11h) (Thu) 1/1 Molson | Ambassadeur BDM | [GEOGRAPHIC_DATA] pin…" at bounding box center [455, 431] width 150 height 465
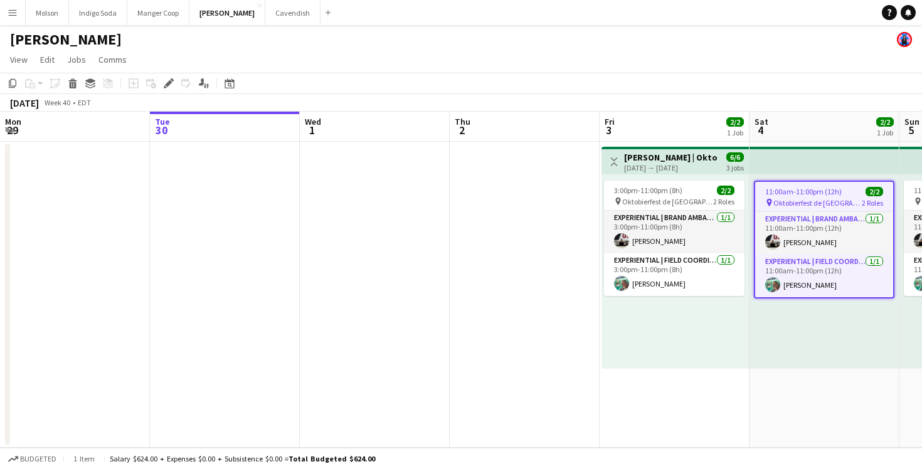
scroll to position [0, 431]
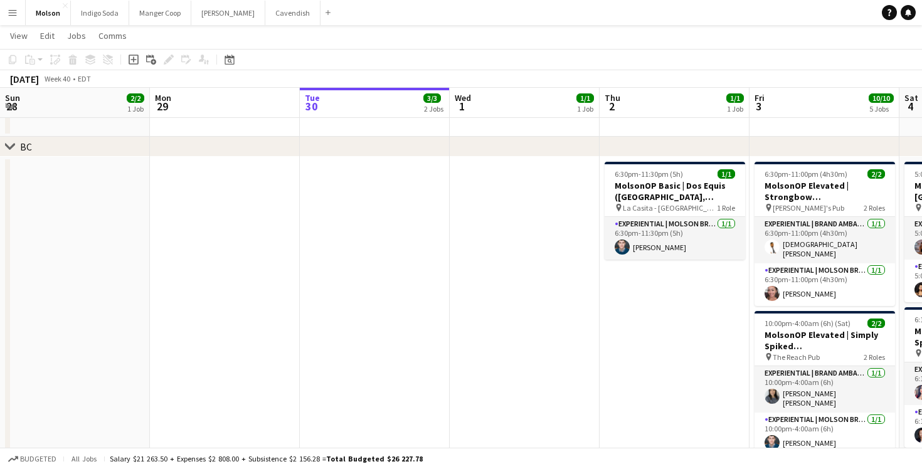
scroll to position [0, 431]
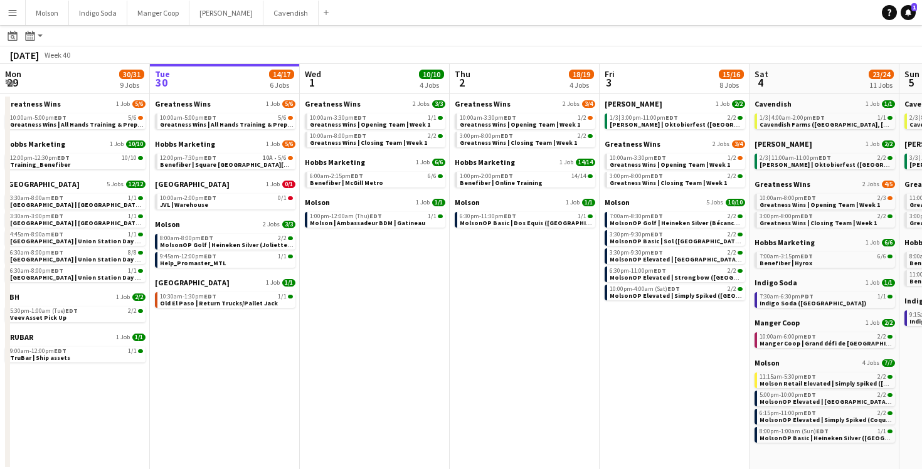
scroll to position [0, 397]
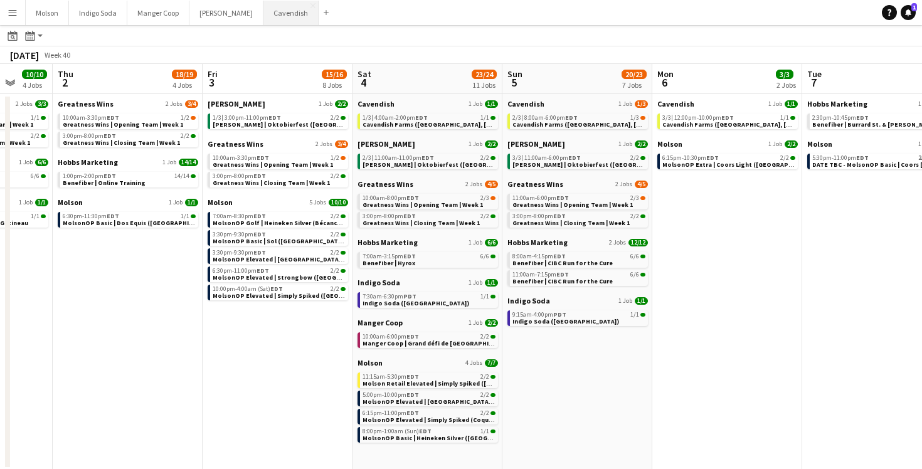
click at [263, 14] on button "Cavendish Close" at bounding box center [290, 13] width 55 height 24
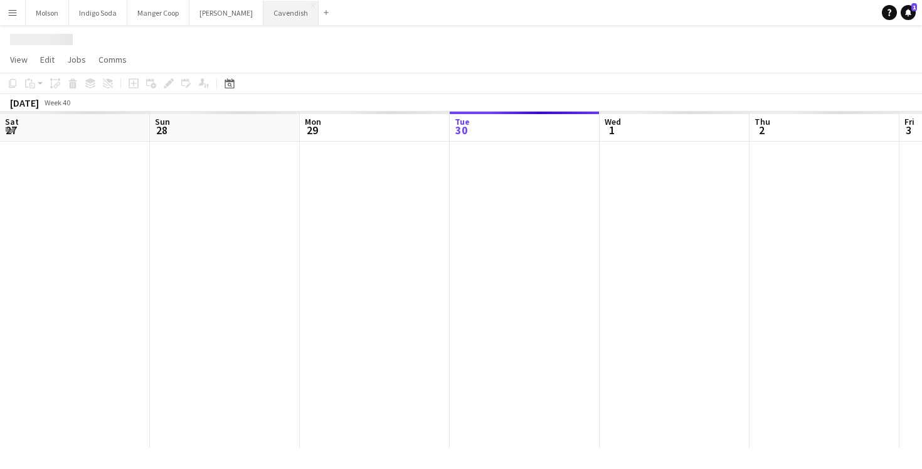
scroll to position [0, 300]
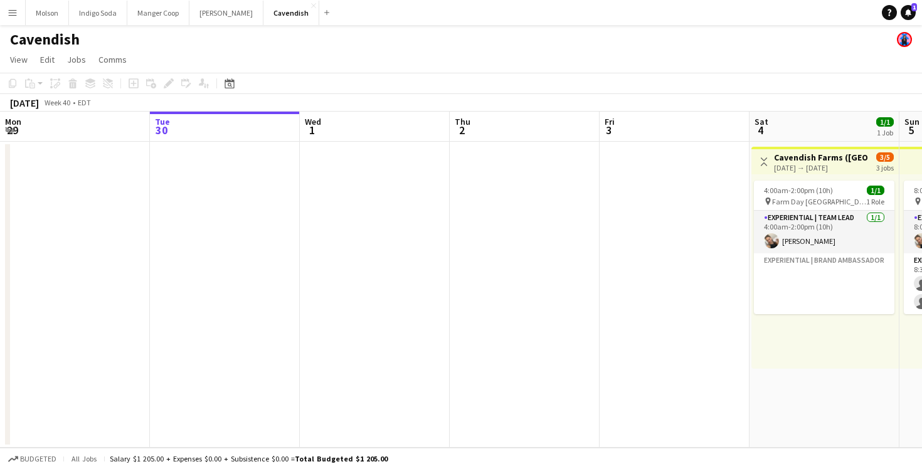
click at [9, 18] on button "Menu" at bounding box center [12, 12] width 25 height 25
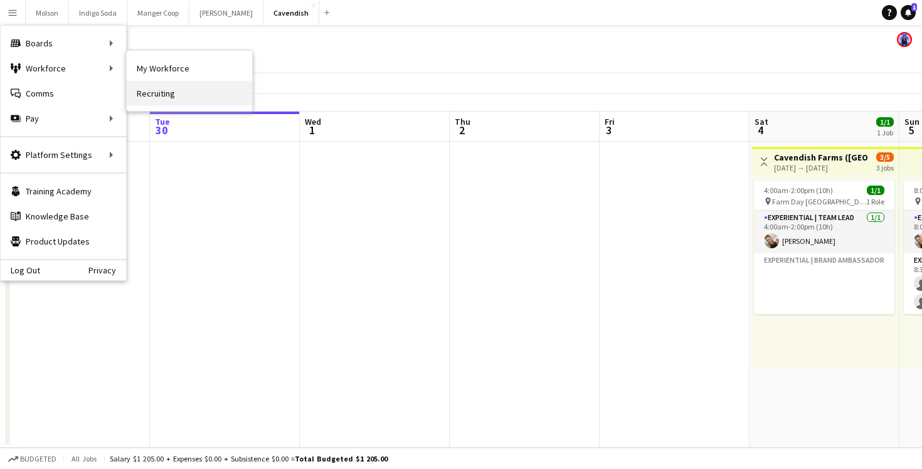
click at [181, 90] on link "Recruiting" at bounding box center [189, 93] width 125 height 25
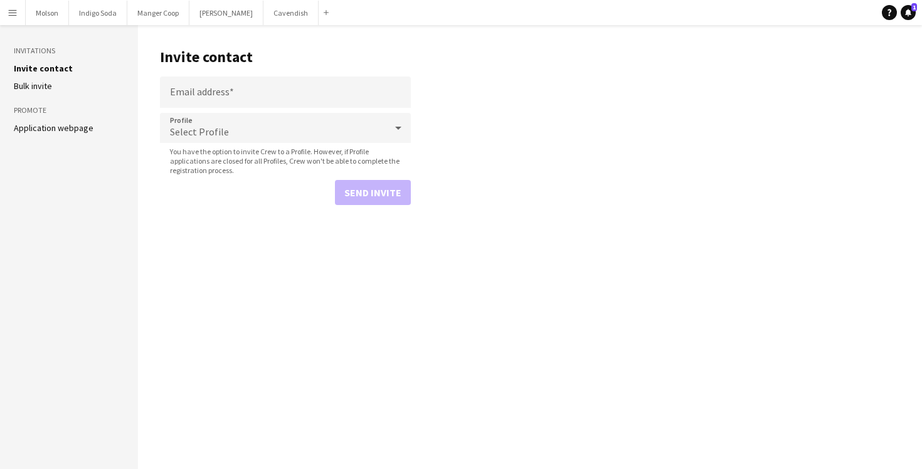
click at [4, 7] on button "Menu" at bounding box center [12, 12] width 25 height 25
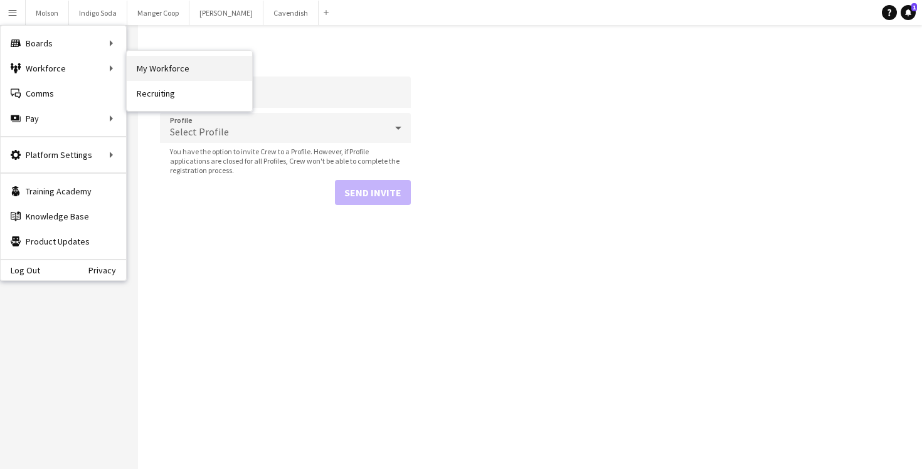
click at [171, 70] on link "My Workforce" at bounding box center [189, 68] width 125 height 25
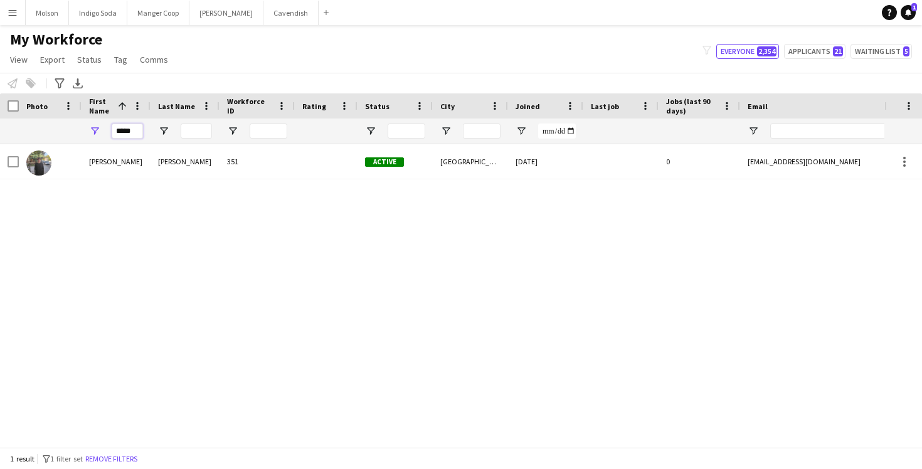
drag, startPoint x: 132, startPoint y: 129, endPoint x: 76, endPoint y: 129, distance: 55.2
click at [77, 129] on div "*****" at bounding box center [679, 131] width 1359 height 25
paste input "**********"
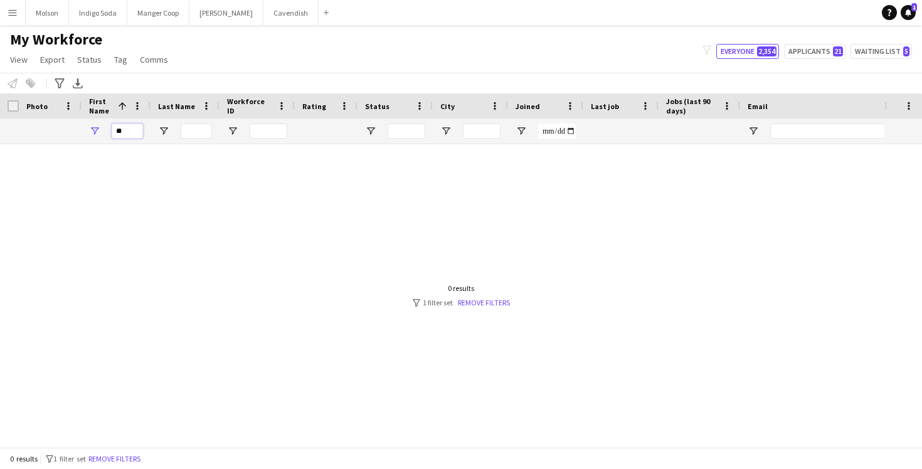
type input "*"
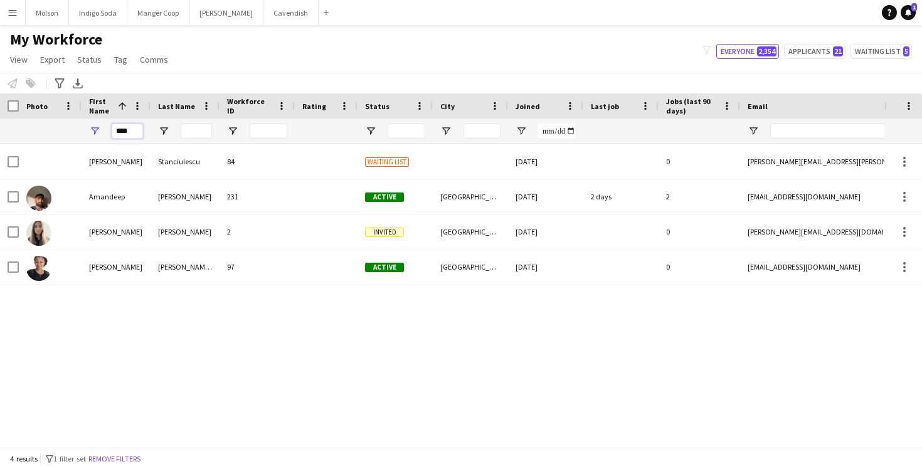
type input "****"
click at [13, 11] on app-icon "Menu" at bounding box center [13, 13] width 10 height 10
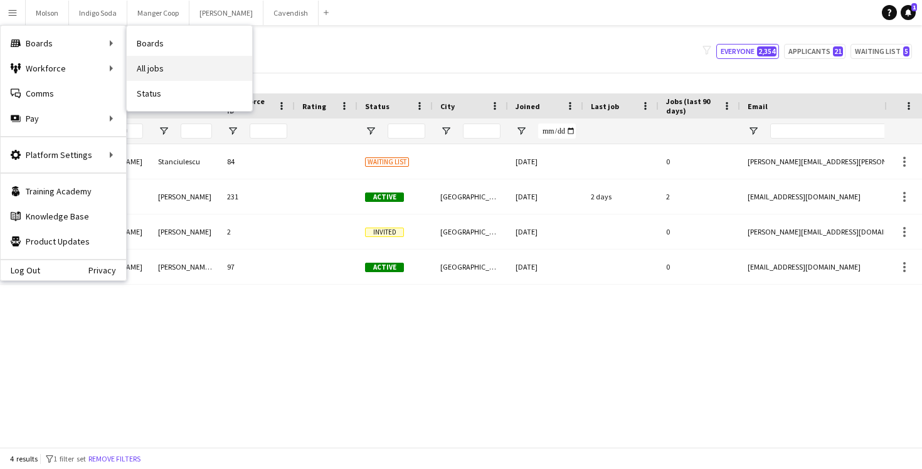
click at [158, 66] on link "All jobs" at bounding box center [189, 68] width 125 height 25
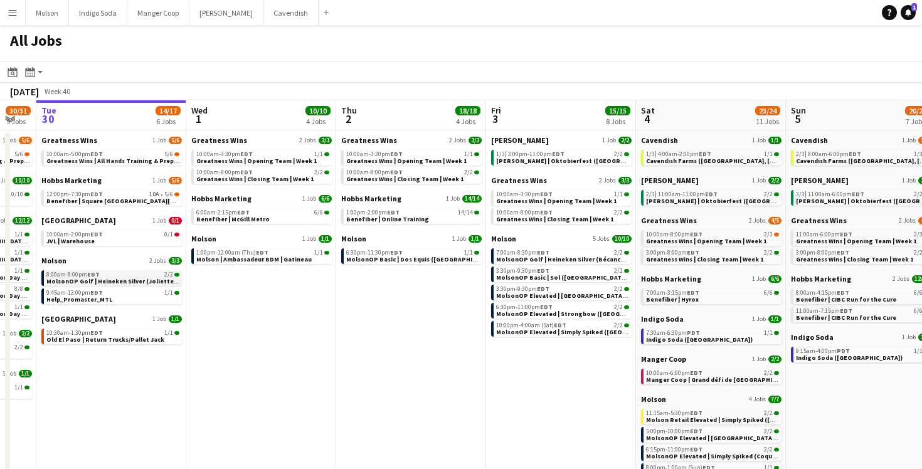
scroll to position [0, 414]
click at [282, 257] on span "Molson | Ambassadeur BDM | Gatineau" at bounding box center [253, 259] width 115 height 8
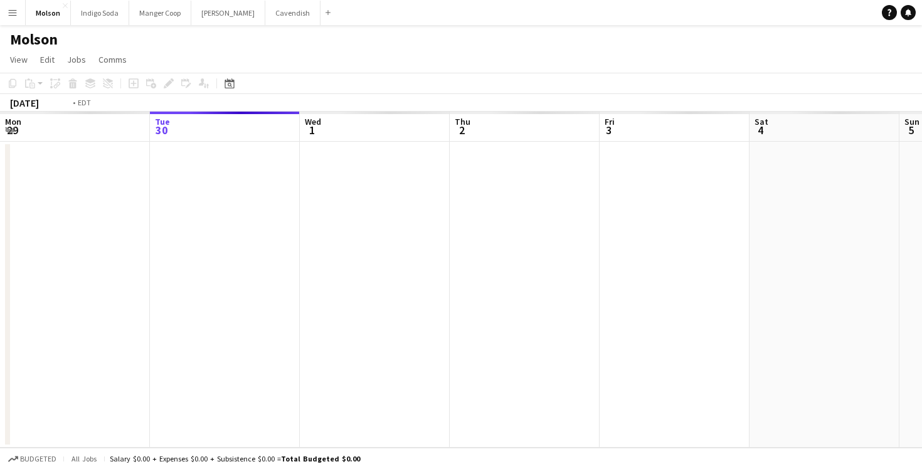
scroll to position [0, 431]
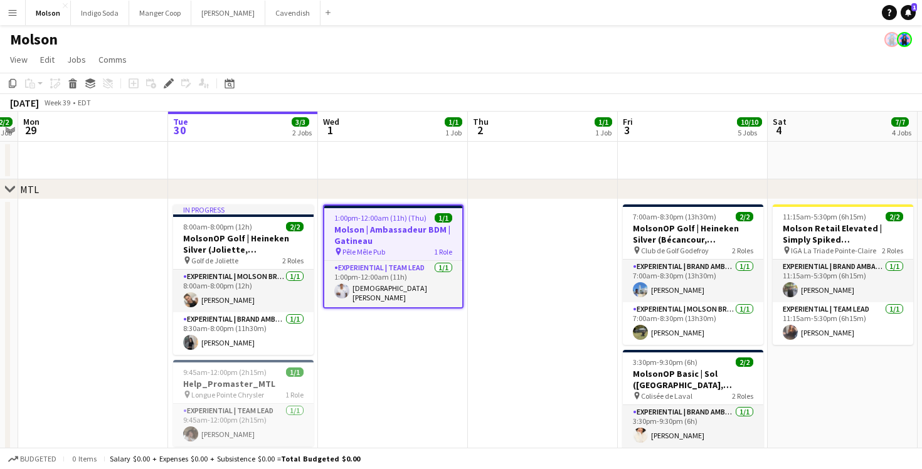
click at [398, 245] on h3 "Molson | Ambassadeur BDM | Gatineau" at bounding box center [393, 235] width 138 height 23
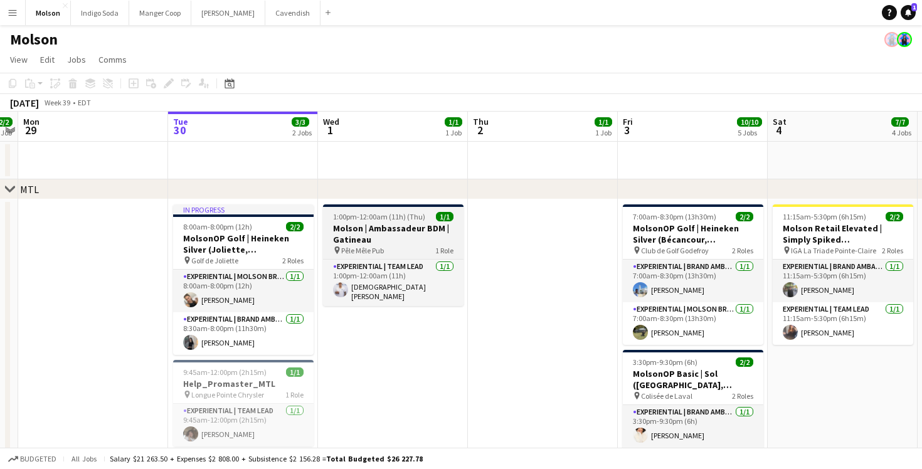
click at [392, 238] on h3 "Molson | Ambassadeur BDM | Gatineau" at bounding box center [393, 234] width 140 height 23
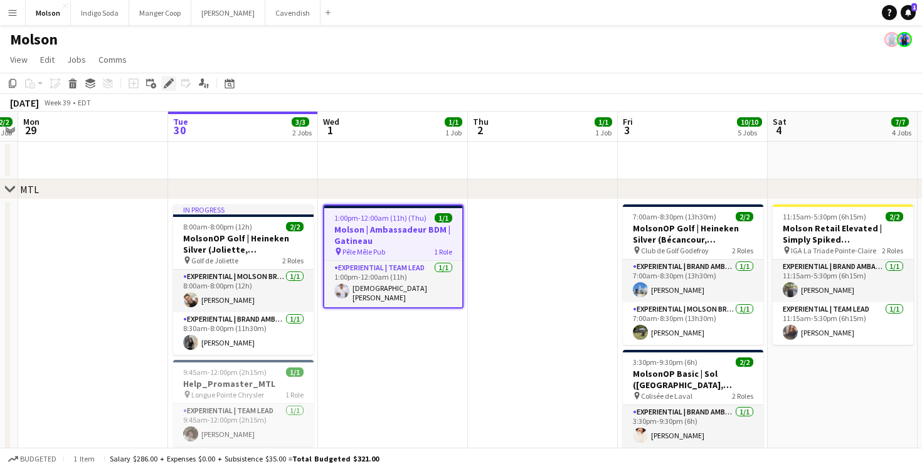
click at [168, 84] on icon at bounding box center [168, 83] width 7 height 7
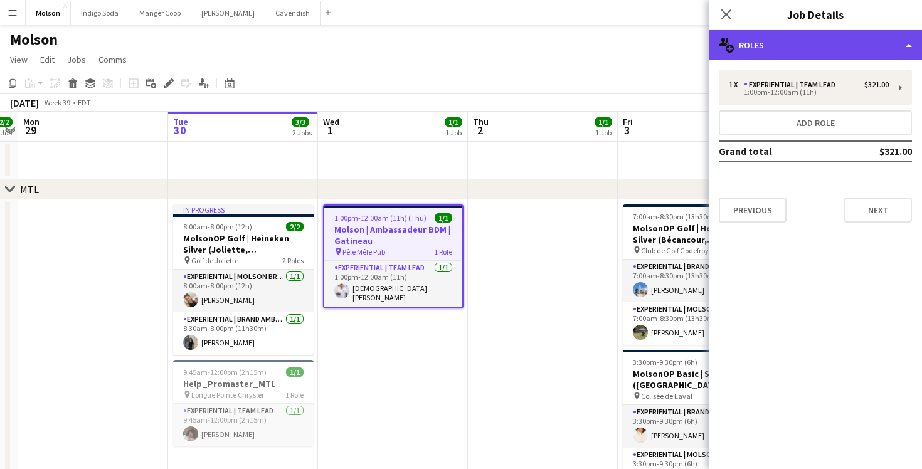
click at [796, 45] on div "multiple-users-add Roles" at bounding box center [815, 45] width 213 height 30
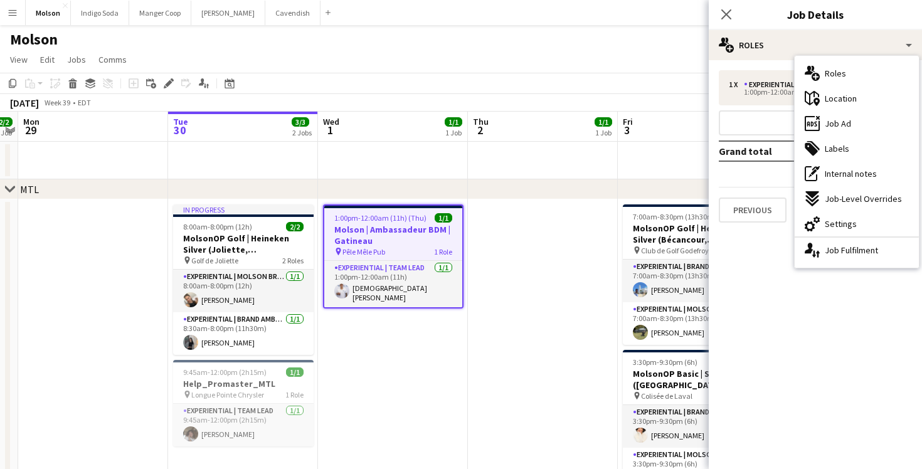
click at [641, 59] on app-page-menu "View Day view expanded Day view collapsed Month view Date picker Jump to today …" at bounding box center [461, 61] width 922 height 24
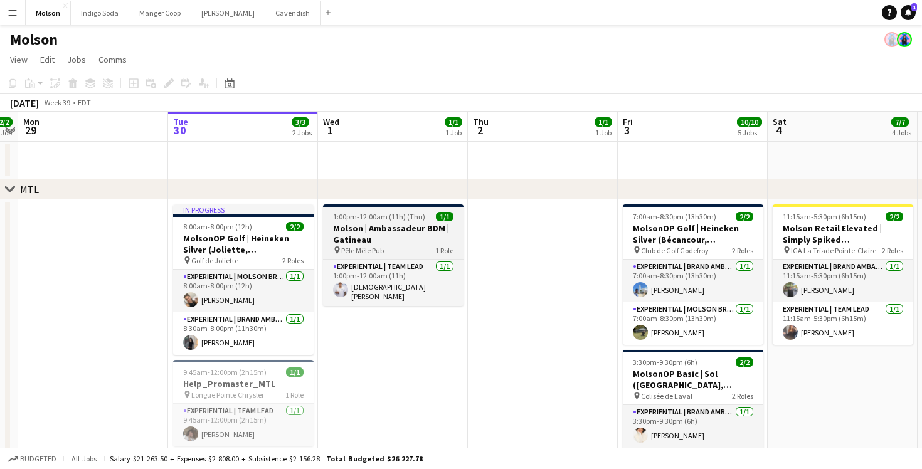
click at [392, 228] on h3 "Molson | Ambassadeur BDM | Gatineau" at bounding box center [393, 234] width 140 height 23
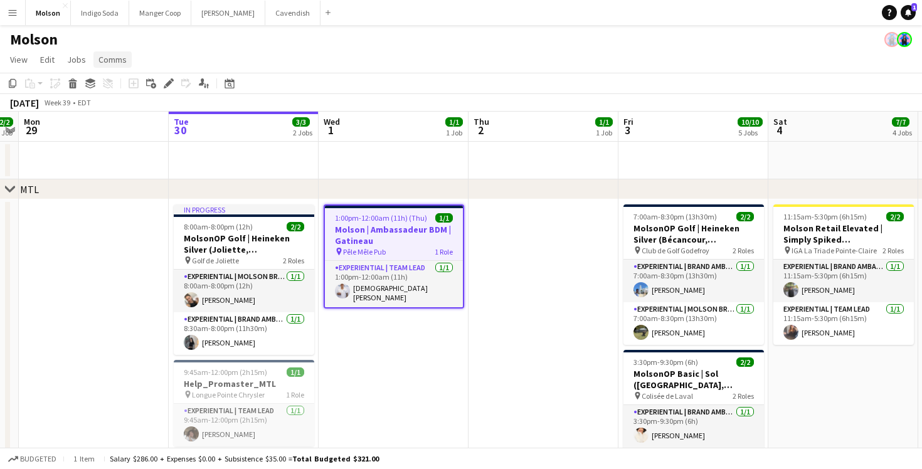
click at [126, 58] on link "Comms" at bounding box center [112, 59] width 38 height 16
click at [132, 116] on span "Create chat" at bounding box center [125, 112] width 44 height 11
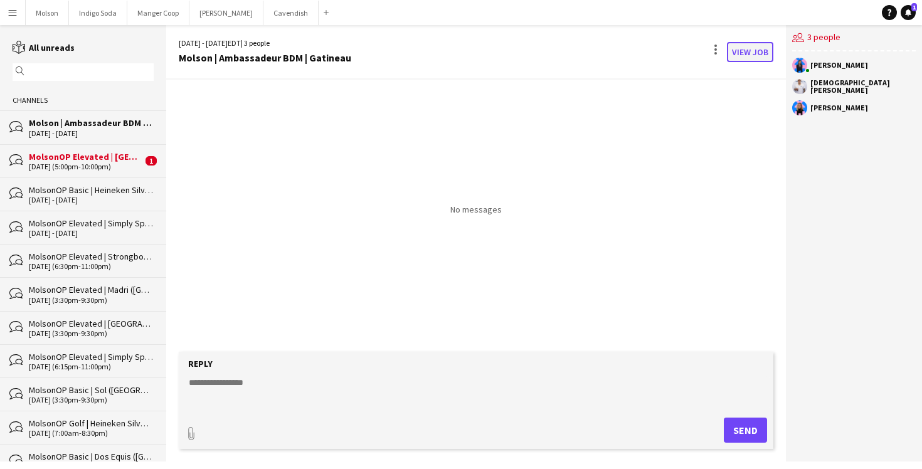
click at [752, 47] on link "View Job" at bounding box center [750, 52] width 46 height 20
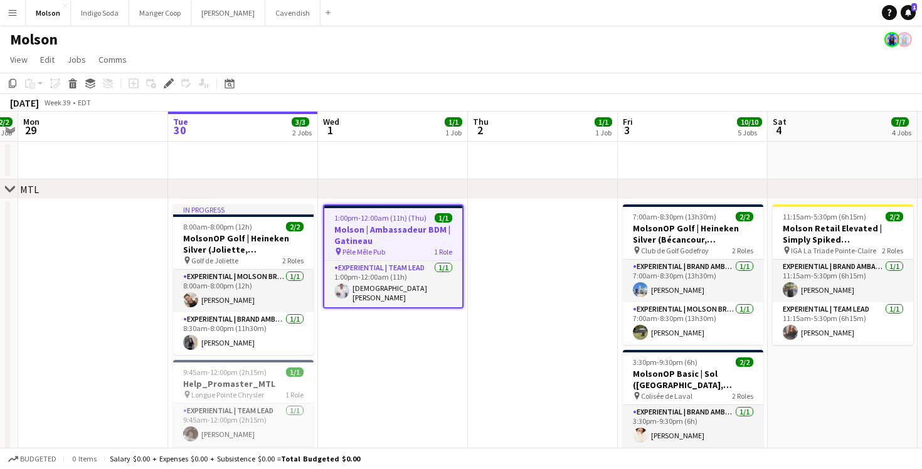
click at [546, 303] on app-date-cell at bounding box center [543, 431] width 150 height 465
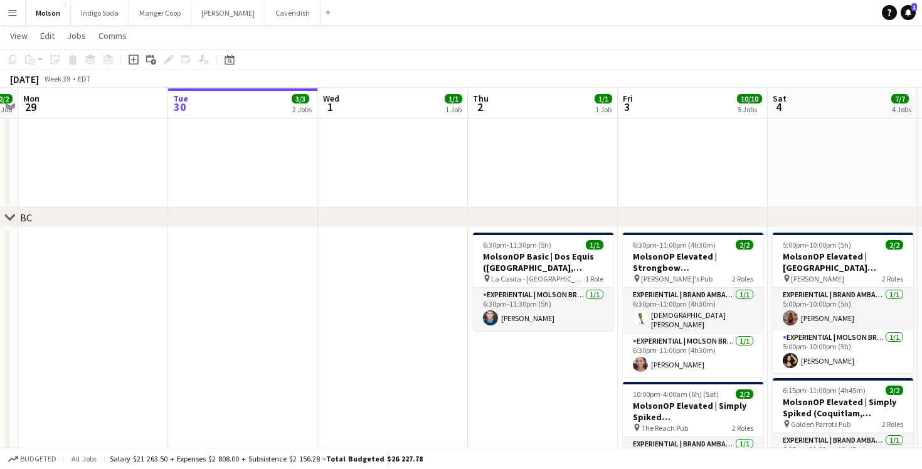
scroll to position [942, 0]
click at [538, 266] on h3 "MolsonOP Basic | Dos Equis (Vancouver, BC)" at bounding box center [543, 261] width 140 height 23
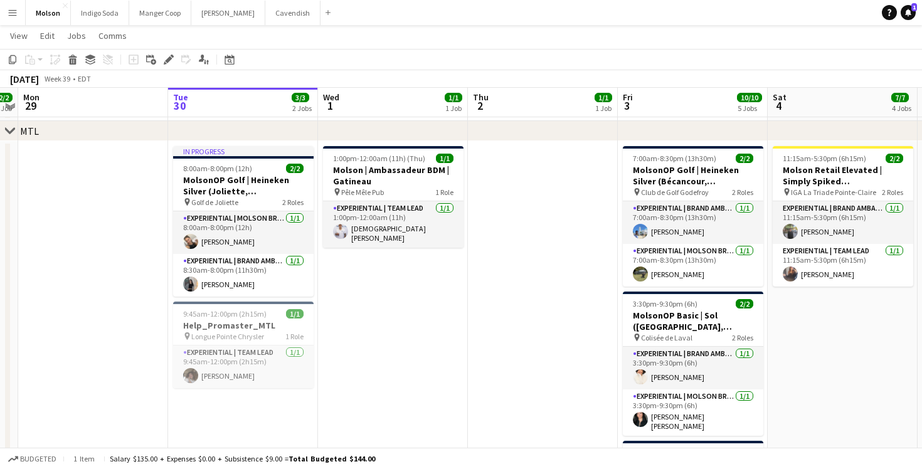
scroll to position [59, 0]
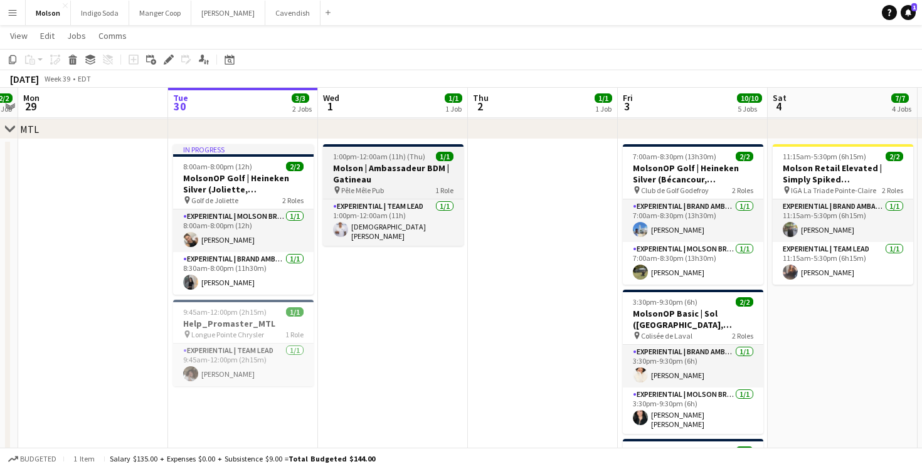
click at [399, 162] on h3 "Molson | Ambassadeur BDM | Gatineau" at bounding box center [393, 173] width 140 height 23
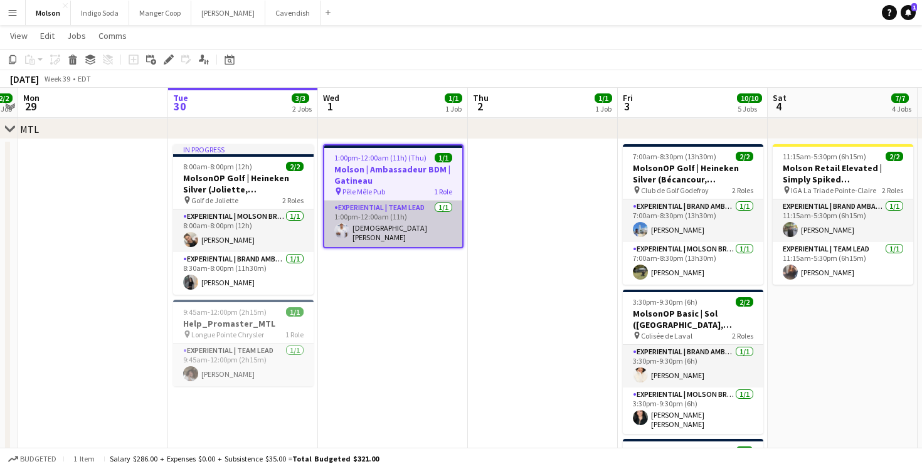
click at [401, 219] on app-card-role "Experiential | Team Lead 1/1 1:00pm-12:00am (11h) christian valdiviezo" at bounding box center [393, 224] width 138 height 46
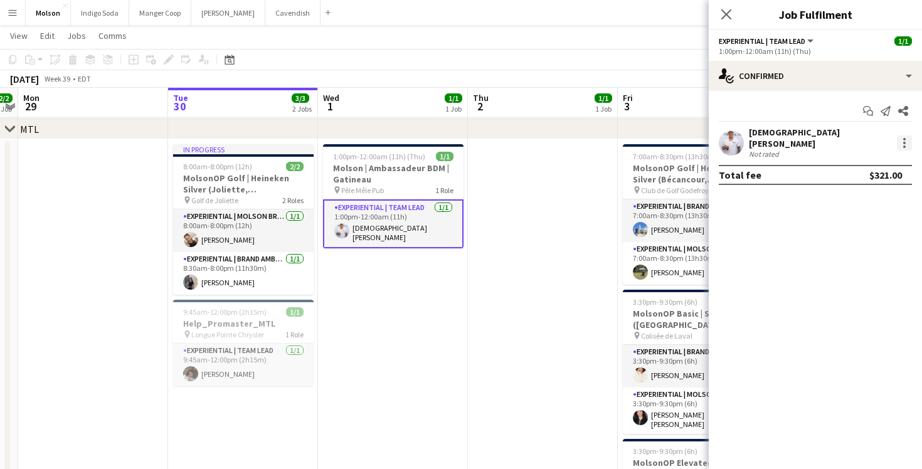
click at [904, 142] on div at bounding box center [904, 143] width 3 height 3
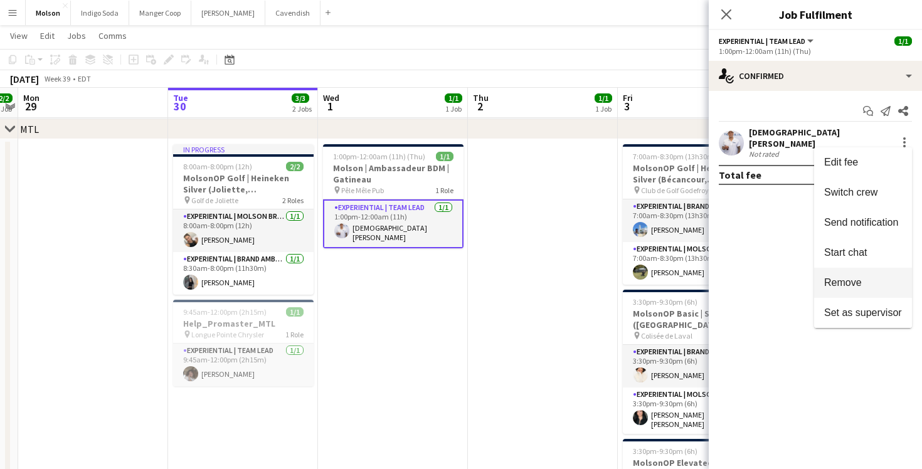
click at [860, 280] on span "Remove" at bounding box center [843, 282] width 38 height 11
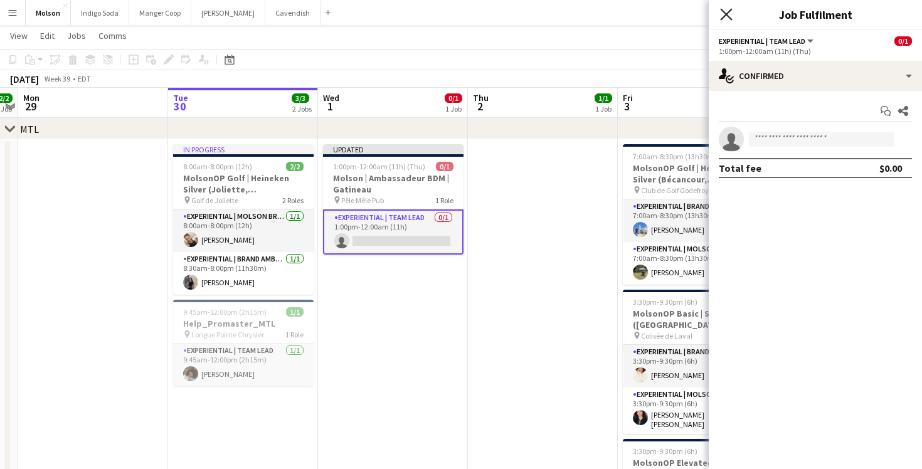
click at [724, 16] on icon at bounding box center [726, 14] width 12 height 12
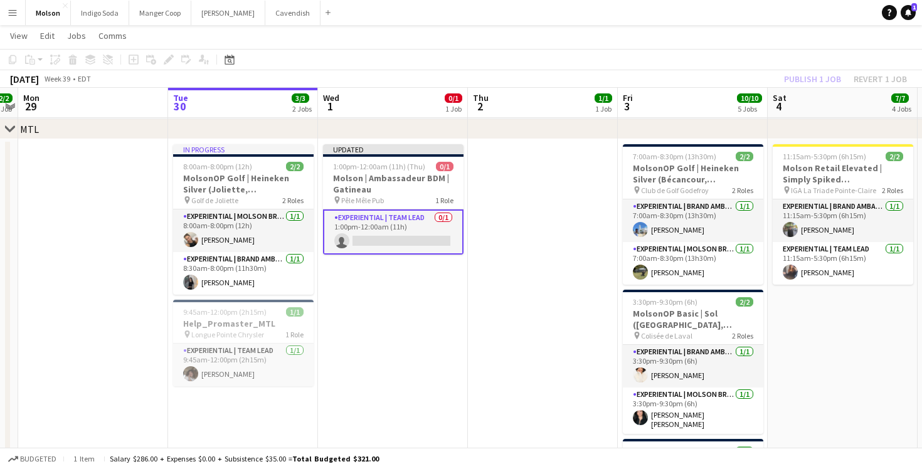
click at [534, 145] on app-date-cell at bounding box center [543, 371] width 150 height 465
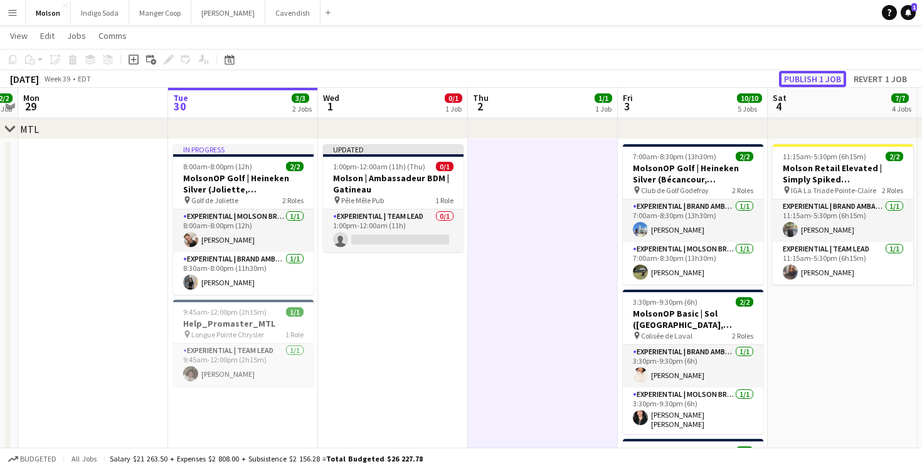
click at [803, 76] on button "Publish 1 job" at bounding box center [812, 79] width 67 height 16
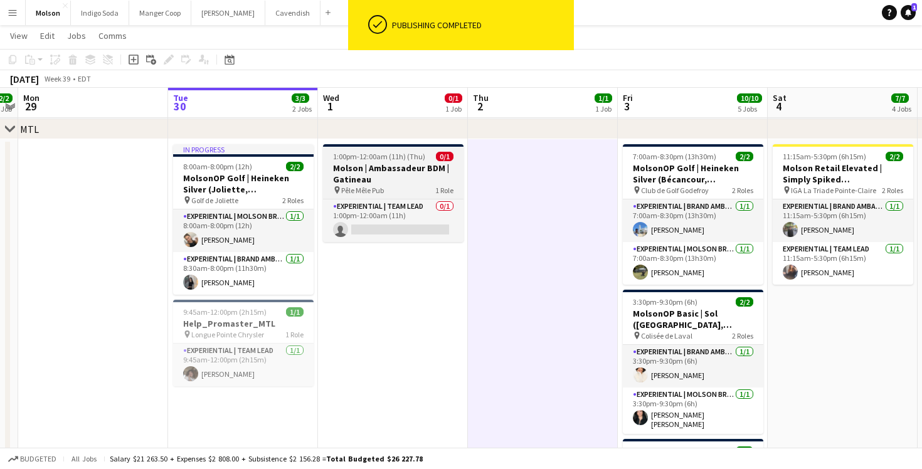
click at [404, 162] on app-job-card "1:00pm-12:00am (11h) (Thu) 0/1 Molson | Ambassadeur BDM | Gatineau pin Pêle Mêl…" at bounding box center [393, 193] width 140 height 98
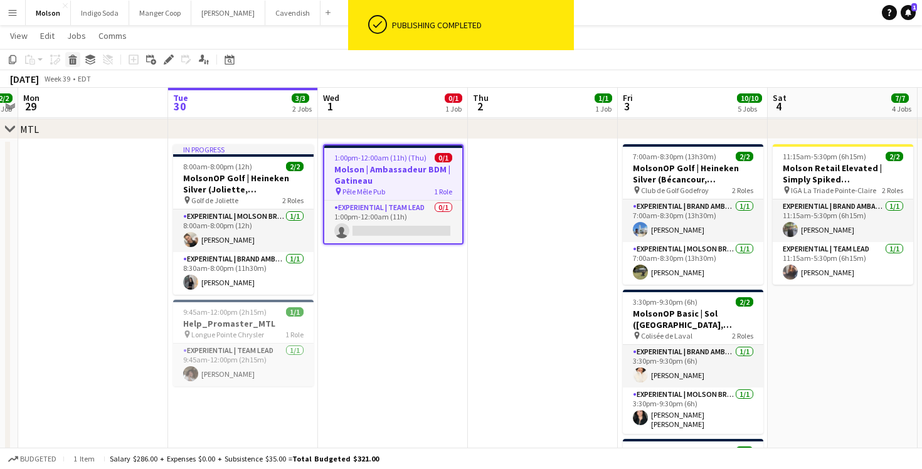
click at [72, 64] on icon at bounding box center [73, 61] width 7 height 6
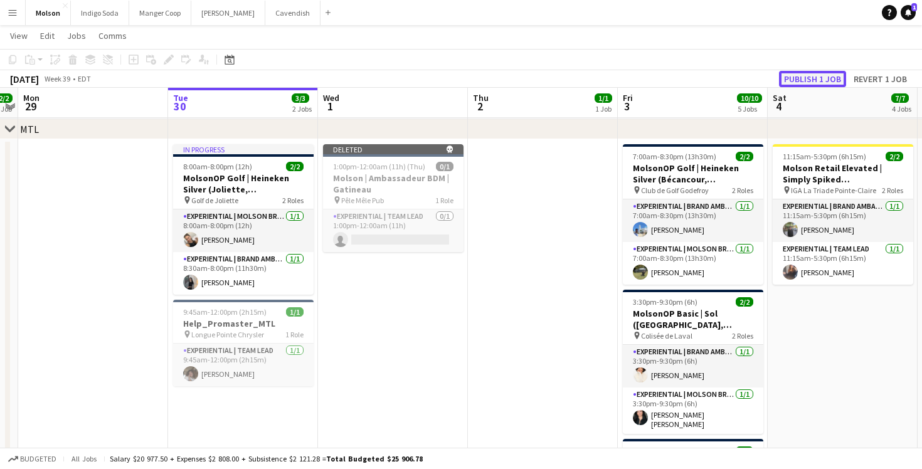
click at [813, 76] on button "Publish 1 job" at bounding box center [812, 79] width 67 height 16
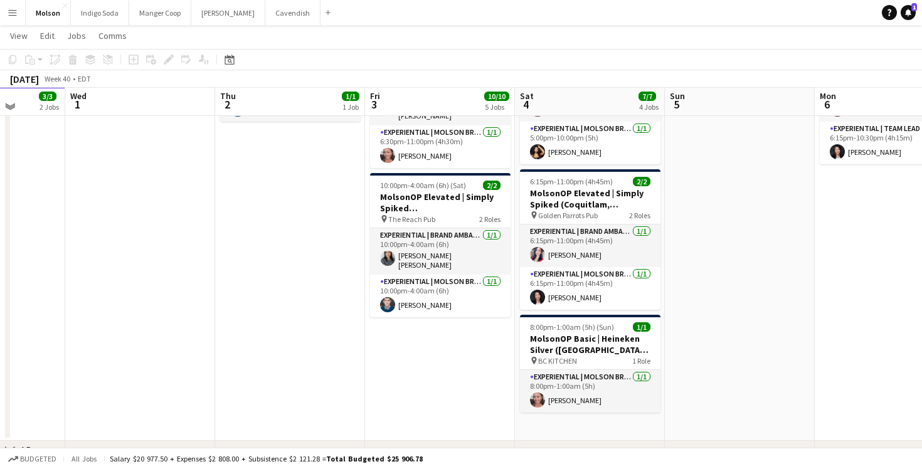
scroll to position [1154, 0]
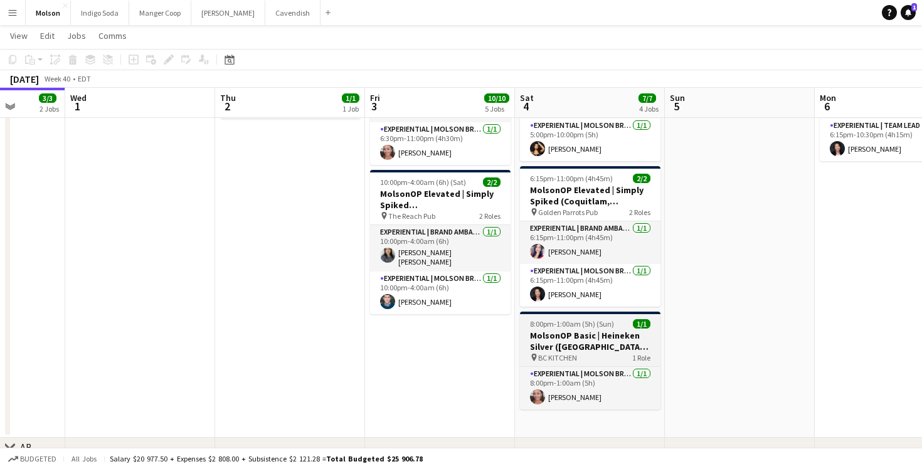
click at [613, 341] on h3 "MolsonOP Basic | Heineken Silver (Vancouver, BC)" at bounding box center [590, 341] width 140 height 23
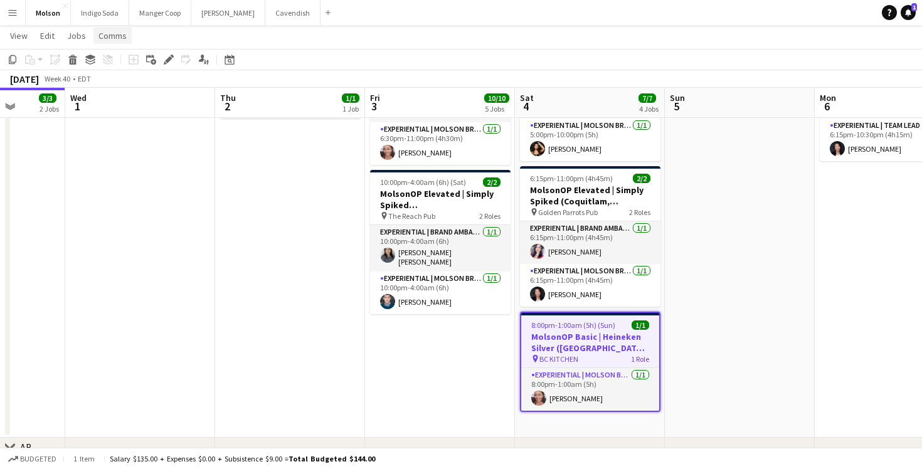
click at [115, 34] on span "Comms" at bounding box center [112, 35] width 28 height 11
click at [115, 91] on span "Create chat" at bounding box center [125, 88] width 44 height 11
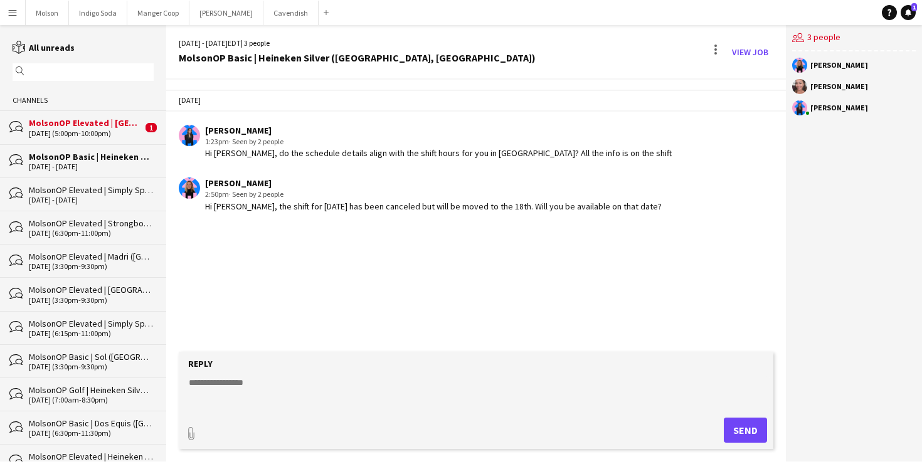
click at [114, 134] on div "10-04-2025 (5:00pm-10:00pm)" at bounding box center [85, 133] width 113 height 9
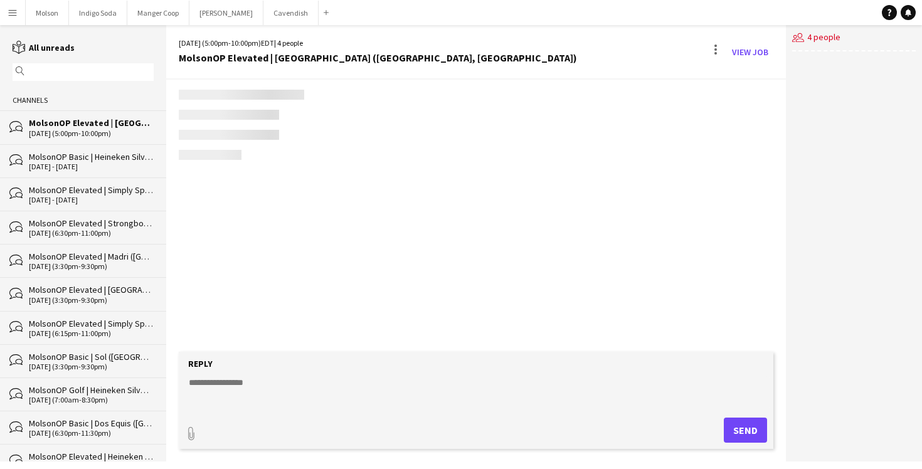
scroll to position [283, 0]
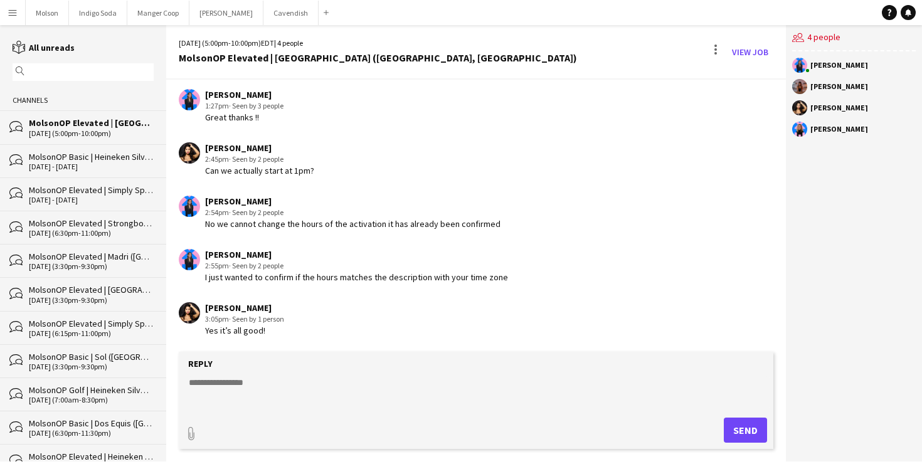
click at [107, 160] on div "MolsonOP Basic | Heineken Silver (Vancouver, BC)" at bounding box center [91, 156] width 125 height 11
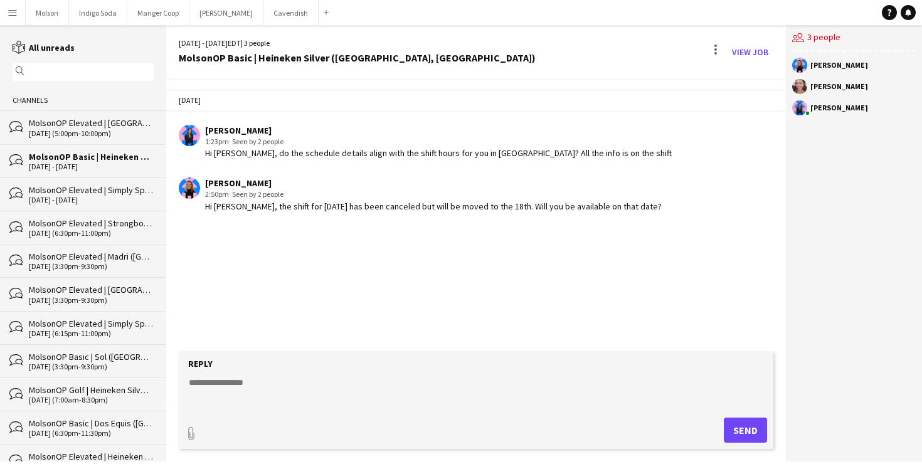
click at [796, 84] on app-user-avatar at bounding box center [799, 86] width 15 height 15
click at [852, 85] on div "Michelle Escalante" at bounding box center [839, 87] width 58 height 8
click at [745, 52] on link "View Job" at bounding box center [750, 52] width 46 height 20
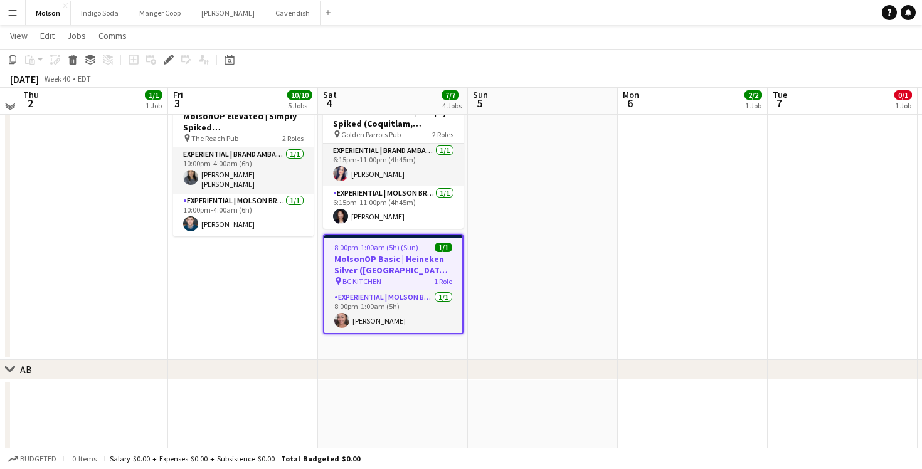
scroll to position [1228, 0]
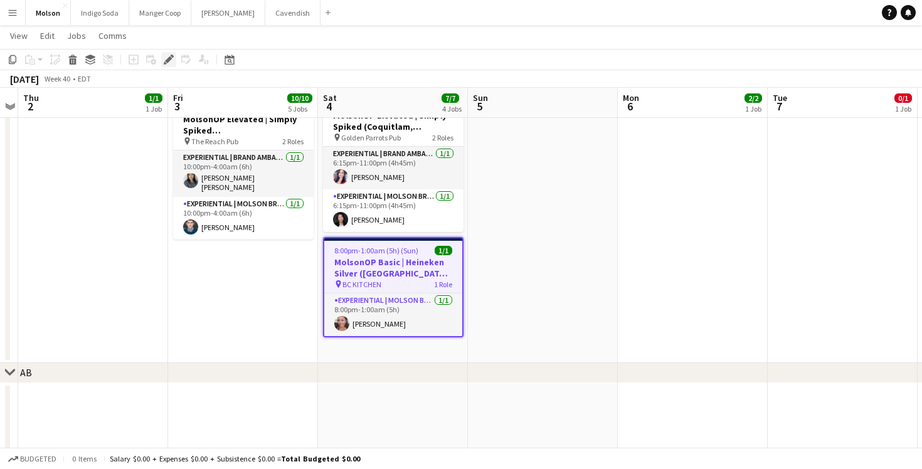
click at [173, 61] on icon "Edit" at bounding box center [169, 60] width 10 height 10
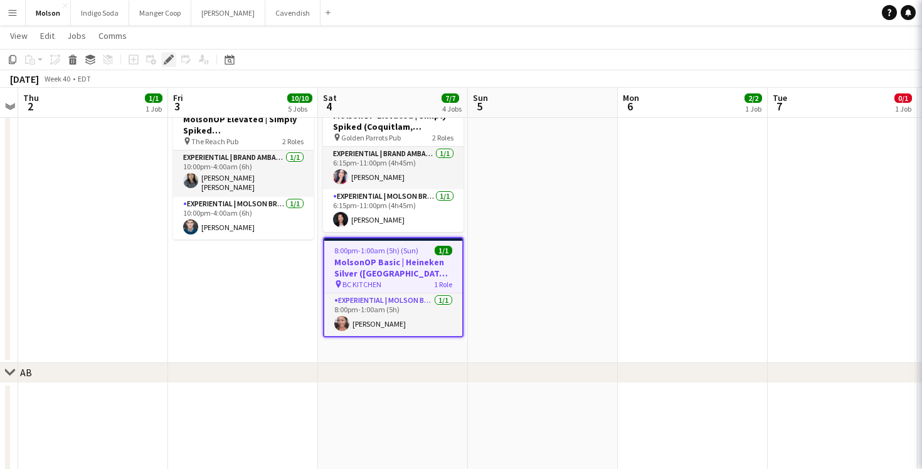
type input "*******"
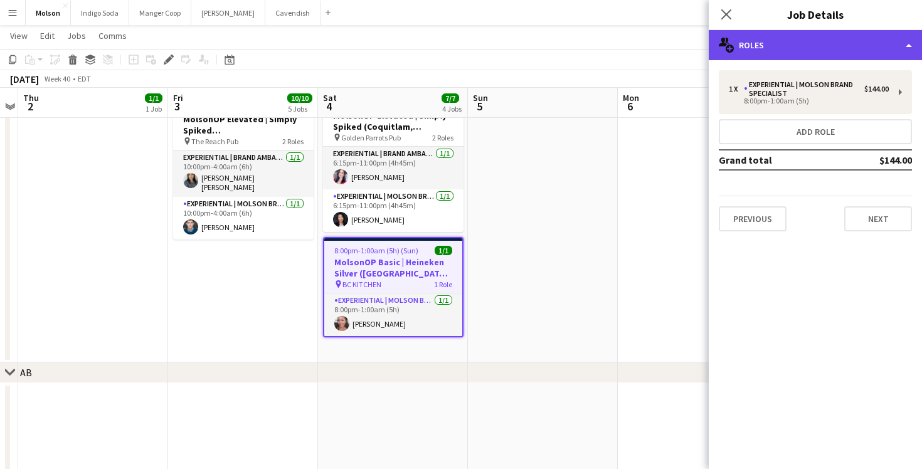
click at [830, 39] on div "multiple-users-add Roles" at bounding box center [815, 45] width 213 height 30
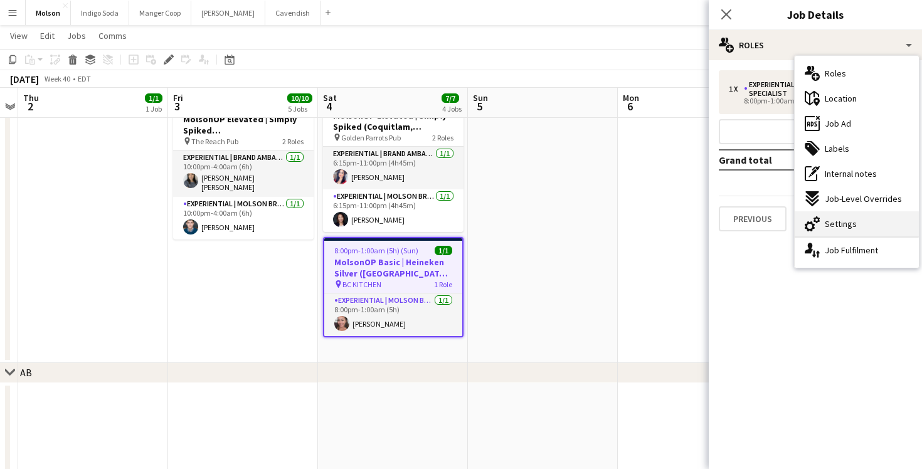
click at [860, 229] on div "cog-double-3 Settings" at bounding box center [856, 223] width 124 height 25
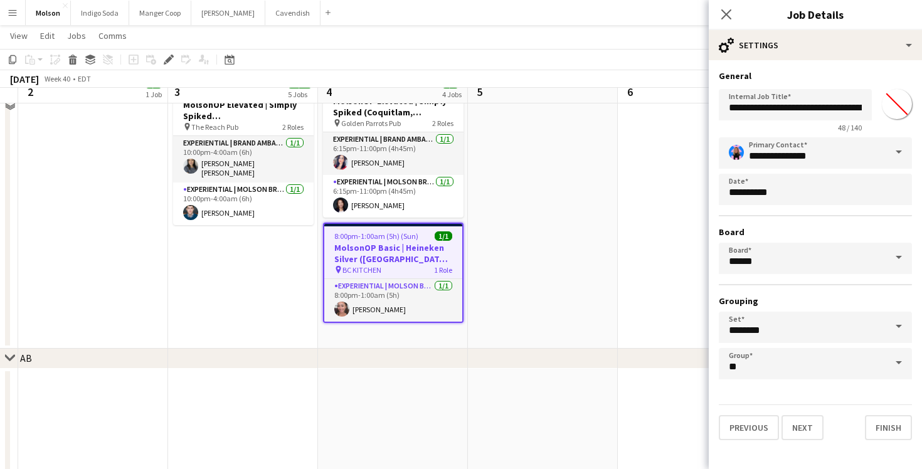
scroll to position [1243, 0]
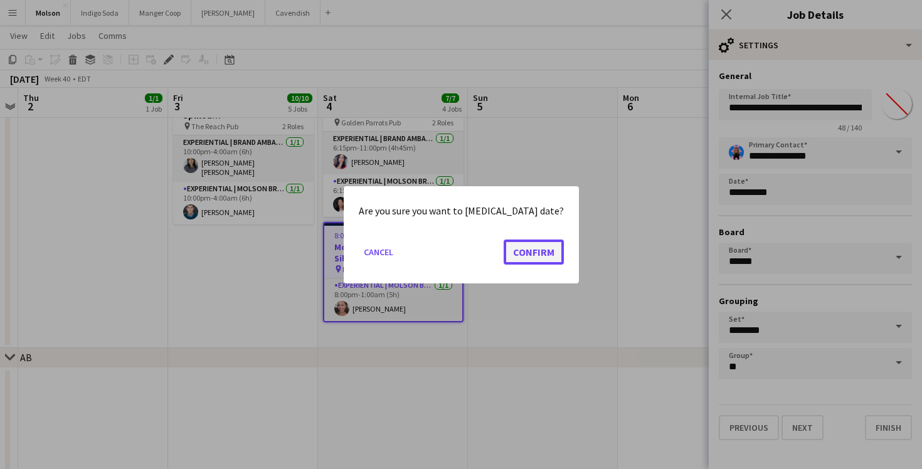
click at [530, 253] on button "Confirm" at bounding box center [534, 251] width 60 height 25
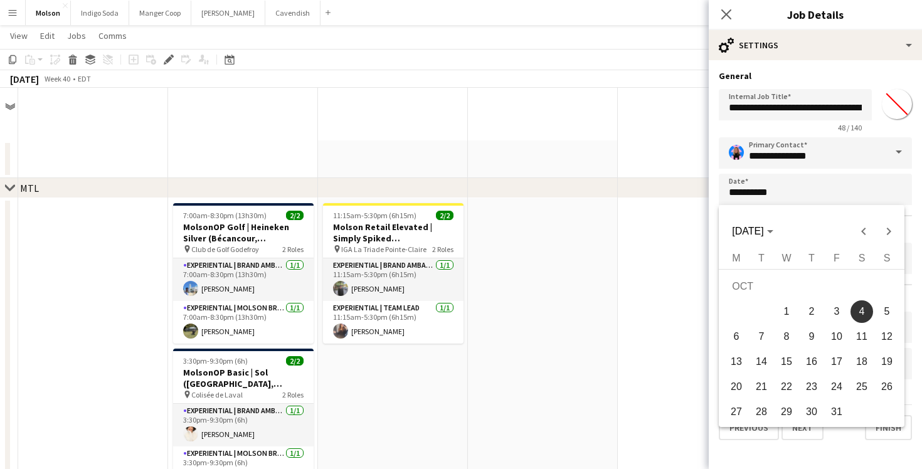
scroll to position [1243, 0]
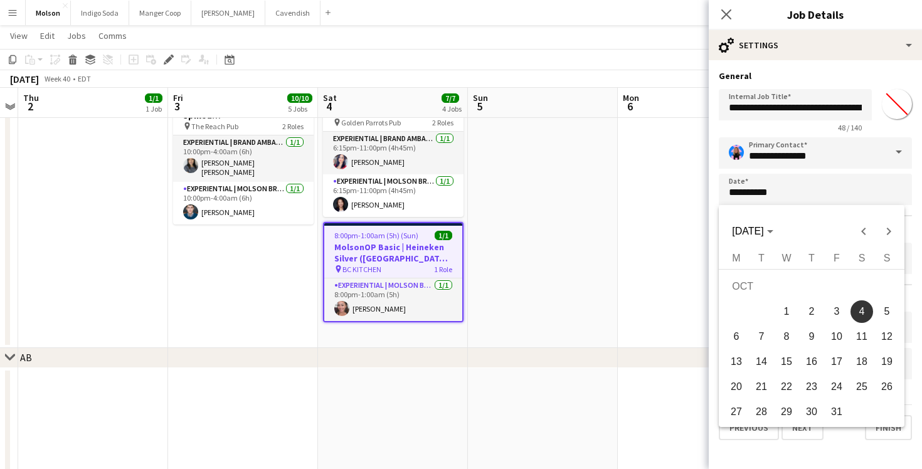
click at [865, 366] on span "18" at bounding box center [861, 362] width 23 height 23
type input "**********"
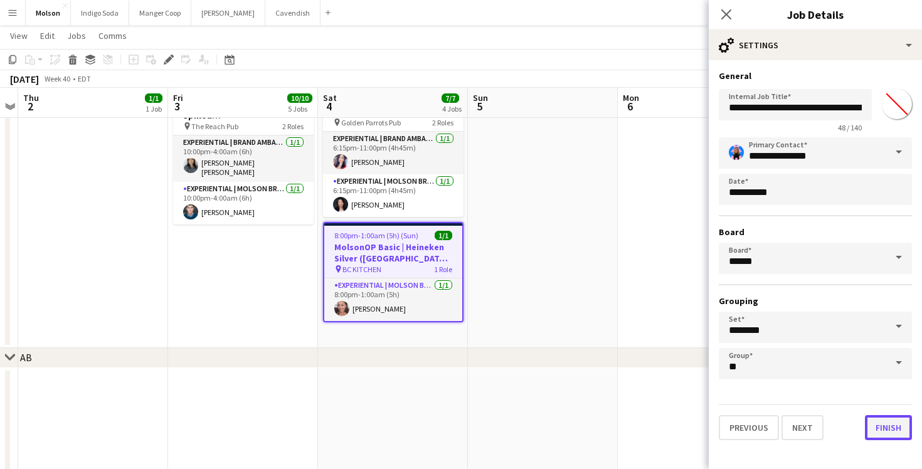
click at [892, 426] on button "Finish" at bounding box center [888, 427] width 47 height 25
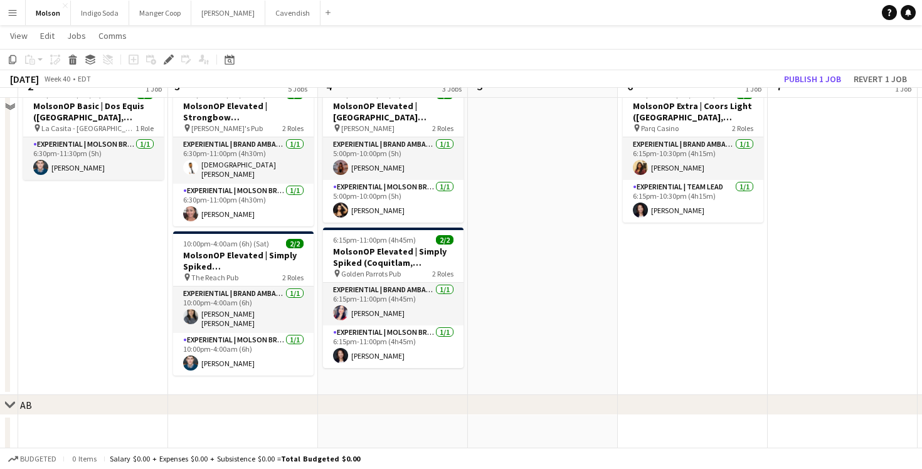
scroll to position [1074, 0]
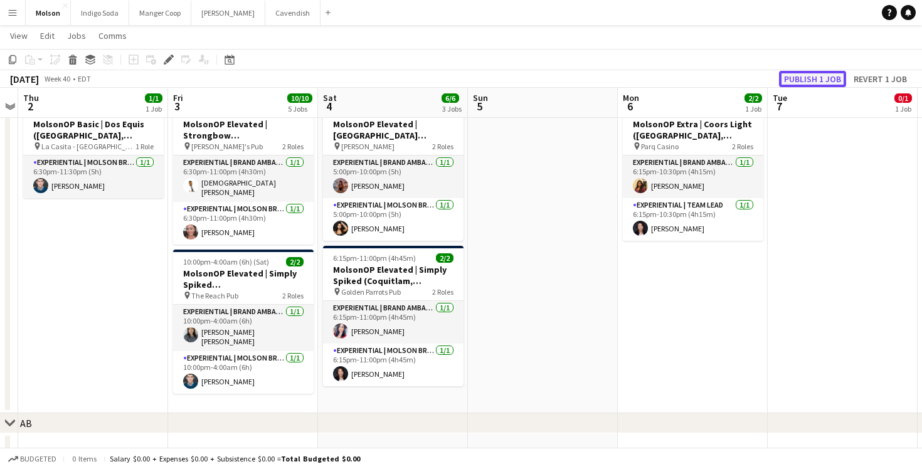
click at [833, 73] on button "Publish 1 job" at bounding box center [812, 79] width 67 height 16
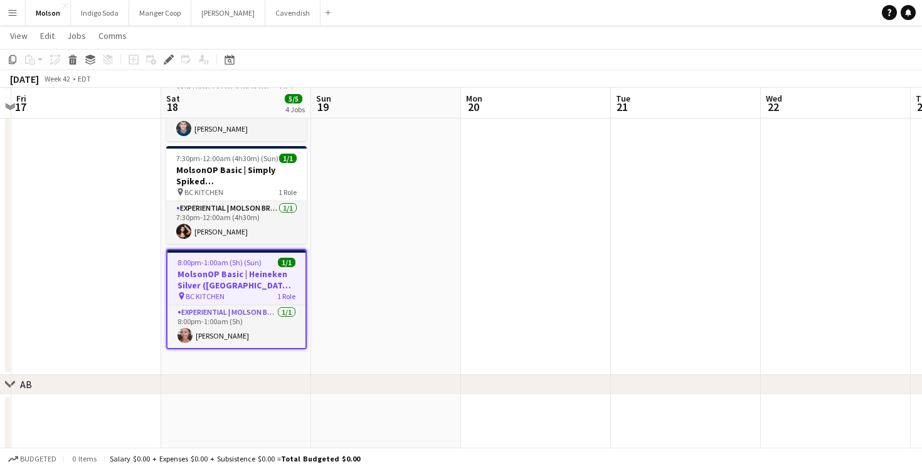
scroll to position [1132, 0]
click at [265, 278] on h3 "MolsonOP Basic | Heineken Silver (Vancouver, BC)" at bounding box center [236, 279] width 138 height 23
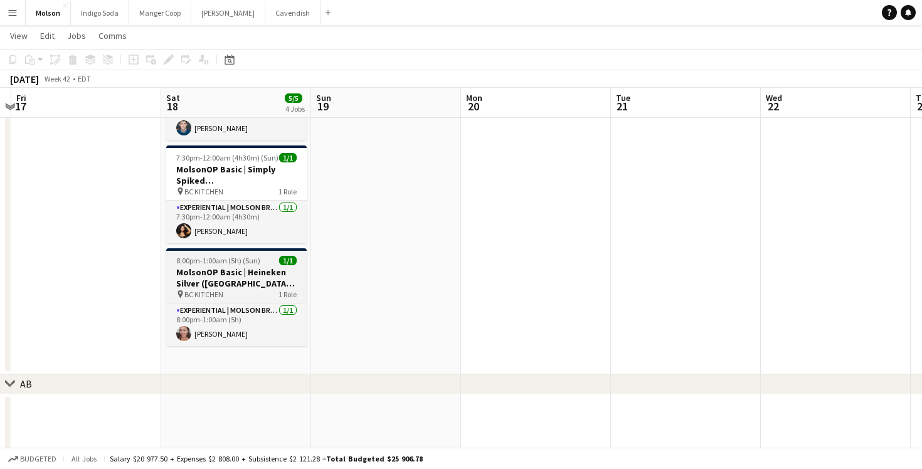
click at [265, 278] on h3 "MolsonOP Basic | Heineken Silver (Vancouver, BC)" at bounding box center [236, 277] width 140 height 23
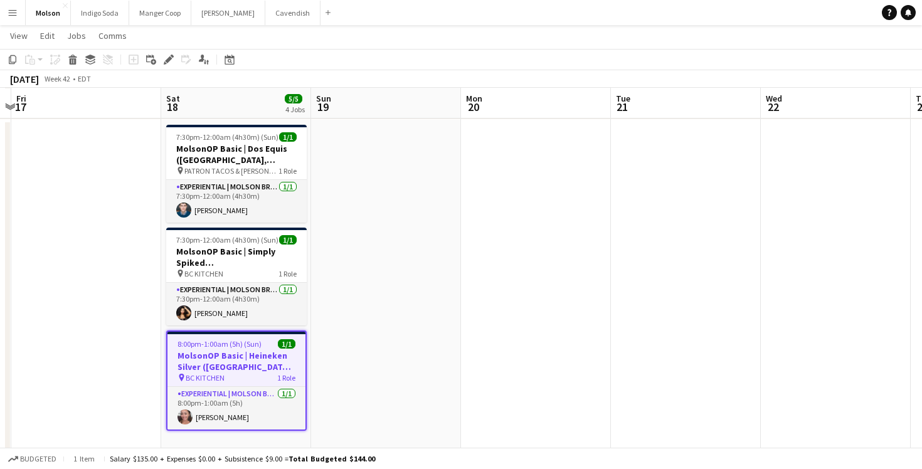
scroll to position [1052, 0]
click at [345, 315] on app-date-cell at bounding box center [386, 286] width 150 height 337
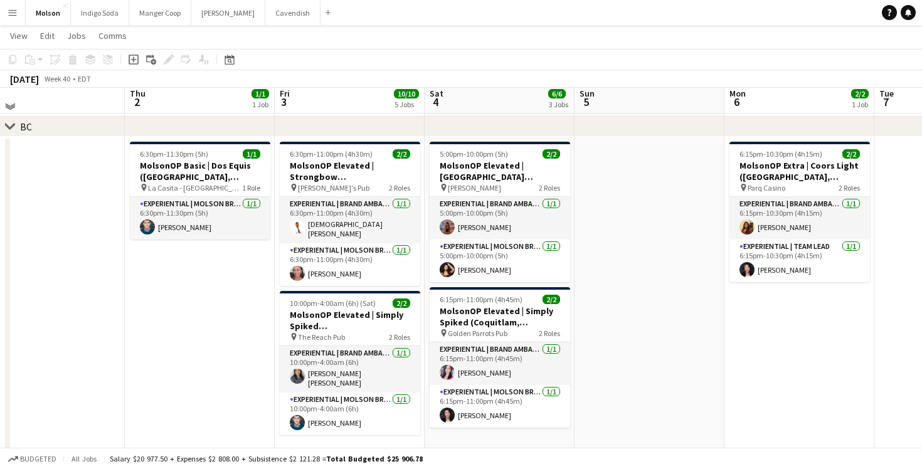
scroll to position [1033, 0]
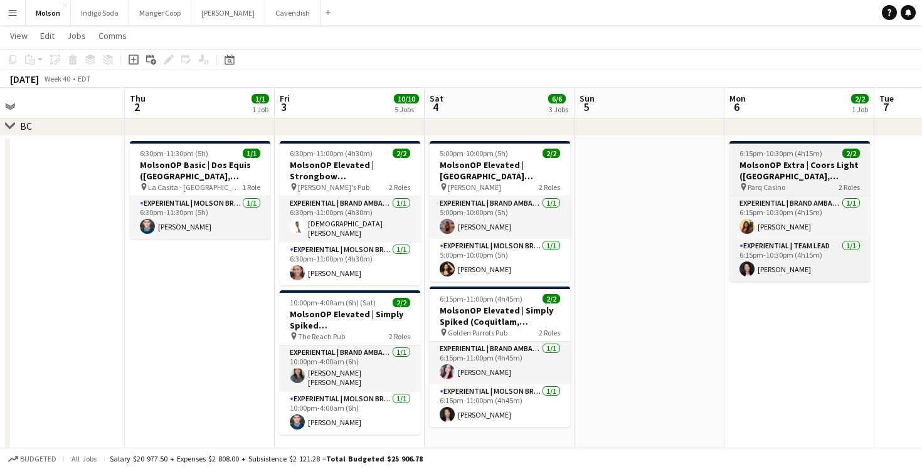
click at [821, 167] on h3 "MolsonOP Extra | Coors Light (Vancouver, BC)" at bounding box center [799, 170] width 140 height 23
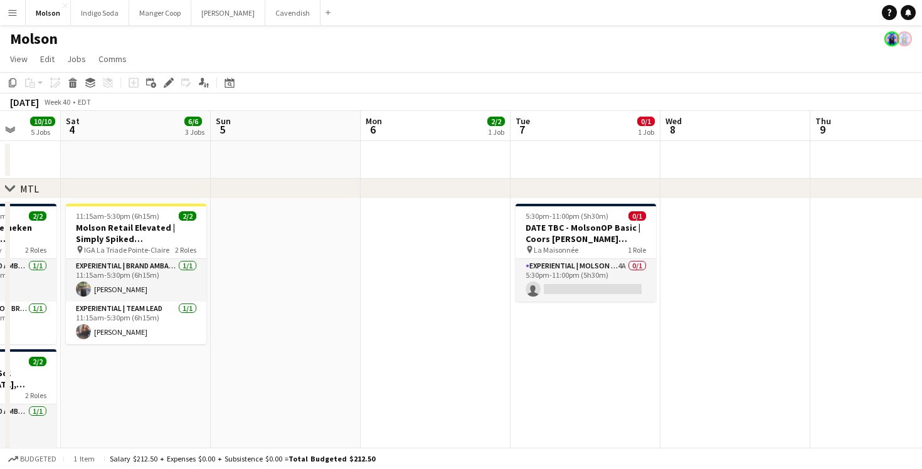
scroll to position [0, 0]
click at [622, 243] on h3 "DATE TBC - MolsonOP Basic | Coors Seltzer (Montreal, QC)" at bounding box center [585, 234] width 140 height 23
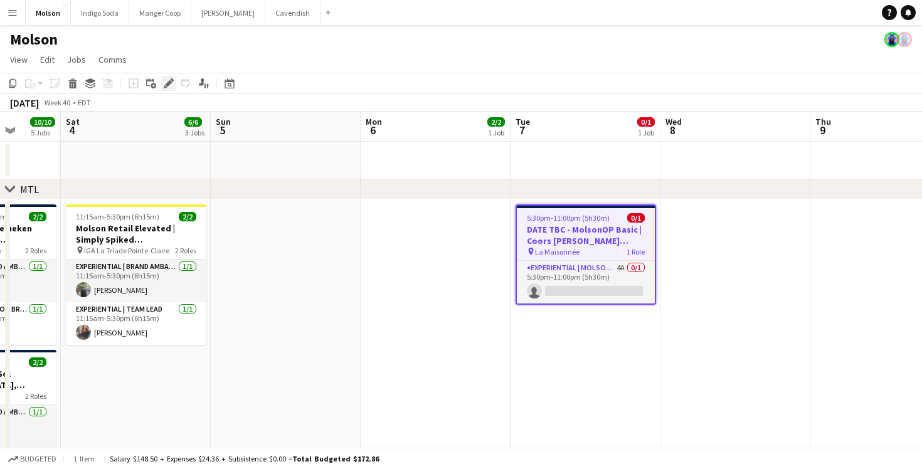
click at [167, 83] on icon at bounding box center [168, 83] width 7 height 7
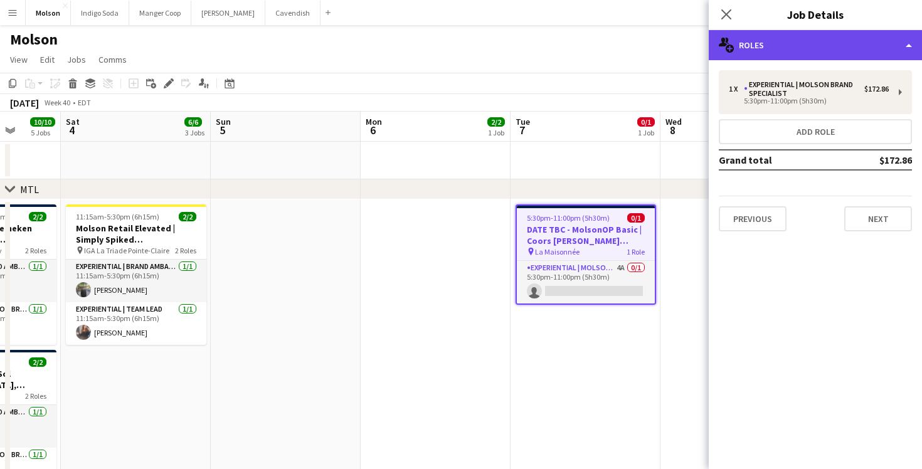
click at [802, 50] on div "multiple-users-add Roles" at bounding box center [815, 45] width 213 height 30
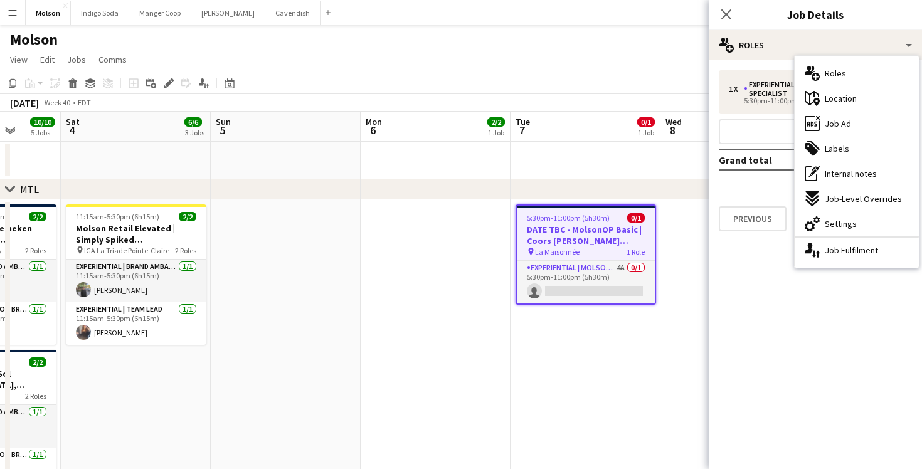
click at [550, 46] on div "Molson" at bounding box center [461, 37] width 922 height 24
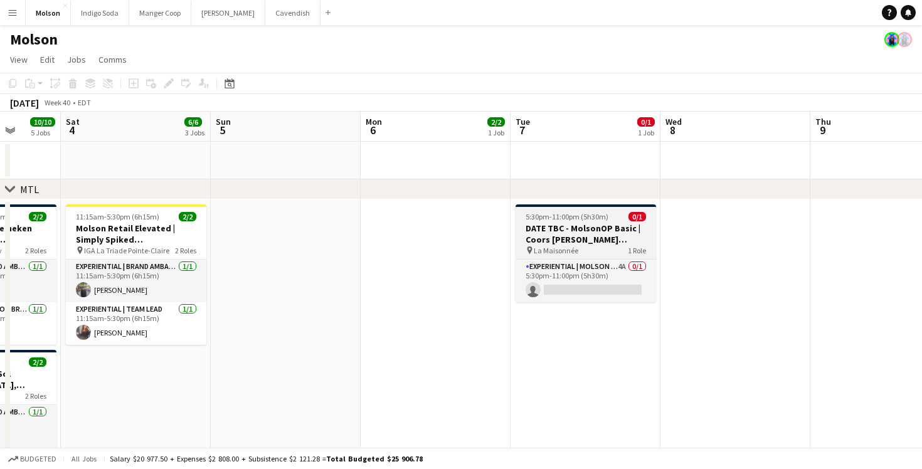
click at [592, 223] on h3 "DATE TBC - MolsonOP Basic | Coors Seltzer (Montreal, QC)" at bounding box center [585, 234] width 140 height 23
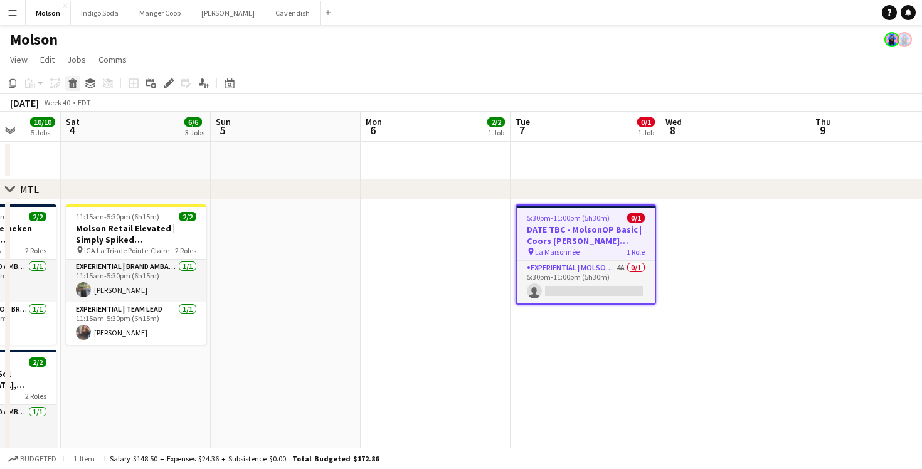
click at [73, 84] on icon at bounding box center [73, 85] width 7 height 6
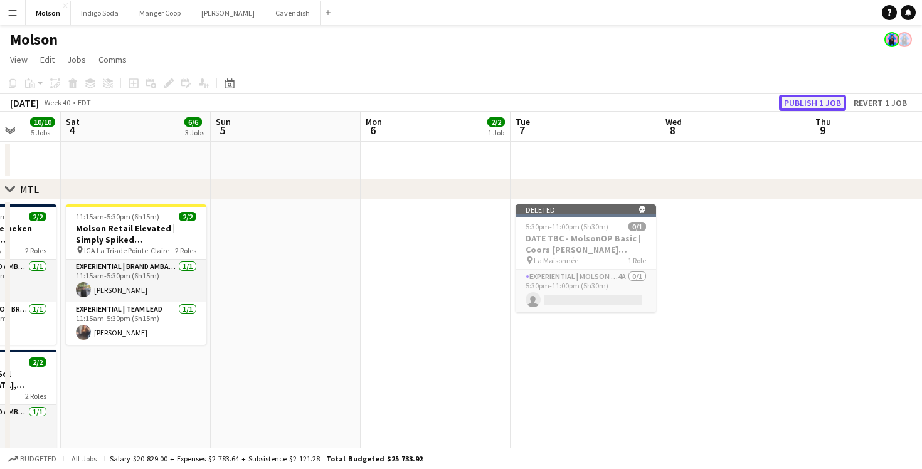
click at [824, 101] on button "Publish 1 job" at bounding box center [812, 103] width 67 height 16
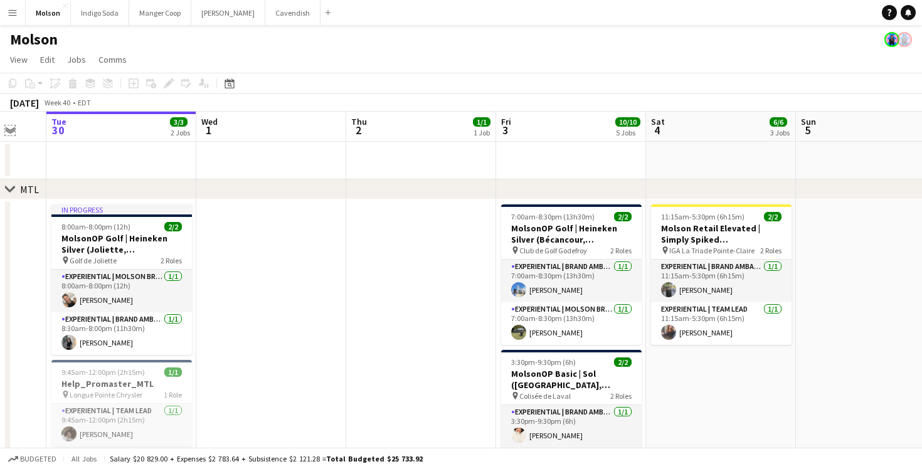
click at [10, 132] on app-icon "Expand/collapse" at bounding box center [10, 130] width 10 height 12
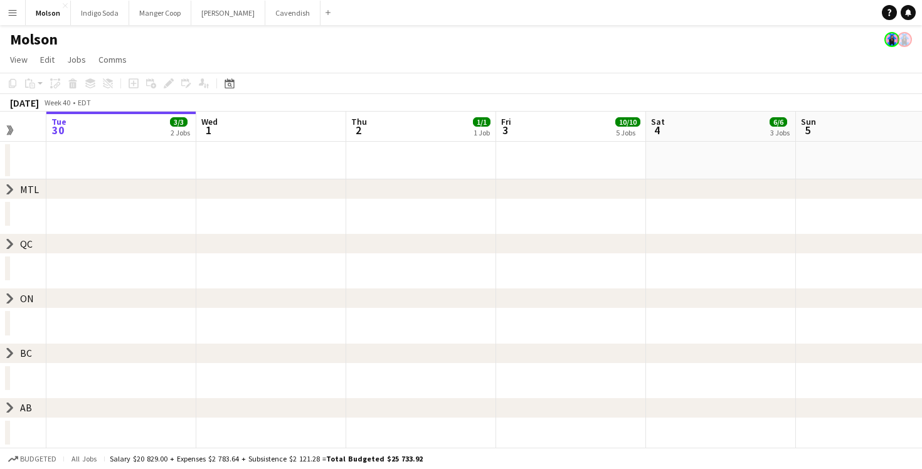
click at [561, 63] on app-page-menu "View Day view expanded Day view collapsed Month view Date picker Jump to today …" at bounding box center [461, 61] width 922 height 24
click at [102, 18] on button "Indigo Soda Close" at bounding box center [100, 13] width 58 height 24
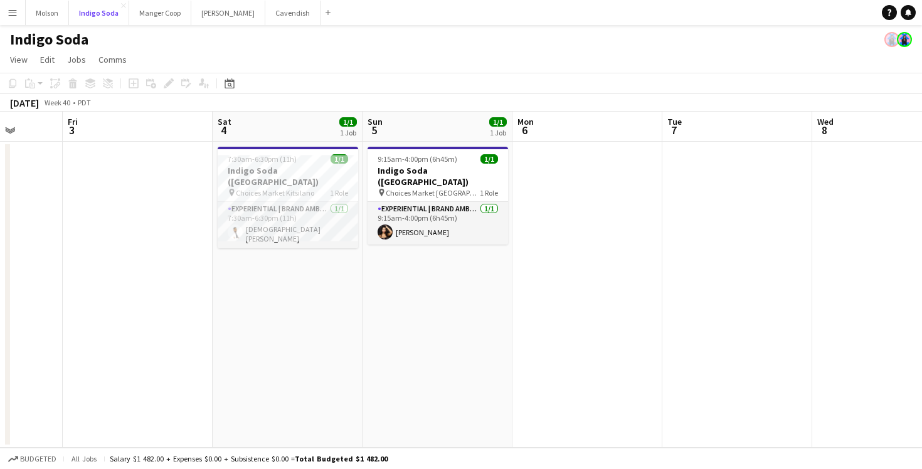
scroll to position [0, 540]
